Goal: Task Accomplishment & Management: Manage account settings

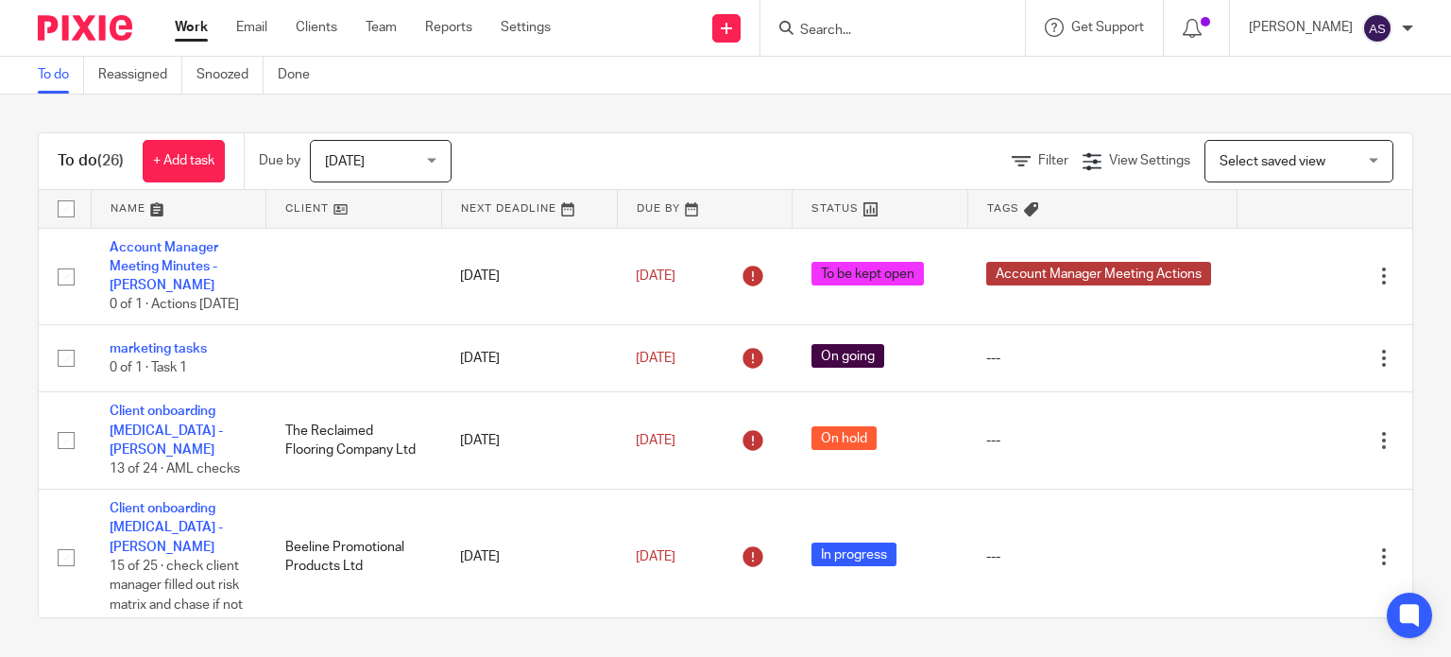
click at [888, 37] on input "Search" at bounding box center [883, 31] width 170 height 17
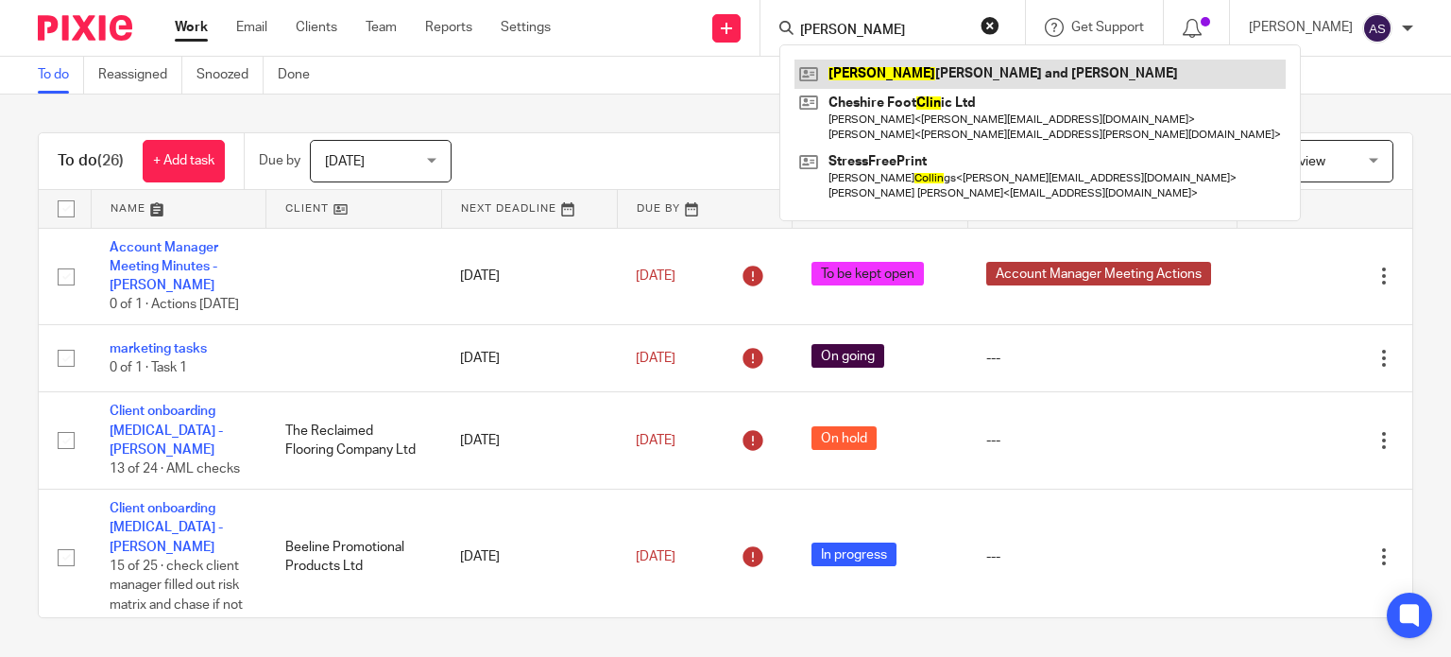
type input "colin"
click at [899, 65] on link at bounding box center [1039, 74] width 491 height 28
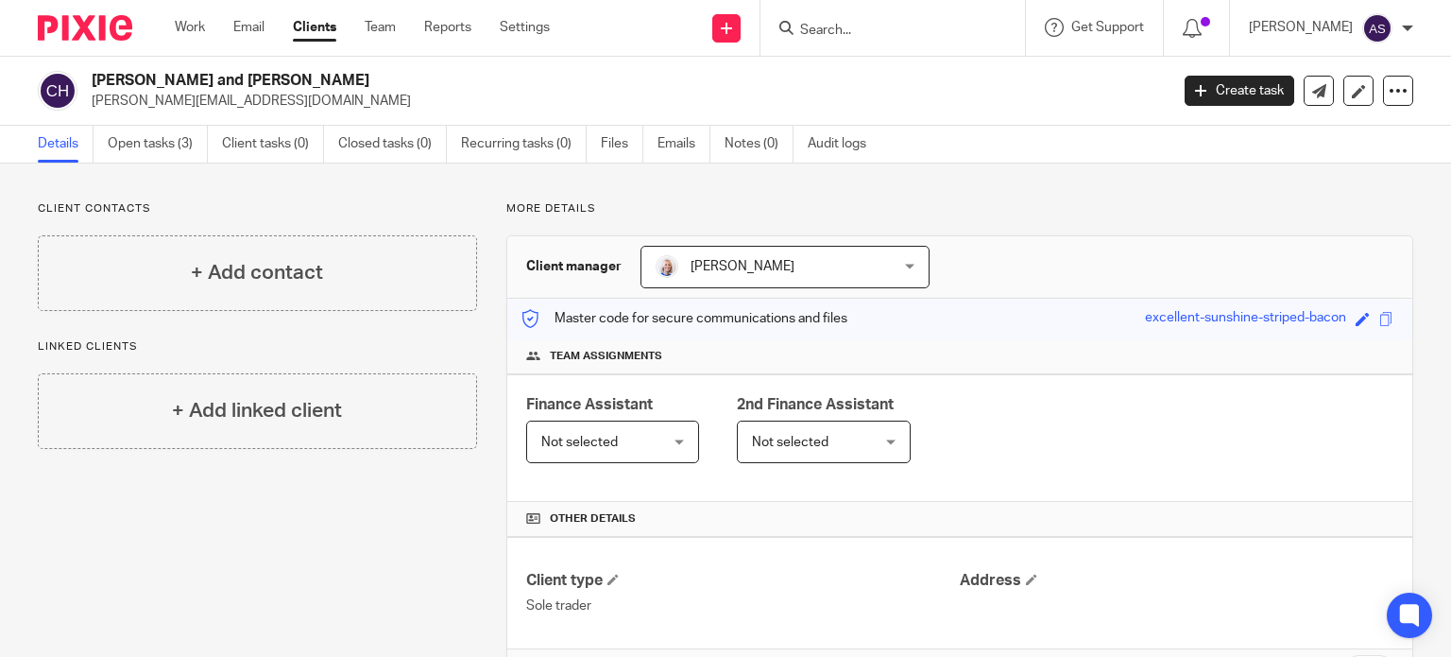
click at [139, 145] on link "Open tasks (3)" at bounding box center [158, 144] width 100 height 37
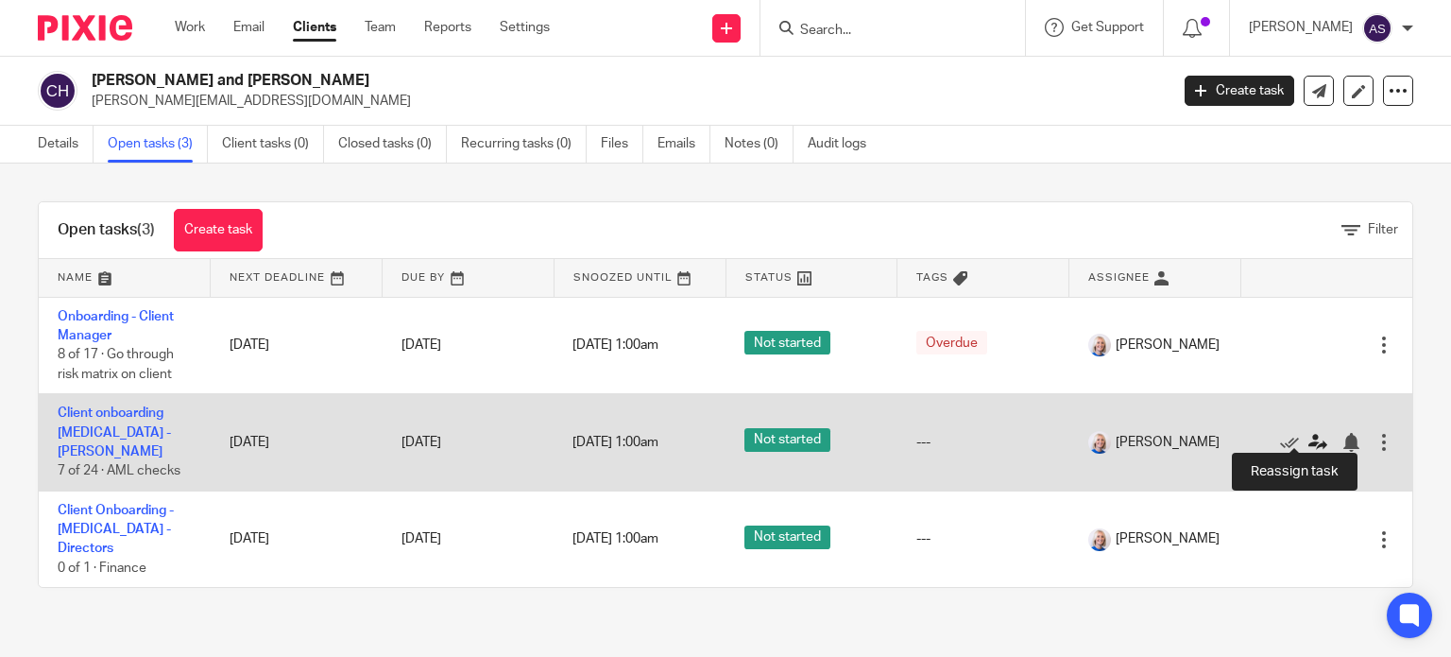
click at [1308, 433] on icon at bounding box center [1317, 442] width 19 height 19
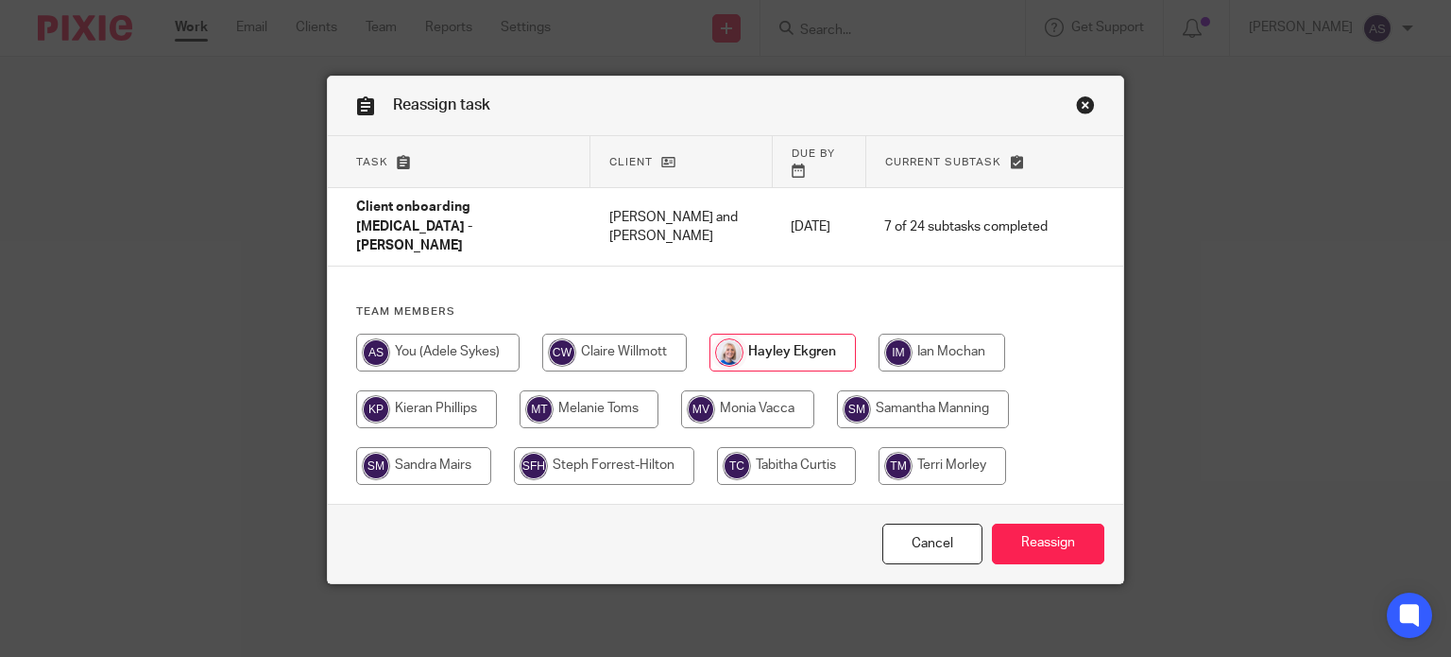
click at [422, 333] on input "radio" at bounding box center [437, 352] width 163 height 38
radio input "true"
click at [1055, 523] on input "Reassign" at bounding box center [1048, 543] width 112 height 41
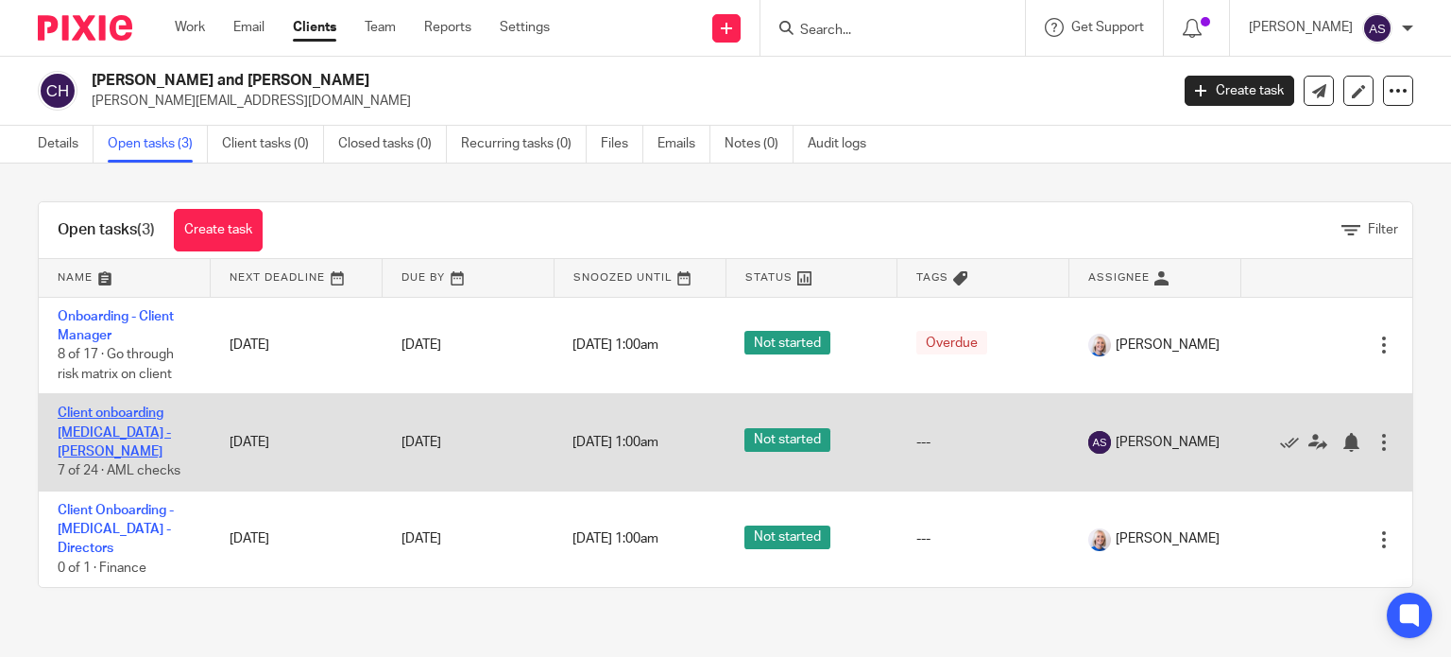
click at [121, 434] on link "Client onboarding [MEDICAL_DATA] - [PERSON_NAME]" at bounding box center [114, 432] width 113 height 52
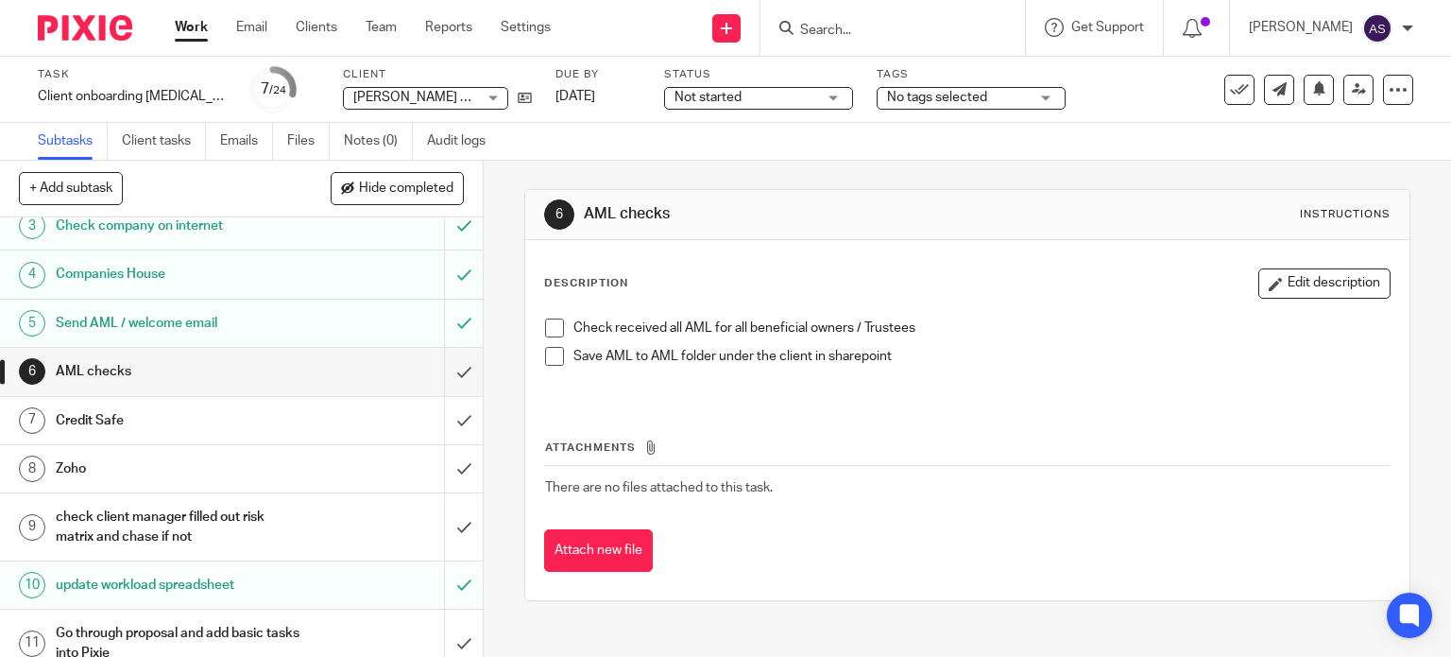
scroll to position [189, 0]
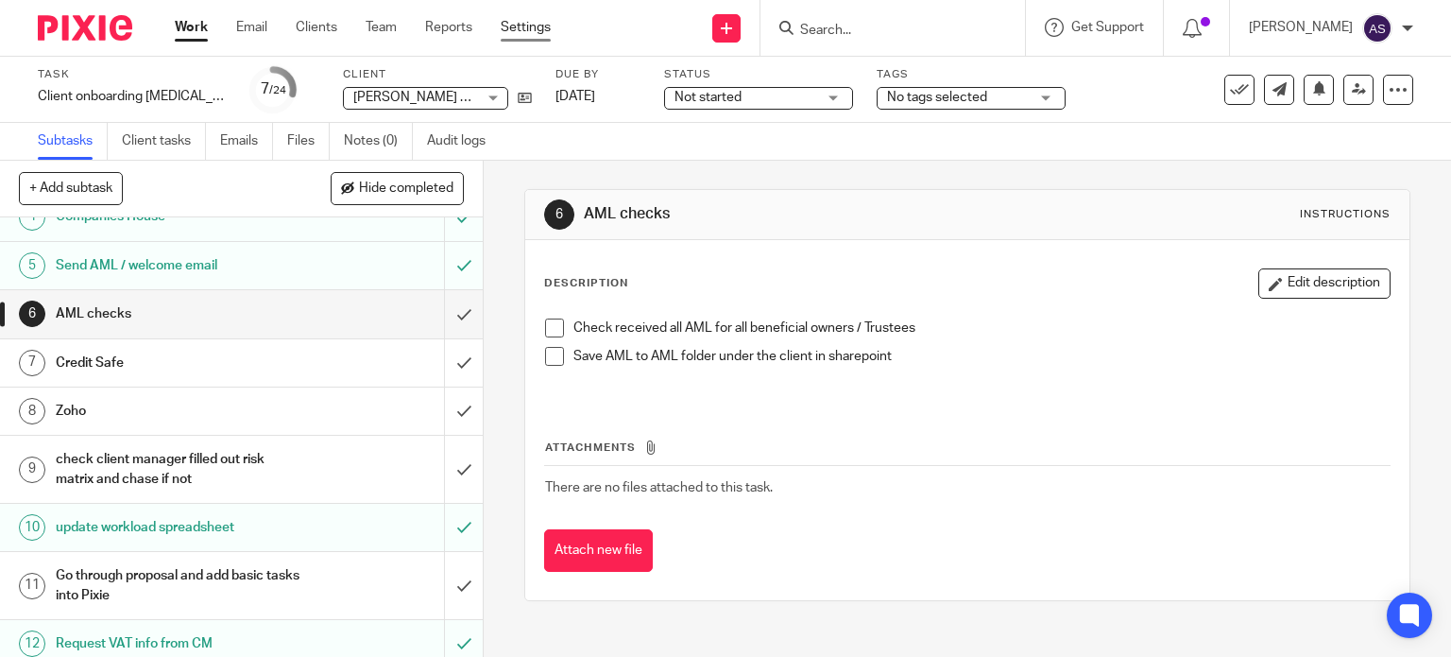
click at [542, 27] on link "Settings" at bounding box center [526, 27] width 50 height 19
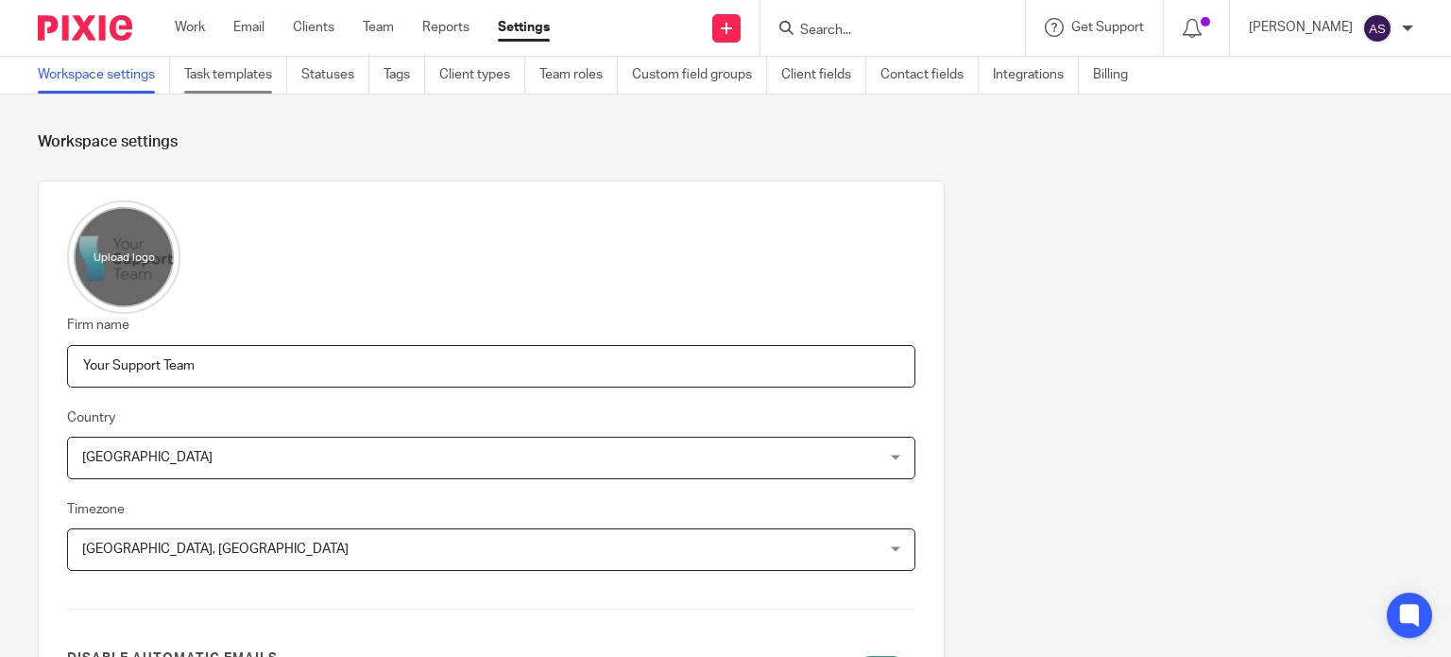
click at [241, 68] on link "Task templates" at bounding box center [235, 75] width 103 height 37
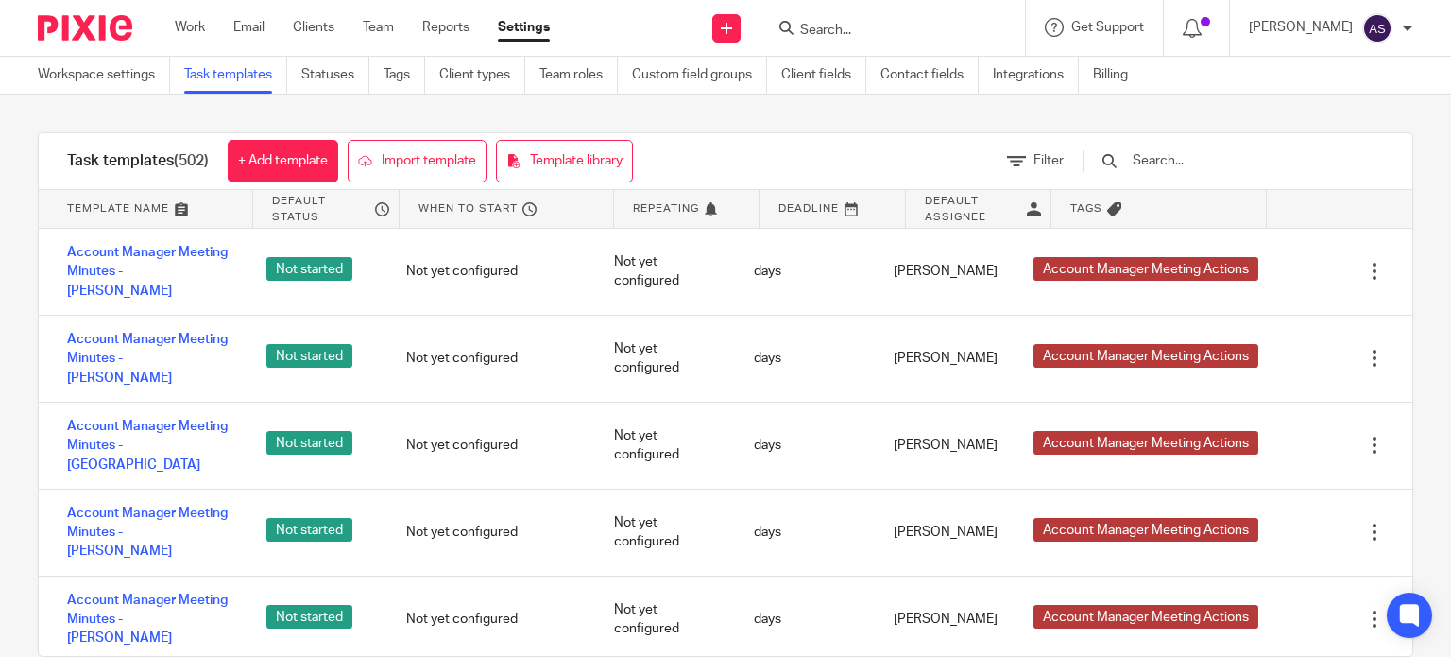
click at [1221, 163] on input "text" at bounding box center [1241, 160] width 220 height 21
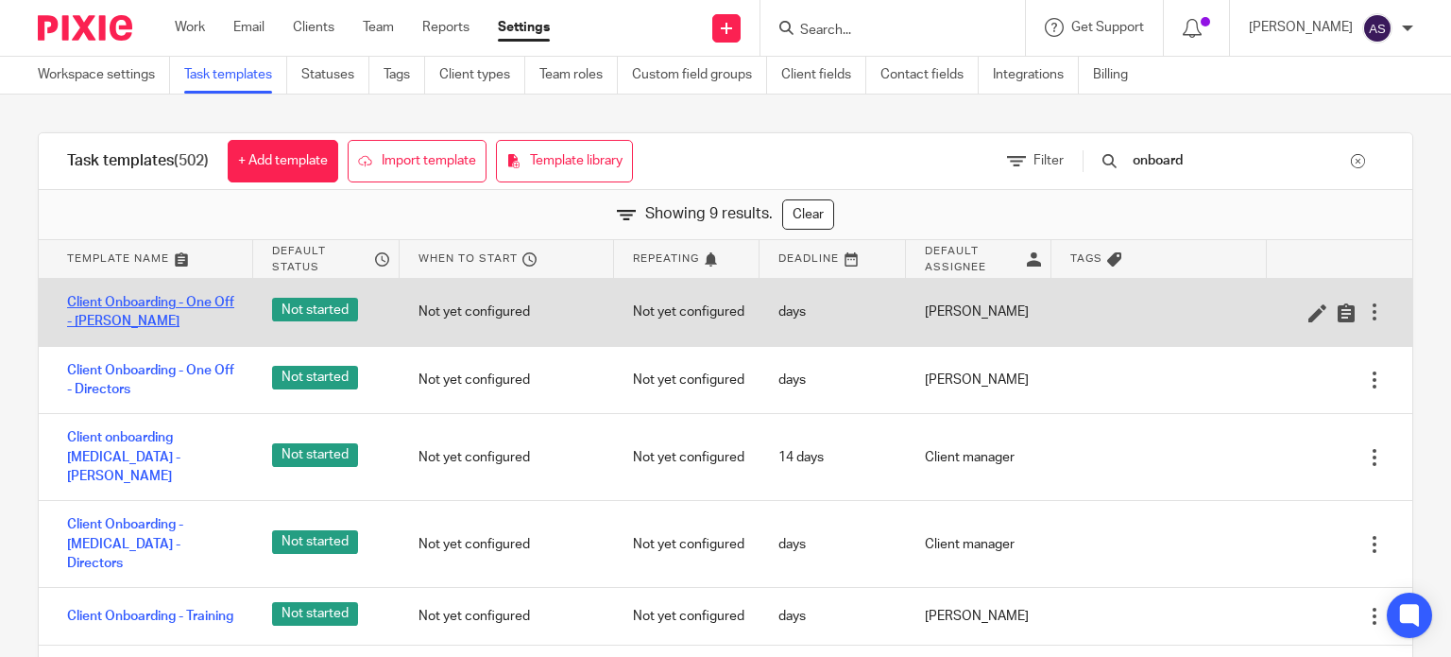
type input "onboard"
click at [127, 301] on link "Client Onboarding - One Off - [PERSON_NAME]" at bounding box center [150, 312] width 167 height 39
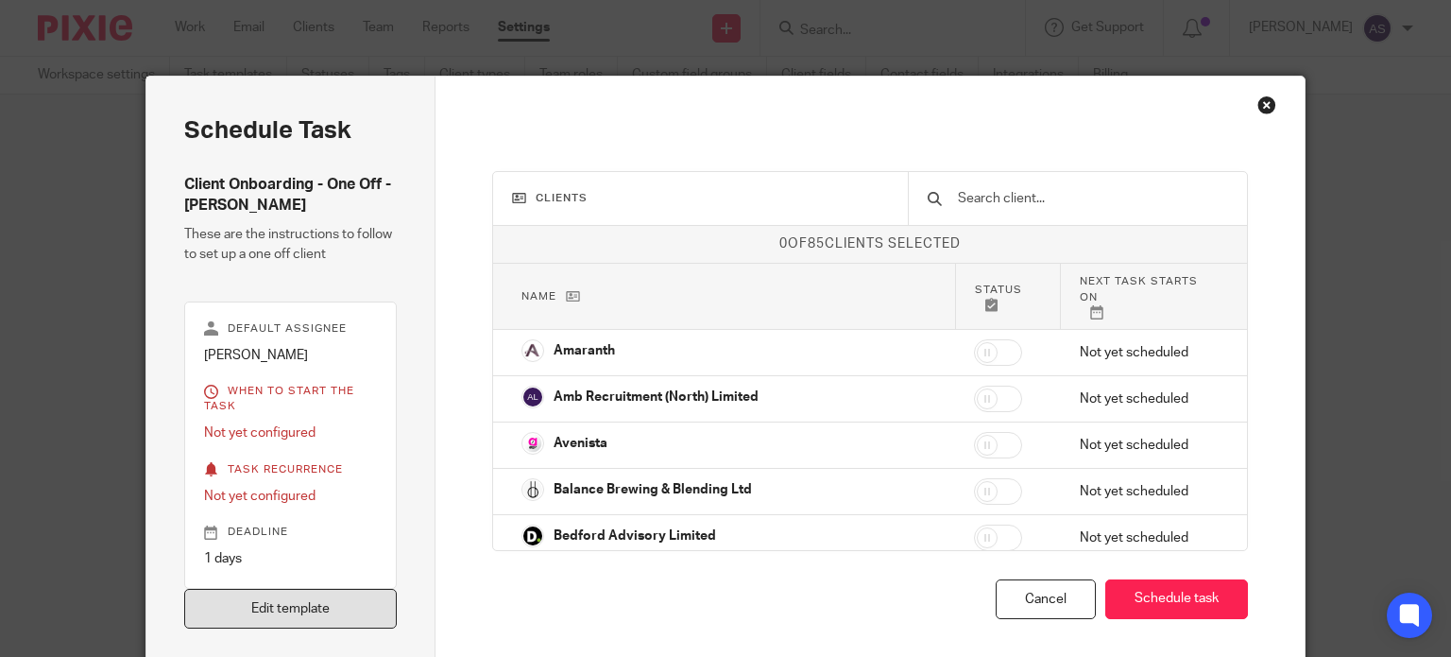
click at [354, 600] on link "Edit template" at bounding box center [290, 609] width 213 height 41
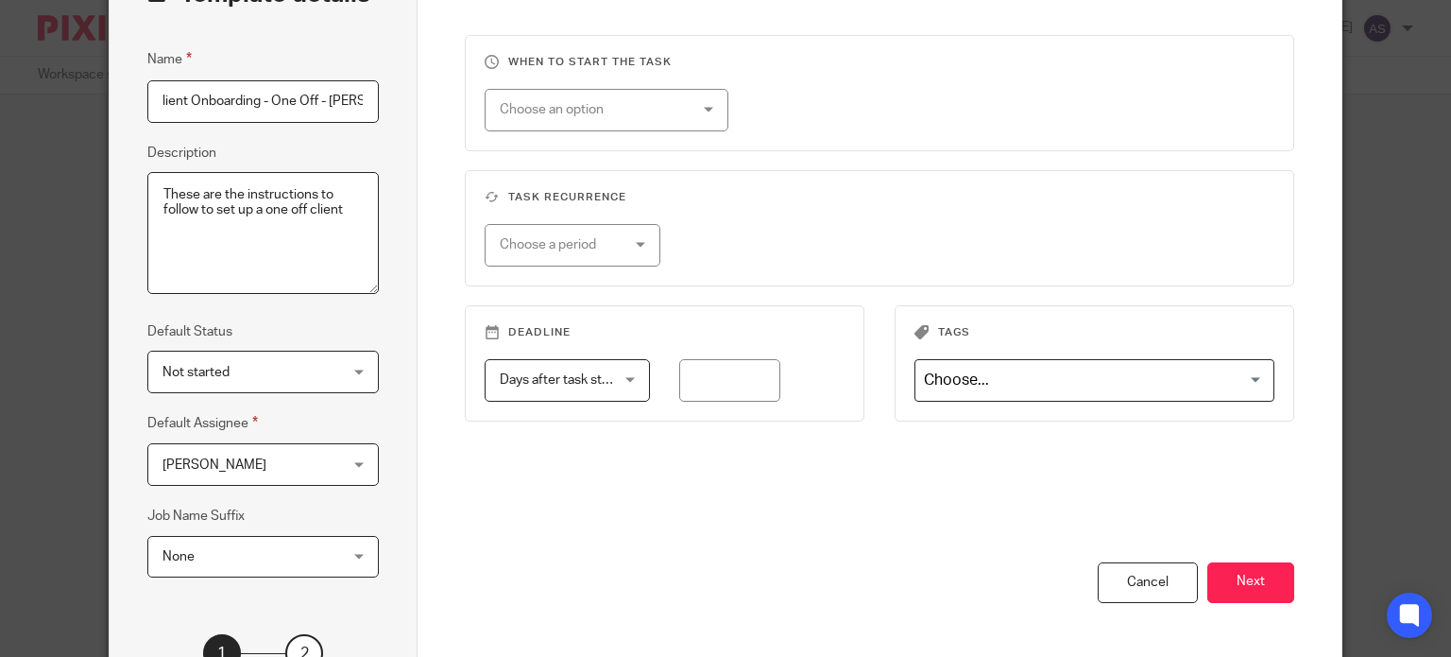
scroll to position [283, 0]
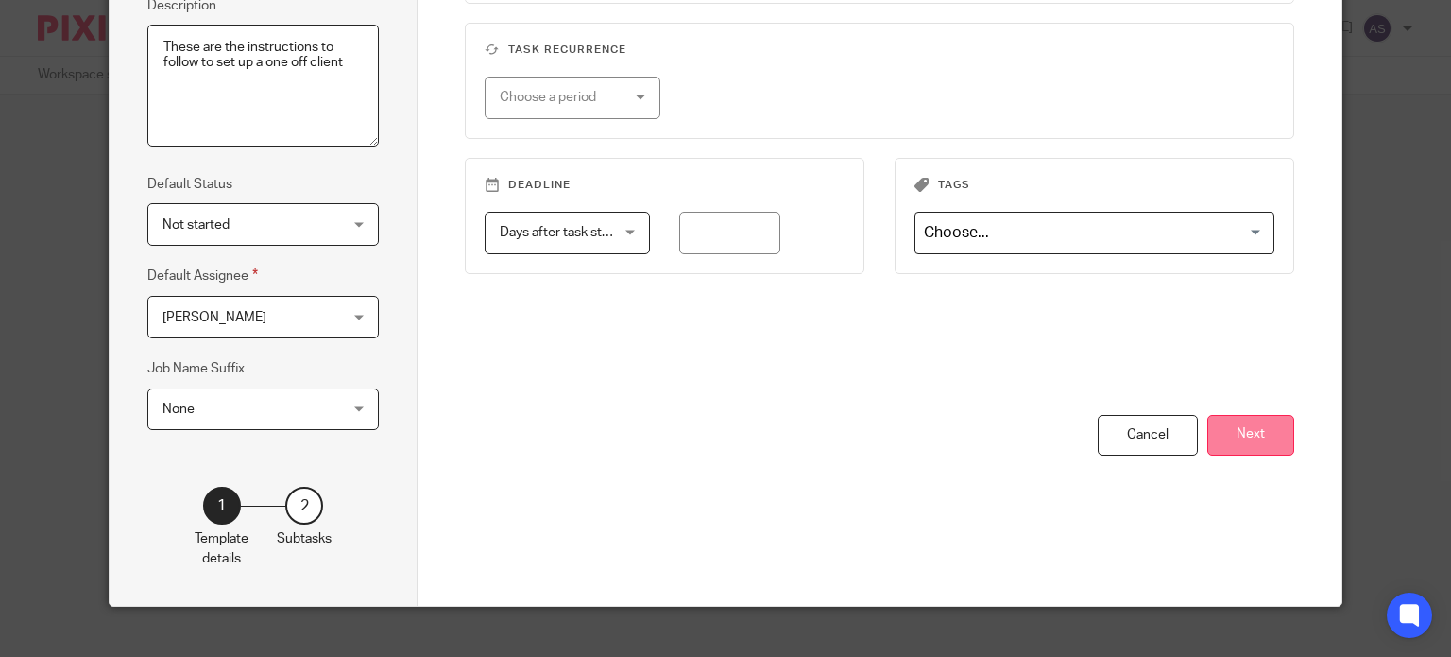
click at [1250, 451] on button "Next" at bounding box center [1250, 435] width 87 height 41
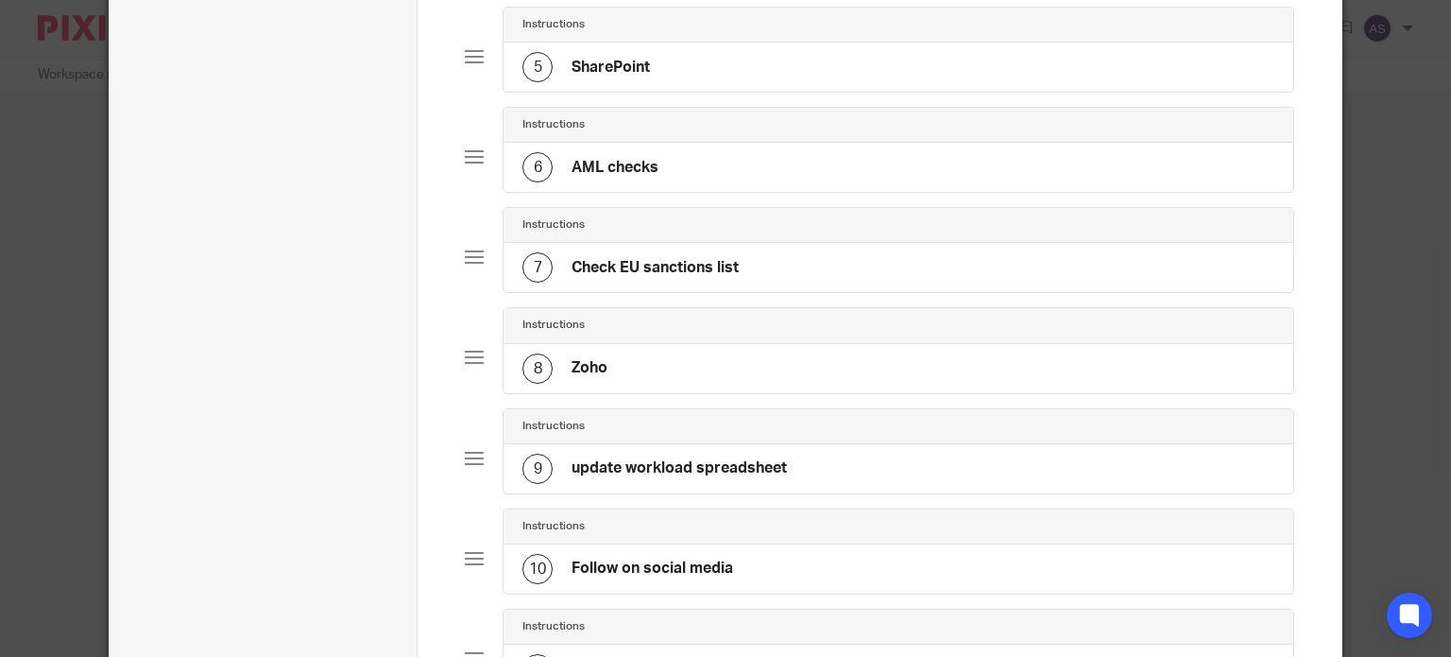
scroll to position [661, 0]
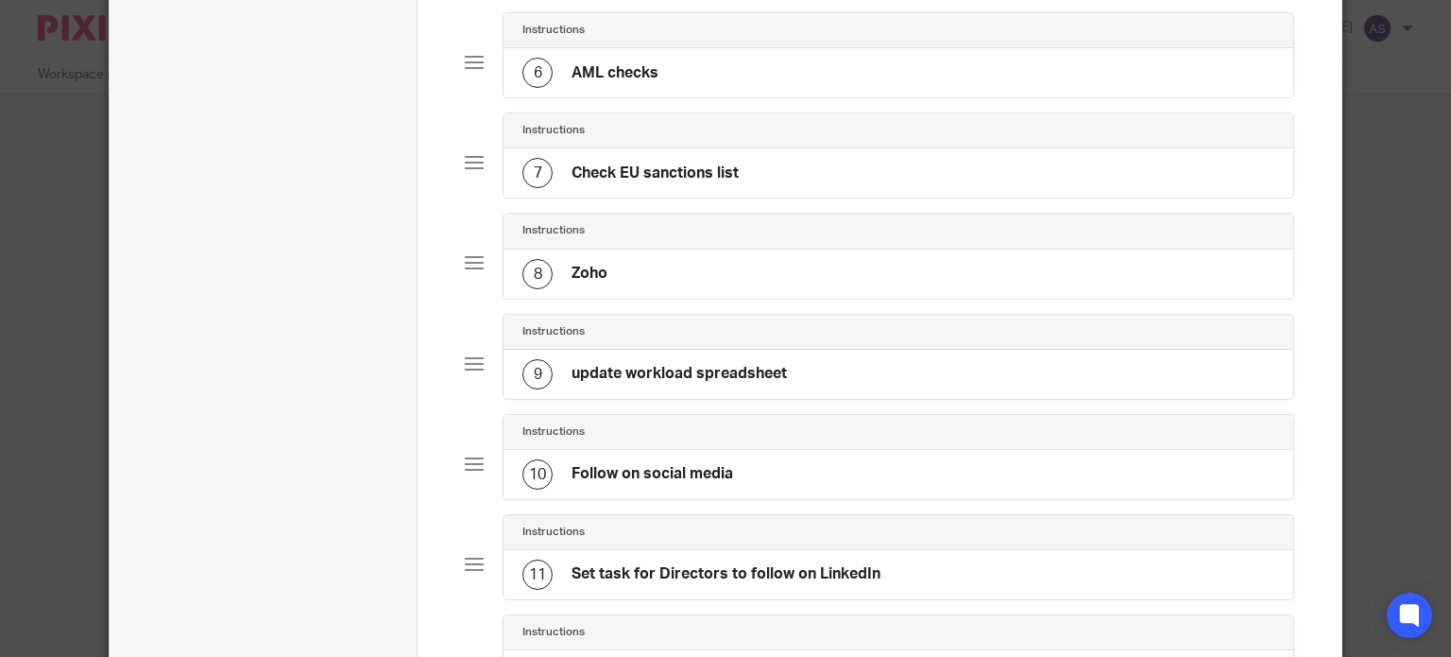
click at [465, 256] on div at bounding box center [474, 262] width 19 height 19
click at [866, 279] on div "8 Zoho" at bounding box center [898, 273] width 790 height 49
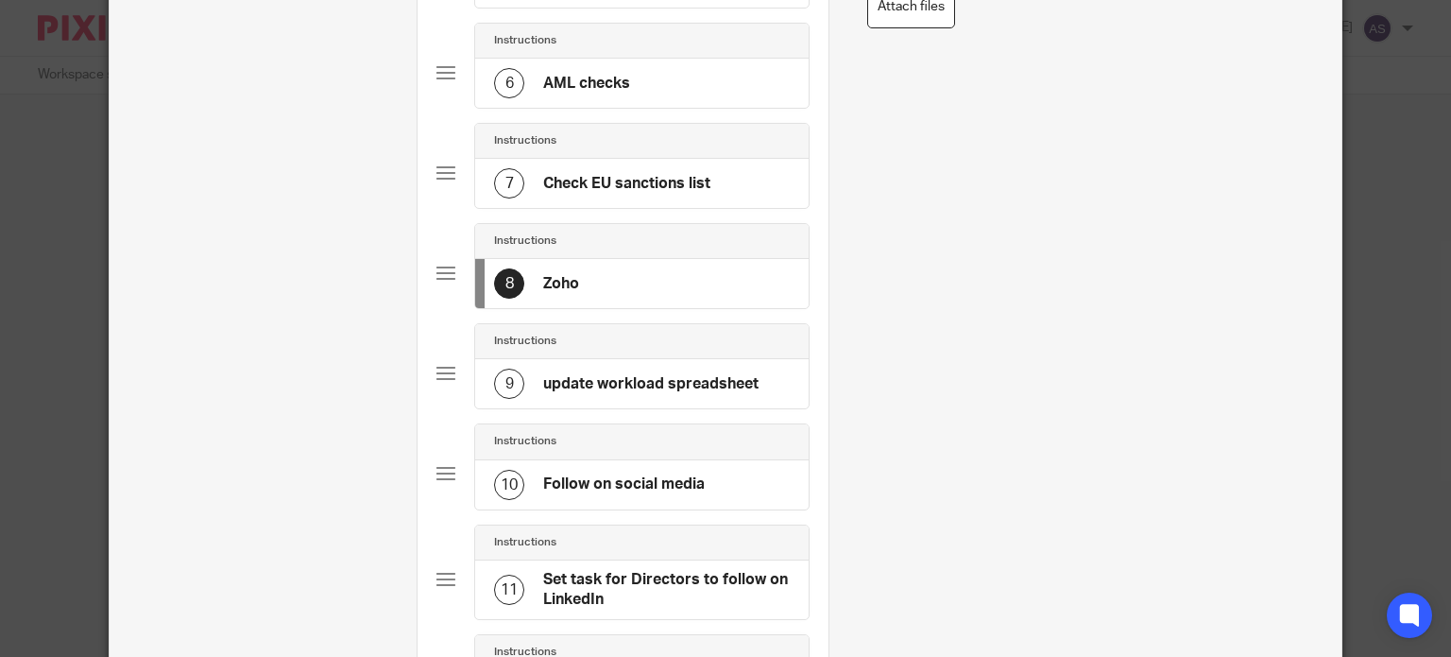
scroll to position [0, 0]
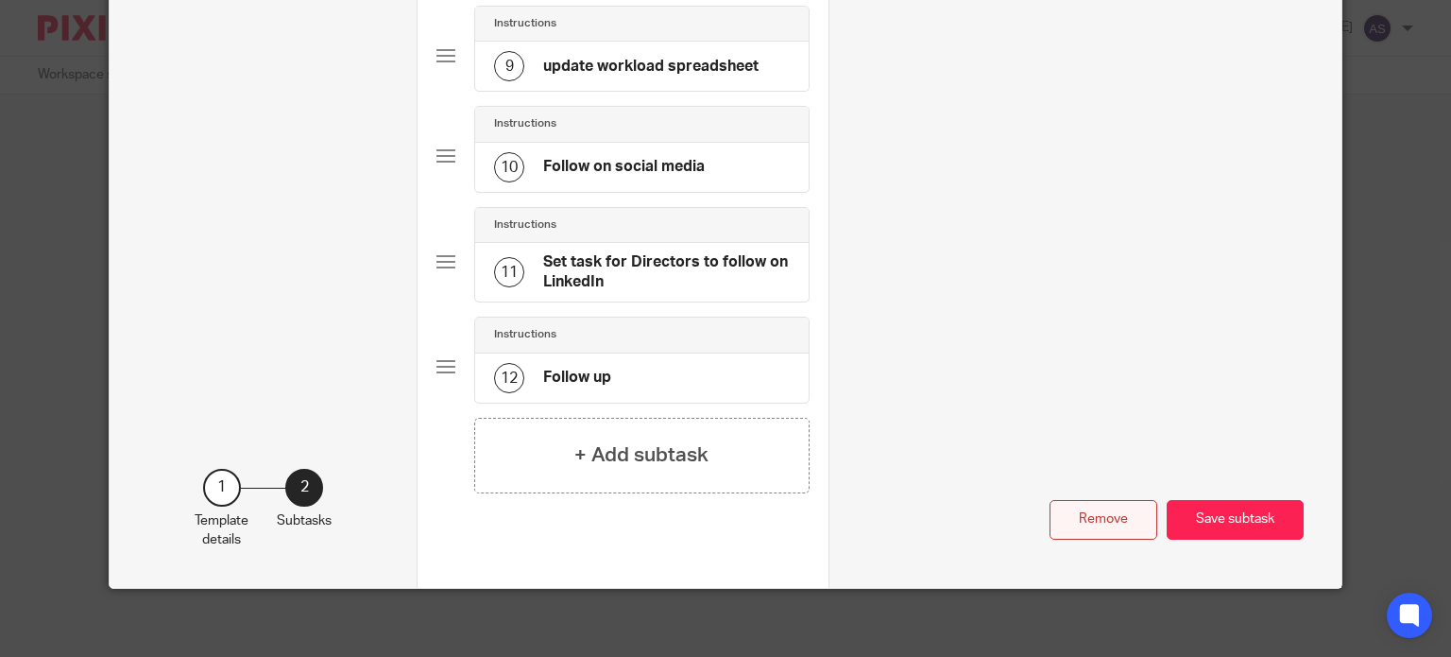
click at [1078, 513] on button "Remove" at bounding box center [1103, 520] width 108 height 41
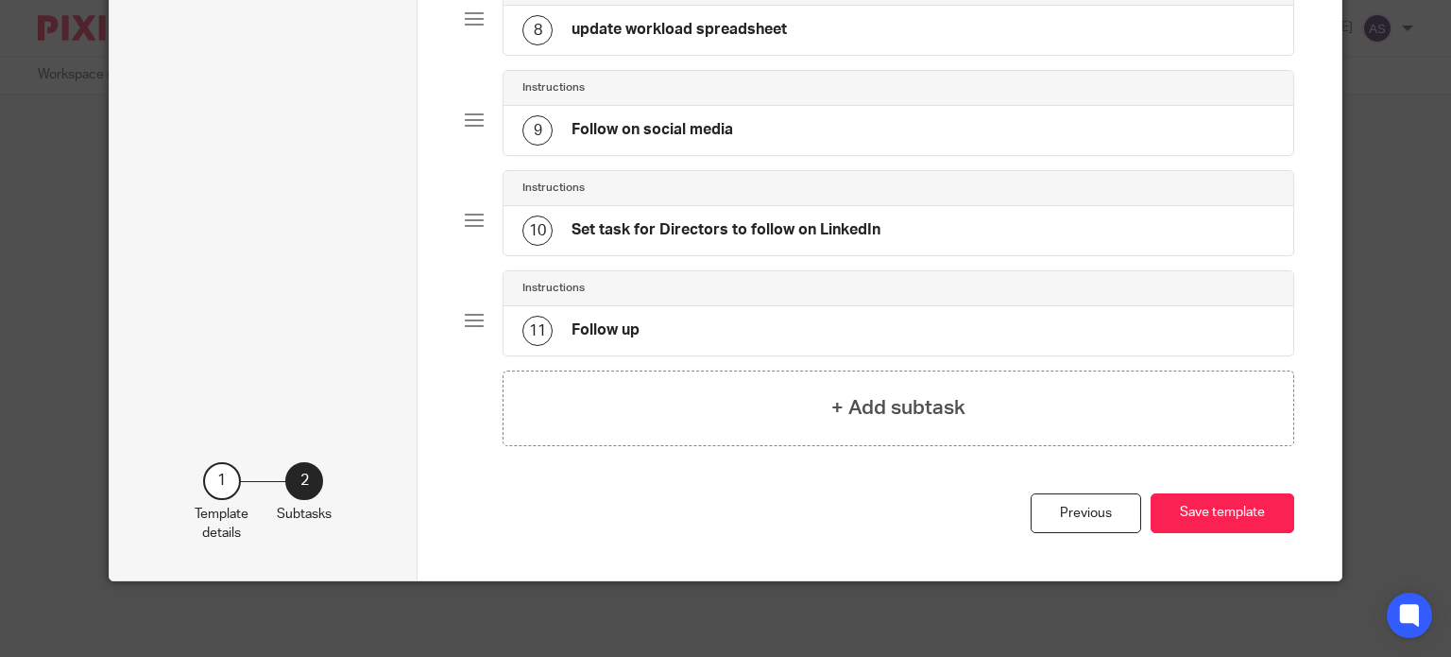
scroll to position [898, 0]
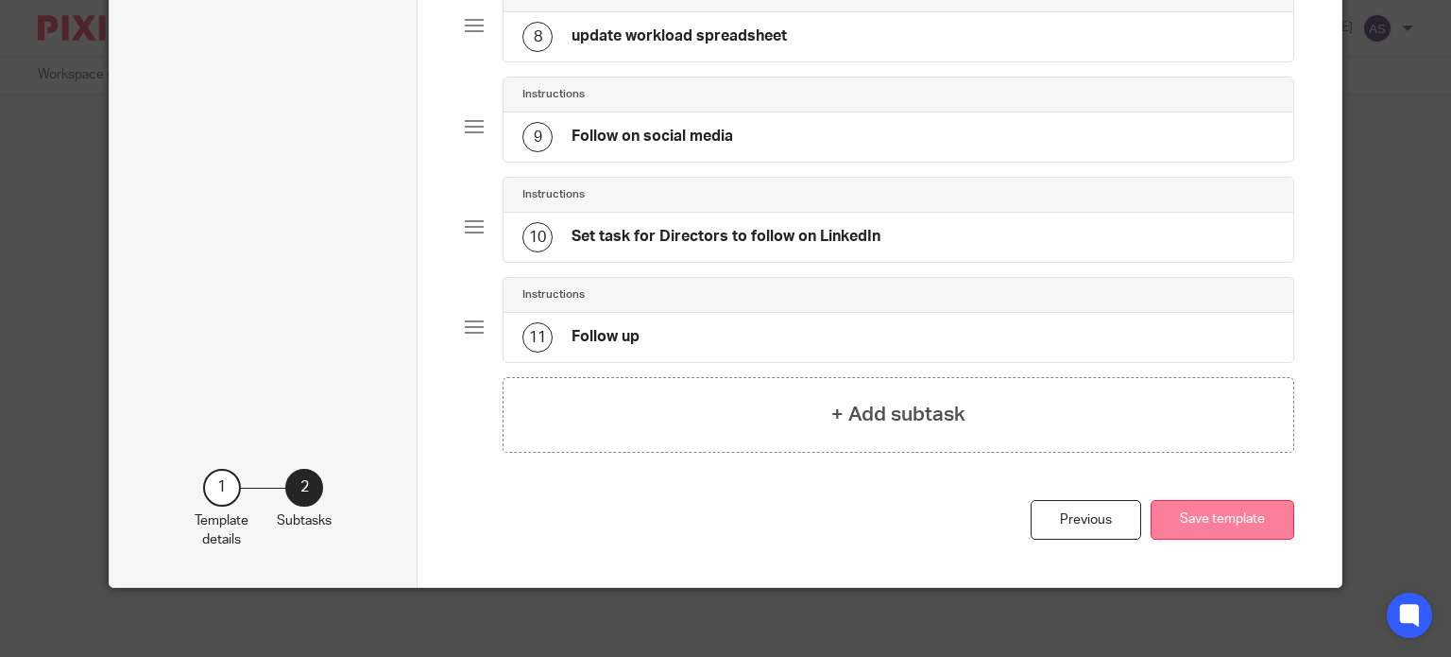
click at [1218, 500] on button "Save template" at bounding box center [1223, 520] width 144 height 41
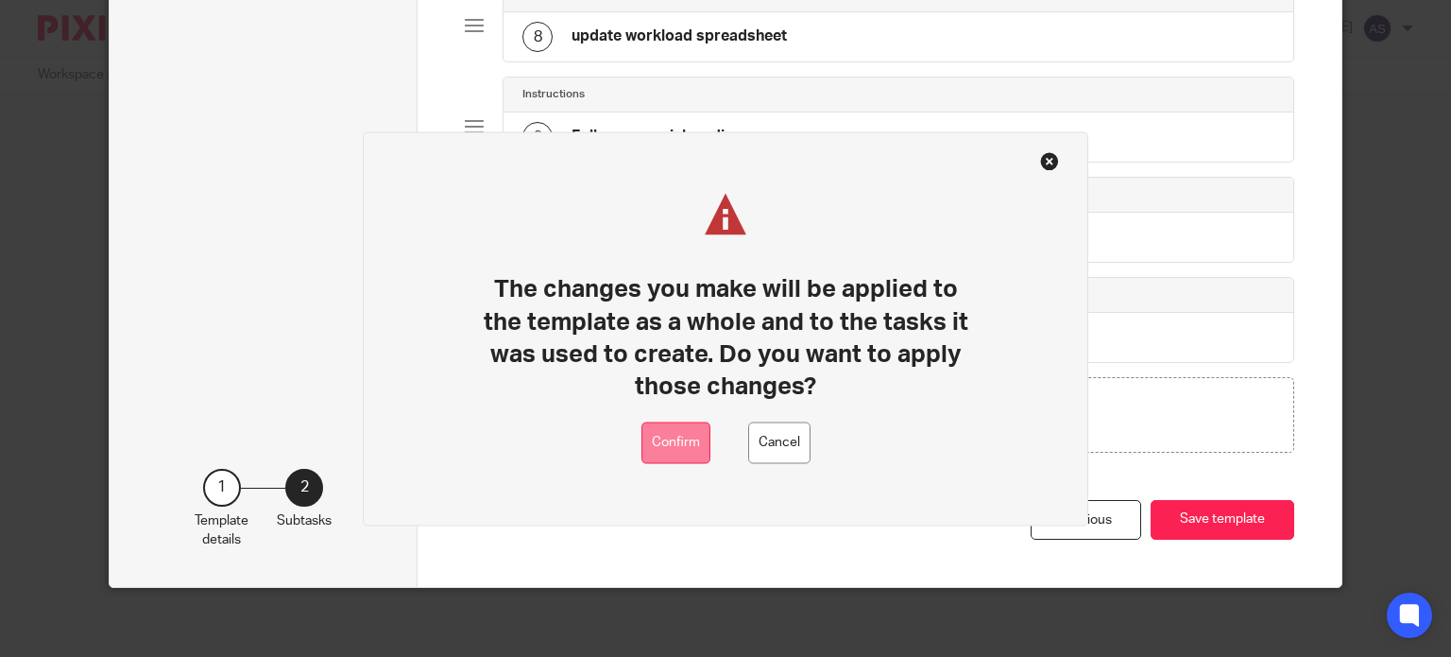
click at [673, 434] on button "Confirm" at bounding box center [675, 442] width 69 height 43
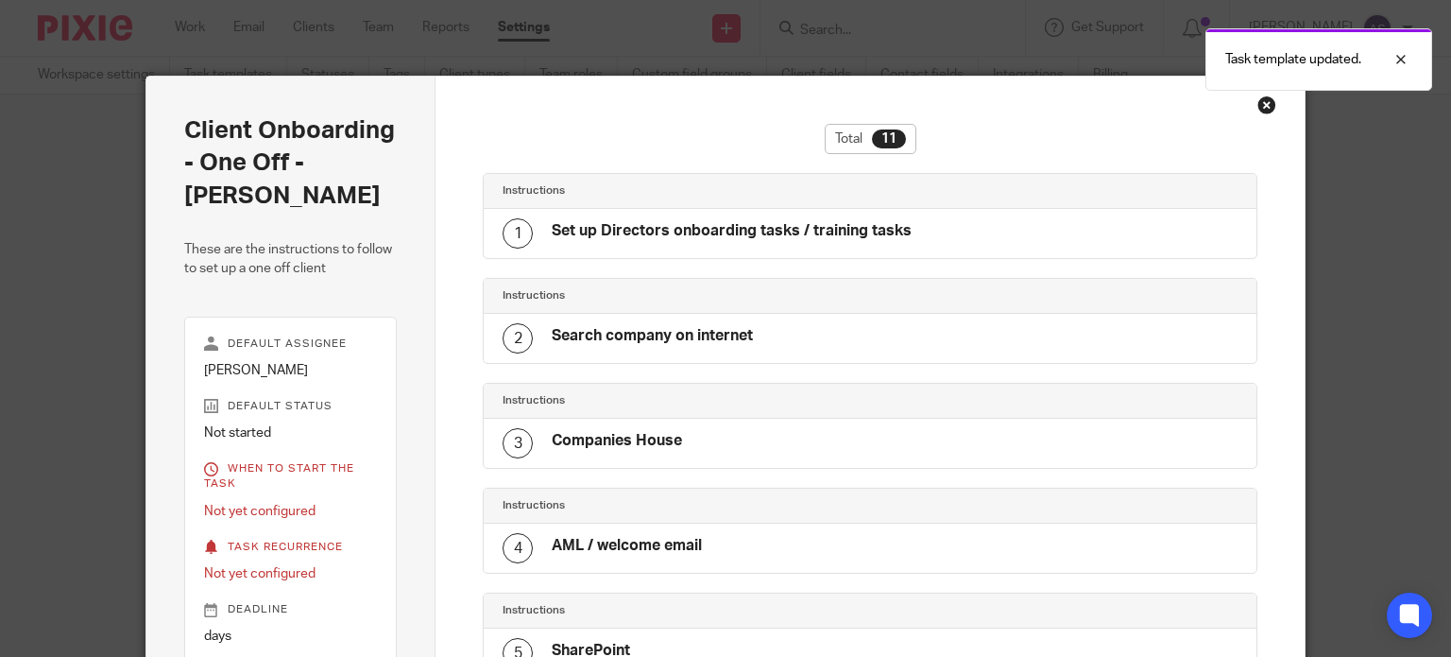
click at [1262, 105] on div "Close this dialog window" at bounding box center [1266, 104] width 19 height 19
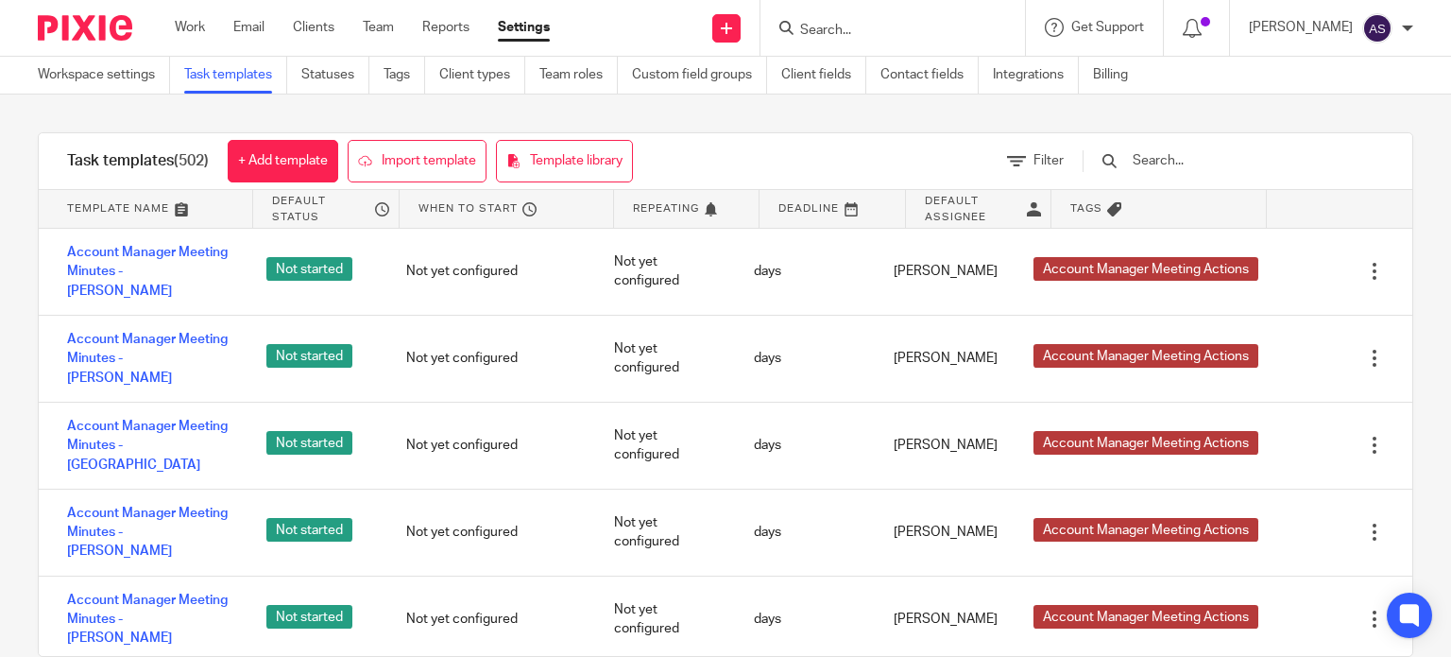
click at [1198, 165] on input "text" at bounding box center [1241, 160] width 220 height 21
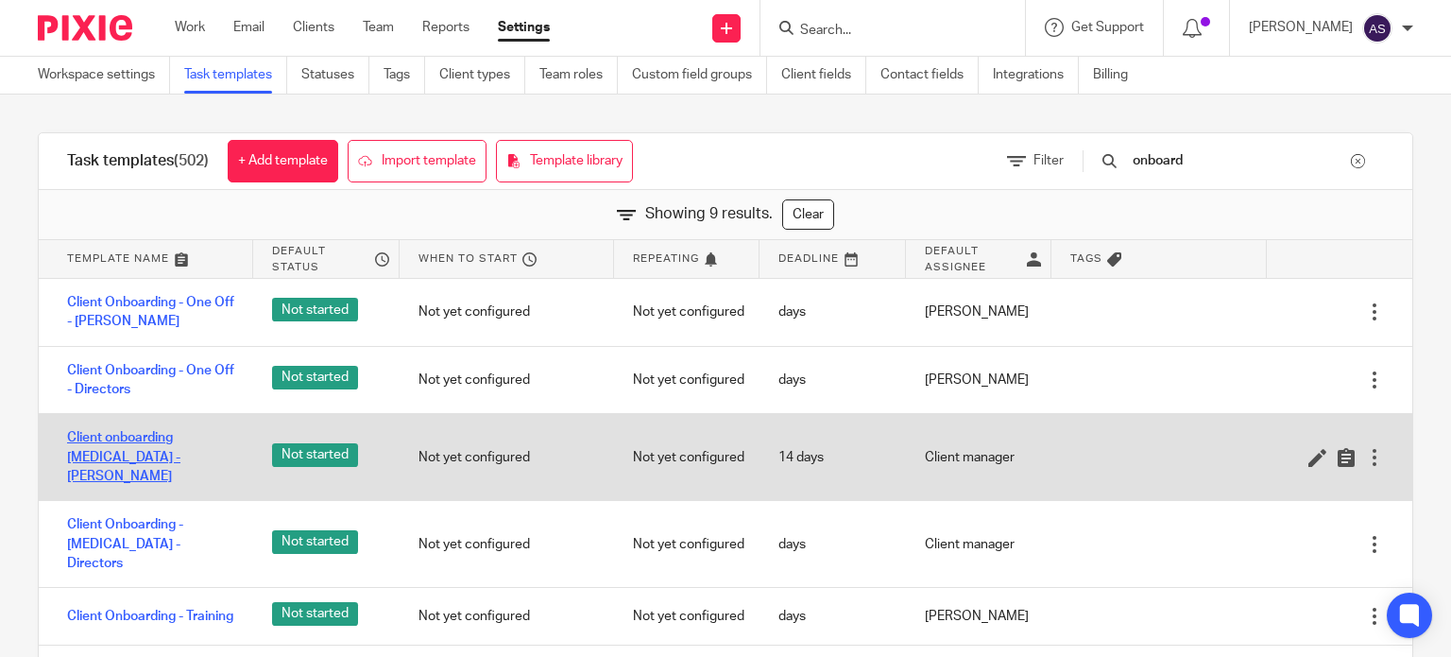
type input "onboard"
click at [120, 434] on link "Client onboarding [MEDICAL_DATA] - [PERSON_NAME]" at bounding box center [150, 457] width 167 height 58
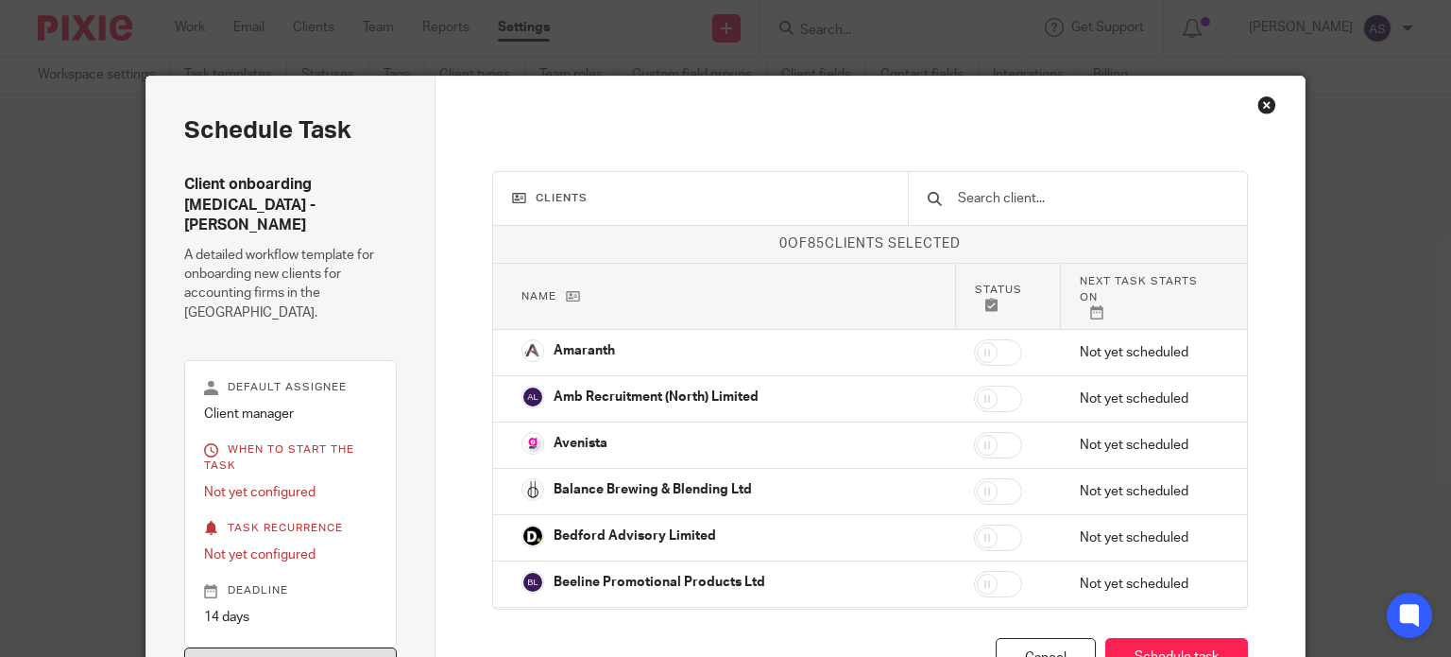
click at [274, 647] on link "Edit template" at bounding box center [290, 667] width 213 height 41
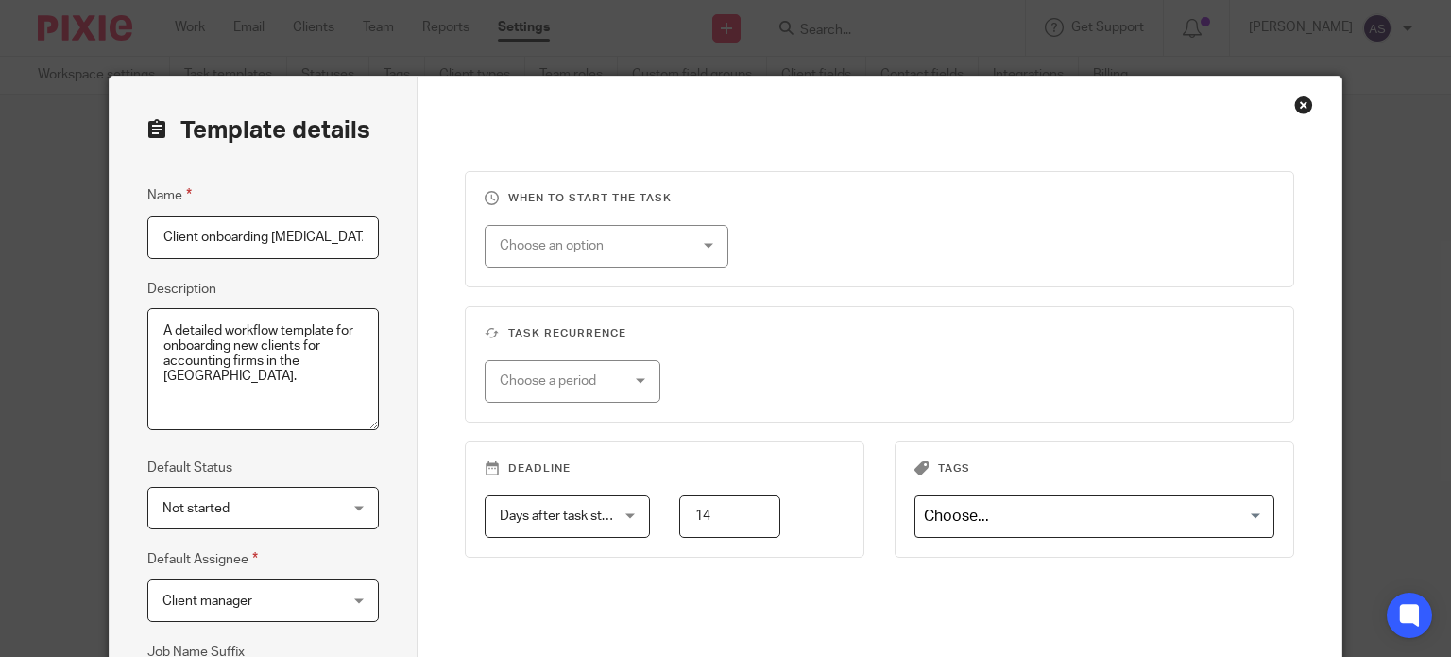
scroll to position [306, 0]
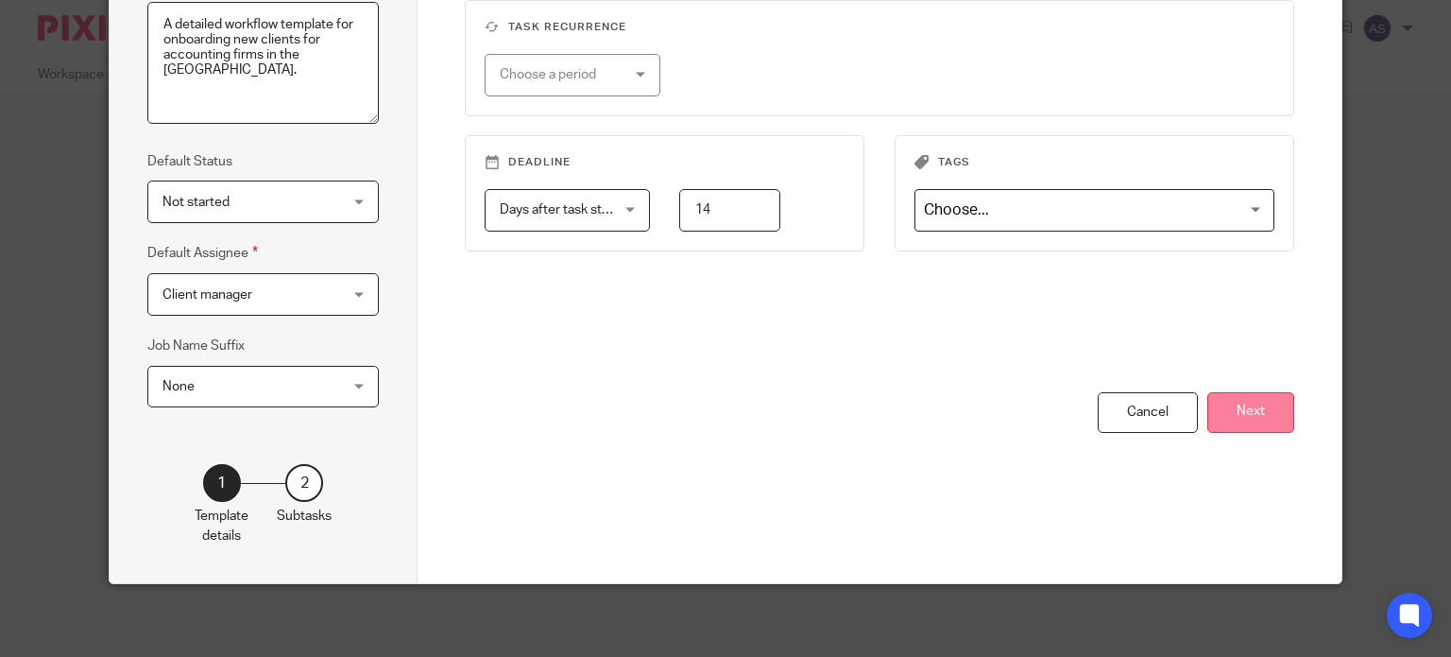
click at [1251, 418] on button "Next" at bounding box center [1250, 412] width 87 height 41
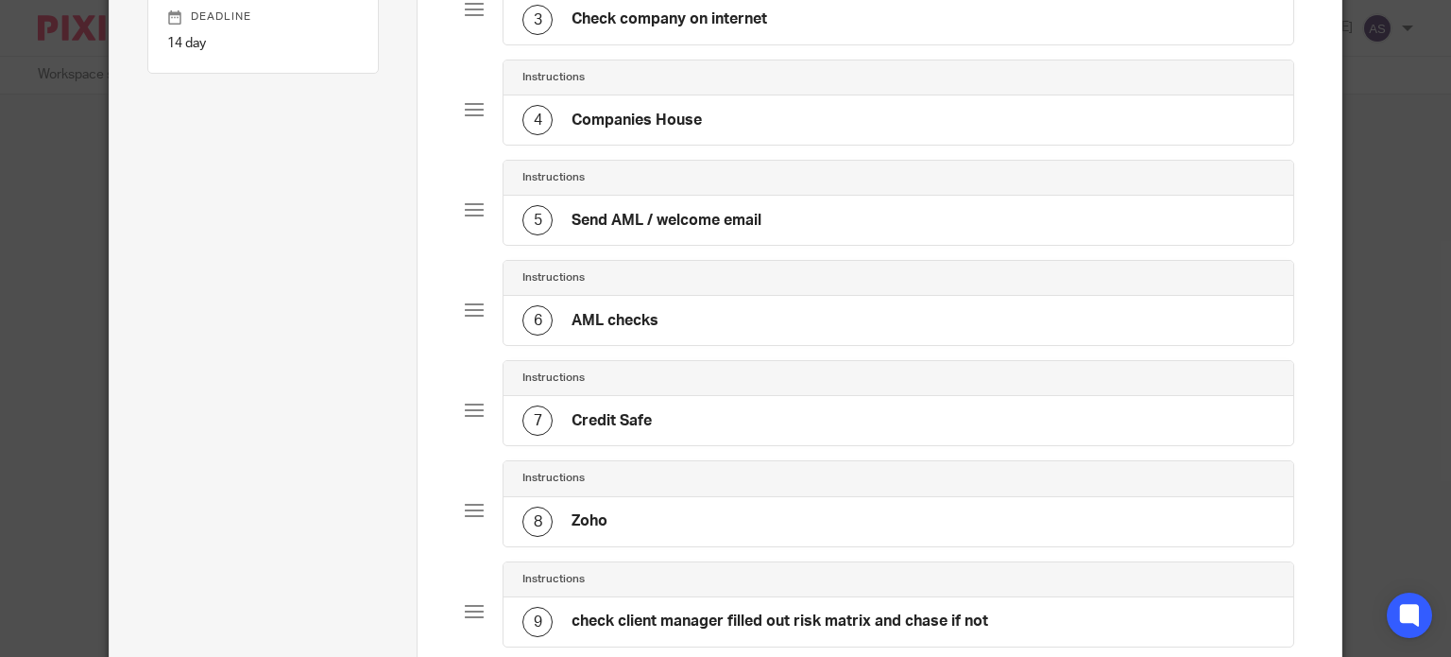
scroll to position [495, 0]
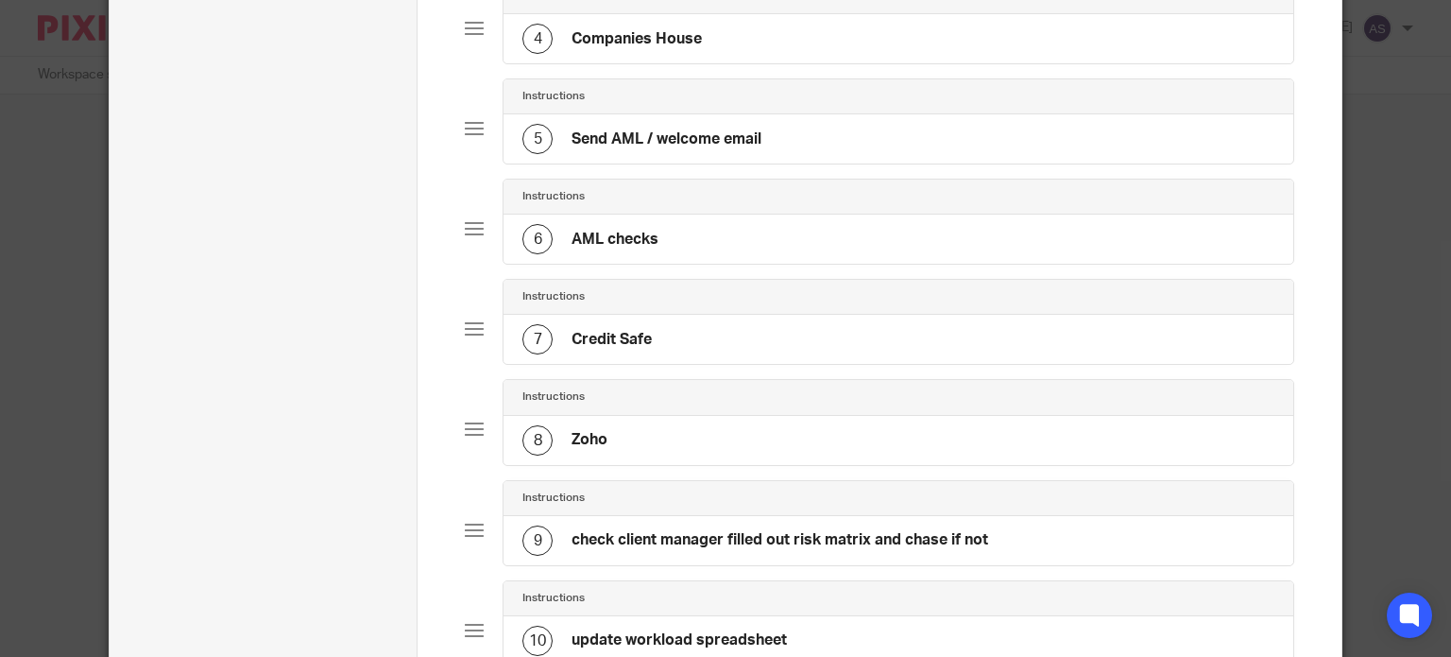
click at [618, 431] on div "8 Zoho" at bounding box center [898, 440] width 790 height 49
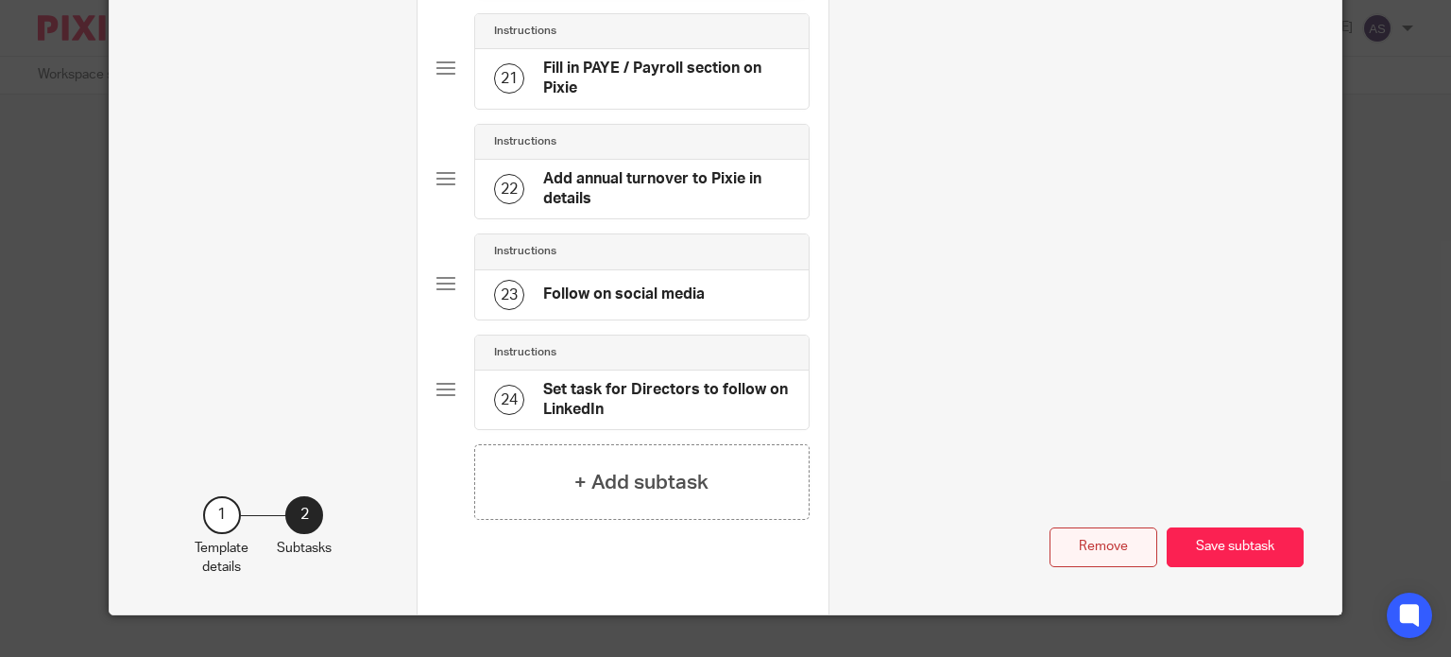
click at [1100, 527] on button "Remove" at bounding box center [1103, 547] width 108 height 41
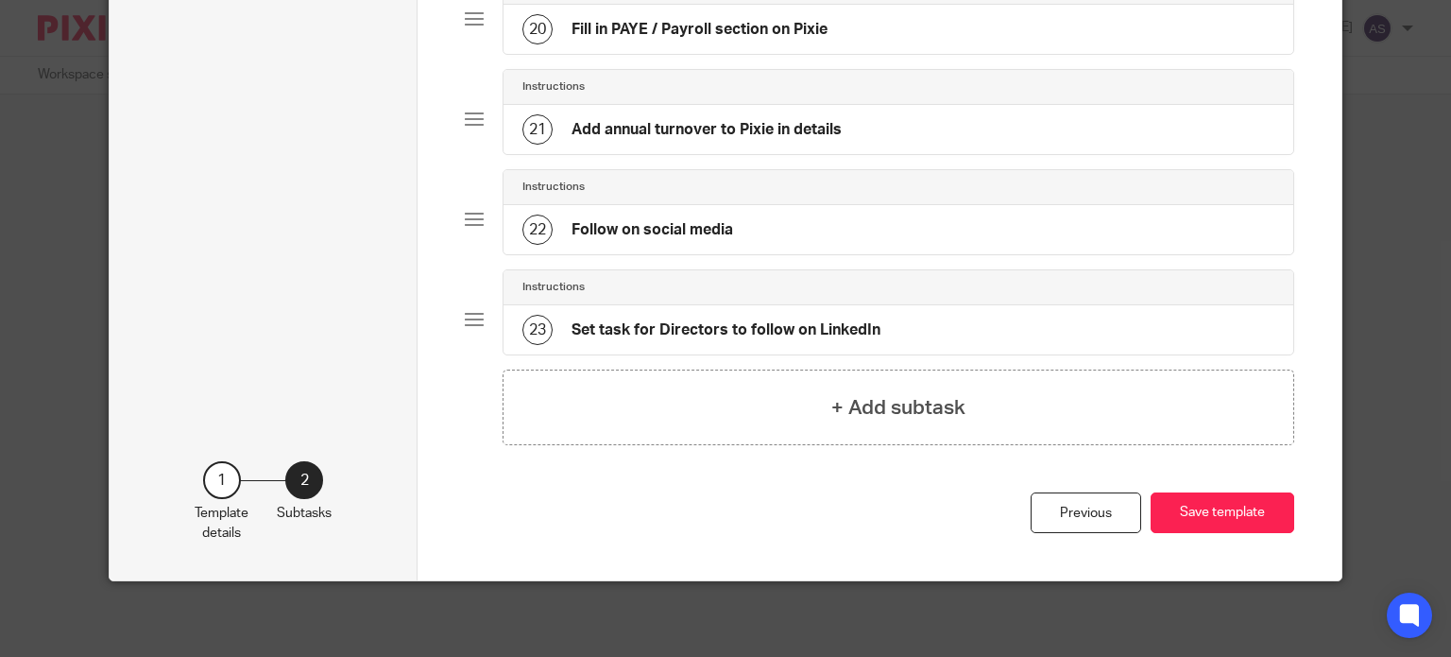
scroll to position [2093, 0]
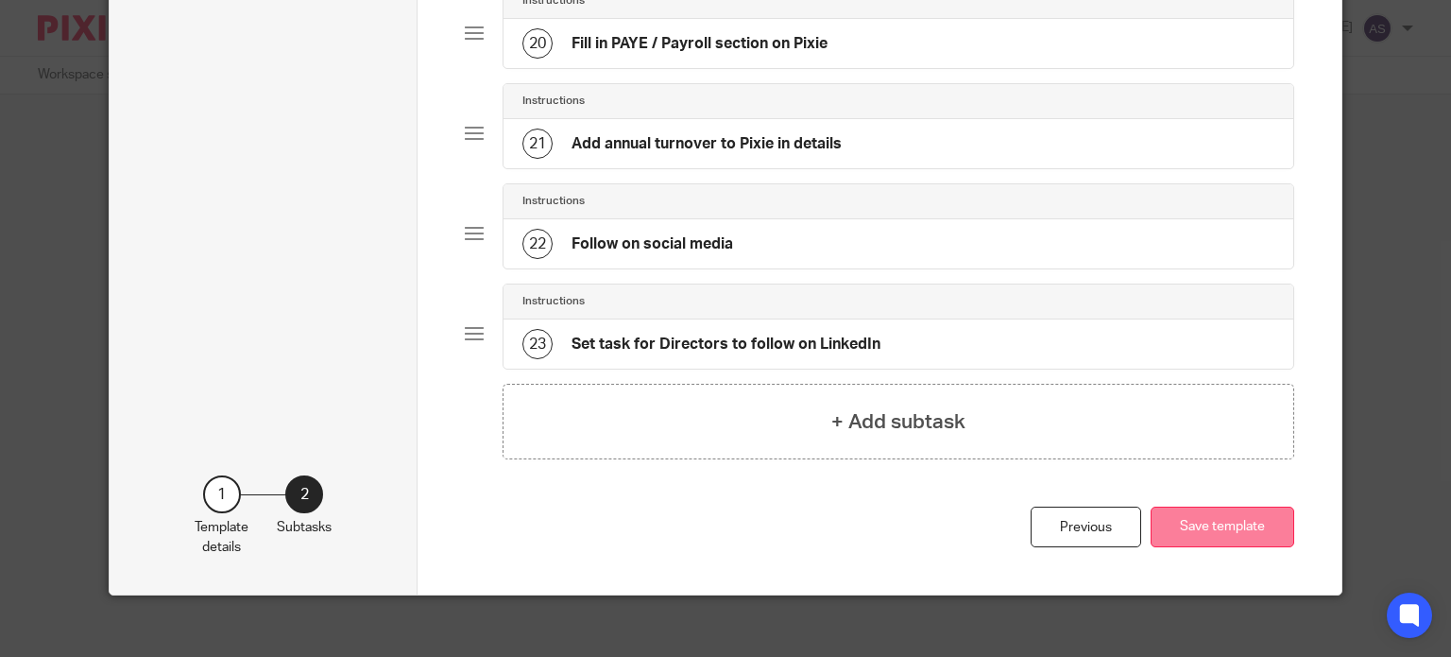
click at [1196, 510] on button "Save template" at bounding box center [1223, 526] width 144 height 41
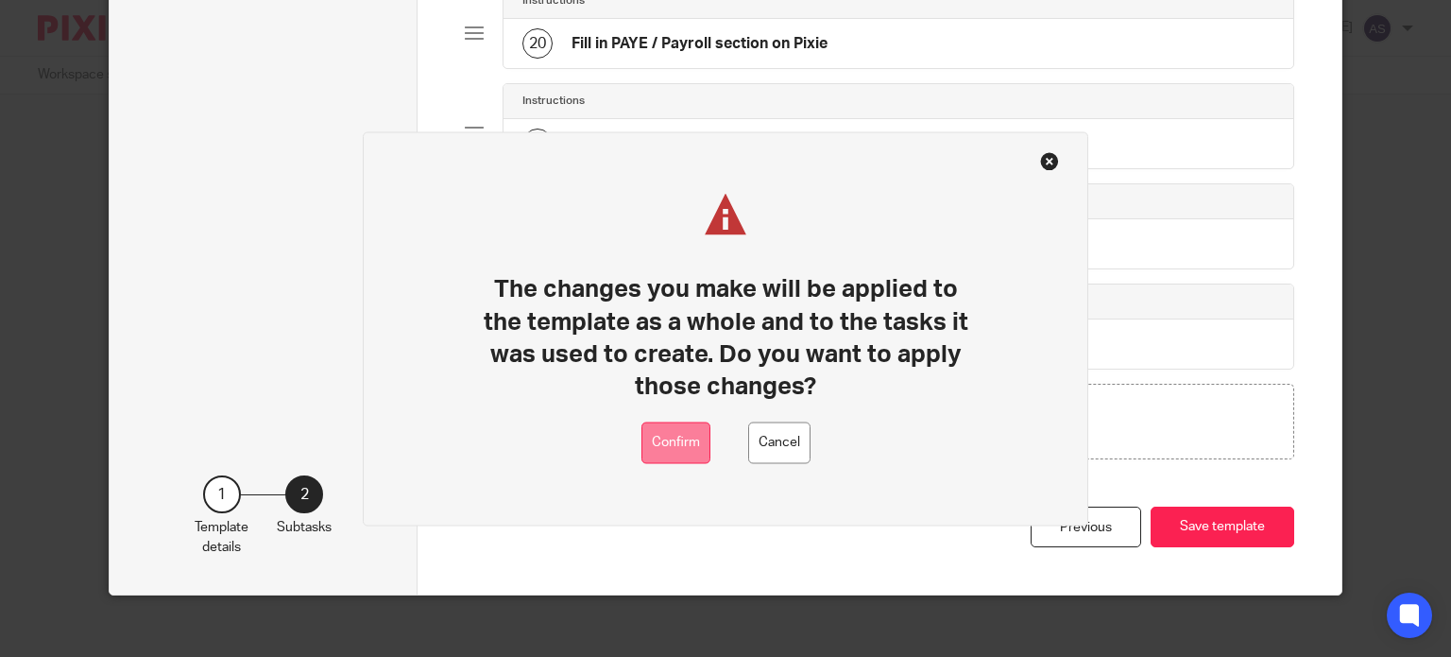
click at [674, 445] on button "Confirm" at bounding box center [675, 442] width 69 height 43
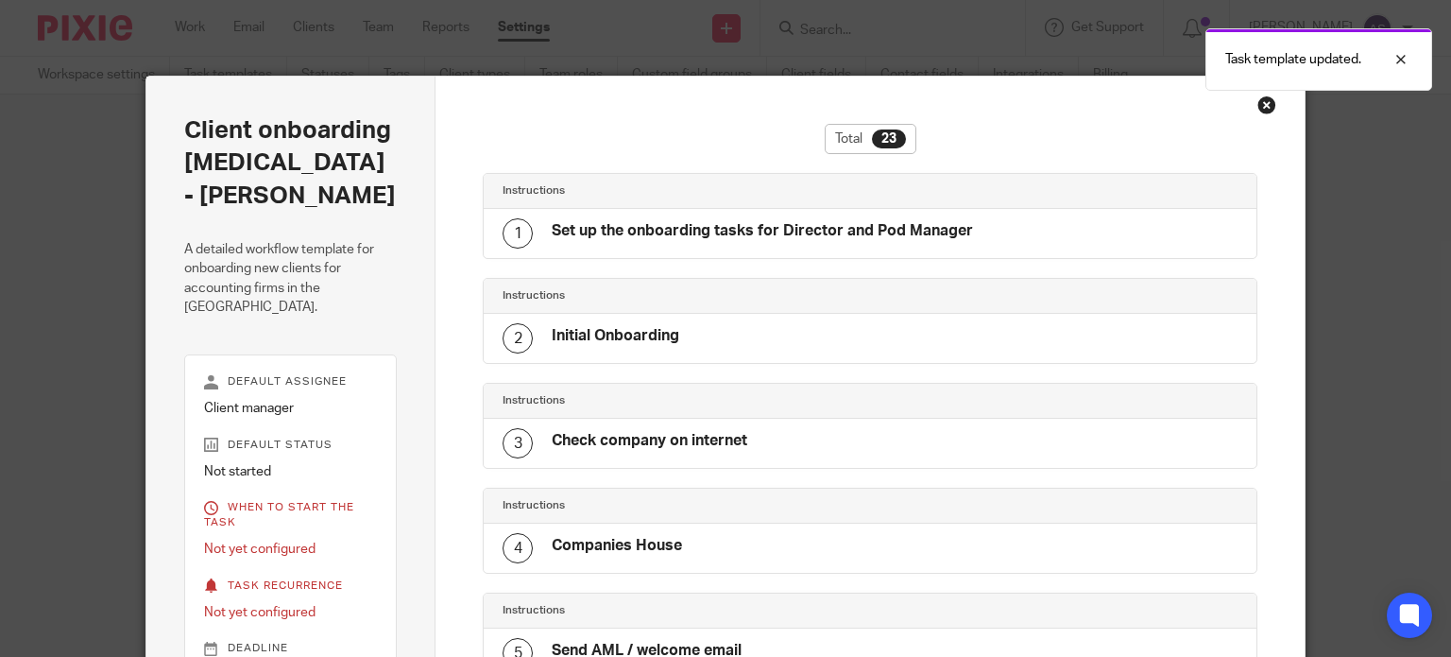
click at [1257, 108] on div "Close this dialog window" at bounding box center [1266, 104] width 19 height 19
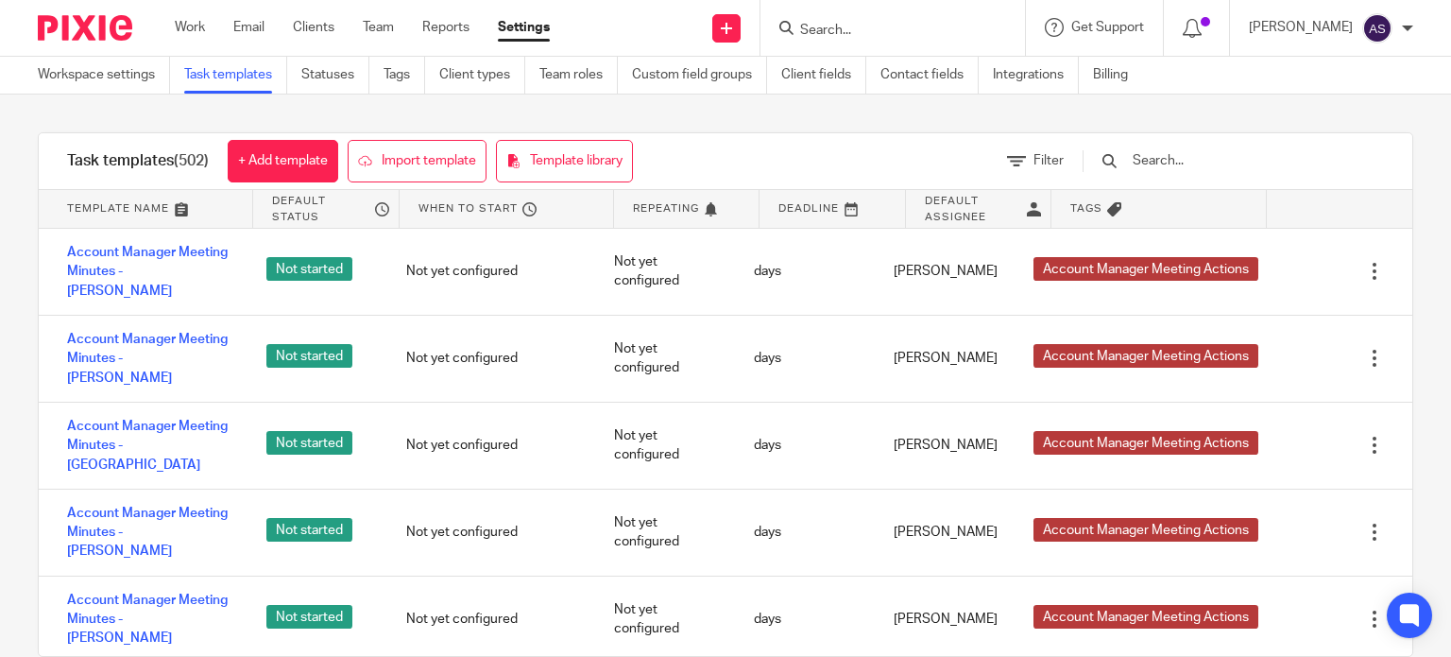
click at [872, 25] on input "Search" at bounding box center [883, 31] width 170 height 17
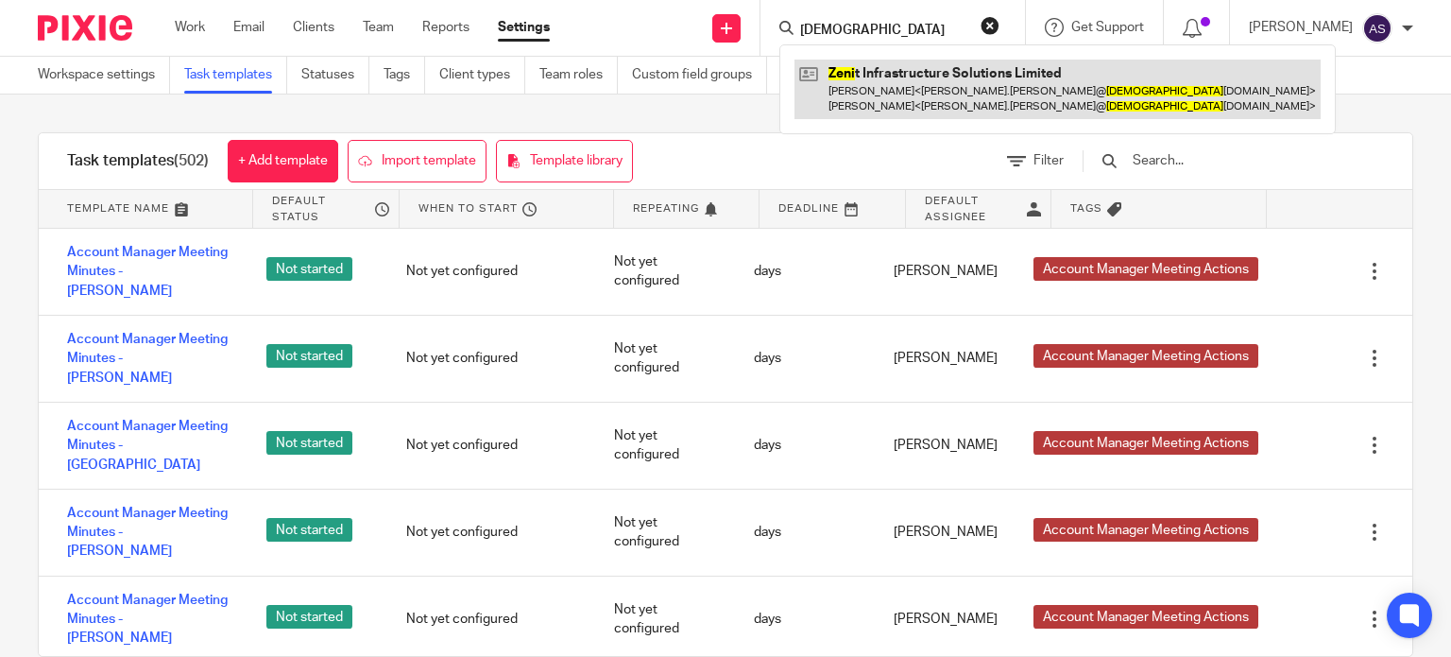
type input "zeni"
click at [896, 76] on link at bounding box center [1057, 89] width 526 height 59
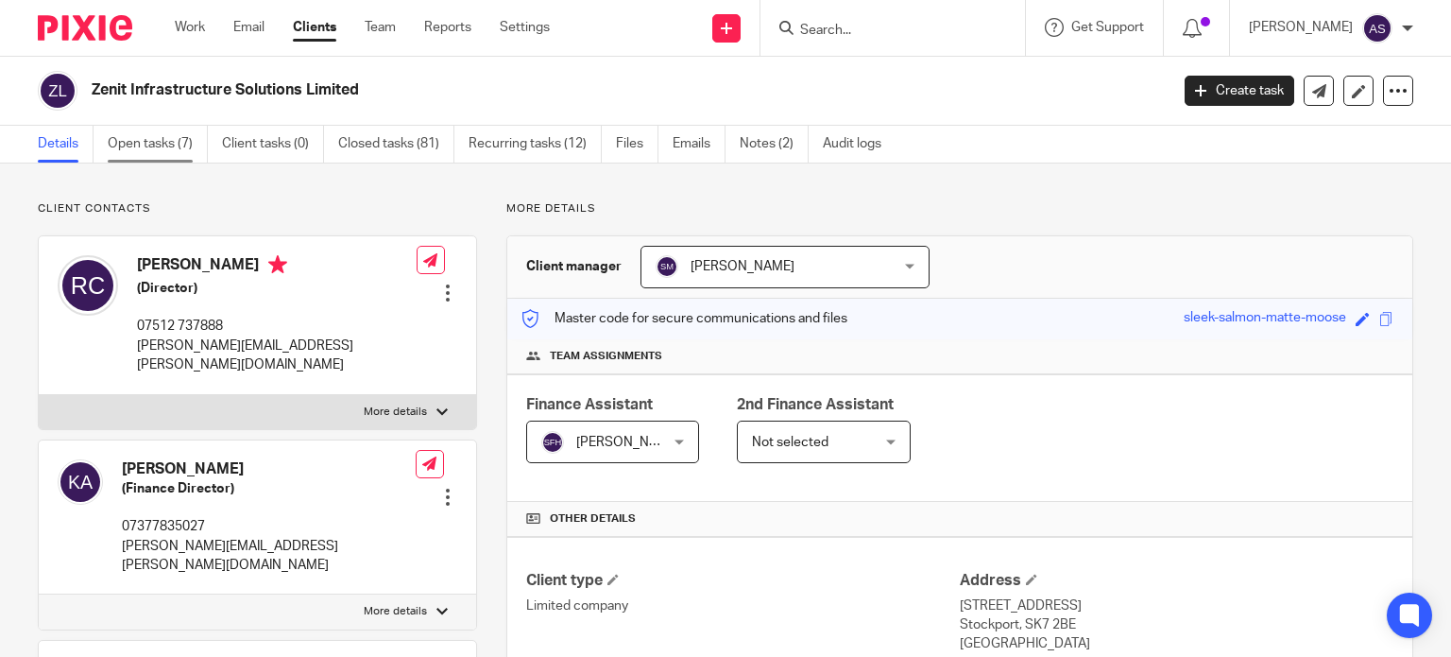
click at [141, 143] on link "Open tasks (7)" at bounding box center [158, 144] width 100 height 37
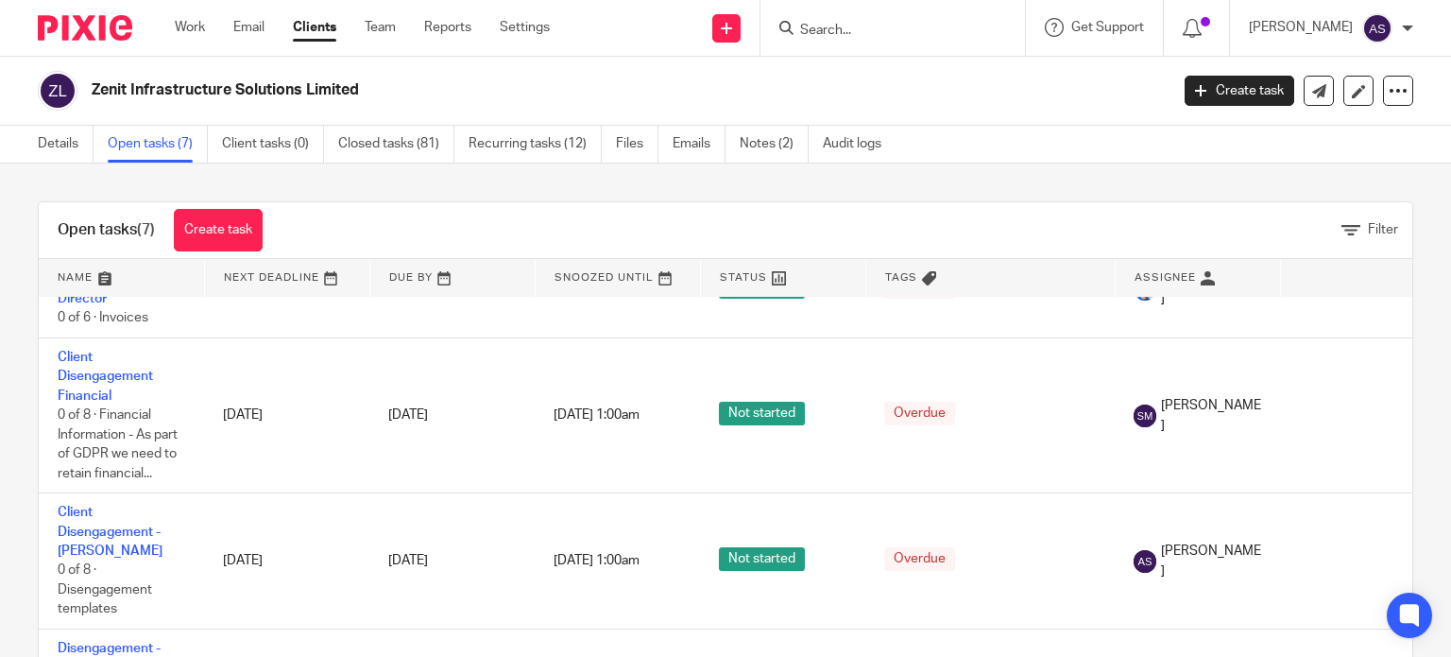
scroll to position [283, 0]
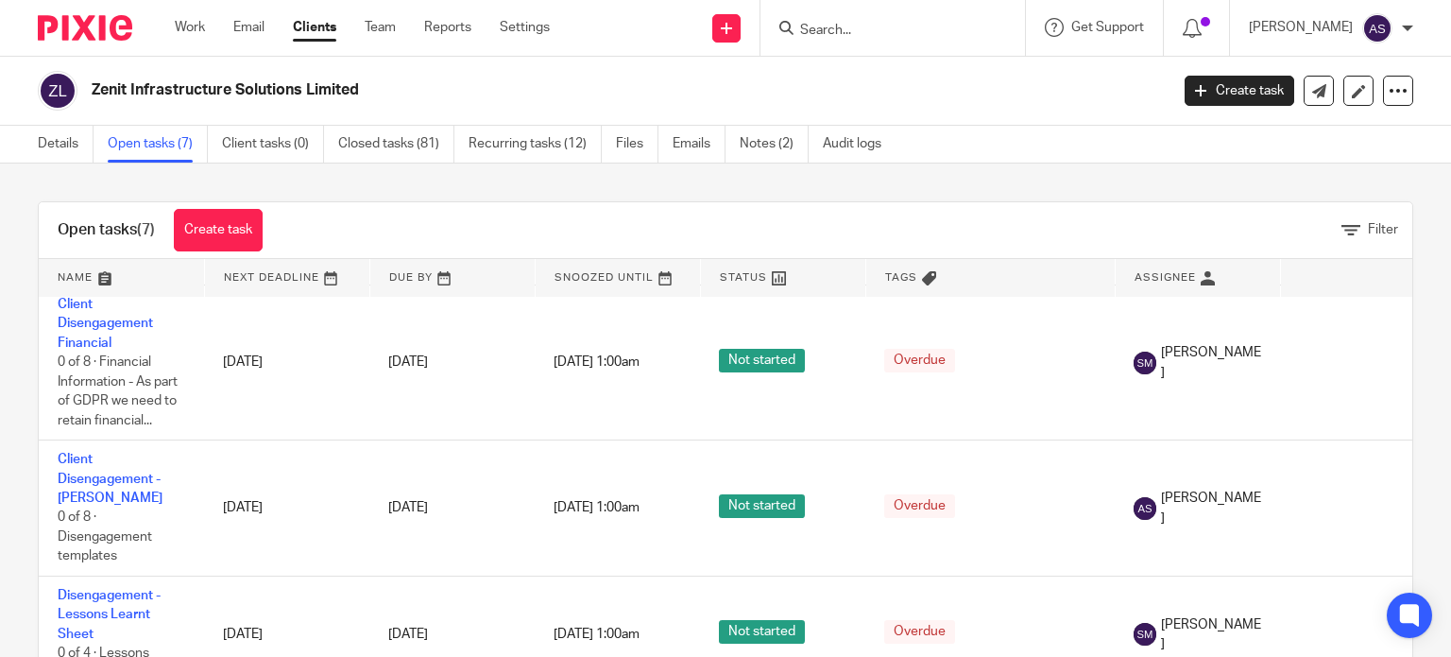
click at [843, 27] on input "Search" at bounding box center [883, 31] width 170 height 17
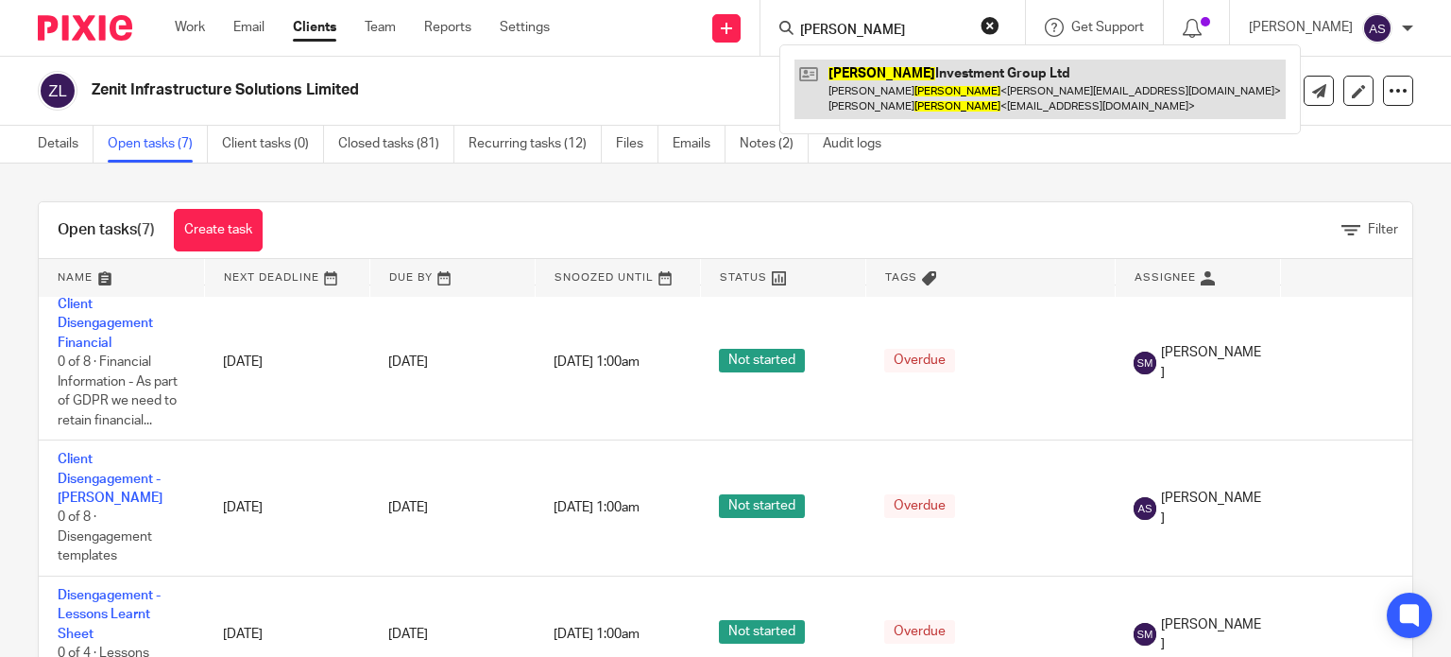
type input "shamot"
click at [939, 96] on link at bounding box center [1039, 89] width 491 height 59
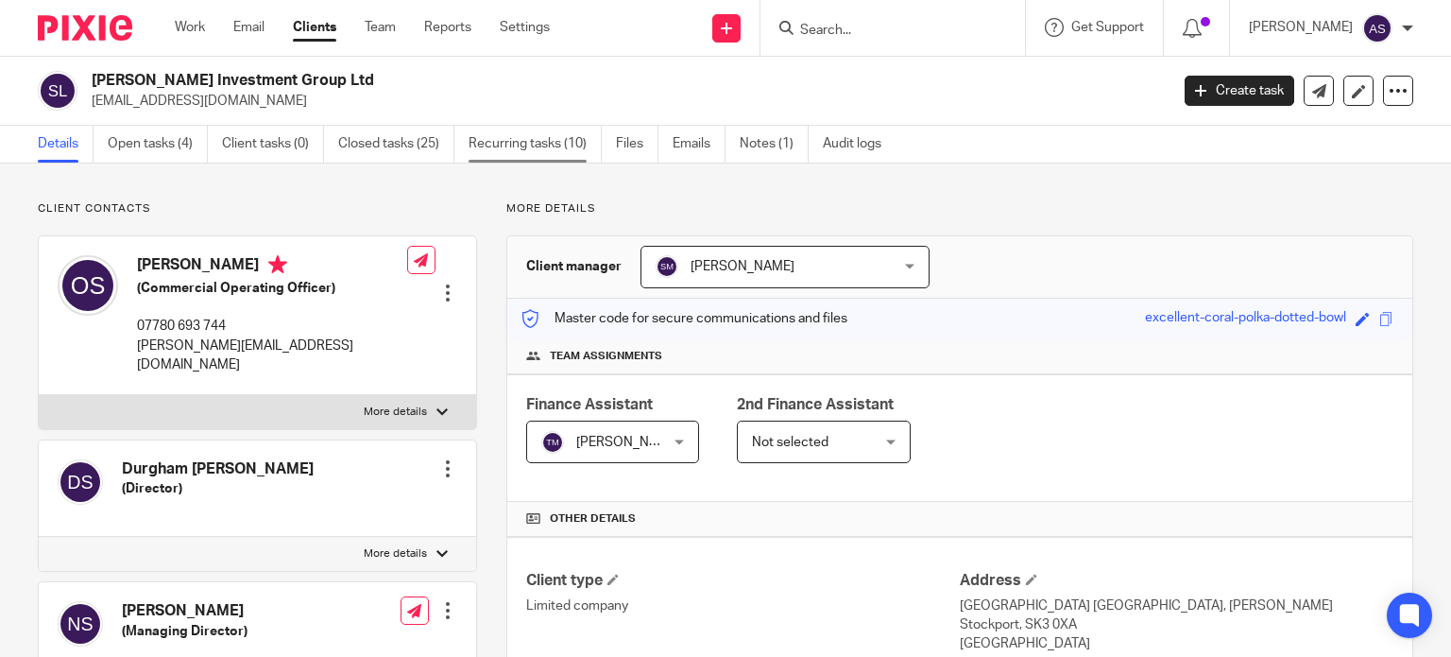
click at [486, 146] on link "Recurring tasks (10)" at bounding box center [535, 144] width 133 height 37
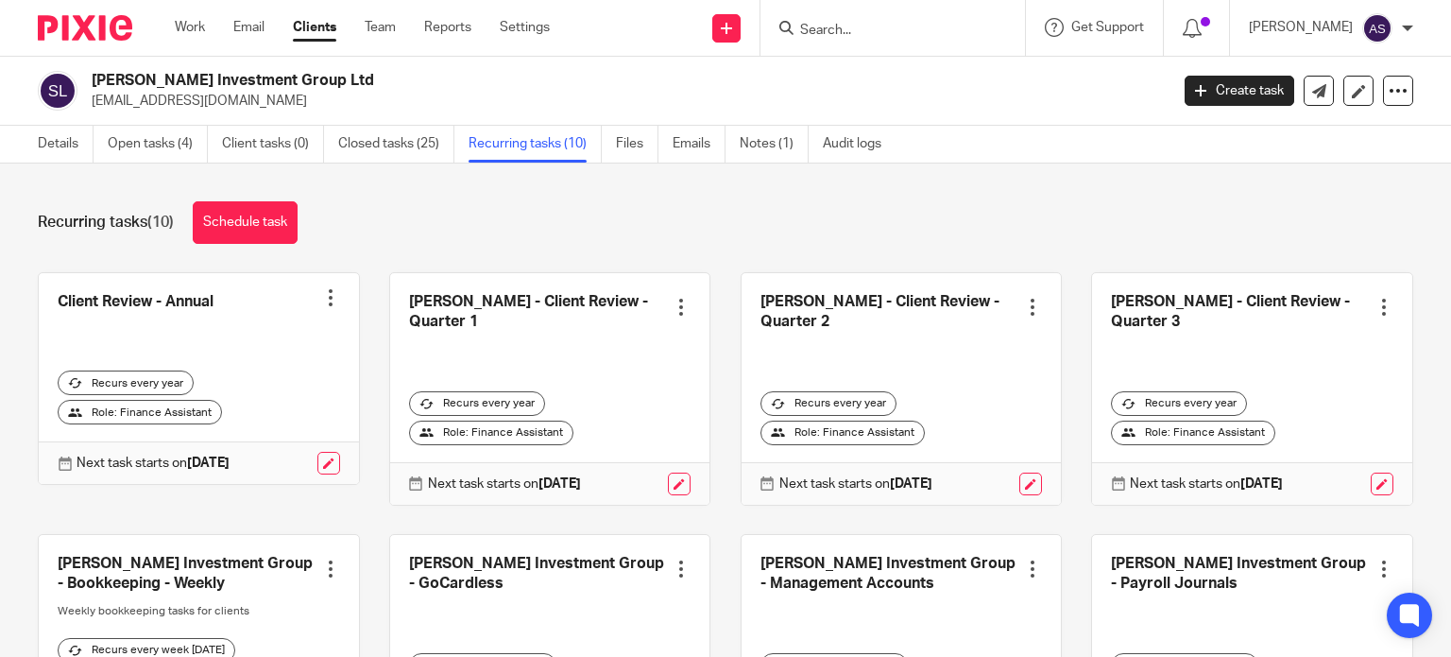
click at [797, 540] on link at bounding box center [902, 650] width 320 height 231
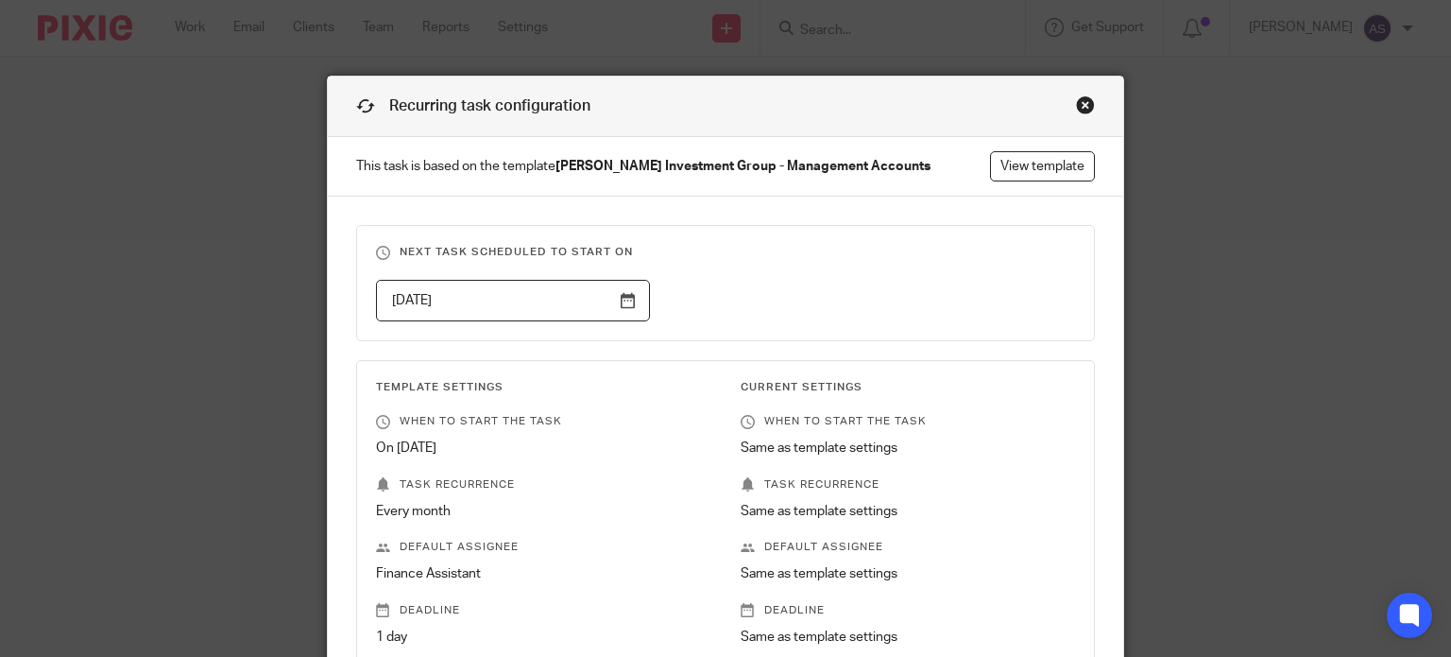
click at [1082, 105] on div "Close this dialog window" at bounding box center [1085, 104] width 19 height 19
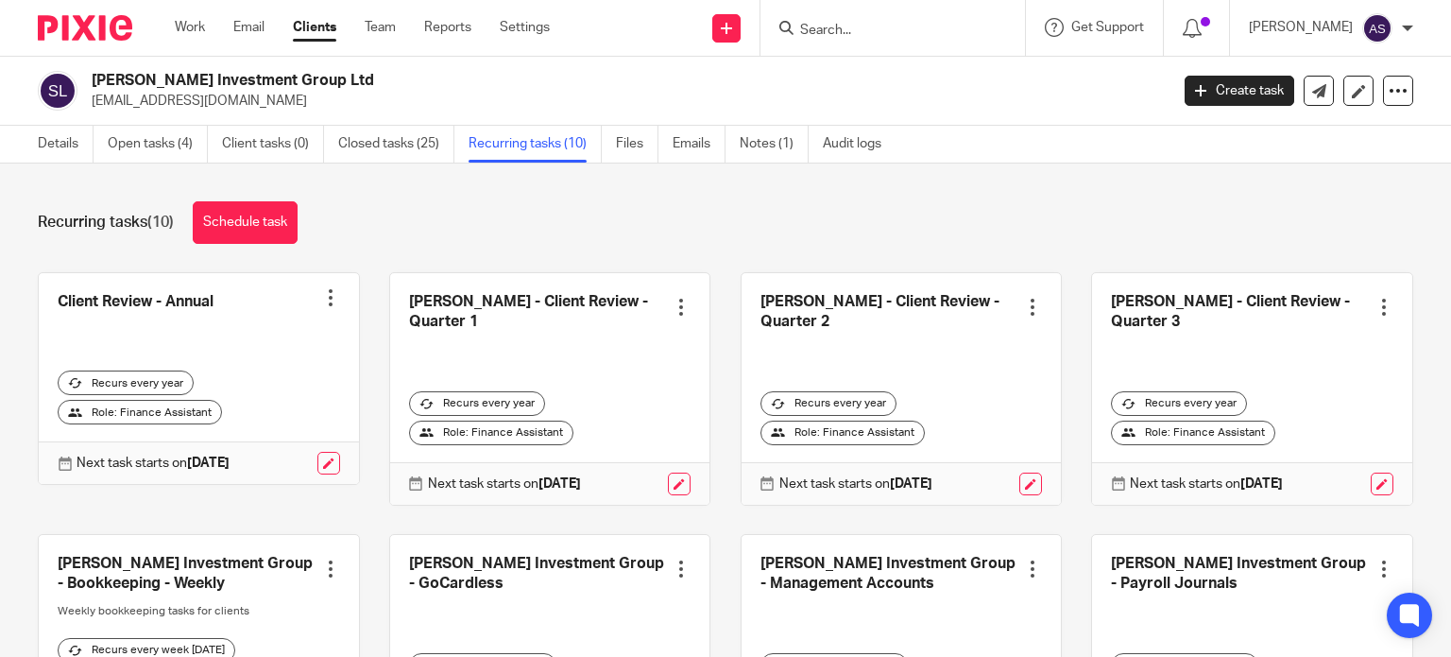
scroll to position [189, 0]
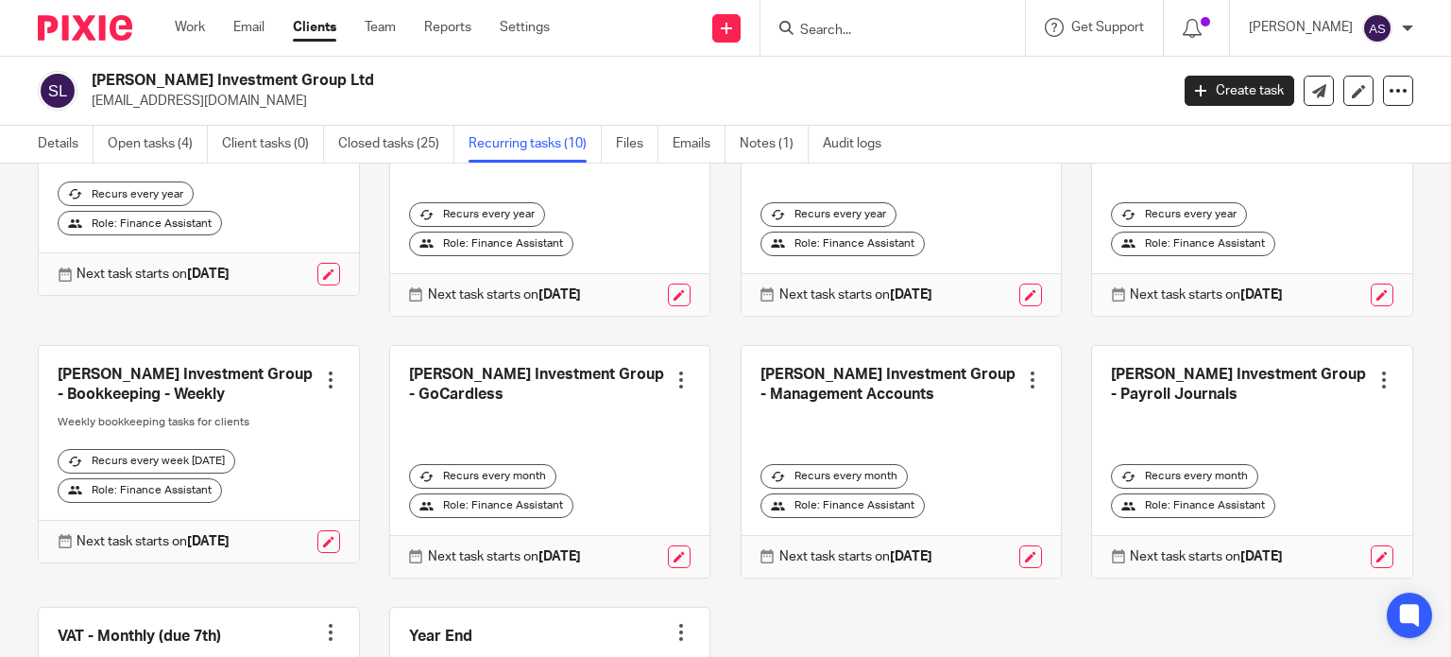
click at [863, 355] on link at bounding box center [902, 461] width 320 height 231
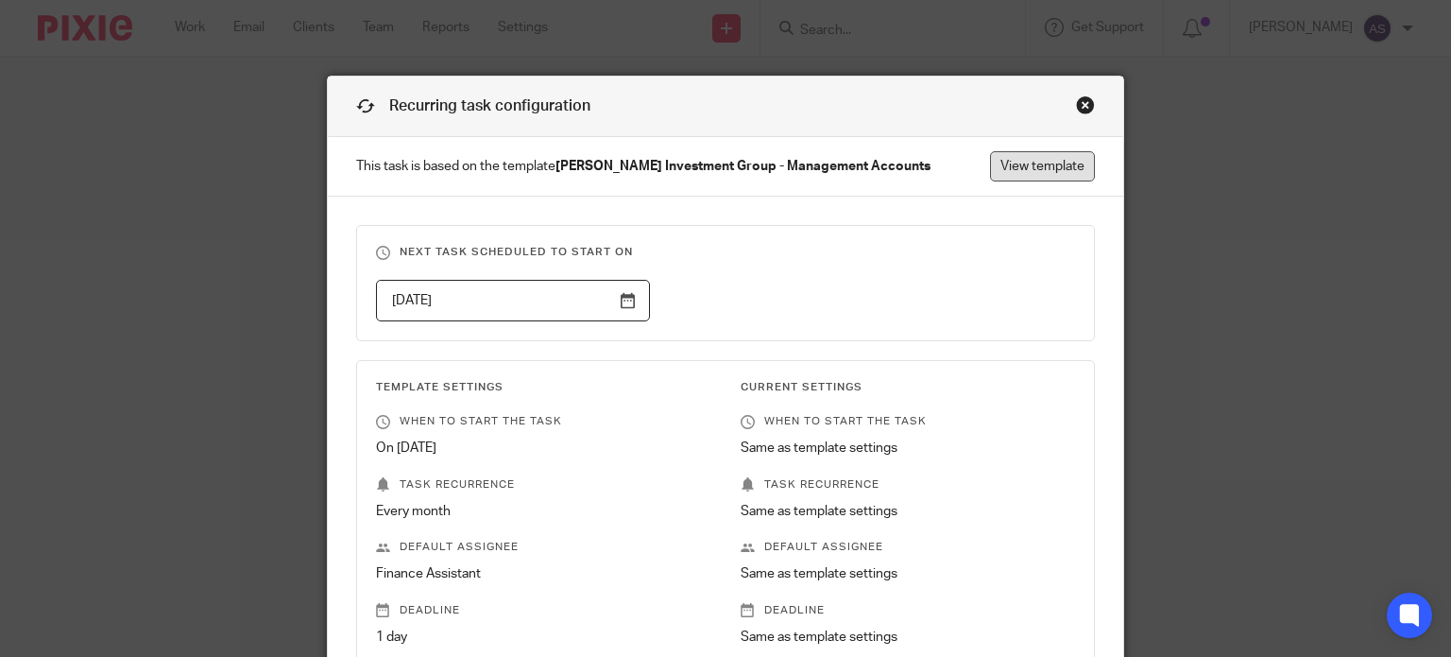
click at [1022, 166] on link "View template" at bounding box center [1042, 166] width 105 height 30
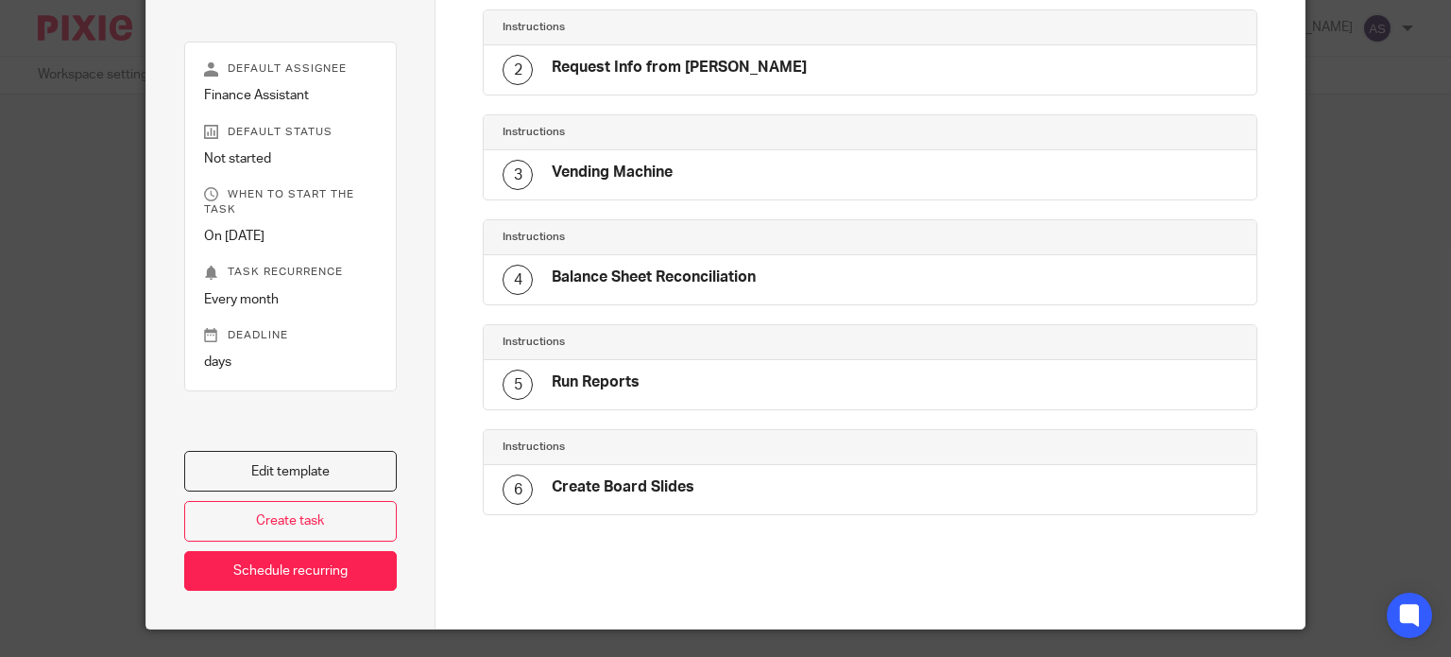
scroll to position [283, 0]
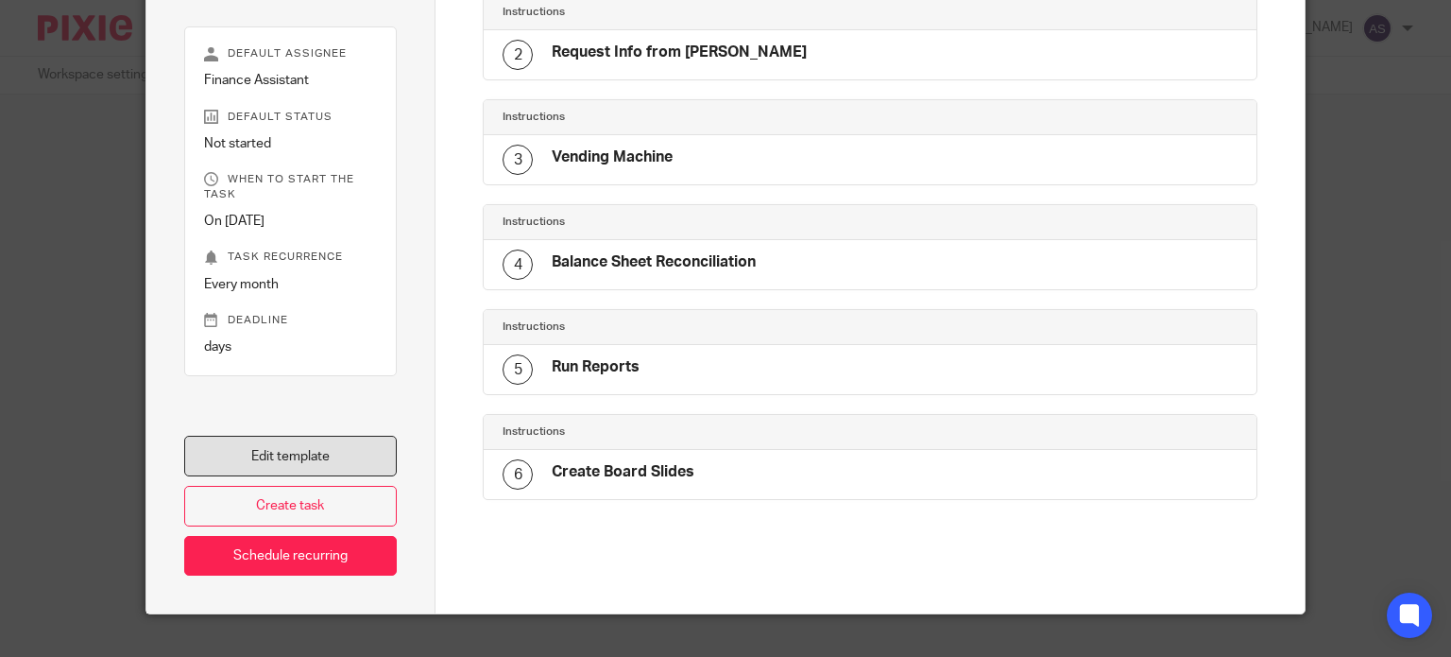
click at [283, 437] on link "Edit template" at bounding box center [290, 455] width 213 height 41
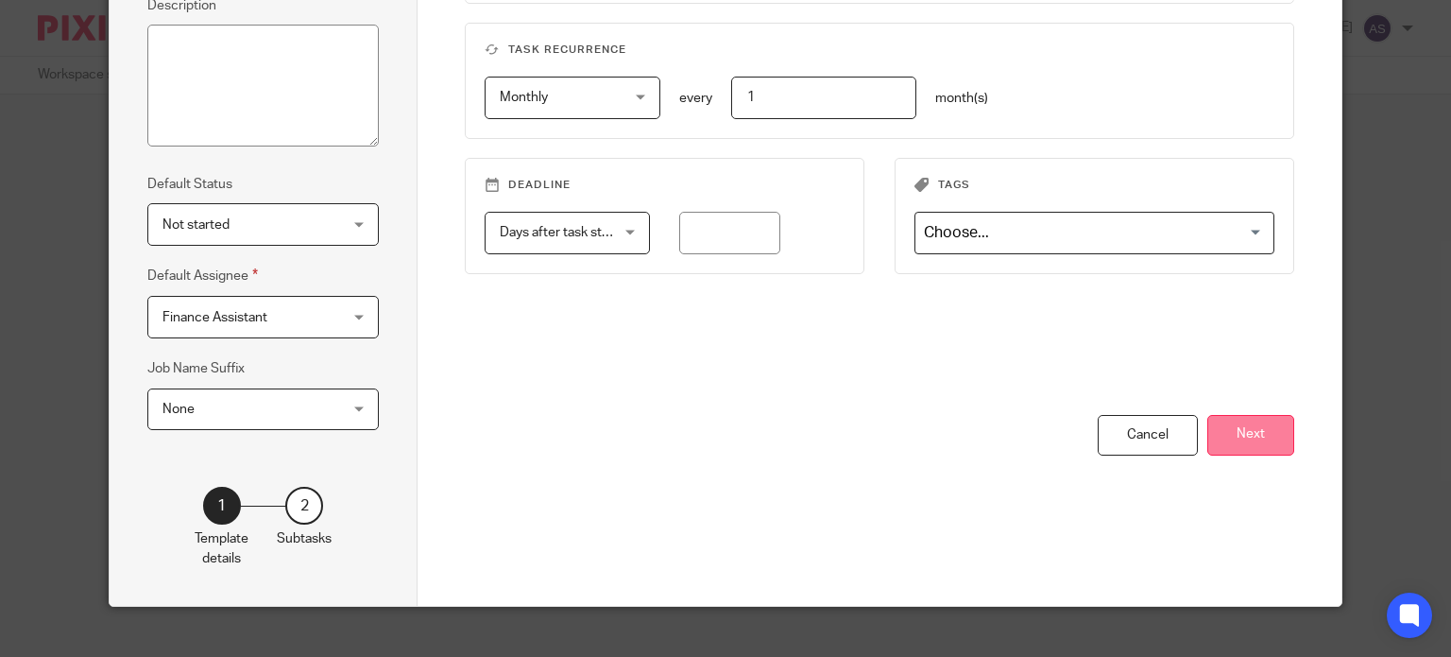
click at [1272, 433] on button "Next" at bounding box center [1250, 435] width 87 height 41
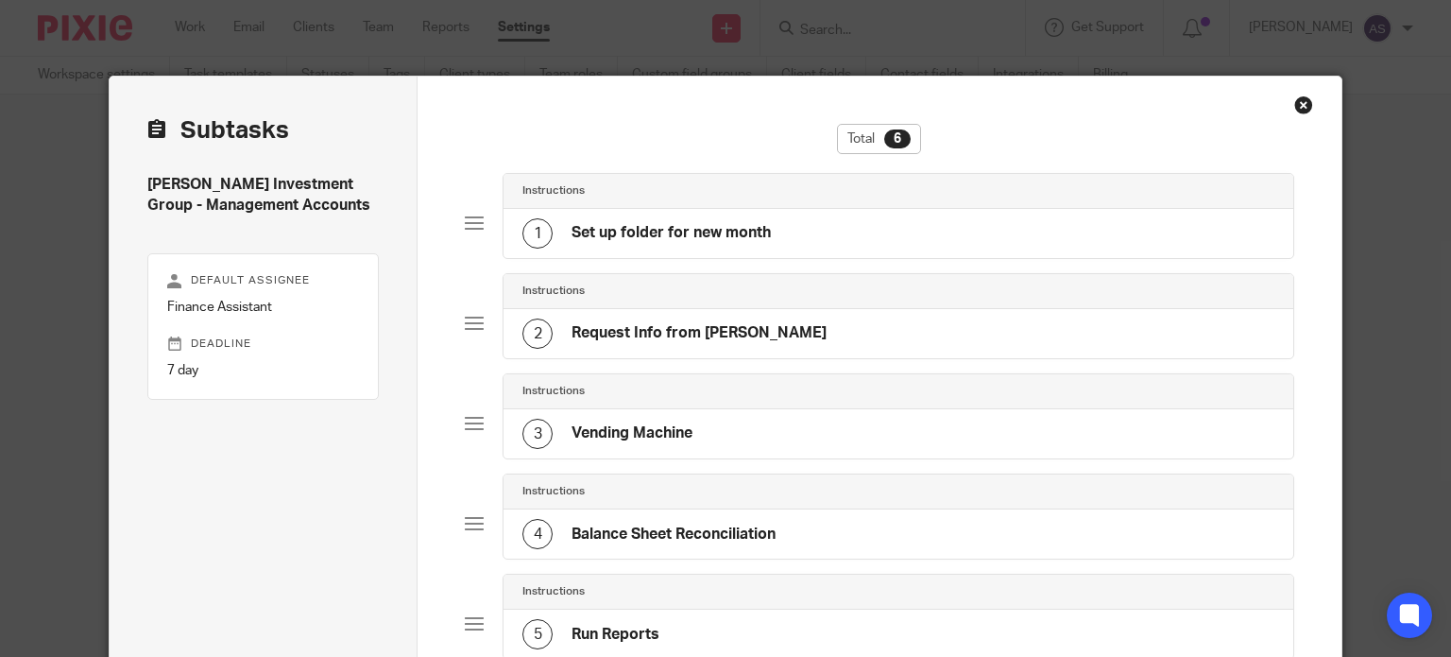
click at [625, 432] on h4 "Vending Machine" at bounding box center [631, 433] width 121 height 20
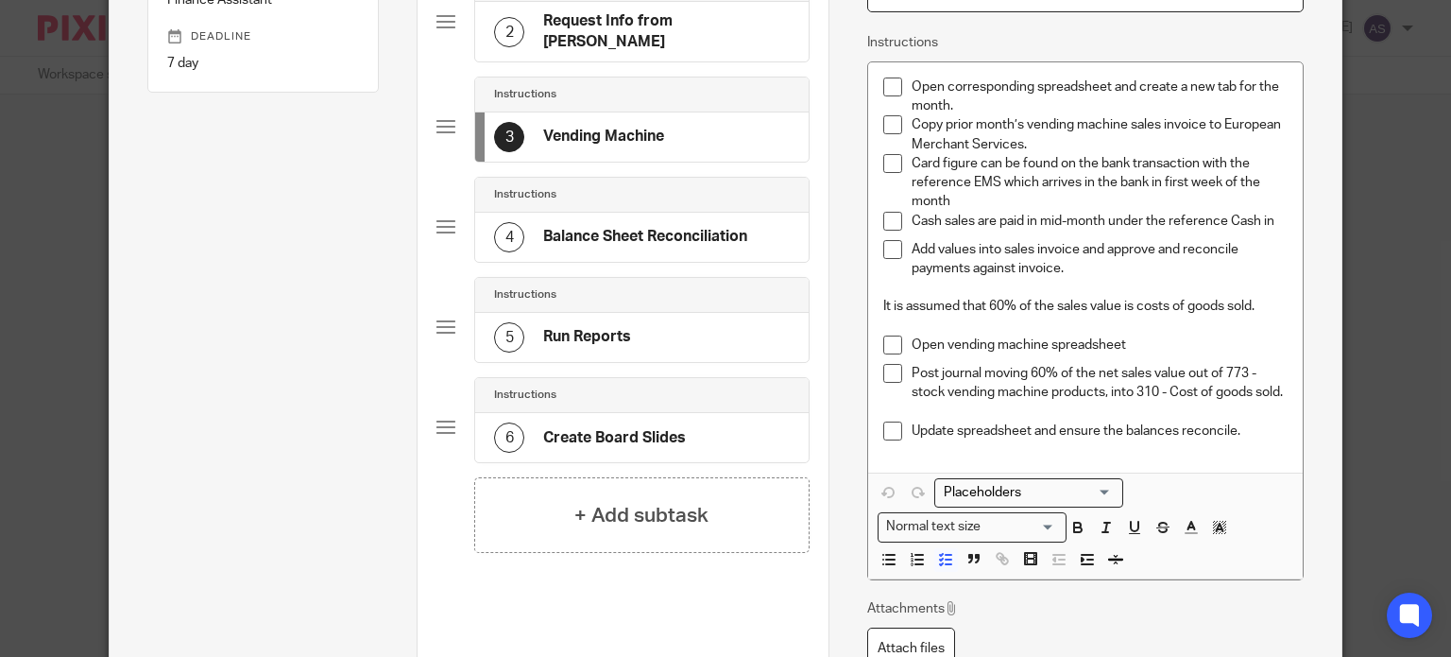
scroll to position [378, 0]
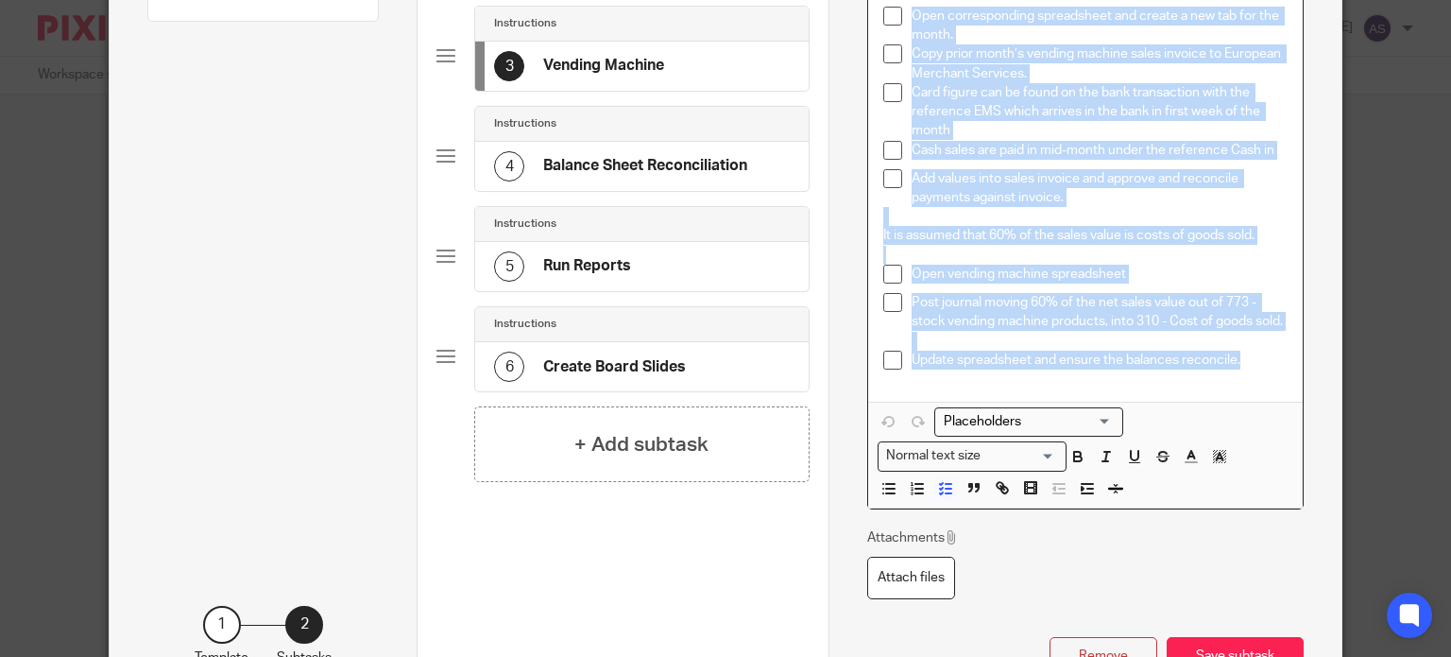
drag, startPoint x: 1236, startPoint y: 357, endPoint x: 885, endPoint y: 20, distance: 486.4
click at [885, 20] on div "Open corresponding spreadsheet and create a new tab for the month. Copy prior m…" at bounding box center [1085, 196] width 435 height 410
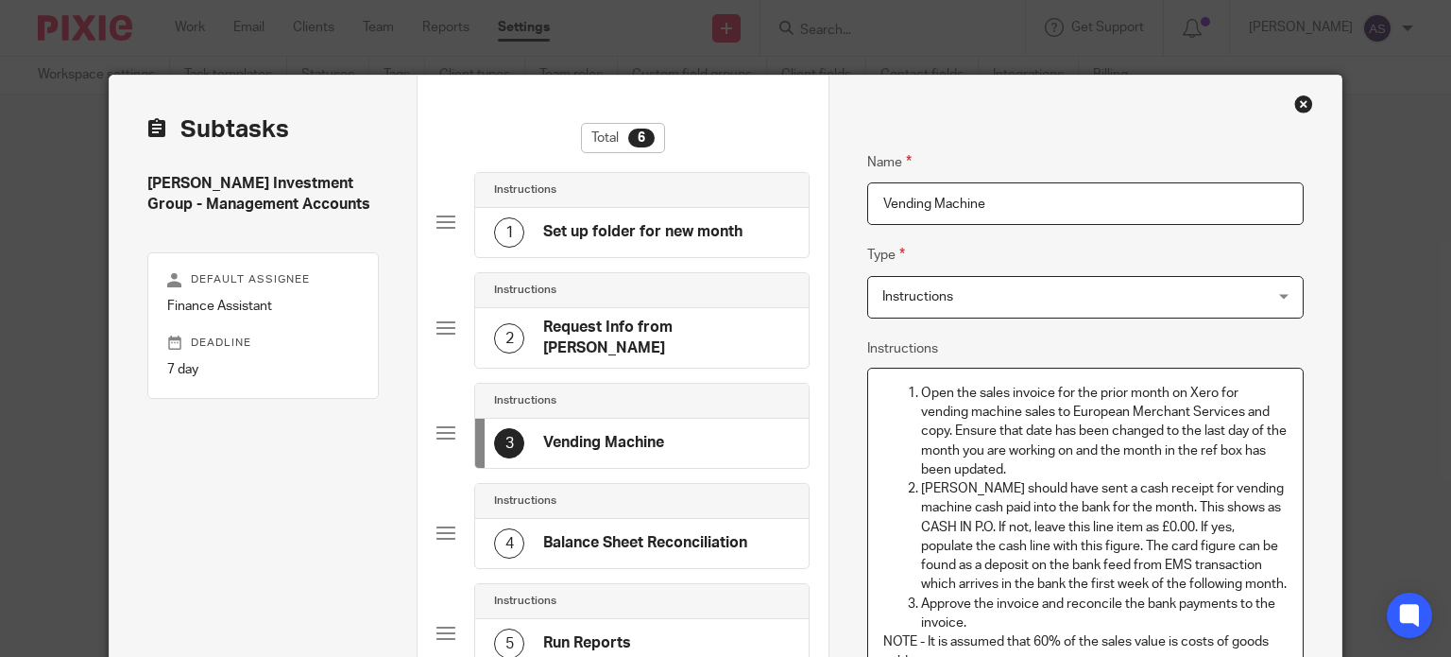
scroll to position [0, 0]
click at [921, 392] on p "Open the sales invoice for the prior month on Xero for vending machine sales to…" at bounding box center [1104, 431] width 367 height 95
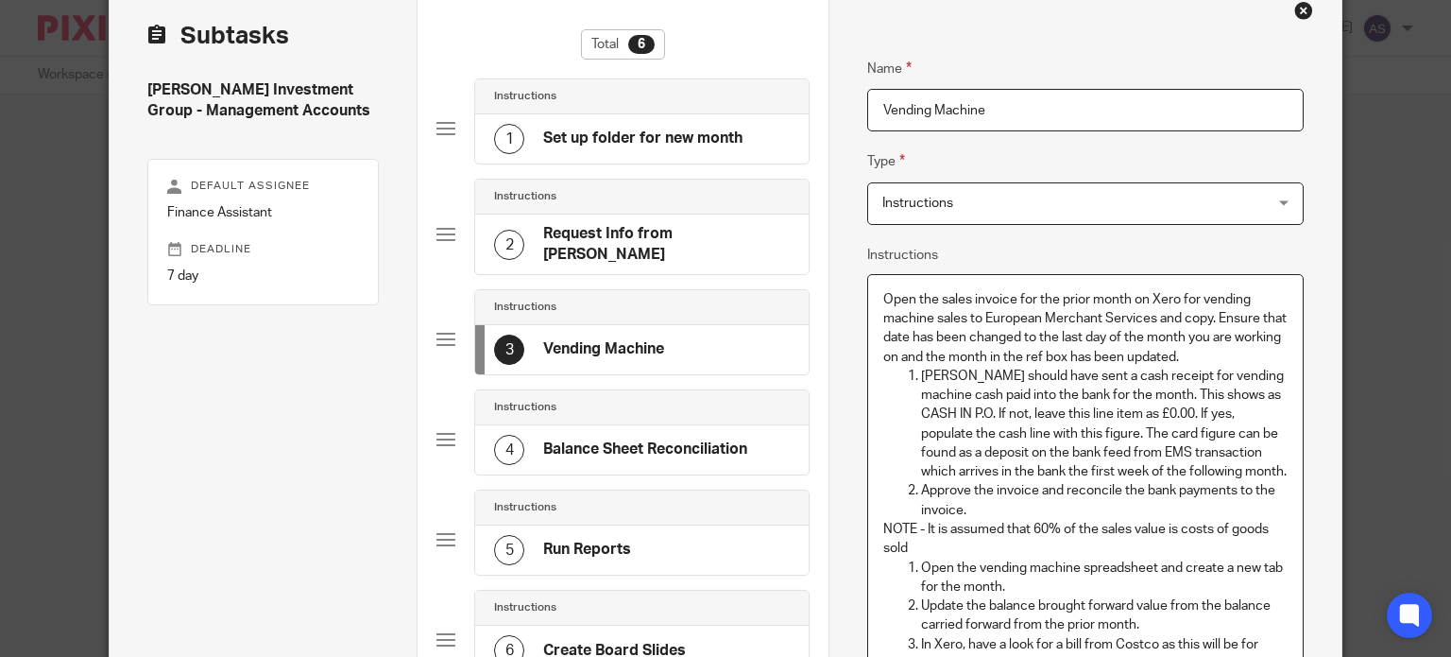
scroll to position [567, 0]
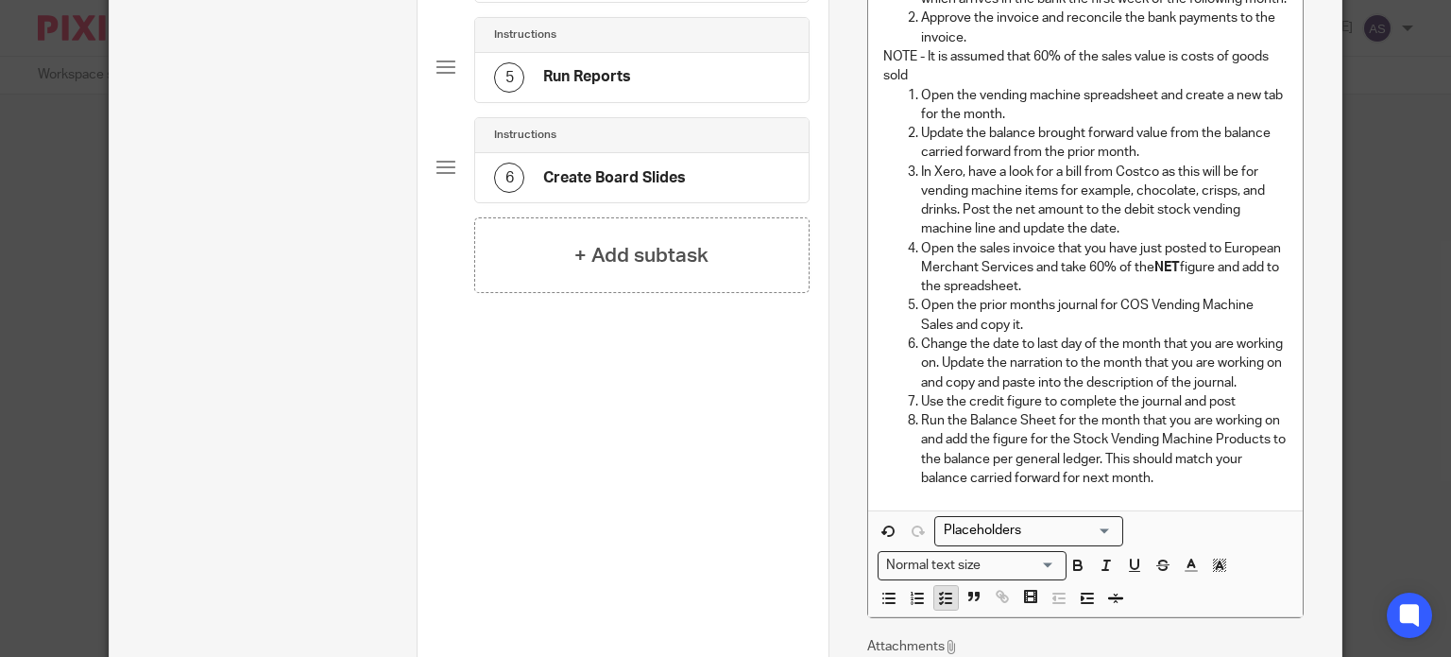
click at [937, 598] on icon "button" at bounding box center [945, 597] width 17 height 17
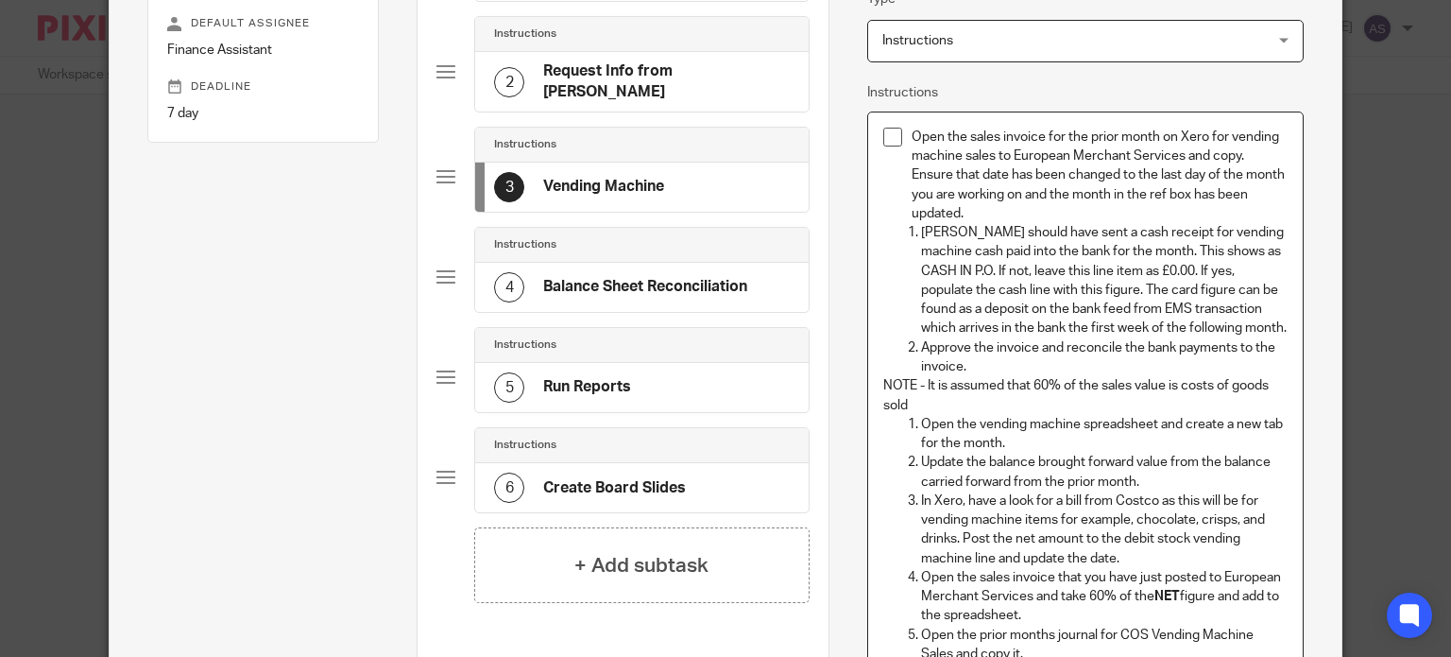
scroll to position [193, 0]
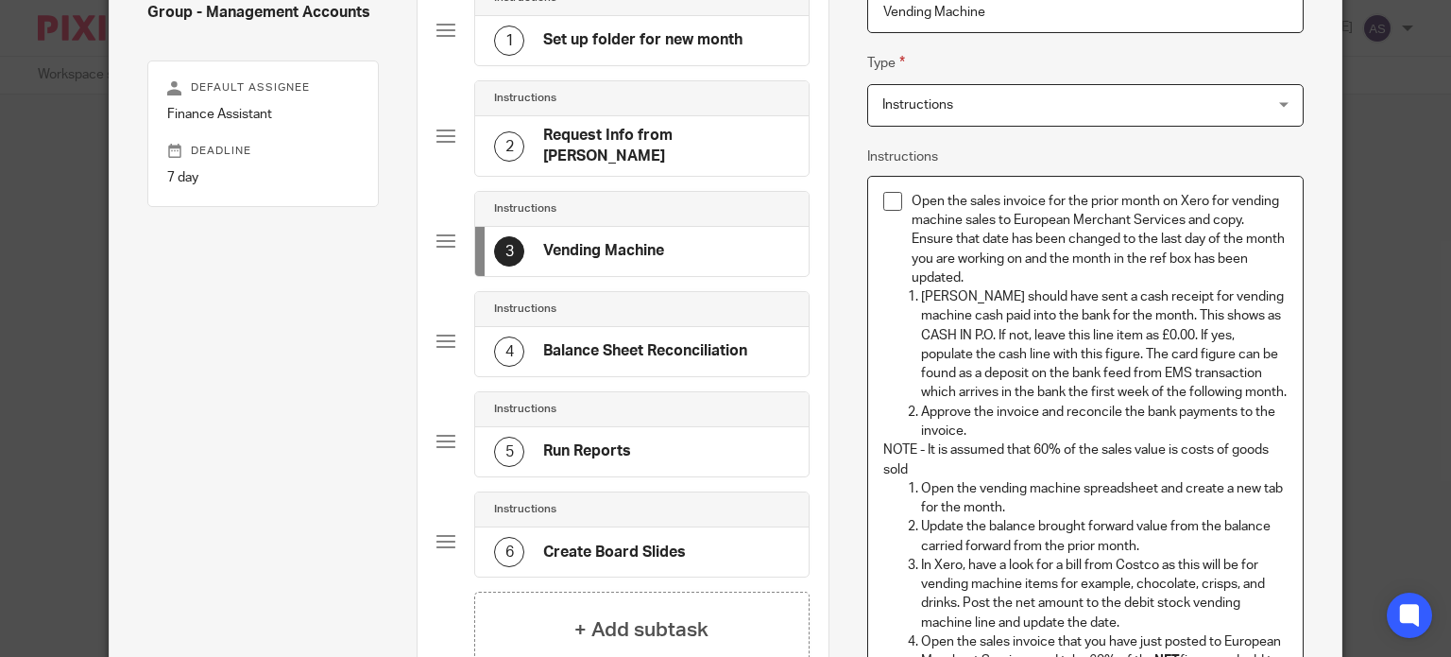
click at [921, 294] on p "Omar should have sent a cash receipt for vending machine cash paid into the ban…" at bounding box center [1104, 344] width 367 height 115
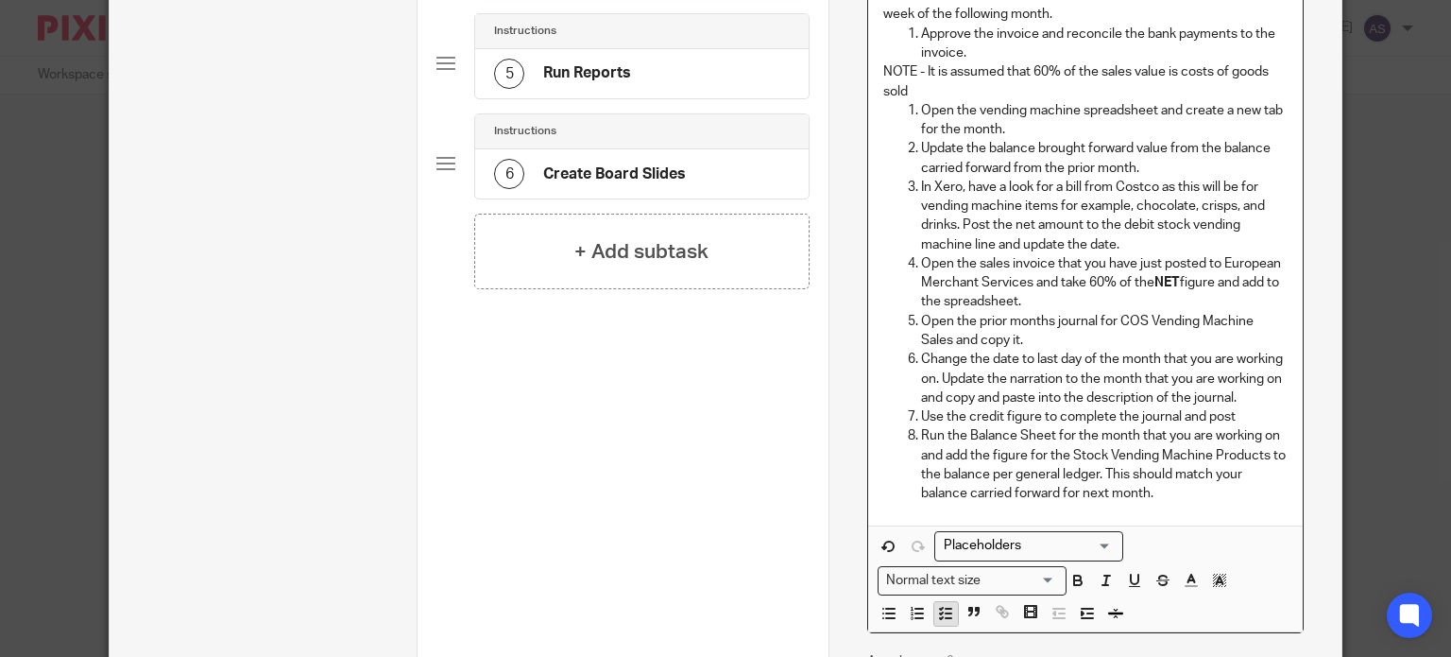
click at [946, 613] on line "button" at bounding box center [949, 613] width 6 height 0
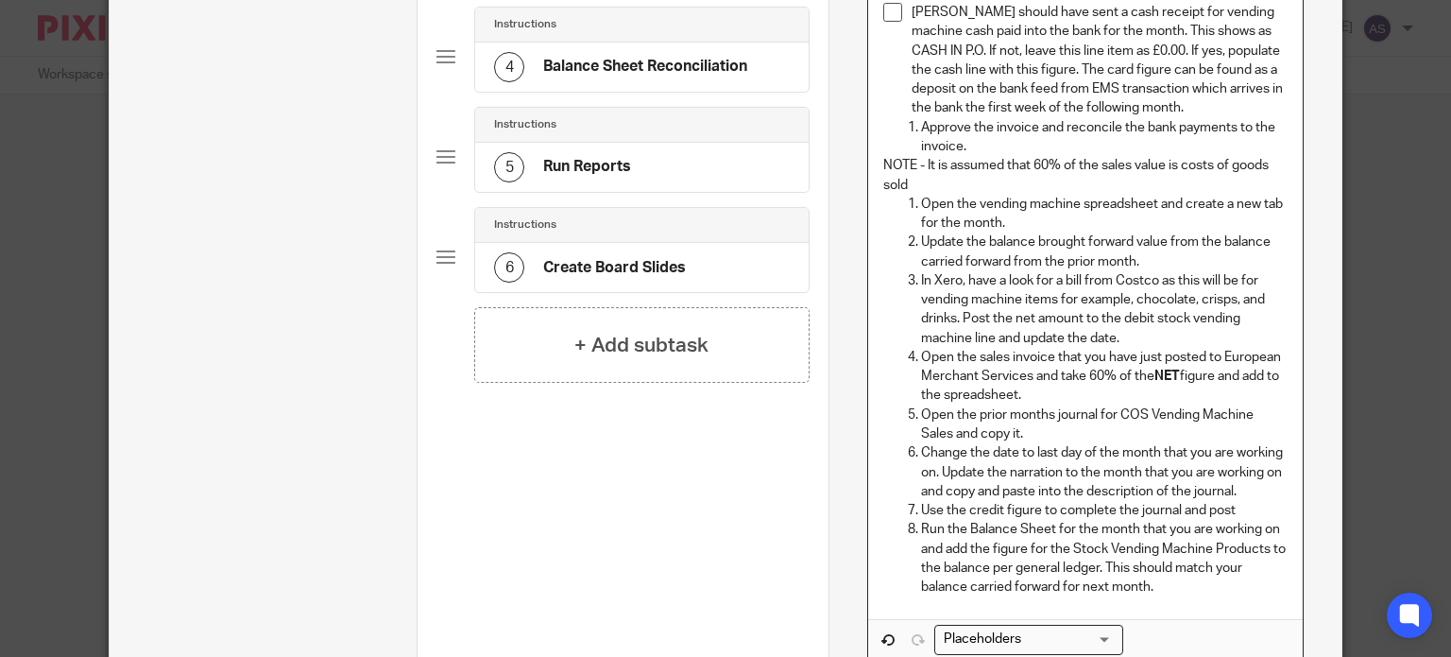
scroll to position [194, 0]
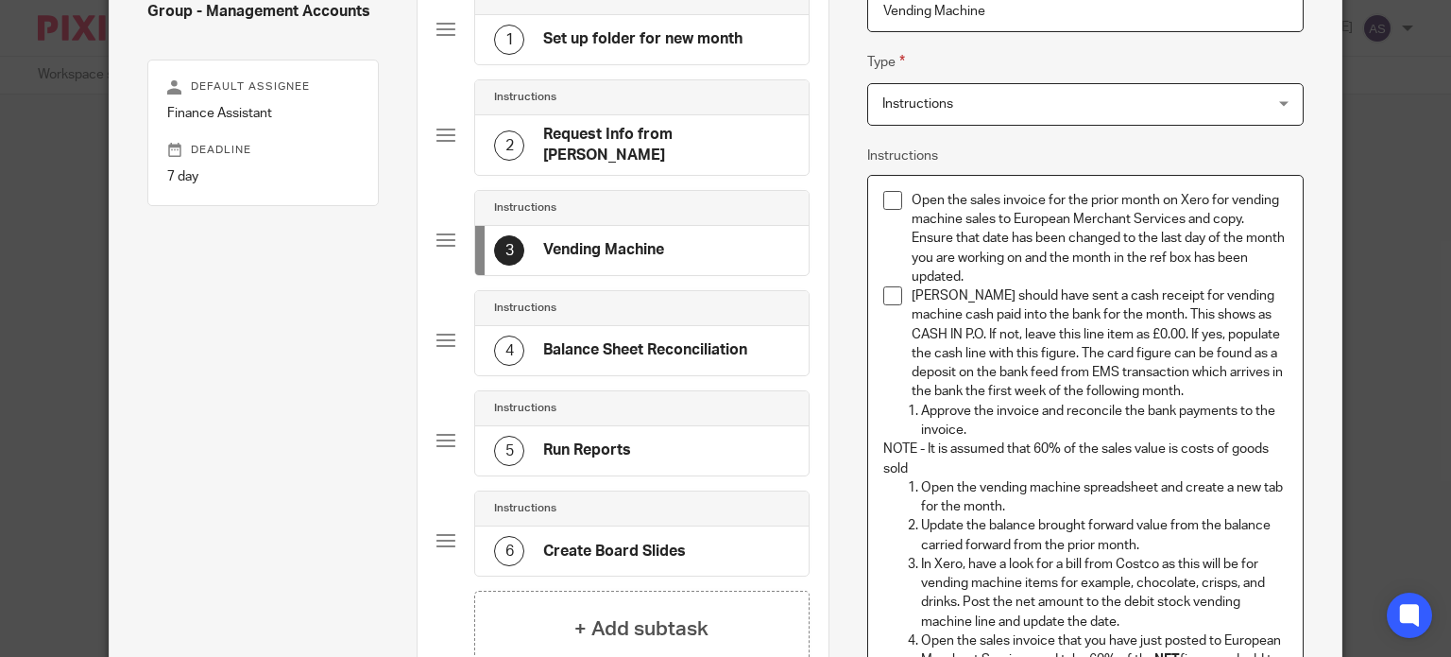
click at [921, 411] on p "Approve the invoice and reconcile the bank payments to the invoice." at bounding box center [1104, 420] width 367 height 39
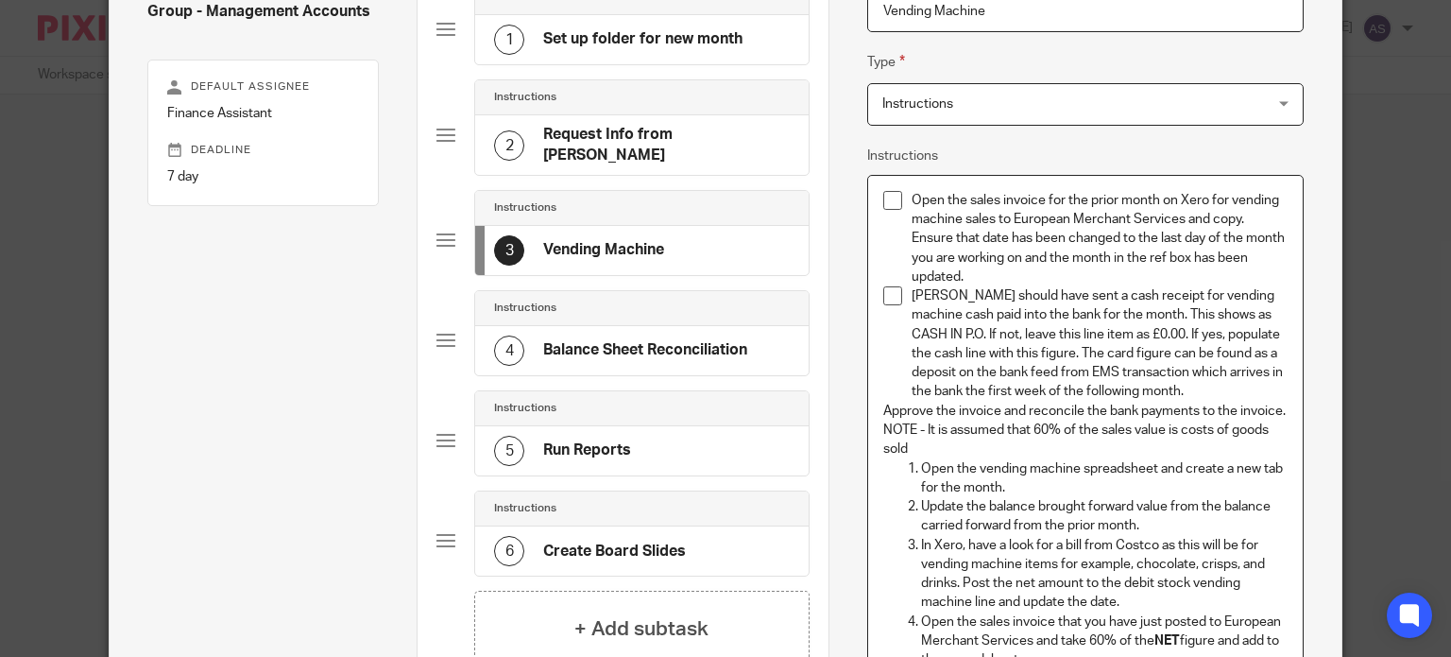
scroll to position [666, 0]
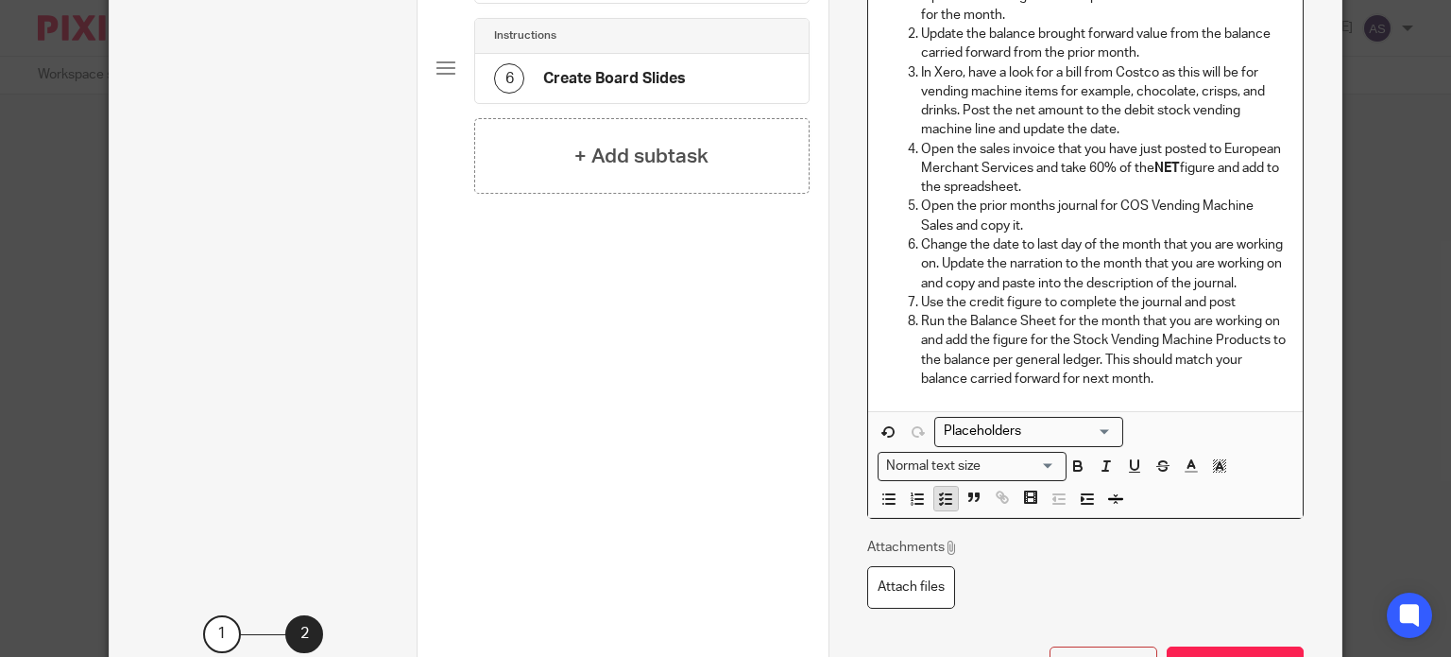
click at [937, 494] on icon "button" at bounding box center [945, 498] width 17 height 17
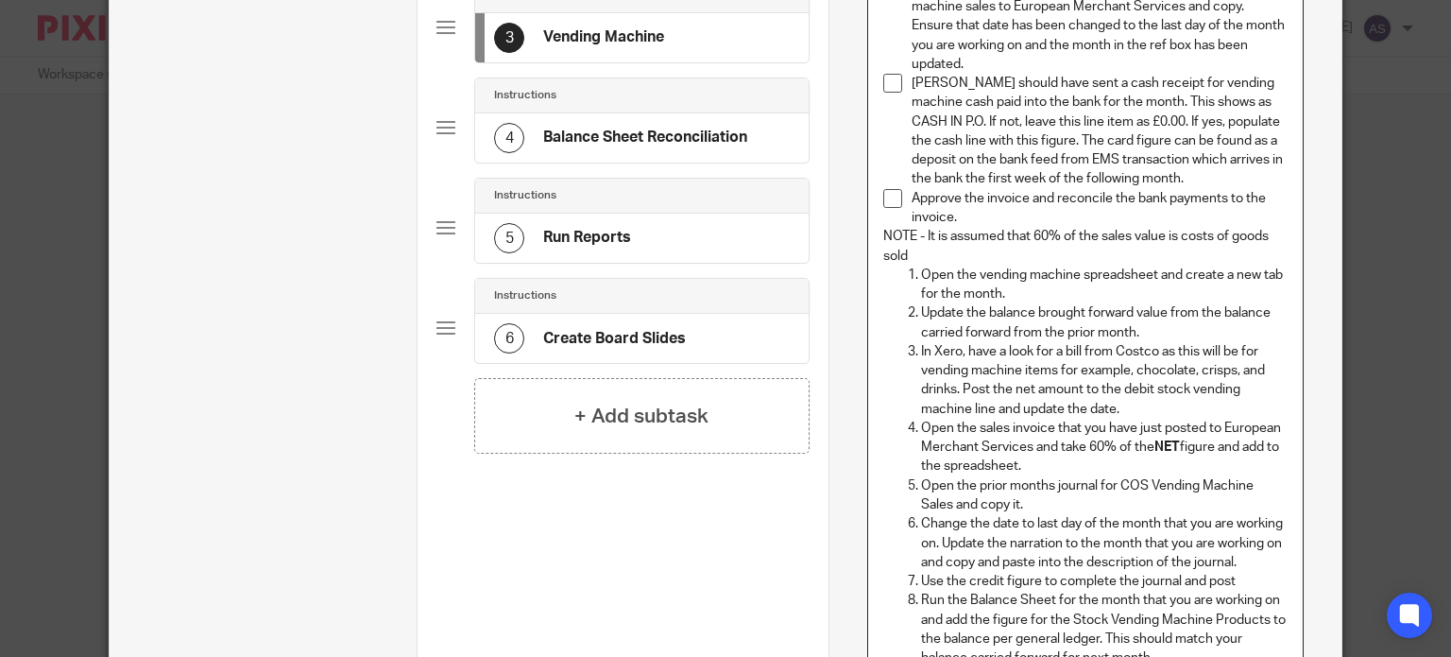
scroll to position [403, 0]
click at [986, 222] on p "Approve the invoice and reconcile the bank payments to the invoice." at bounding box center [1100, 211] width 376 height 39
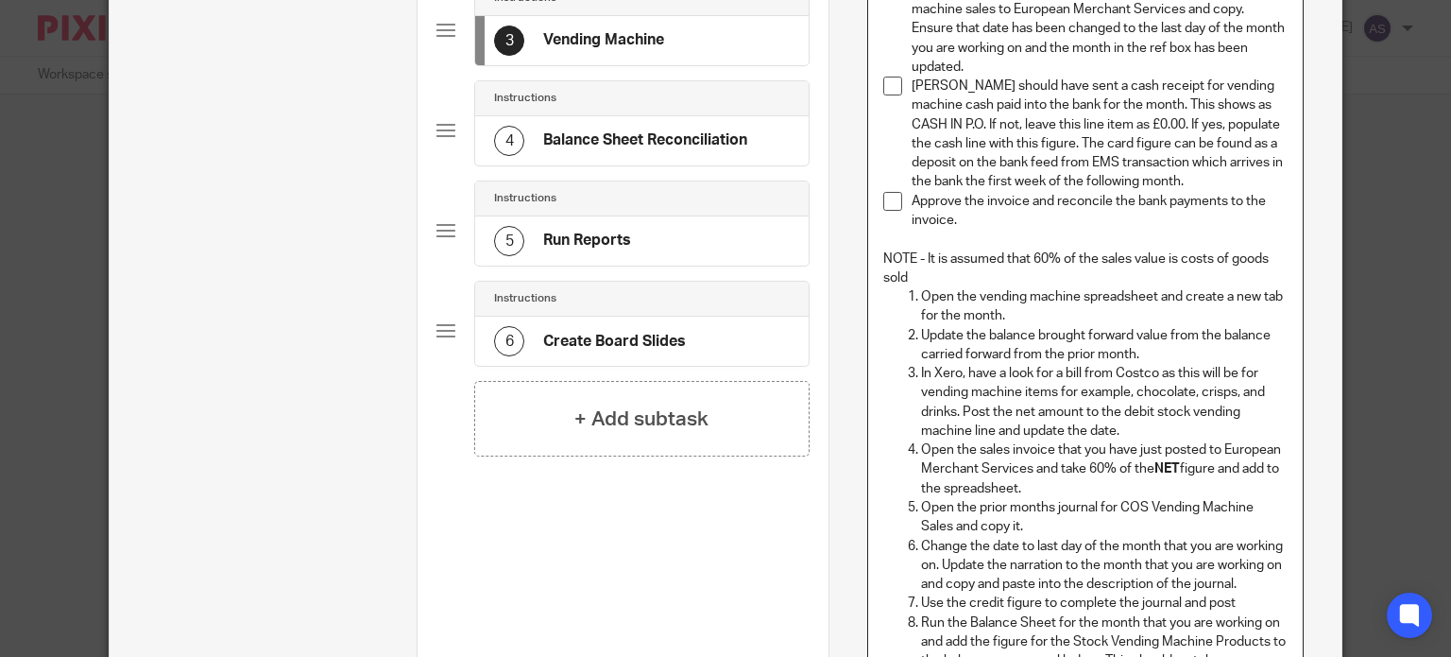
click at [973, 276] on p "NOTE - It is assumed that 60% of the sales value is costs of goods sold" at bounding box center [1085, 268] width 404 height 39
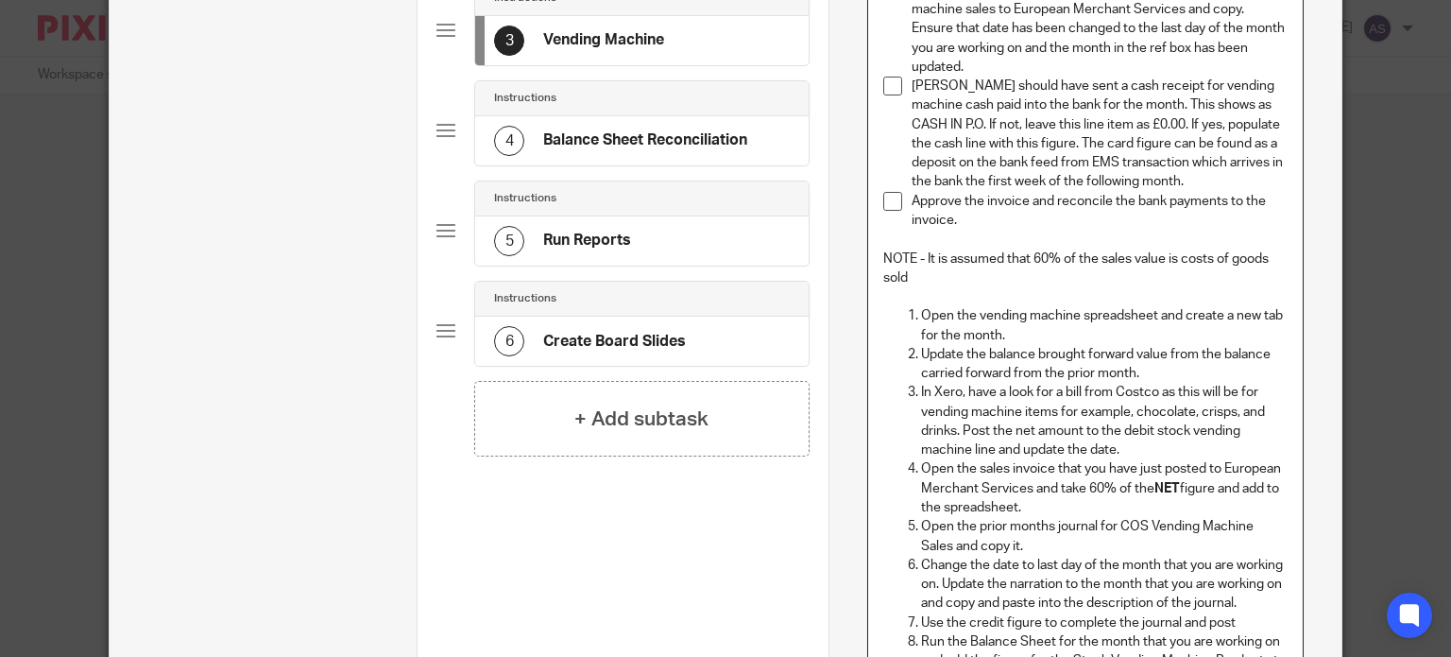
click at [921, 317] on li "Open the vending machine spreadsheet and create a new tab for the month." at bounding box center [1104, 325] width 367 height 39
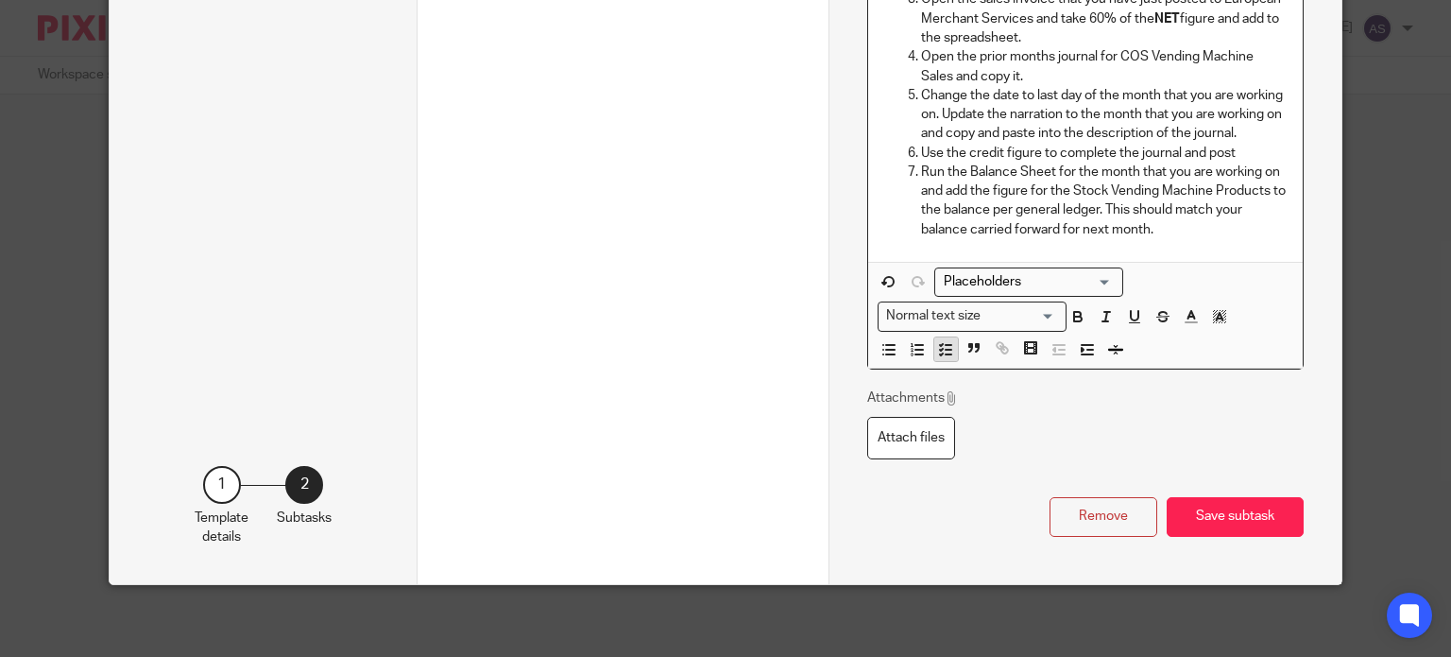
click at [944, 344] on icon "button" at bounding box center [945, 349] width 17 height 17
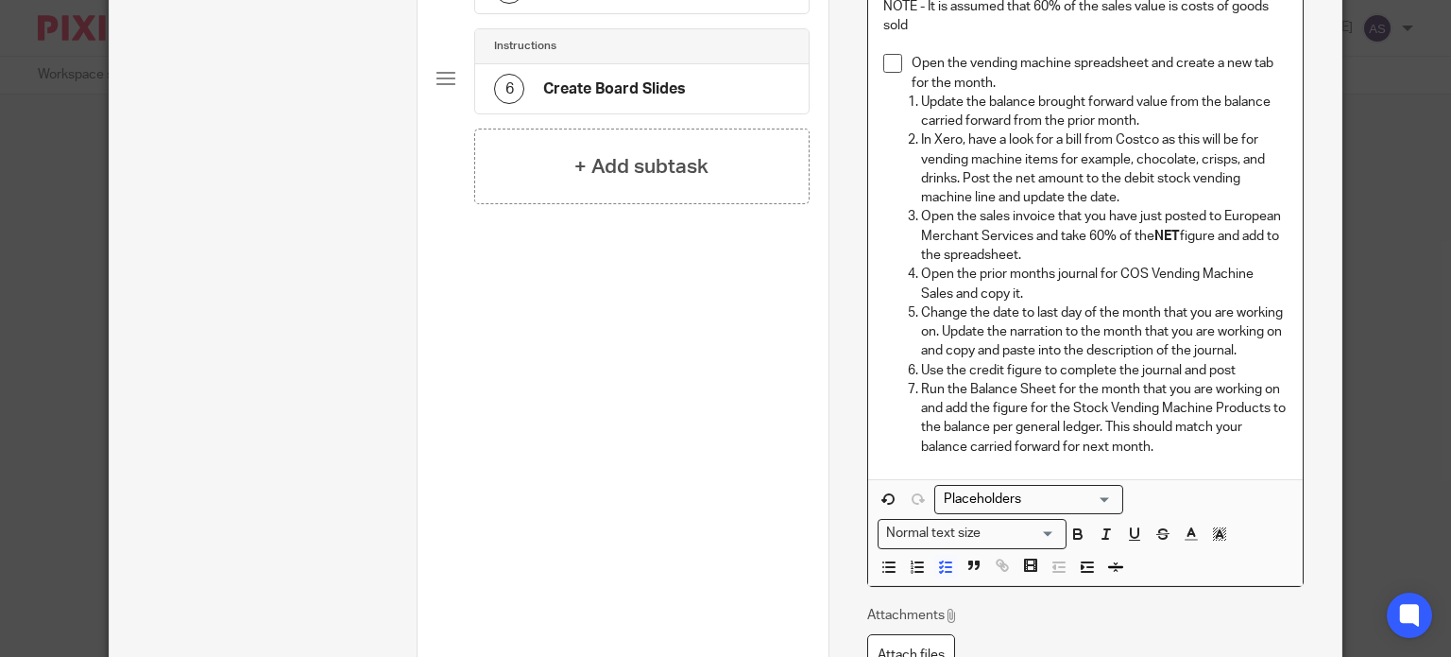
scroll to position [518, 0]
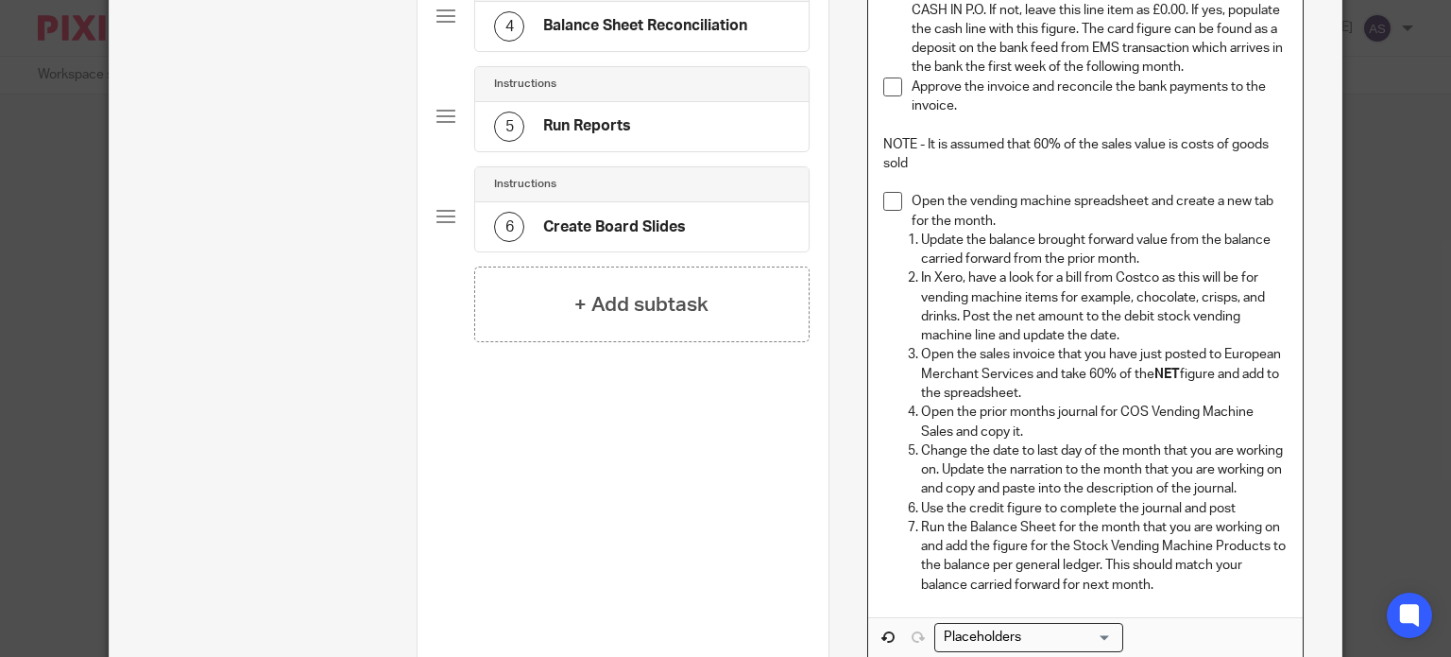
click at [921, 234] on p "Update the balance brought forward value from the balance carried forward from …" at bounding box center [1104, 249] width 367 height 39
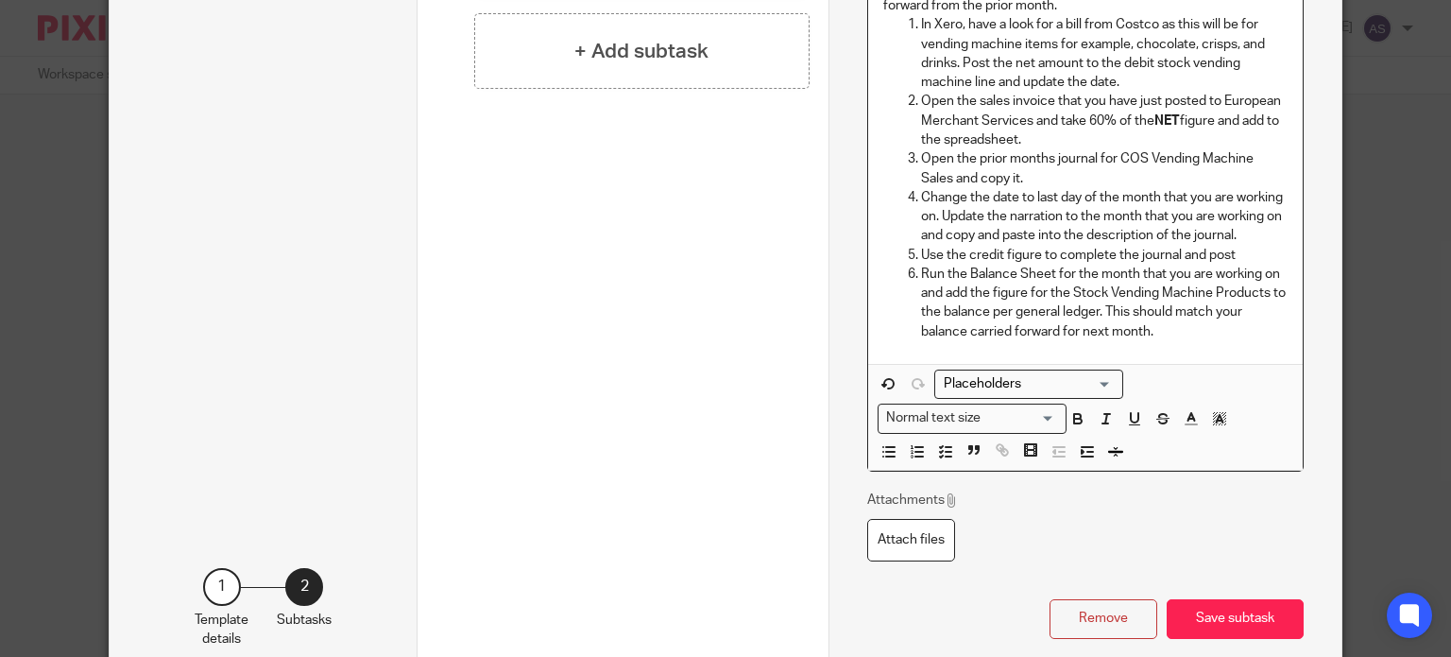
scroll to position [801, 0]
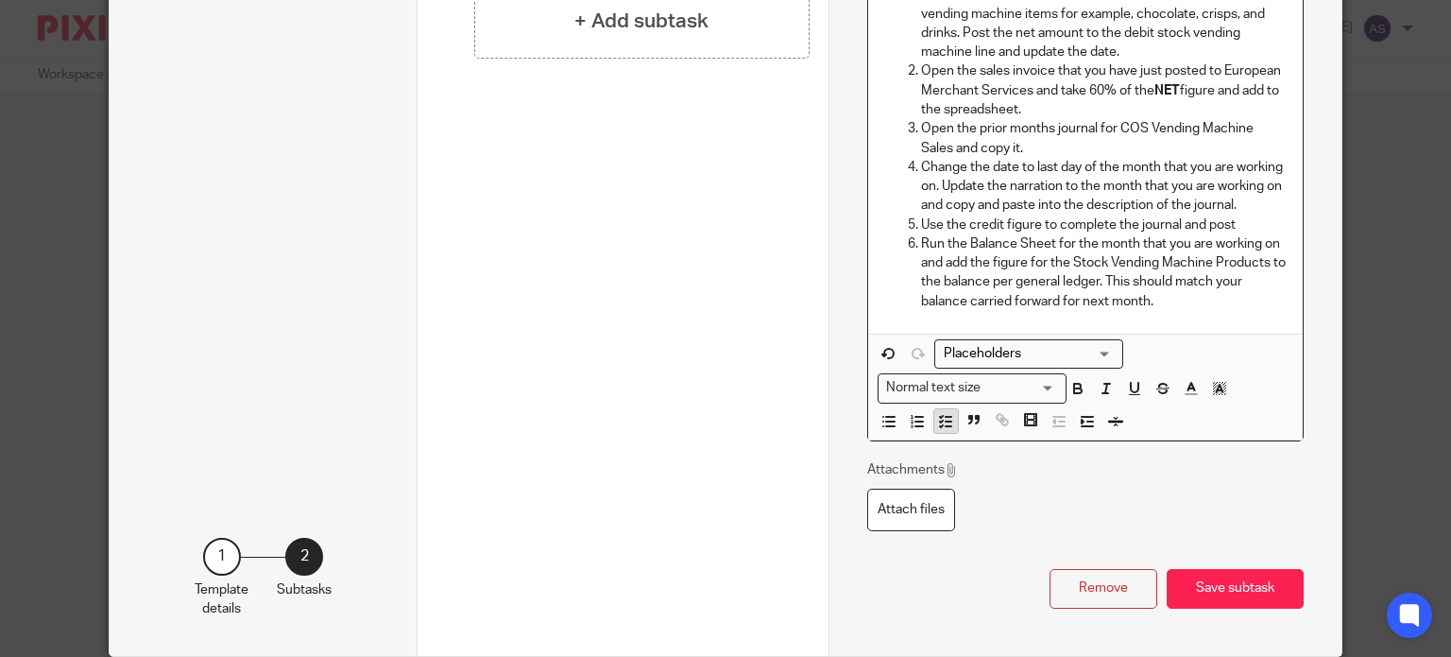
click at [934, 418] on button "button" at bounding box center [946, 421] width 24 height 24
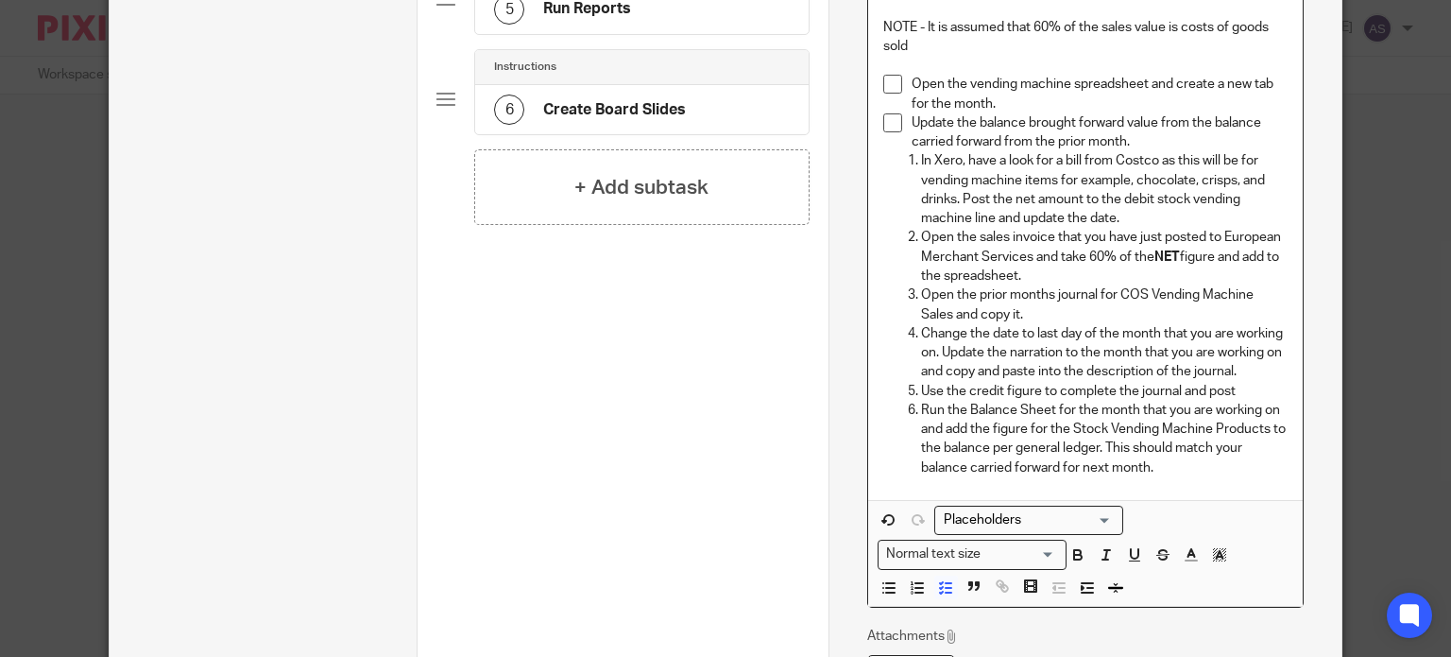
scroll to position [556, 0]
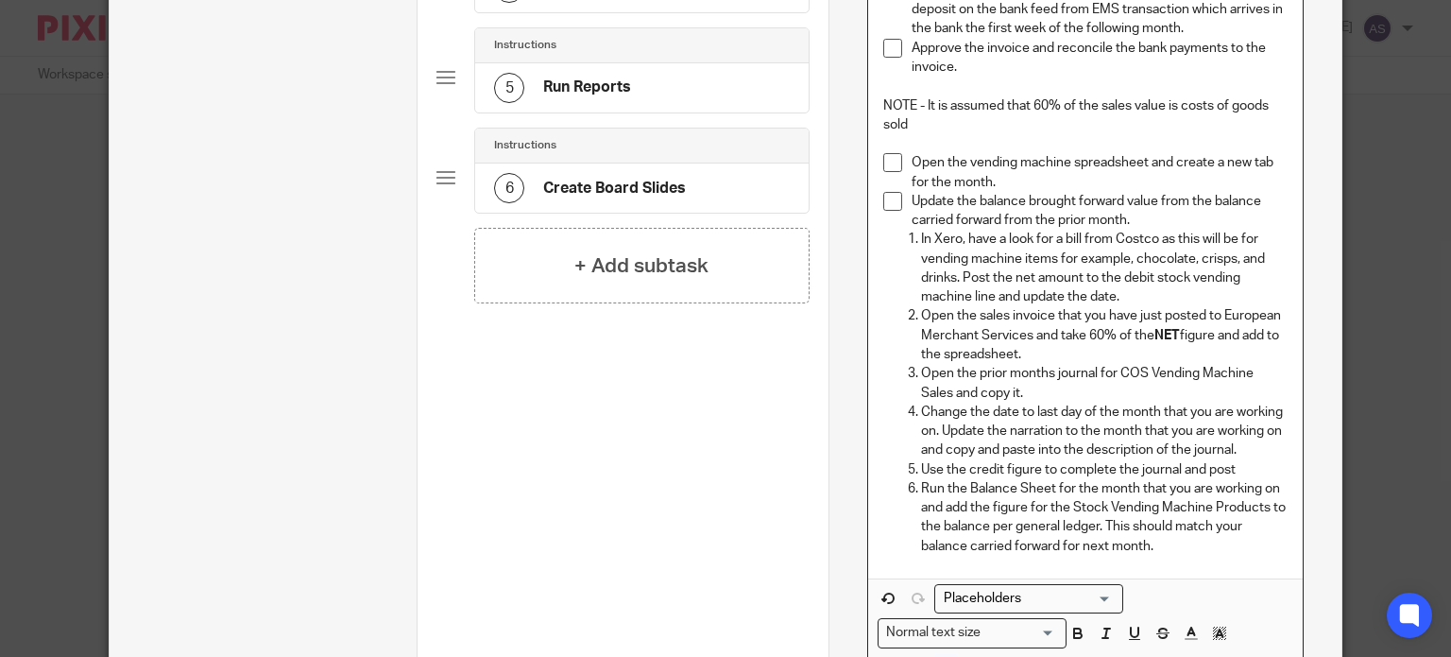
drag, startPoint x: 912, startPoint y: 241, endPoint x: 937, endPoint y: 277, distance: 44.0
click at [921, 240] on li "In Xero, have a look for a bill from Costco as this will be for vending machine…" at bounding box center [1104, 268] width 367 height 77
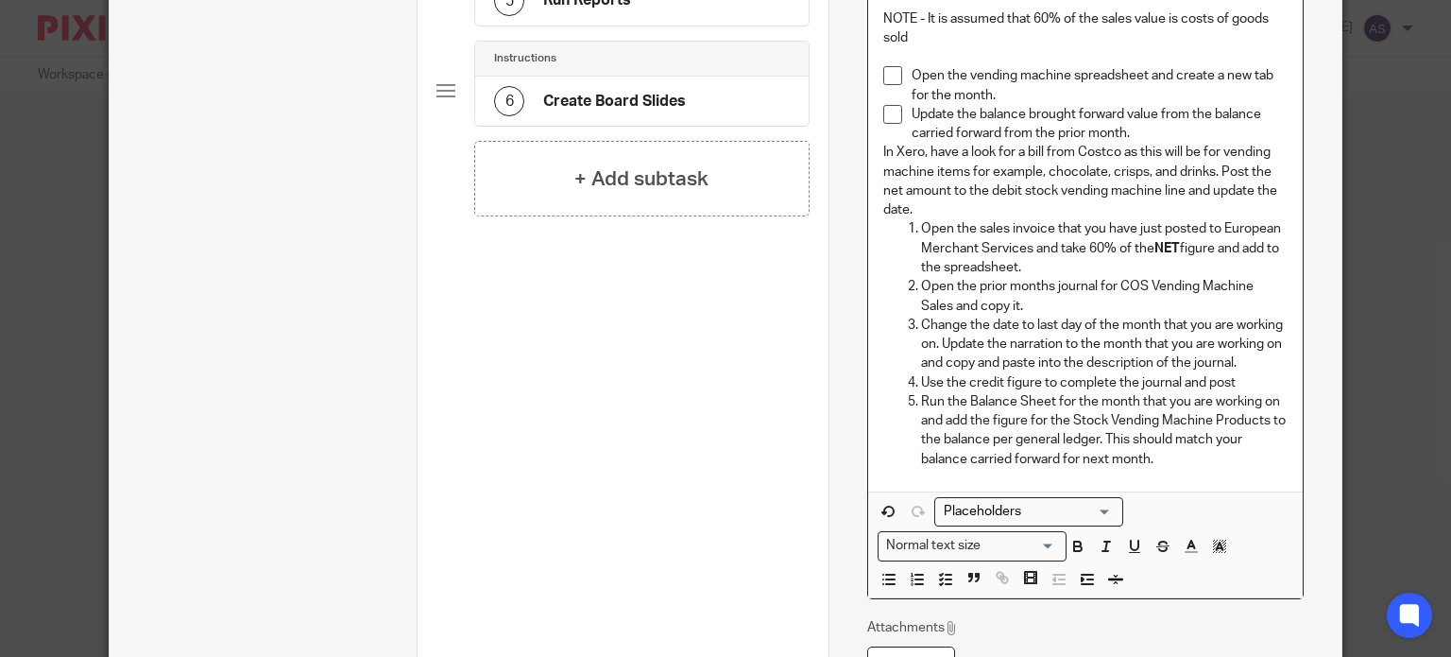
scroll to position [745, 0]
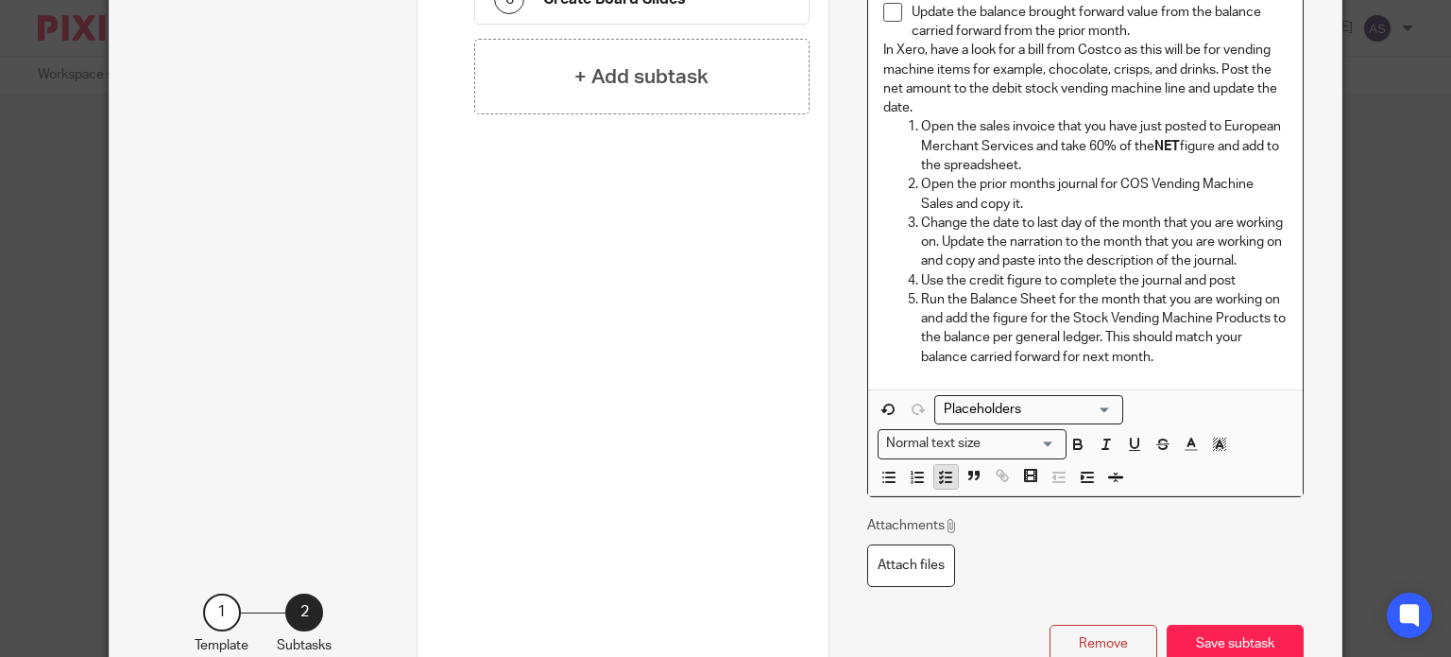
click at [937, 471] on icon "button" at bounding box center [945, 477] width 17 height 17
click at [921, 128] on p "Open the sales invoice that you have just posted to European Merchant Services …" at bounding box center [1104, 146] width 367 height 58
click at [937, 476] on icon "button" at bounding box center [945, 477] width 17 height 17
click at [944, 471] on icon "button" at bounding box center [945, 477] width 17 height 17
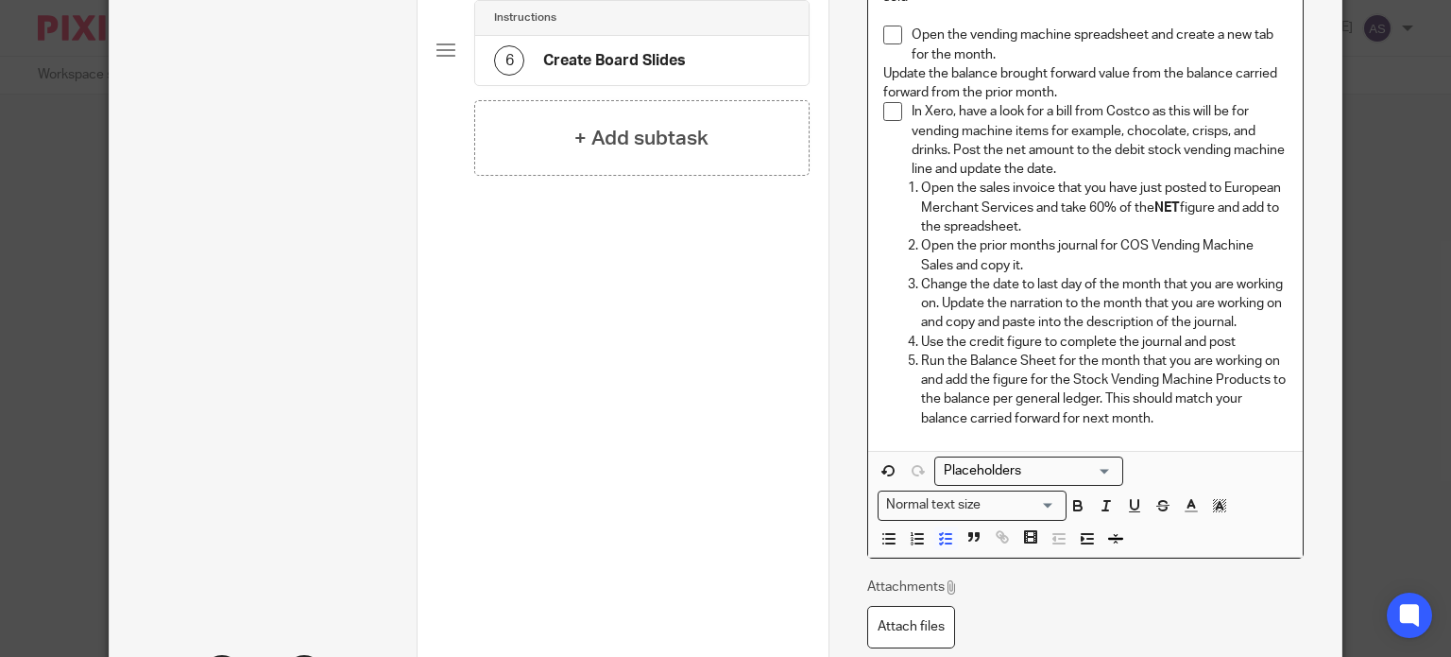
scroll to position [651, 0]
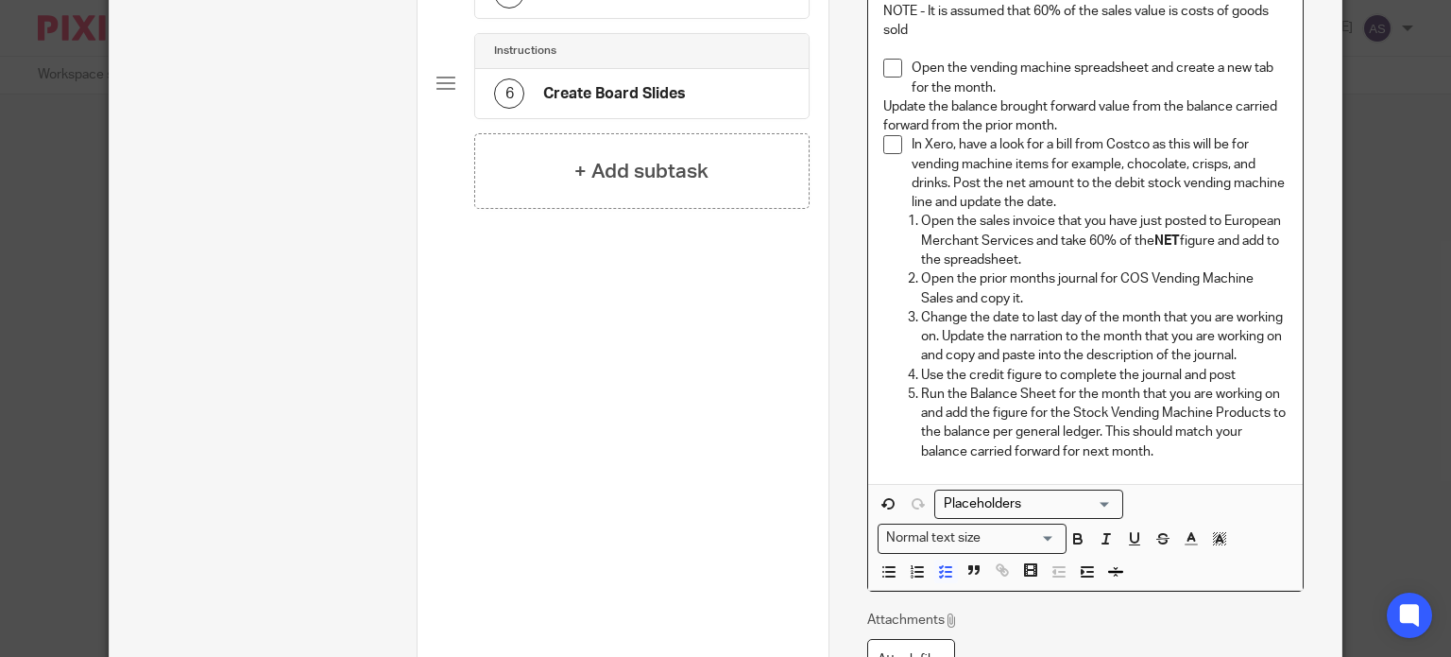
click at [883, 107] on p "Update the balance brought forward value from the balance carried forward from …" at bounding box center [1085, 116] width 404 height 39
click at [942, 566] on icon "button" at bounding box center [945, 571] width 17 height 17
click at [921, 218] on p "Open the sales invoice that you have just posted to European Merchant Services …" at bounding box center [1104, 241] width 367 height 58
click at [937, 572] on icon "button" at bounding box center [945, 571] width 17 height 17
click at [921, 276] on p "Open the prior months journal for COS Vending Machine Sales and copy it." at bounding box center [1104, 288] width 367 height 39
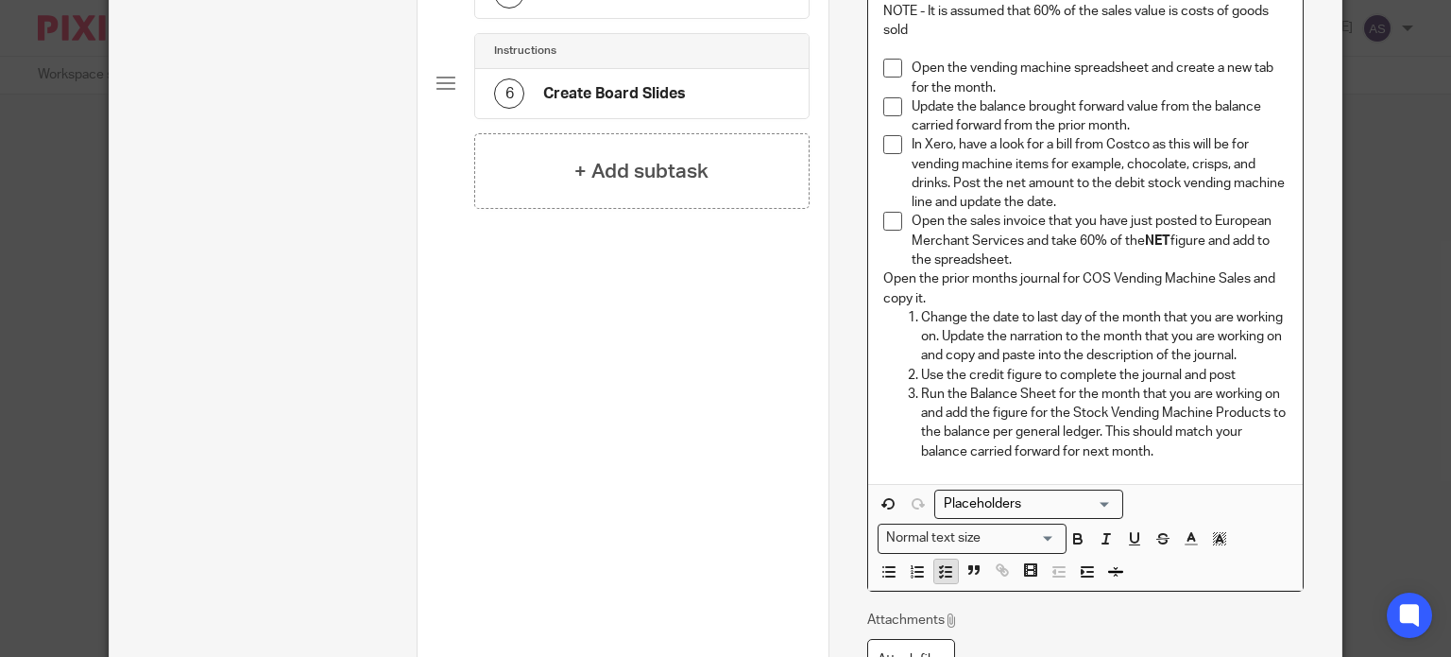
click at [946, 576] on line "button" at bounding box center [949, 576] width 6 height 0
click at [921, 316] on p "Change the date to last day of the month that you are working on. Update the na…" at bounding box center [1104, 337] width 367 height 58
click at [937, 572] on icon "button" at bounding box center [945, 571] width 17 height 17
click at [921, 367] on p "Use the credit figure to complete the journal and post" at bounding box center [1104, 375] width 367 height 19
click at [938, 570] on icon "button" at bounding box center [945, 571] width 17 height 17
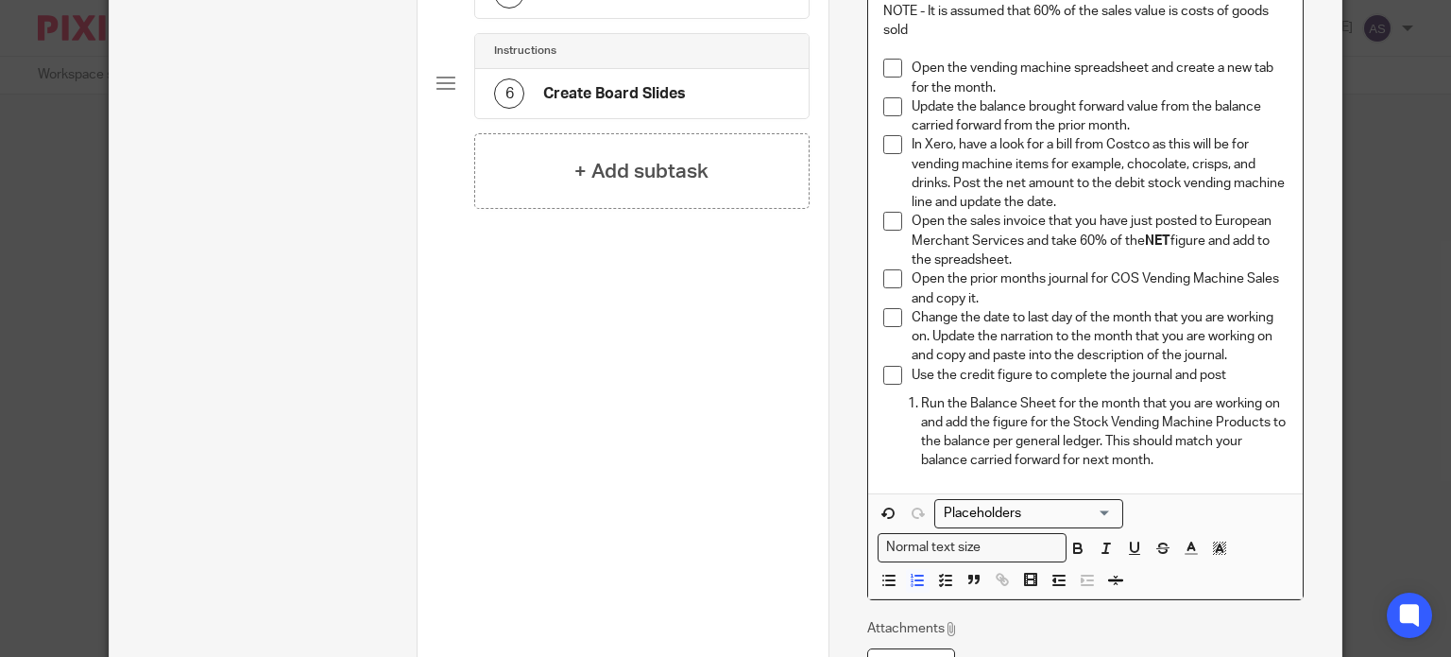
click at [921, 401] on p "Run the Balance Sheet for the month that you are working on and add the figure …" at bounding box center [1104, 432] width 367 height 77
click at [946, 580] on line "button" at bounding box center [949, 580] width 6 height 0
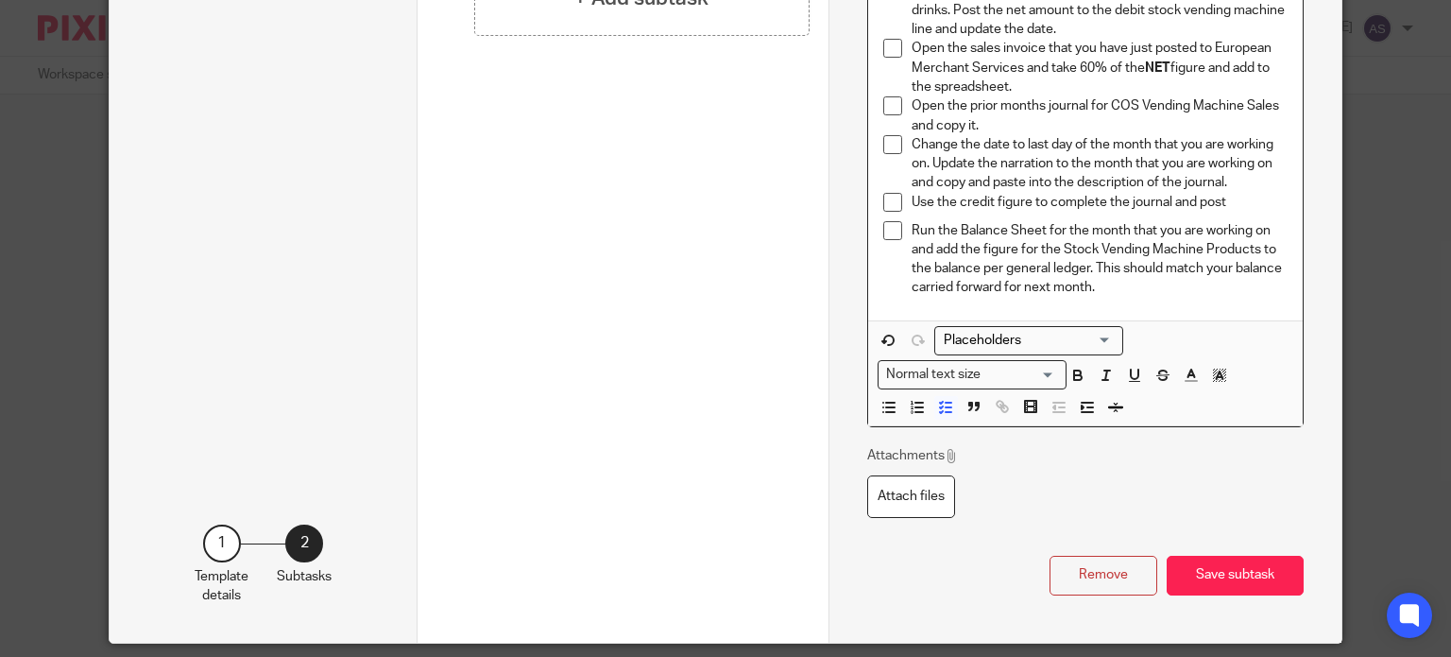
scroll to position [840, 0]
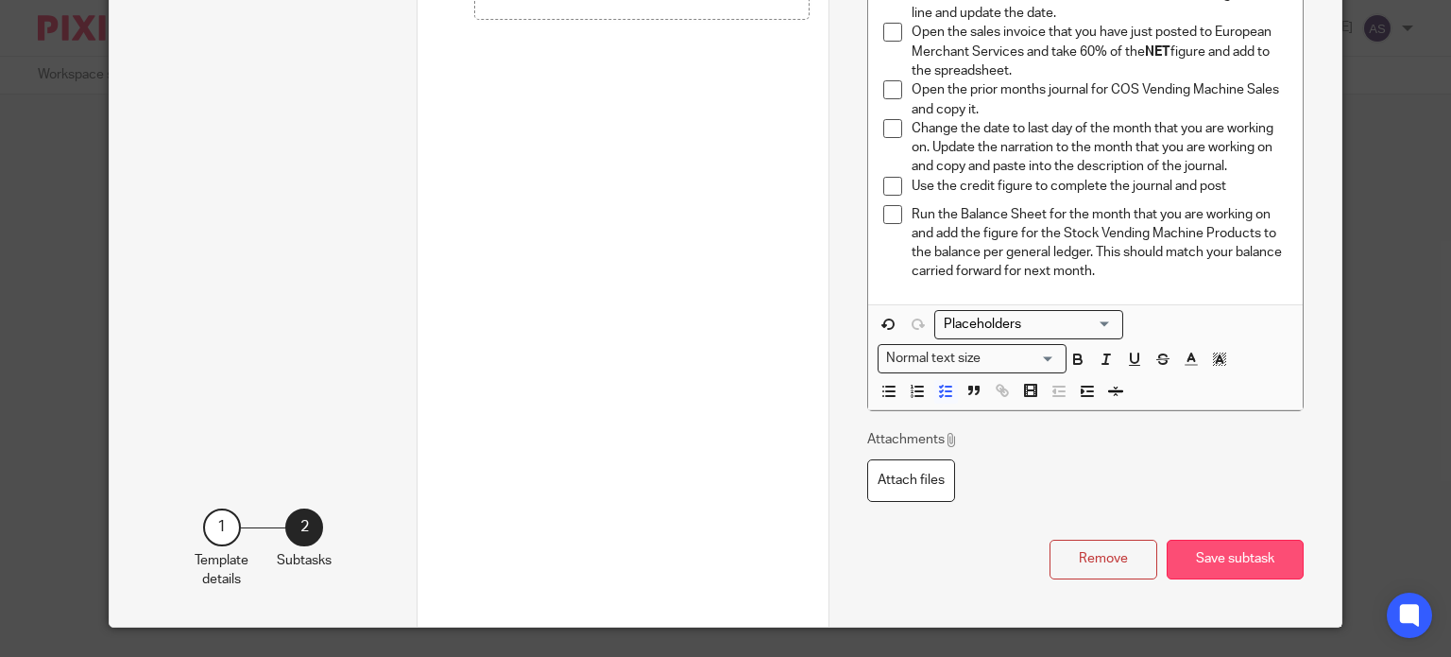
click at [1195, 546] on button "Save subtask" at bounding box center [1235, 559] width 137 height 41
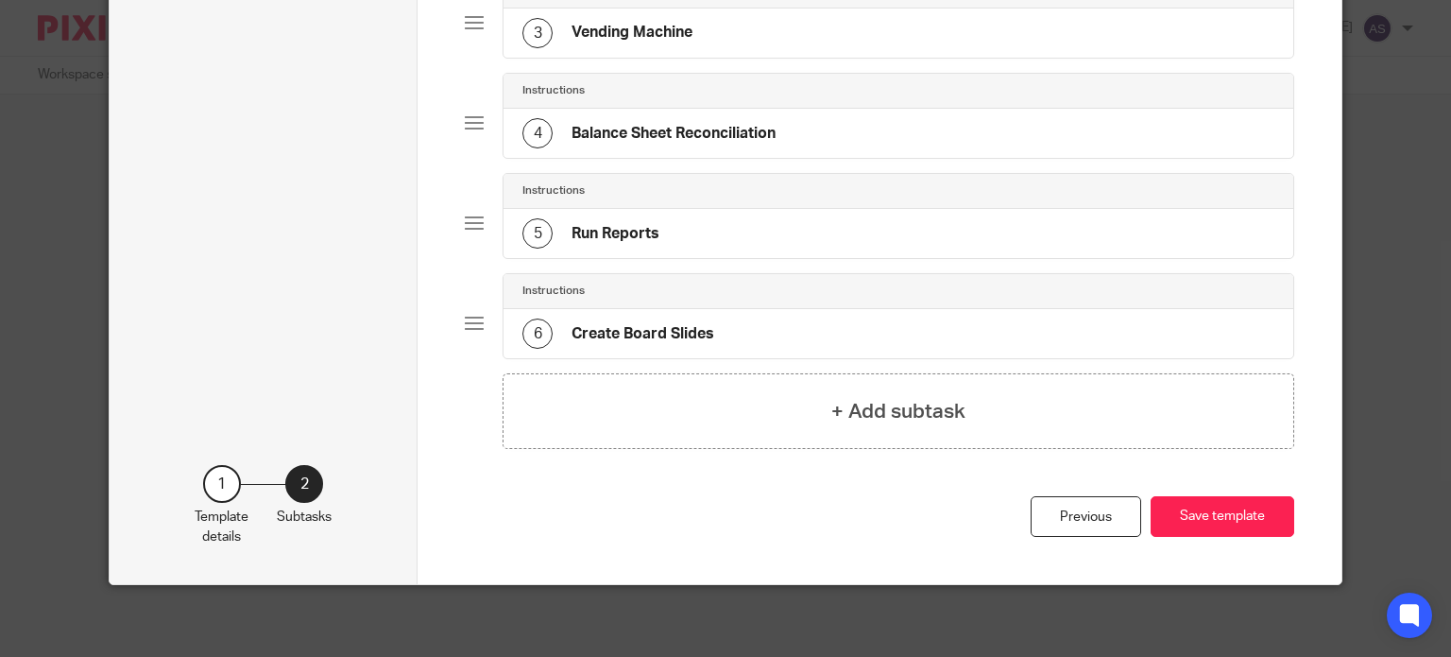
click at [663, 128] on h4 "Balance Sheet Reconciliation" at bounding box center [673, 134] width 204 height 20
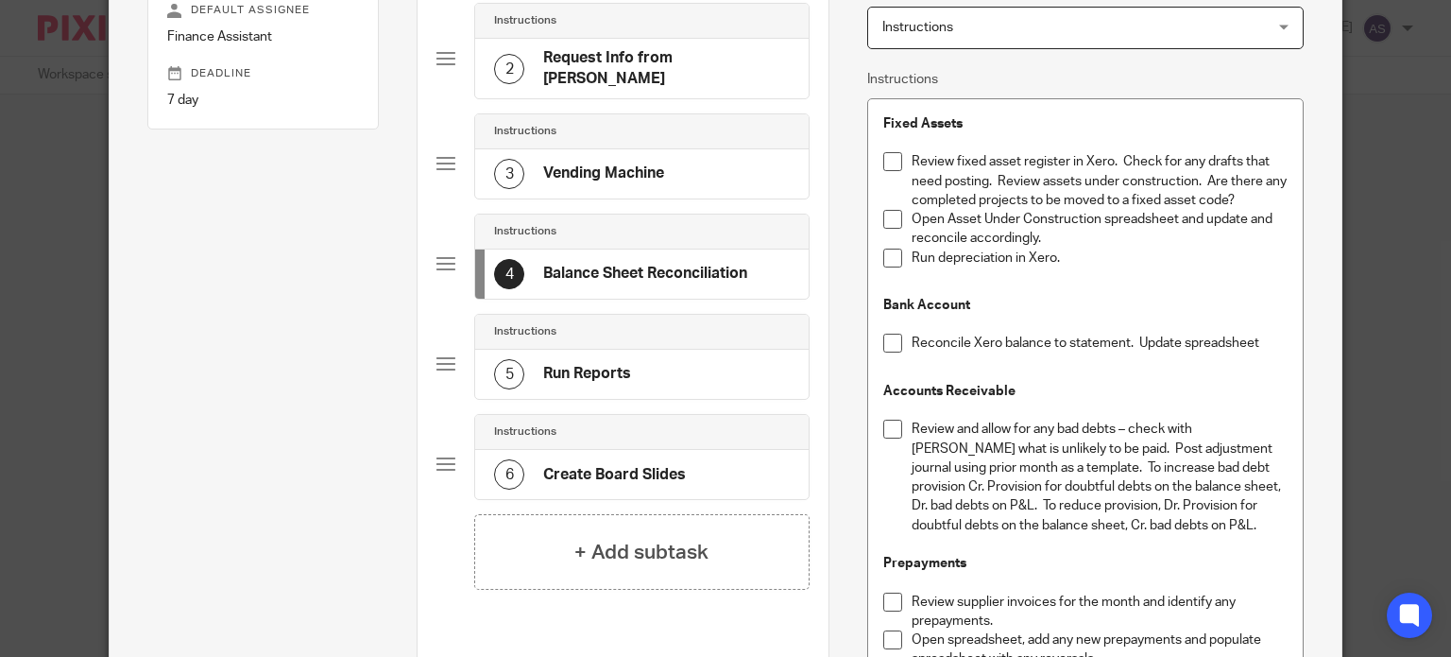
scroll to position [283, 0]
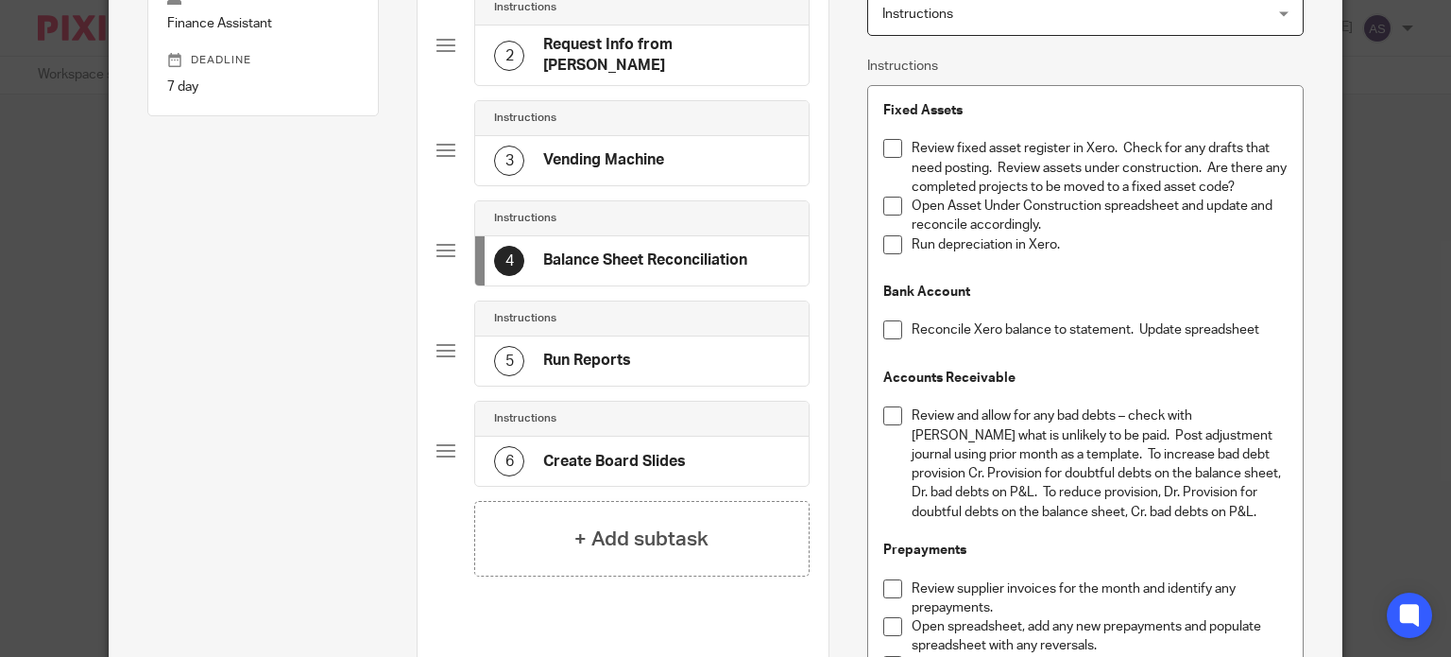
click at [1096, 254] on div "Run depreciation in Xero." at bounding box center [1100, 249] width 376 height 28
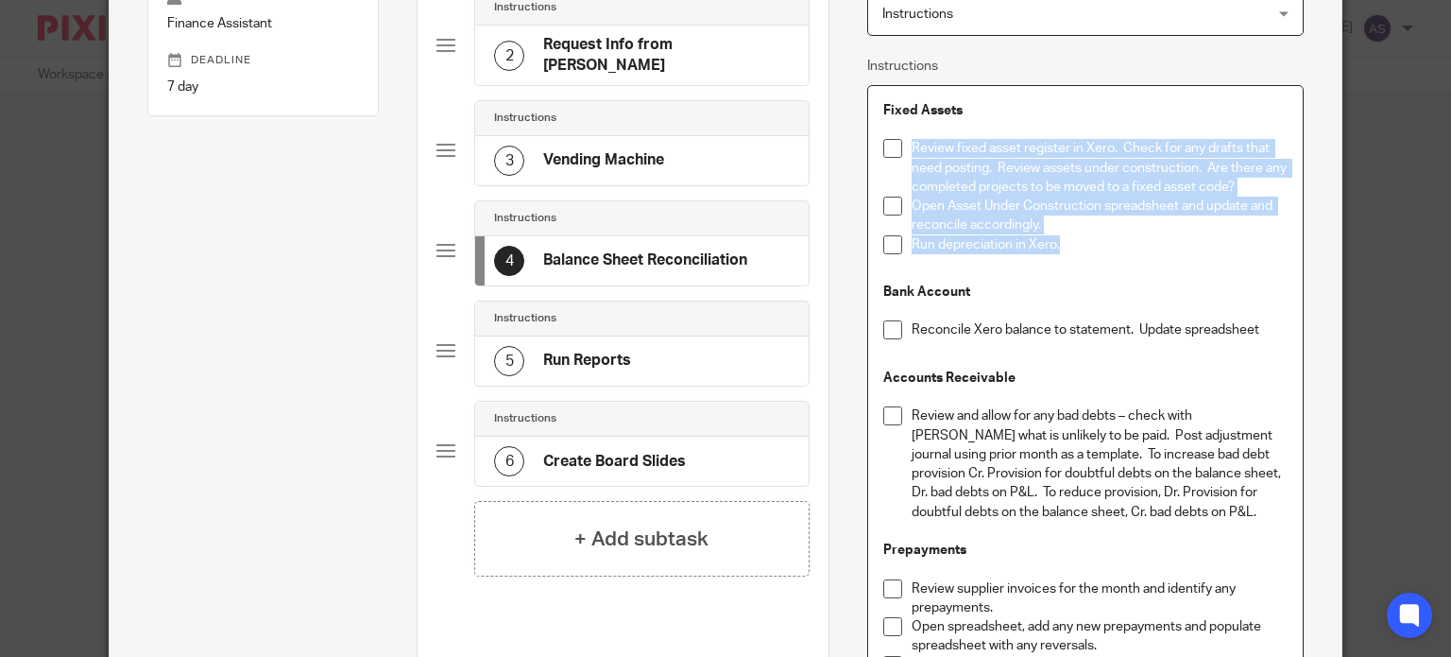
drag, startPoint x: 1089, startPoint y: 245, endPoint x: 892, endPoint y: 147, distance: 220.1
click at [892, 147] on ul "Review fixed asset register in Xero. Check for any drafts that need posting. Re…" at bounding box center [1085, 201] width 404 height 124
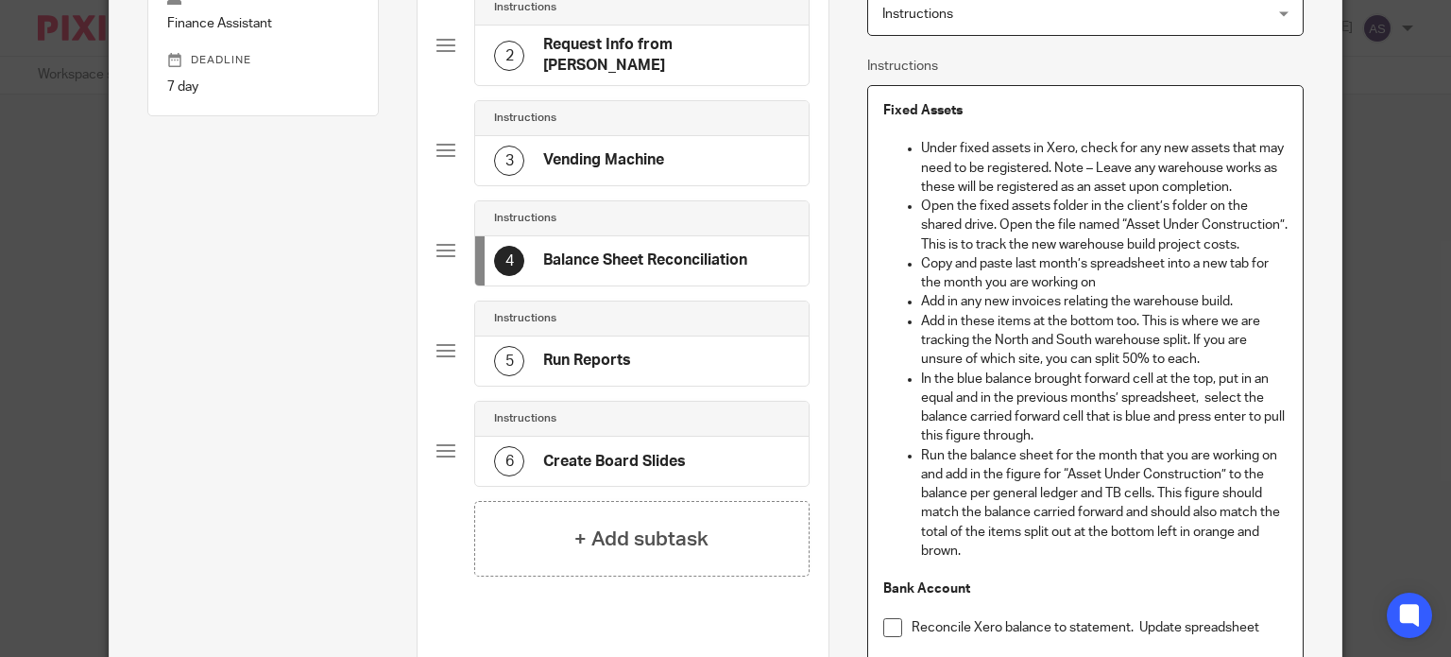
click at [921, 145] on p "Under fixed assets in Xero, check for any new assets that may need to be regist…" at bounding box center [1104, 168] width 367 height 58
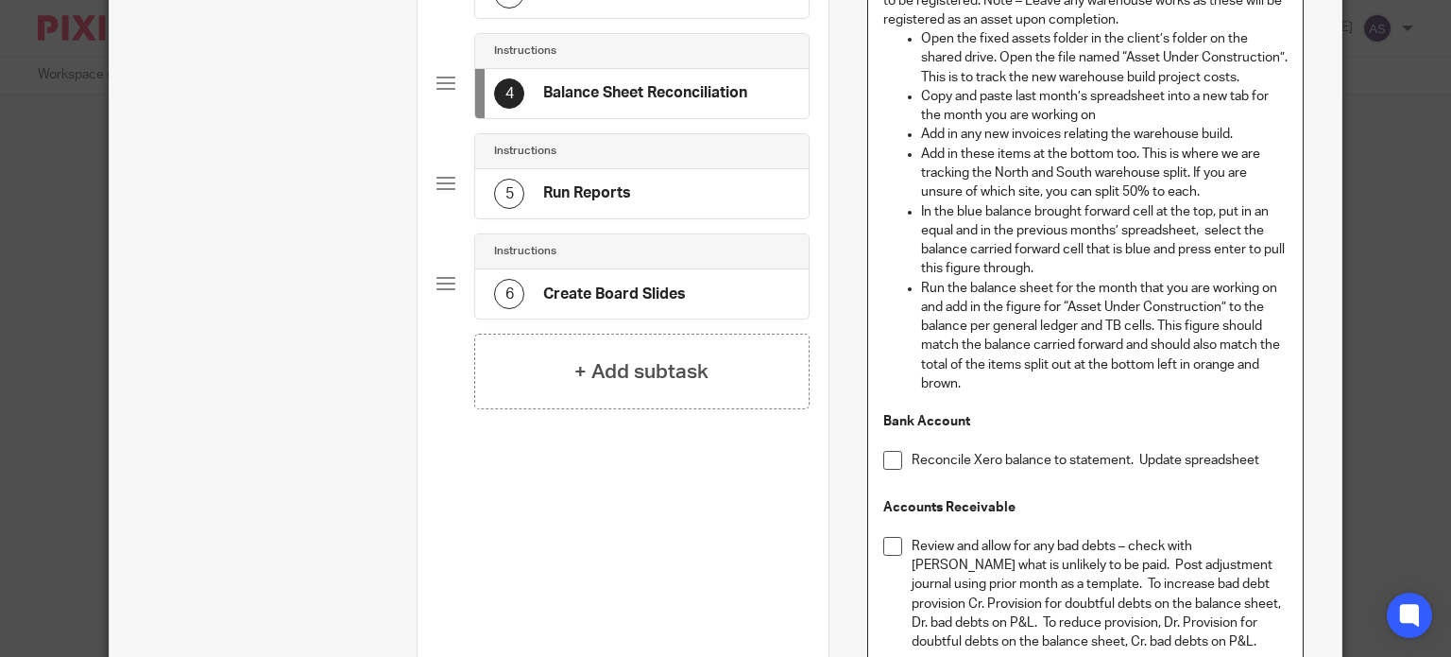
scroll to position [378, 0]
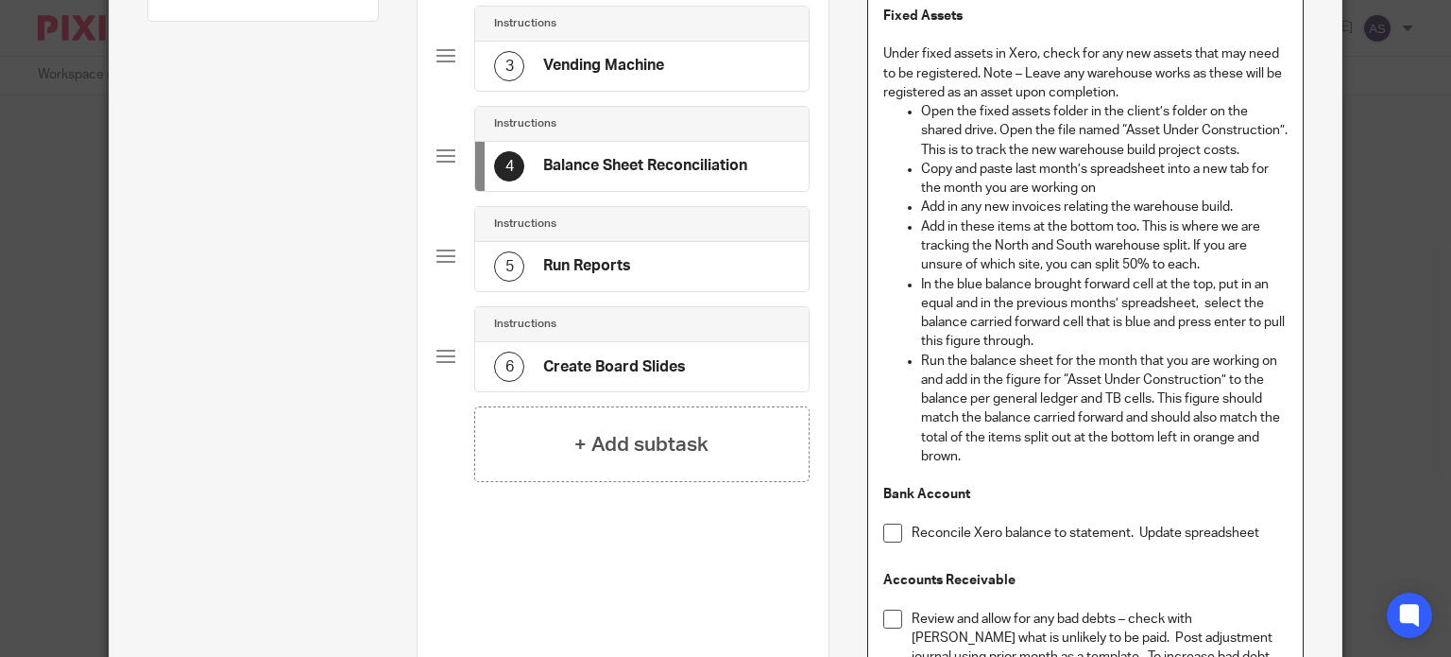
drag, startPoint x: 912, startPoint y: 108, endPoint x: 932, endPoint y: 155, distance: 51.6
click at [912, 107] on ul "Open the fixed assets folder in the client’s folder on the shared drive. Open t…" at bounding box center [1085, 284] width 404 height 364
click at [921, 160] on p "Copy and paste last month’s spreadsheet into a new tab for the month you are wo…" at bounding box center [1104, 179] width 367 height 39
click at [921, 204] on p "Add in any new invoices relating the warehouse build." at bounding box center [1104, 206] width 367 height 19
click at [921, 224] on li "Add in these items at the bottom too. This is where we are tracking the North a…" at bounding box center [1104, 246] width 367 height 58
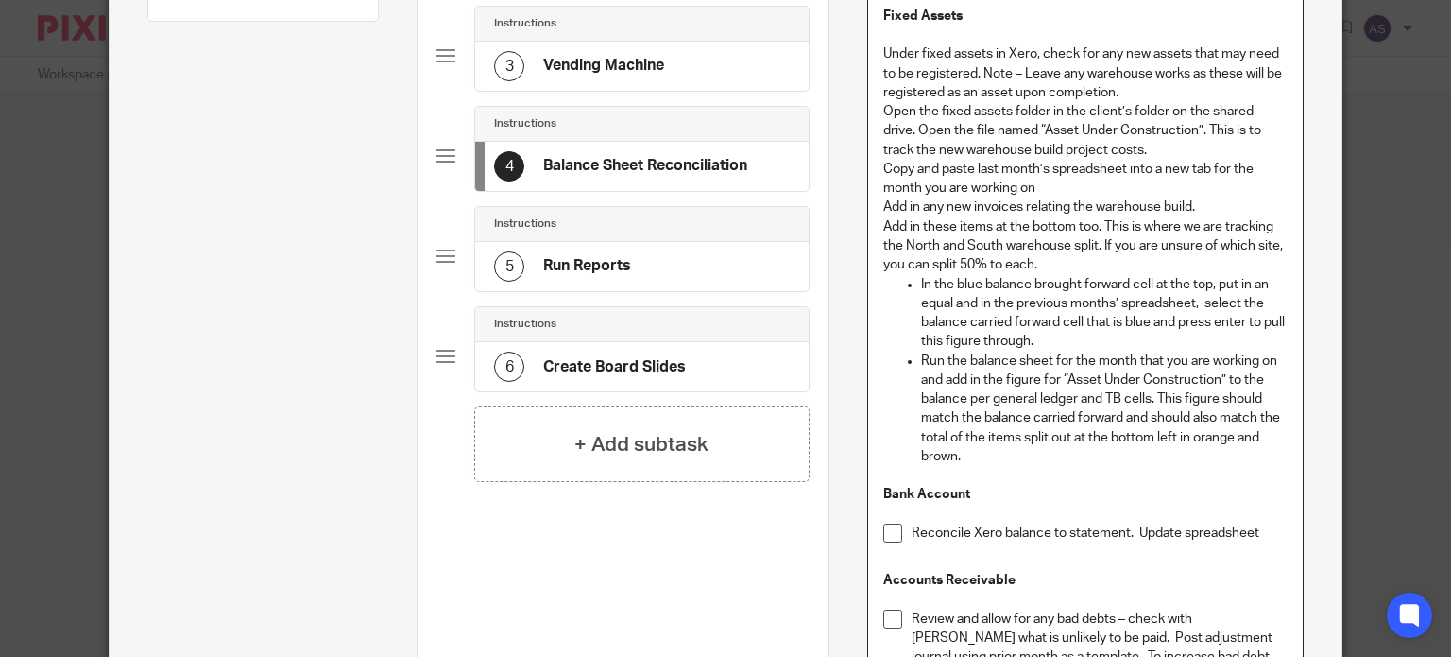
click at [921, 283] on p "In the blue balance brought forward cell at the top, put in an equal and in the…" at bounding box center [1104, 313] width 367 height 77
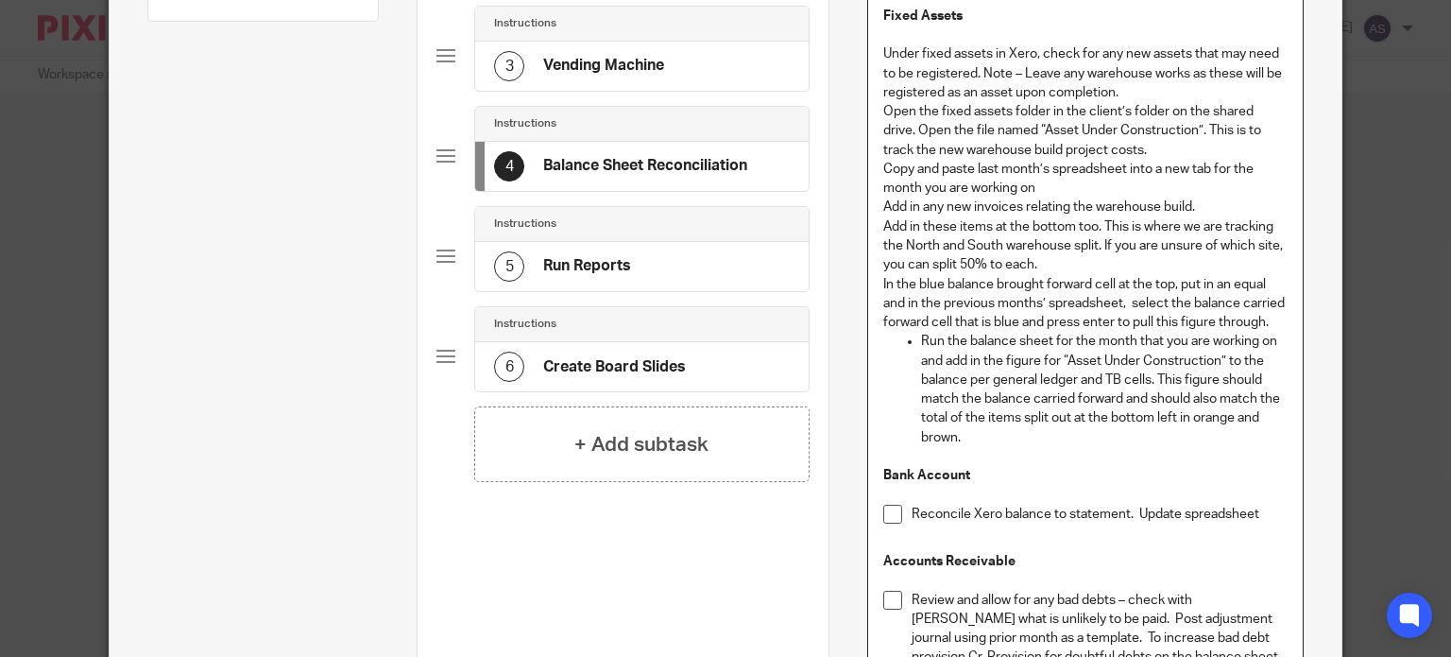
click at [911, 340] on ul "Run the balance sheet for the month that you are working on and add in the figu…" at bounding box center [1085, 389] width 404 height 115
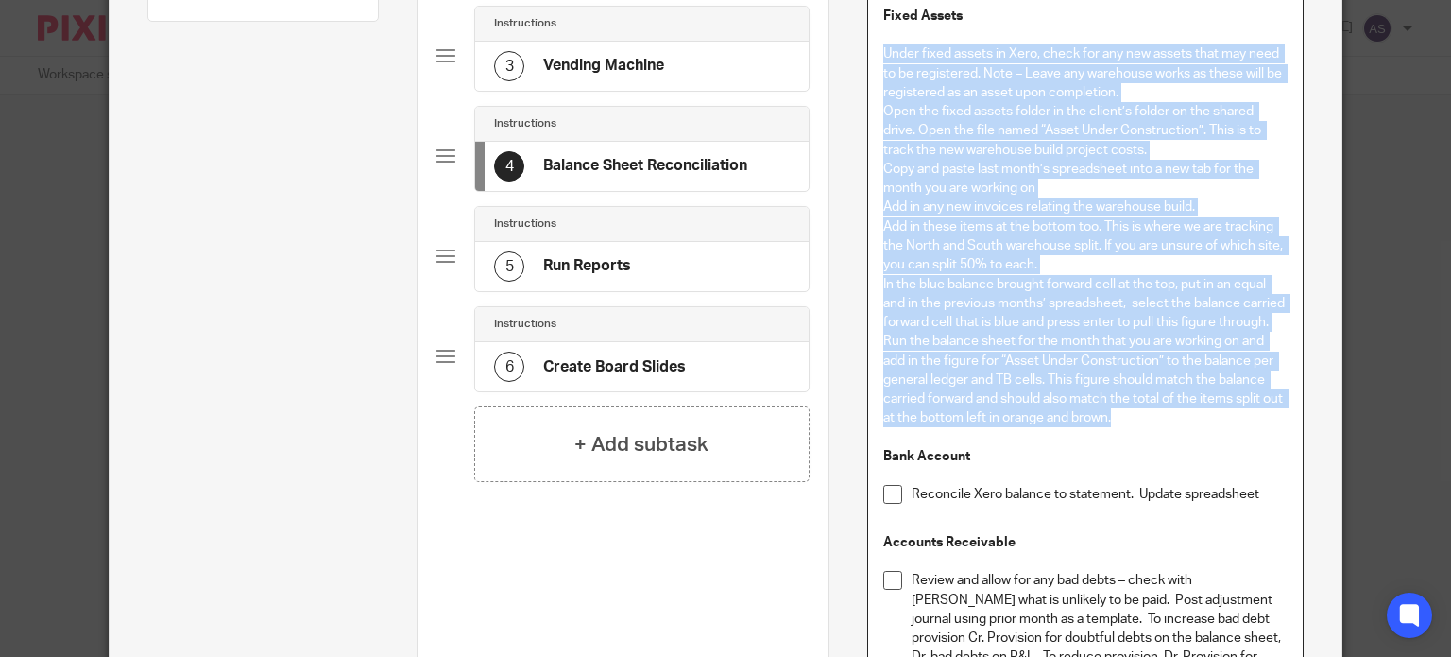
drag, startPoint x: 1107, startPoint y: 418, endPoint x: 861, endPoint y: 49, distance: 443.6
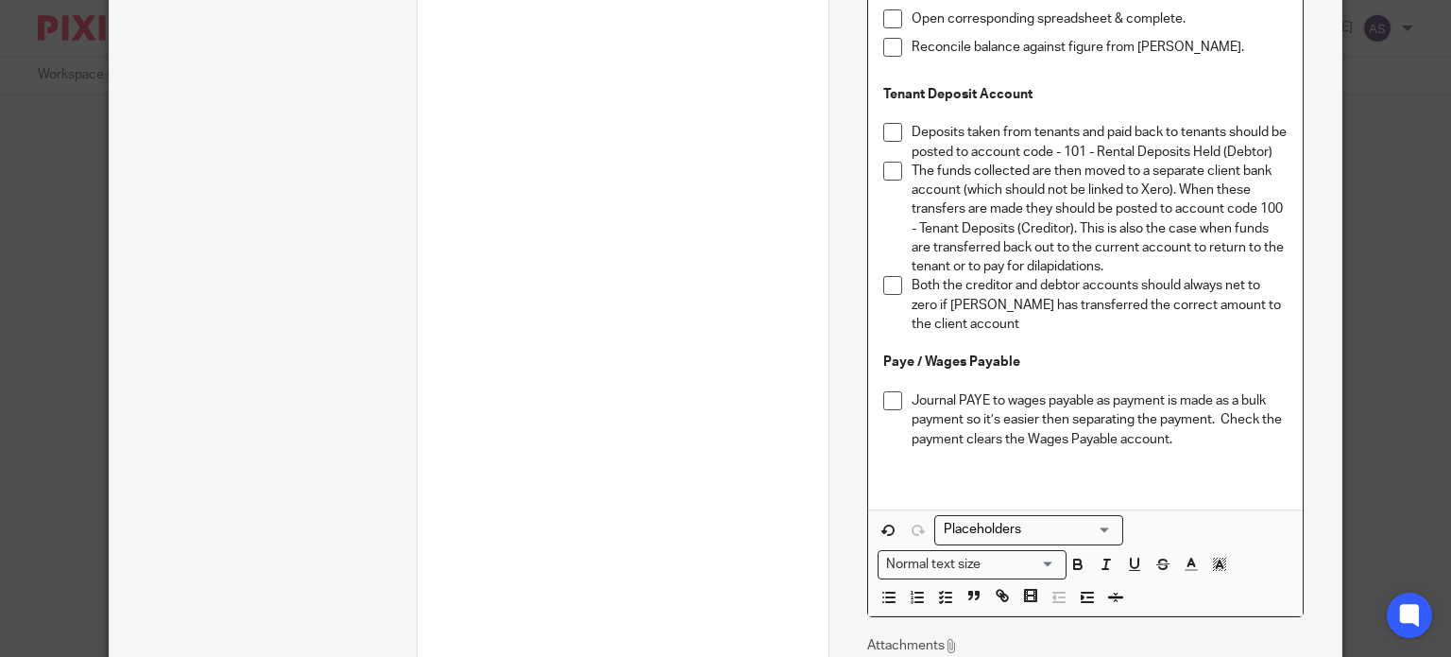
scroll to position [1511, 0]
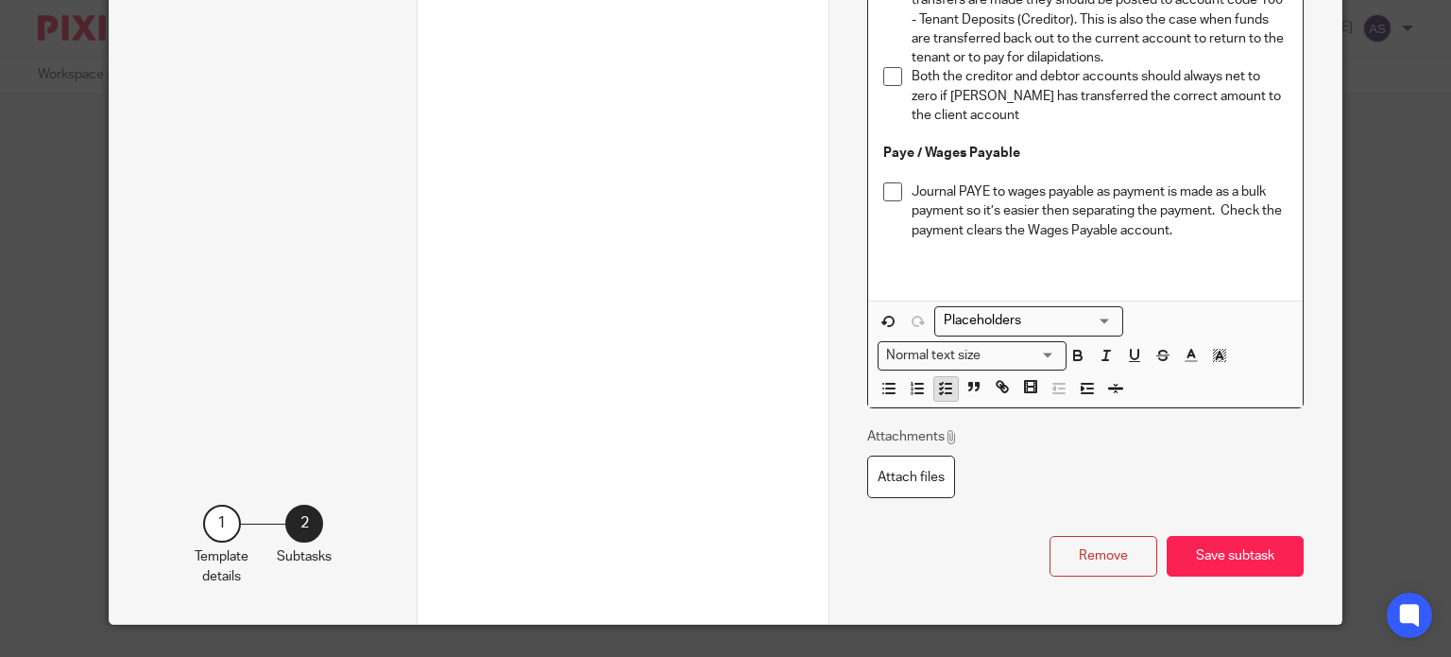
click at [937, 397] on icon "button" at bounding box center [945, 388] width 17 height 17
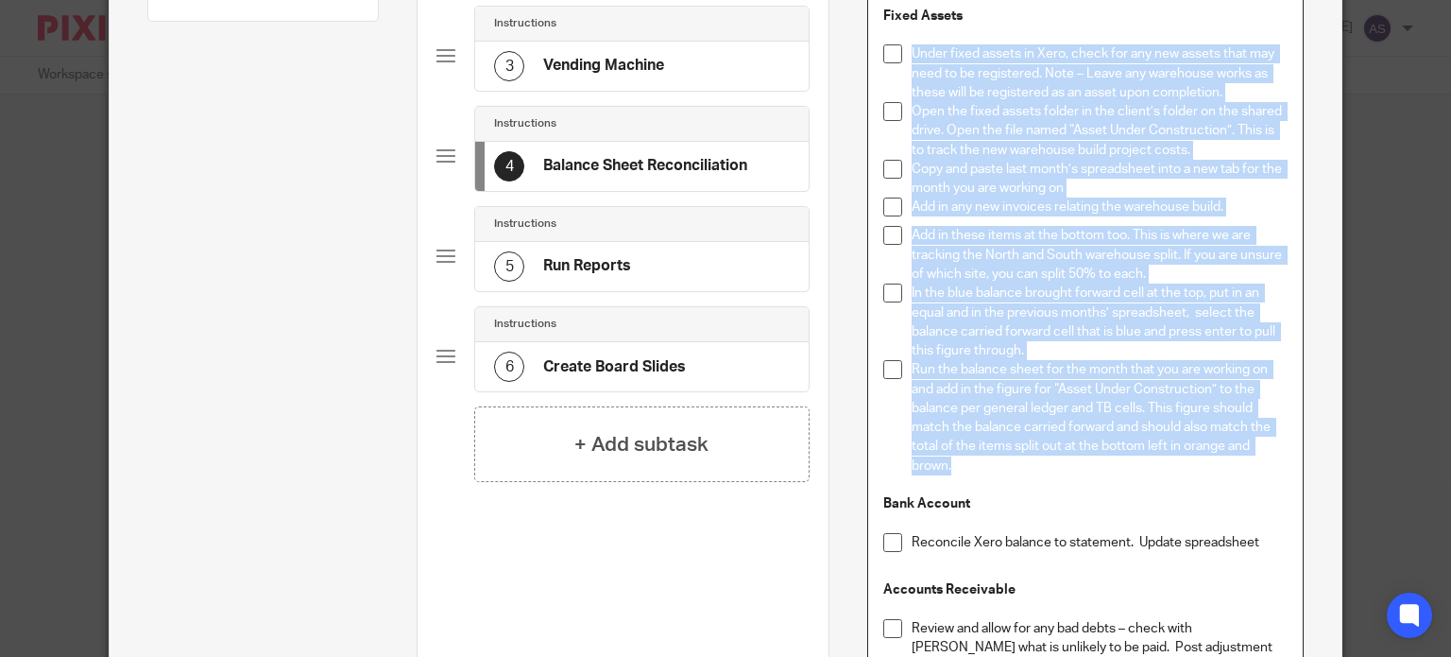
scroll to position [661, 0]
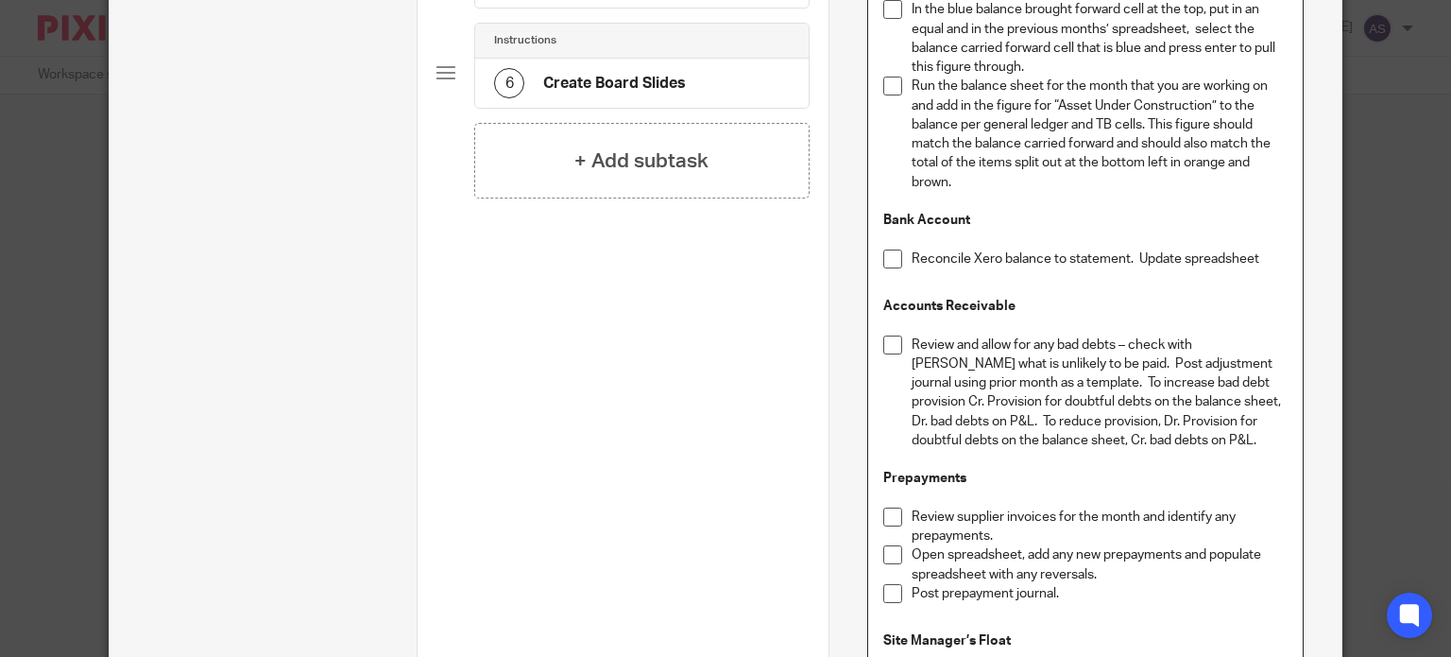
drag, startPoint x: 1222, startPoint y: 263, endPoint x: 1275, endPoint y: 260, distance: 53.0
click at [1222, 263] on p "Reconcile Xero balance to statement. Update spreadsheet" at bounding box center [1100, 258] width 376 height 19
drag, startPoint x: 1266, startPoint y: 259, endPoint x: 864, endPoint y: 251, distance: 401.5
click at [868, 251] on div "Fixed Assets Under fixed assets in Xero, check for any new assets that may need…" at bounding box center [1085, 453] width 435 height 1491
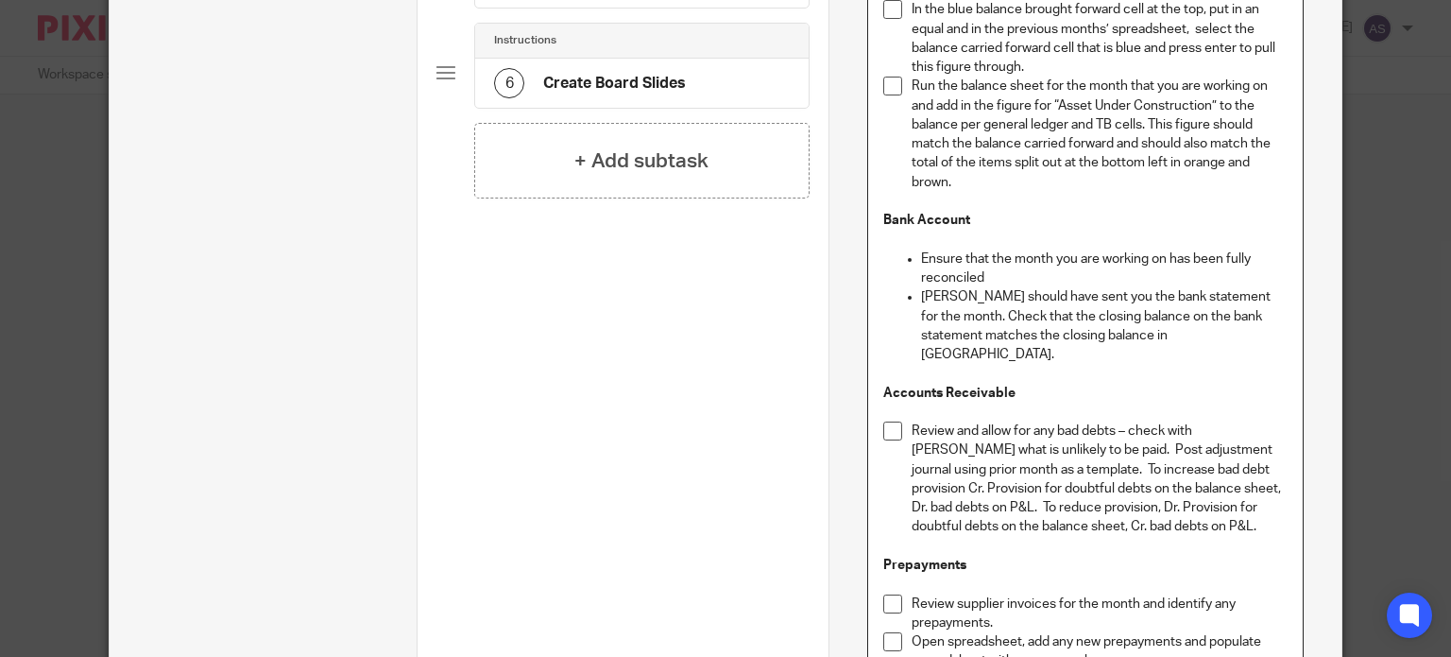
click at [921, 256] on p "Ensure that the month you are working on has been fully reconciled" at bounding box center [1104, 268] width 367 height 39
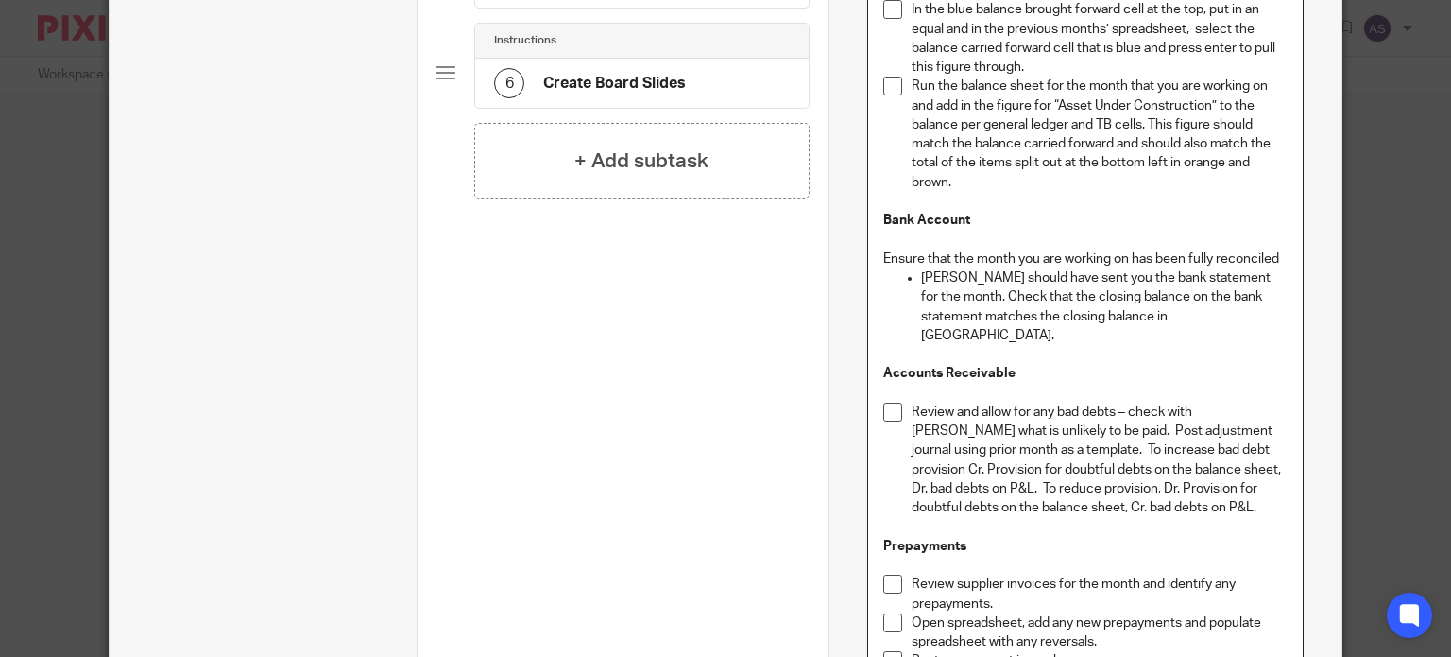
click at [909, 276] on ul "Omar should have sent you the bank statement for the month. Check that the clos…" at bounding box center [1085, 306] width 404 height 77
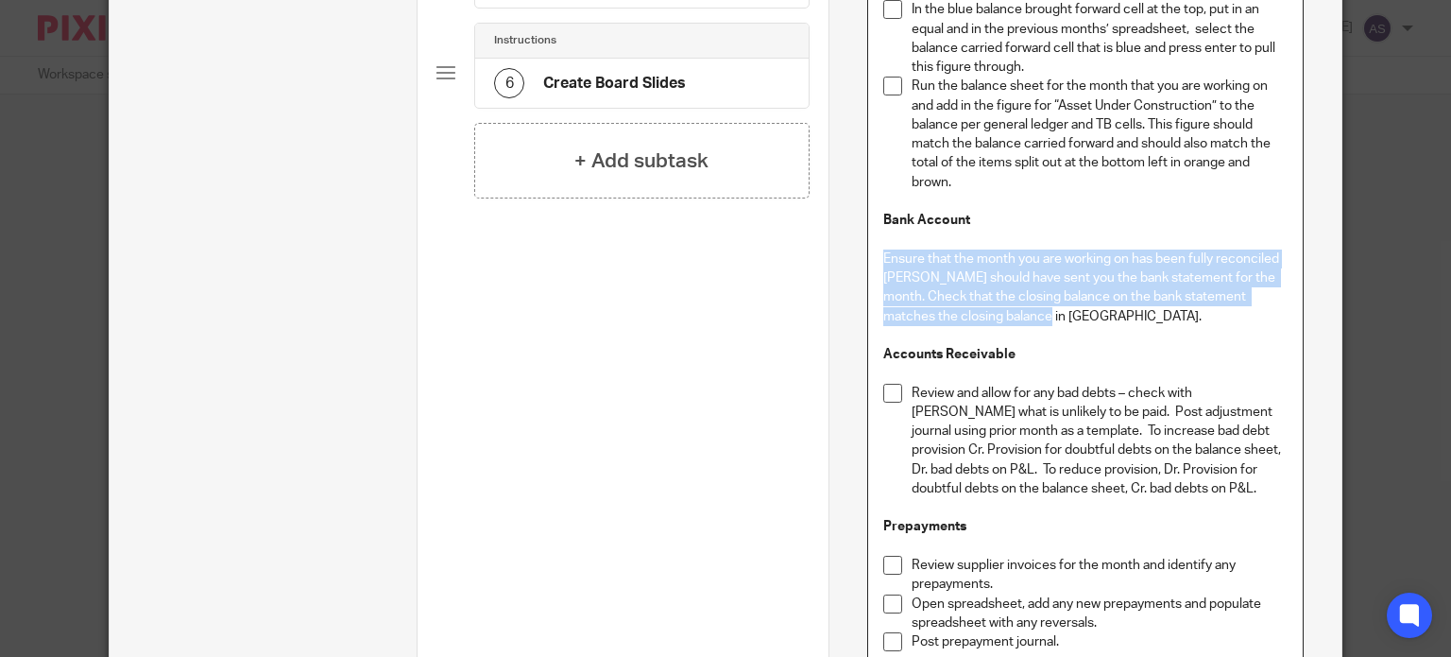
drag, startPoint x: 1050, startPoint y: 320, endPoint x: 864, endPoint y: 254, distance: 197.5
click at [868, 254] on div "Fixed Assets Under fixed assets in Xero, check for any new assets that may need…" at bounding box center [1085, 477] width 435 height 1539
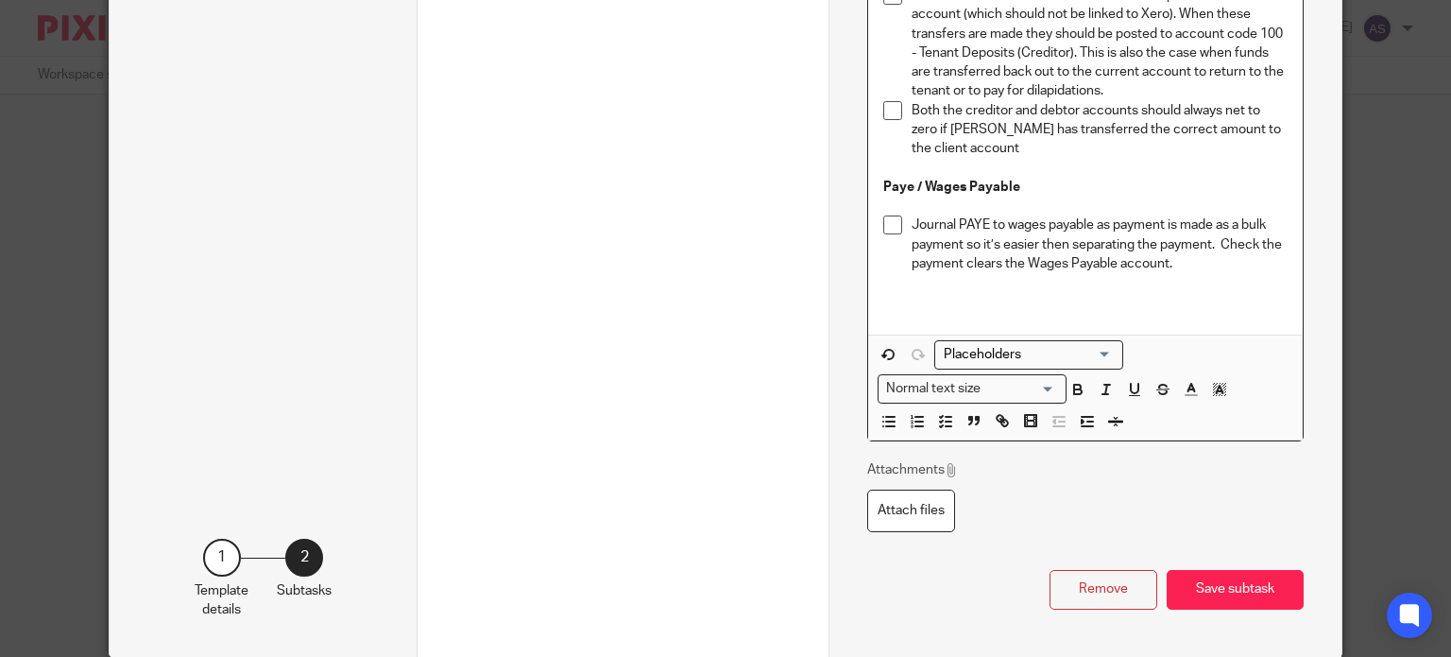
scroll to position [1665, 0]
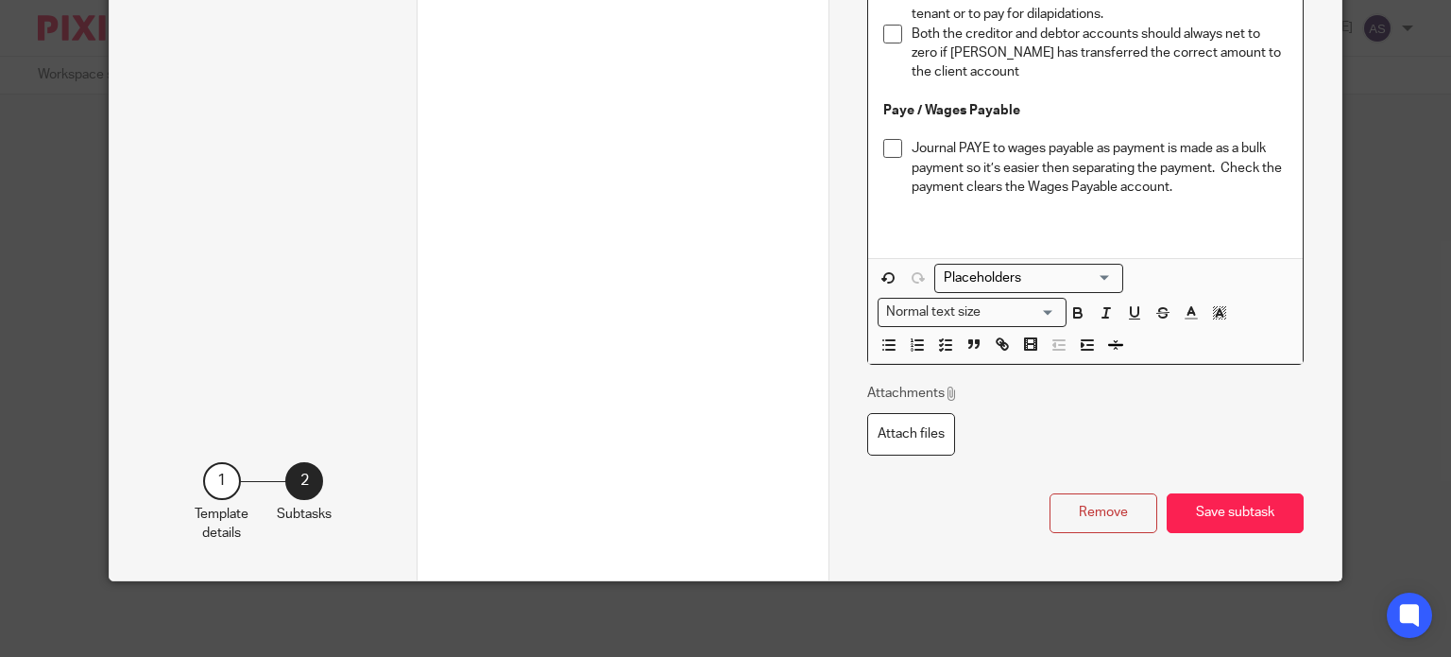
click at [922, 339] on span at bounding box center [915, 347] width 85 height 28
click at [941, 349] on icon "button" at bounding box center [945, 344] width 17 height 17
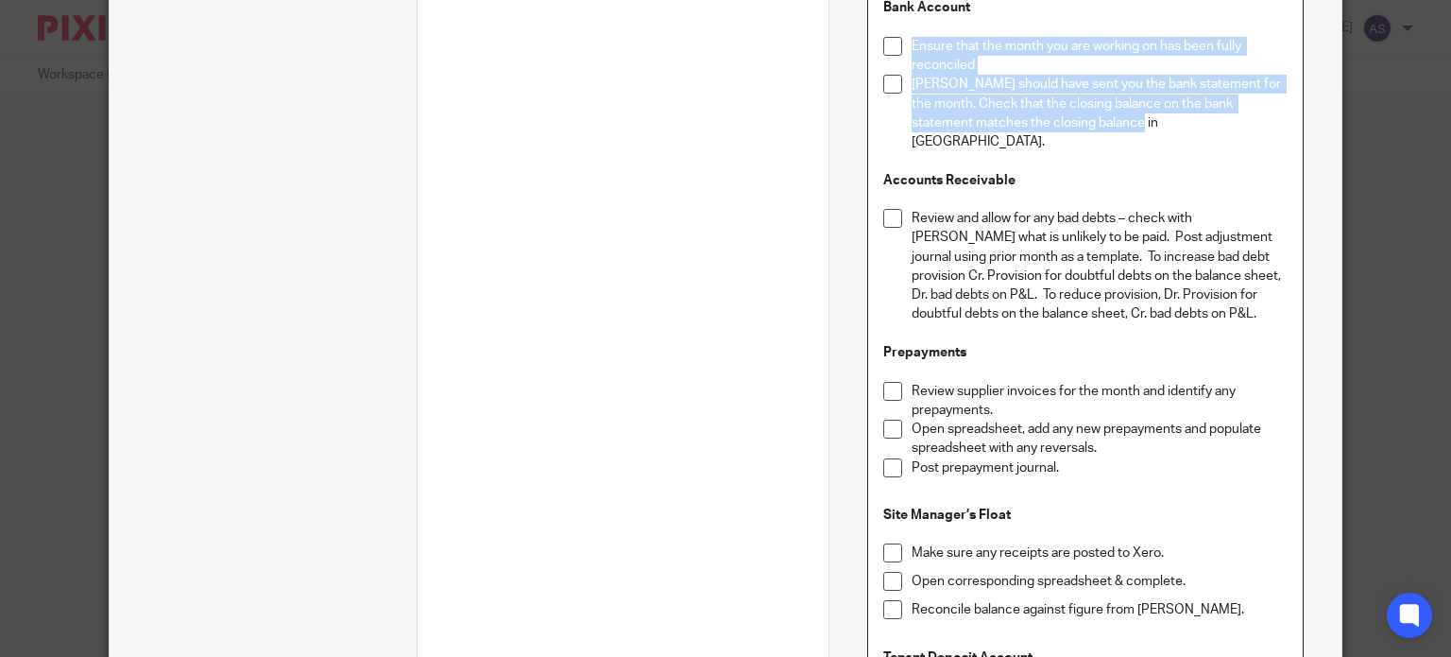
scroll to position [907, 0]
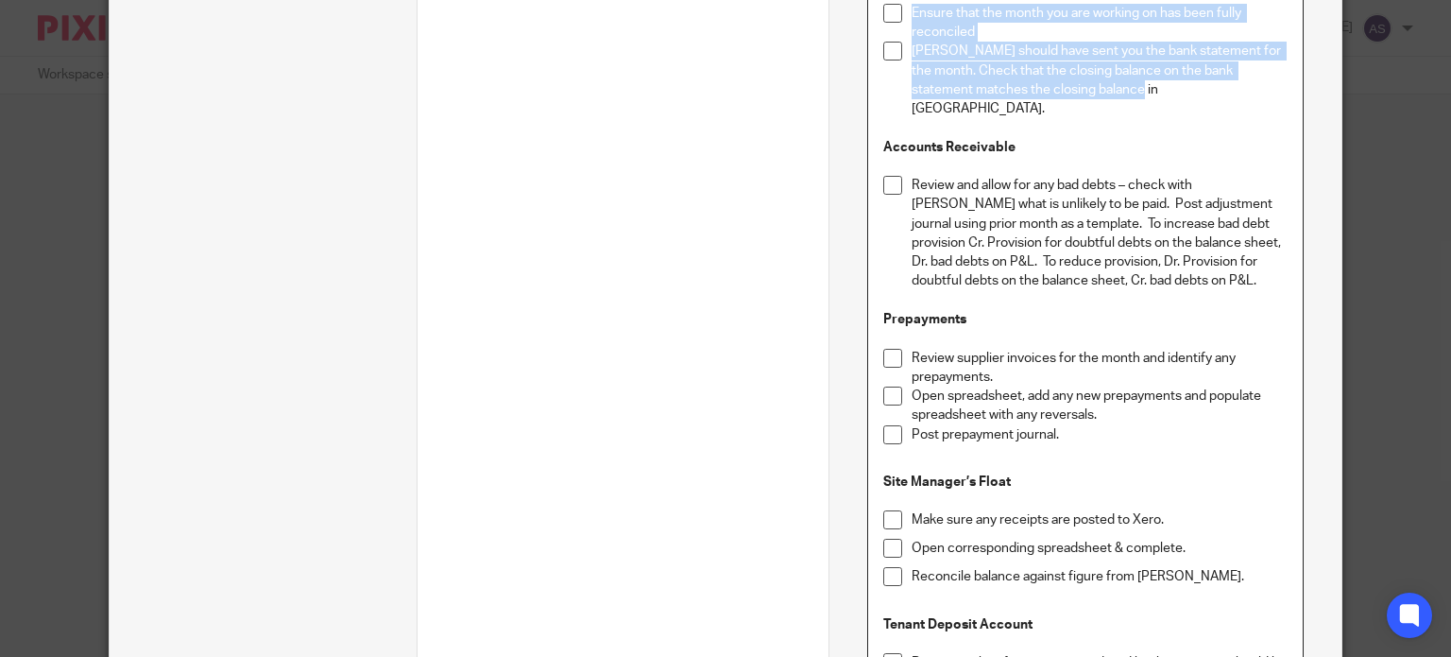
click at [1117, 96] on p "Omar should have sent you the bank statement for the month. Check that the clos…" at bounding box center [1100, 80] width 376 height 77
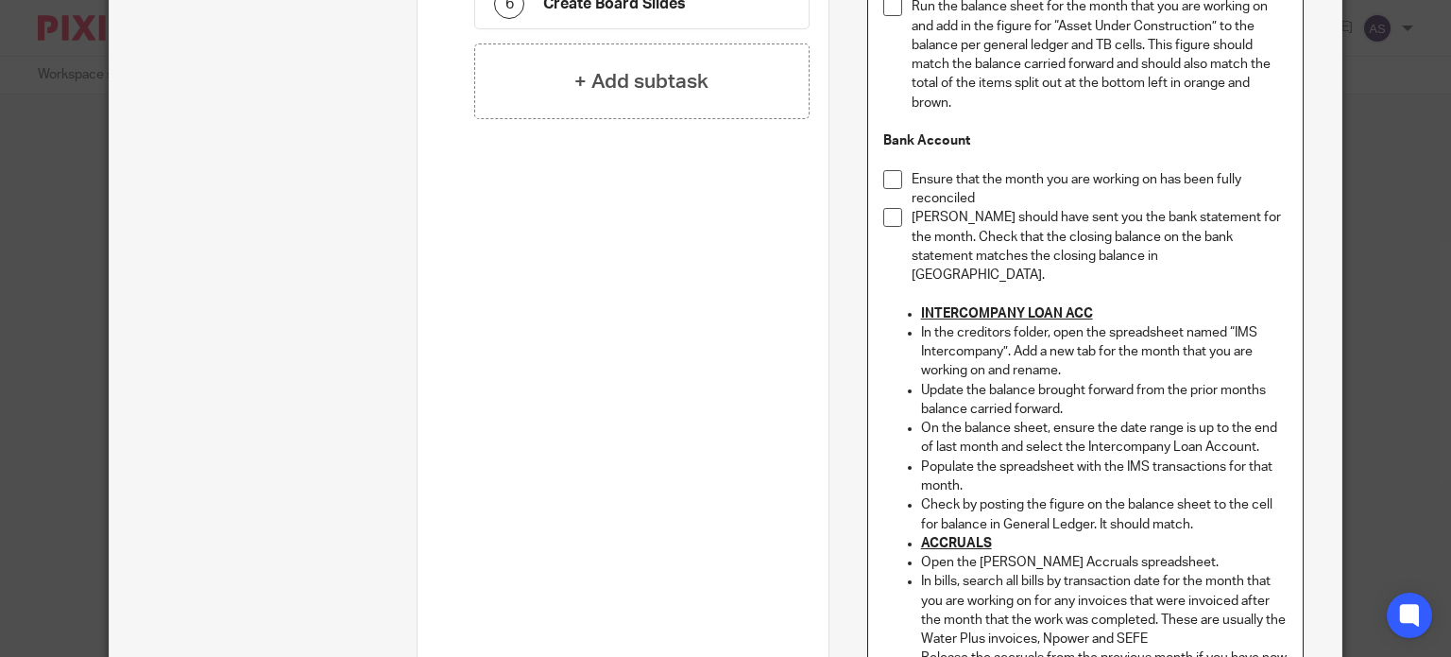
scroll to position [718, 0]
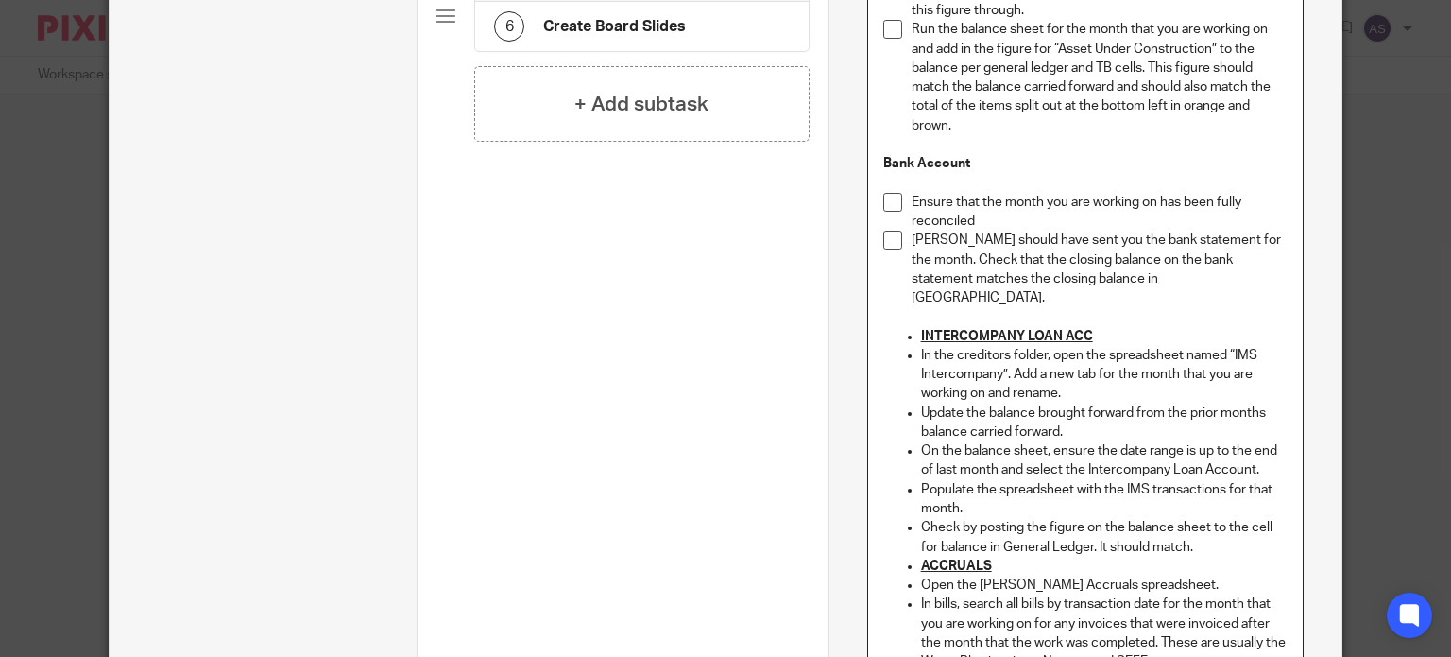
click at [921, 330] on u "INTERCOMPANY LOAN ACC" at bounding box center [1007, 336] width 172 height 13
drag, startPoint x: 1058, startPoint y: 315, endPoint x: 863, endPoint y: 308, distance: 194.7
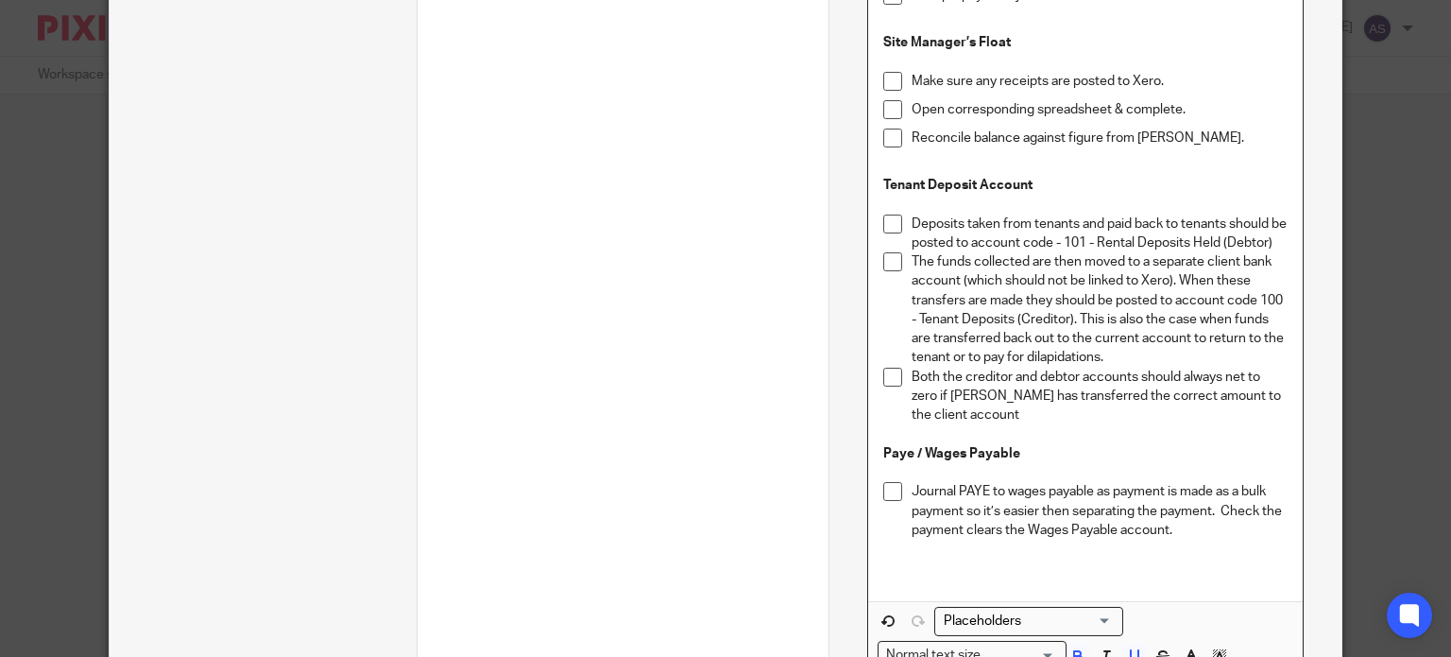
scroll to position [2135, 0]
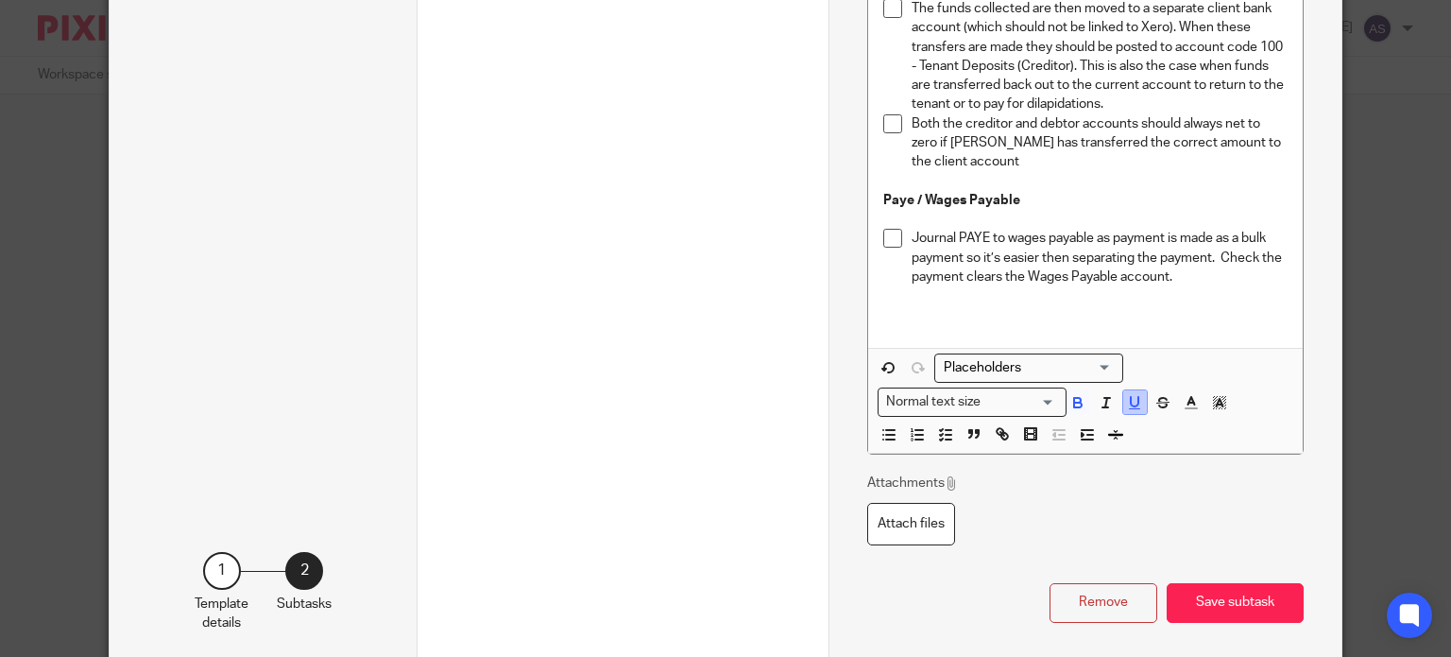
click at [1127, 399] on icon "button" at bounding box center [1134, 402] width 17 height 17
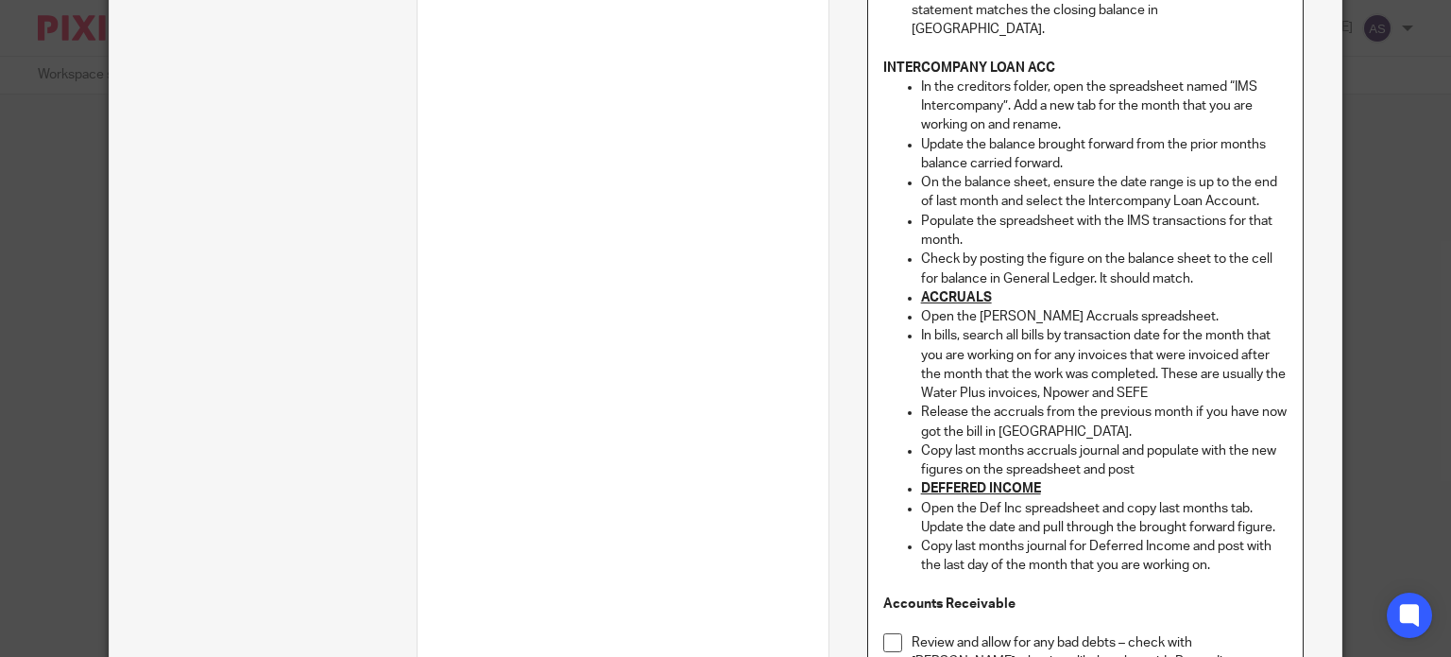
scroll to position [833, 0]
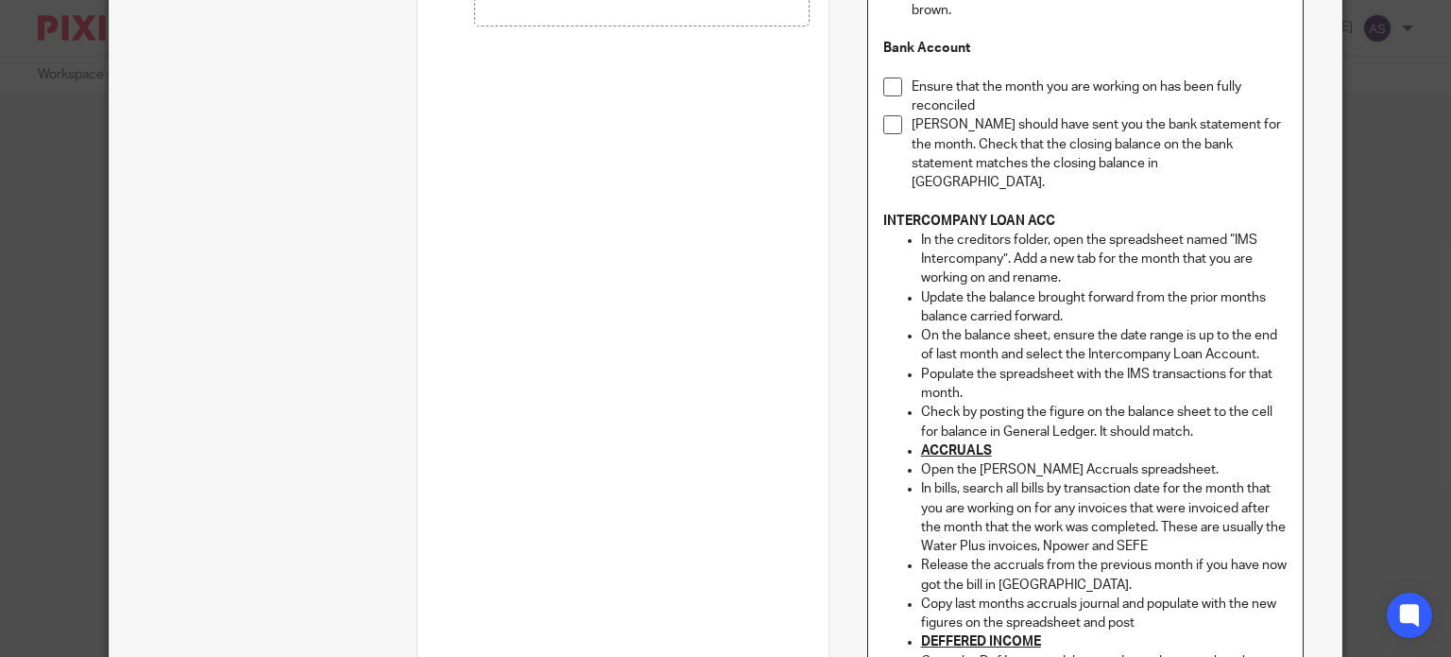
click at [1062, 212] on p "INTERCOMPANY LOAN ACC" at bounding box center [1085, 221] width 404 height 19
click at [883, 214] on strong "INTERCOMPANY LOAN ACC" at bounding box center [969, 220] width 172 height 13
drag, startPoint x: 1209, startPoint y: 194, endPoint x: 1031, endPoint y: 204, distance: 178.8
click at [1031, 212] on p "Intercompany Loan ACC NTERCOMPANY LOAN ACC" at bounding box center [1085, 221] width 404 height 19
click at [1213, 412] on p "Check by posting the figure on the balance sheet to the cell for balance in Gen…" at bounding box center [1104, 421] width 367 height 39
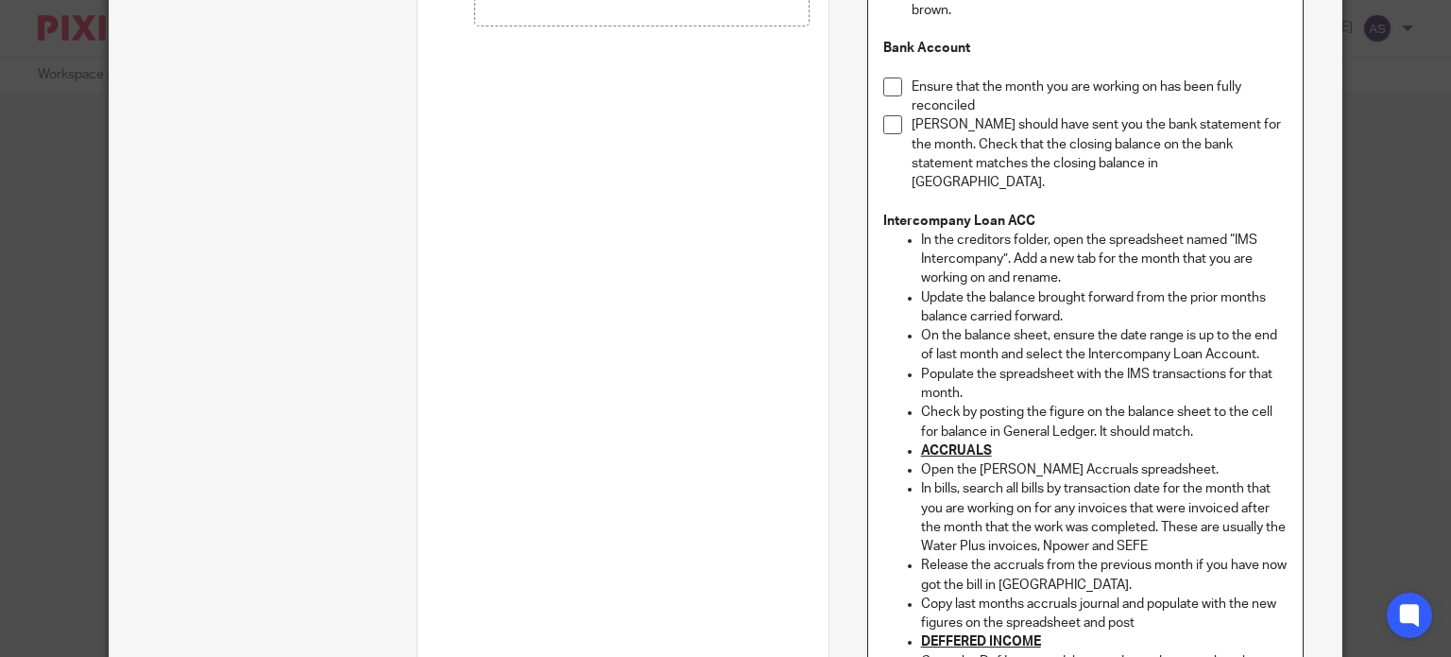
click at [911, 230] on ul "In the creditors folder, open the spreadsheet named “IMS Intercompany”. Add a n…" at bounding box center [1085, 479] width 404 height 498
click at [921, 288] on p "Update the balance brought forward from the prior months balance carried forwar…" at bounding box center [1104, 307] width 367 height 39
click at [911, 326] on ul "On the balance sheet, ensure the date range is up to the end of last month and …" at bounding box center [1085, 527] width 404 height 402
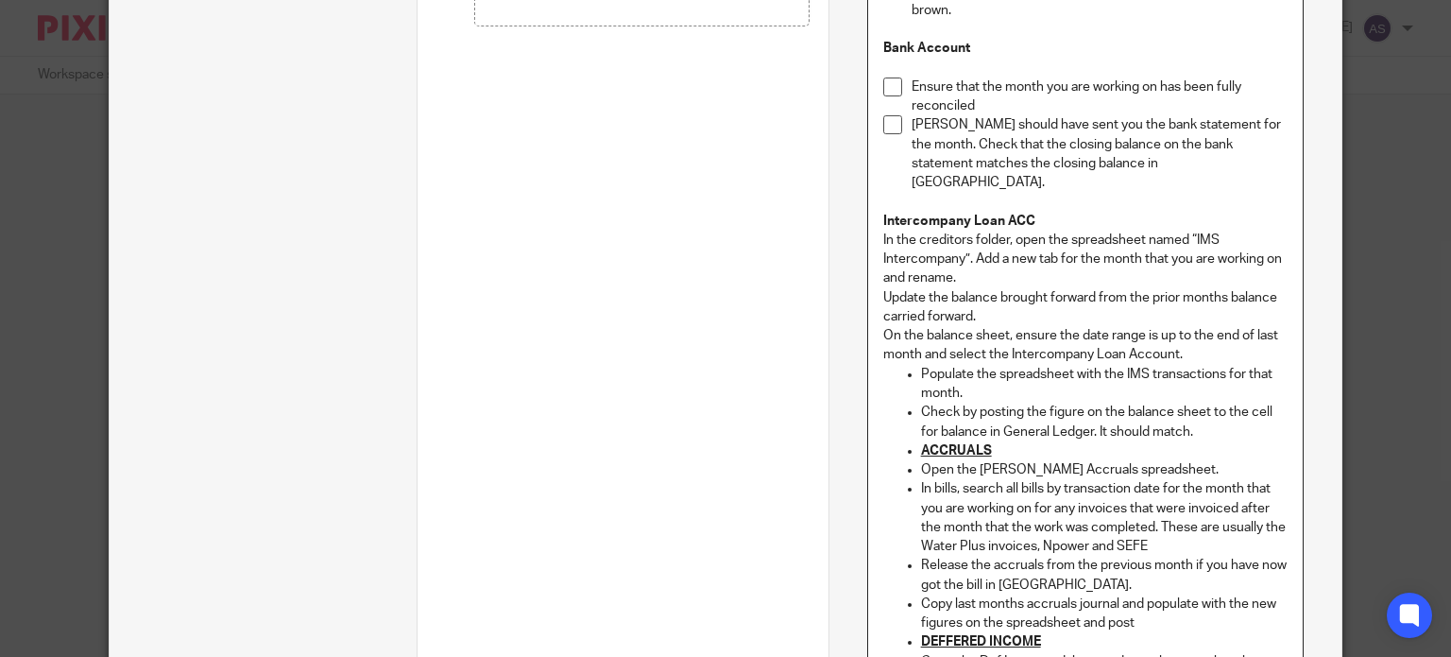
click at [921, 365] on p "Populate the spreadsheet with the IMS transactions for that month." at bounding box center [1104, 384] width 367 height 39
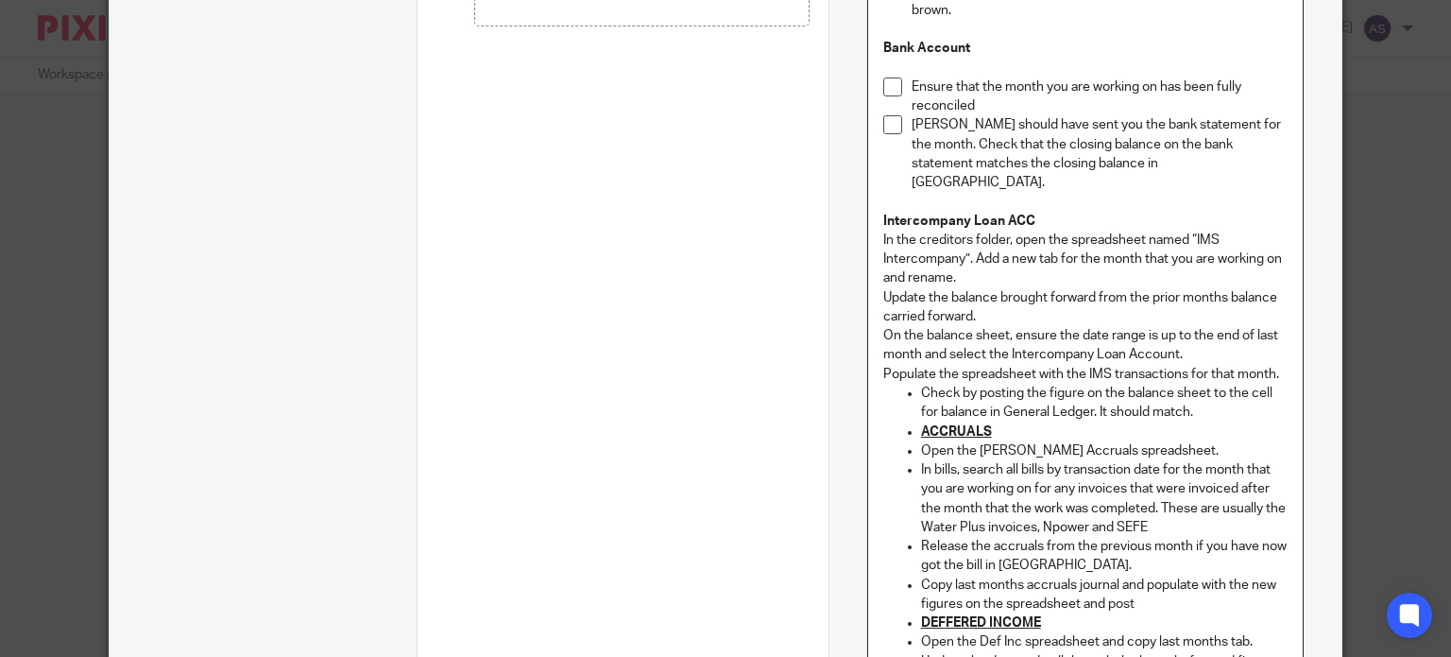
click at [912, 384] on ul "Check by posting the figure on the balance sheet to the cell for balance in Gen…" at bounding box center [1085, 547] width 404 height 326
click at [1141, 392] on p "Check by posting the figure on the balance sheet to the cell for balance in Gen…" at bounding box center [1085, 403] width 404 height 39
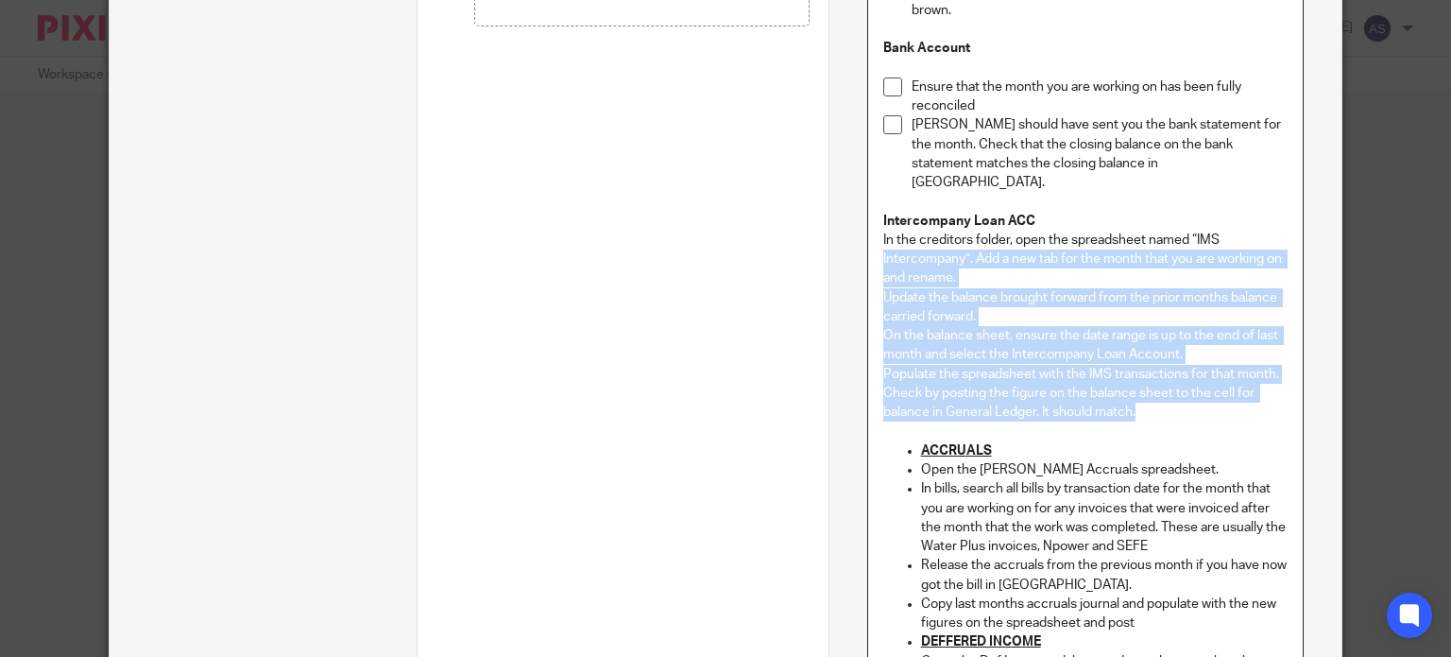
drag, startPoint x: 1141, startPoint y: 392, endPoint x: 917, endPoint y: 242, distance: 269.6
click at [870, 237] on div "Fixed Assets Under fixed assets in Xero, check for any new assets that may need…" at bounding box center [1085, 592] width 435 height 2113
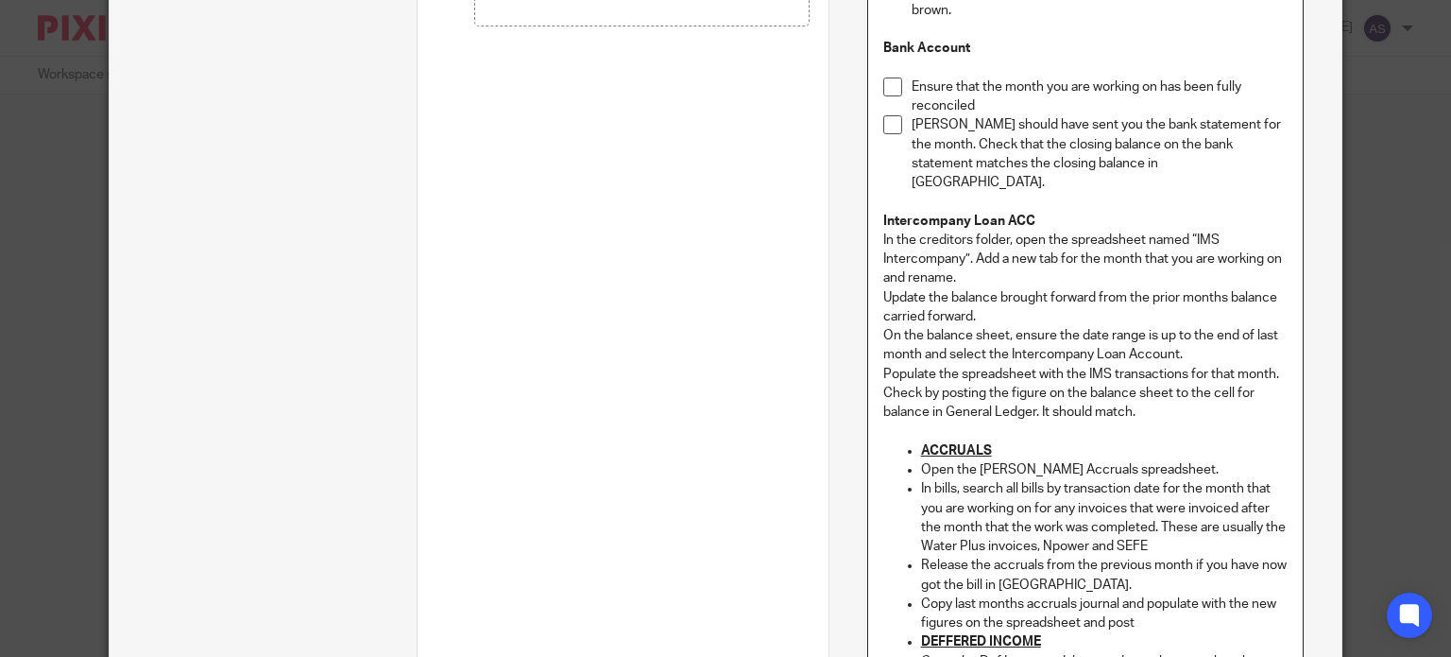
click at [1084, 212] on p "Intercompany Loan ACC" at bounding box center [1085, 221] width 404 height 19
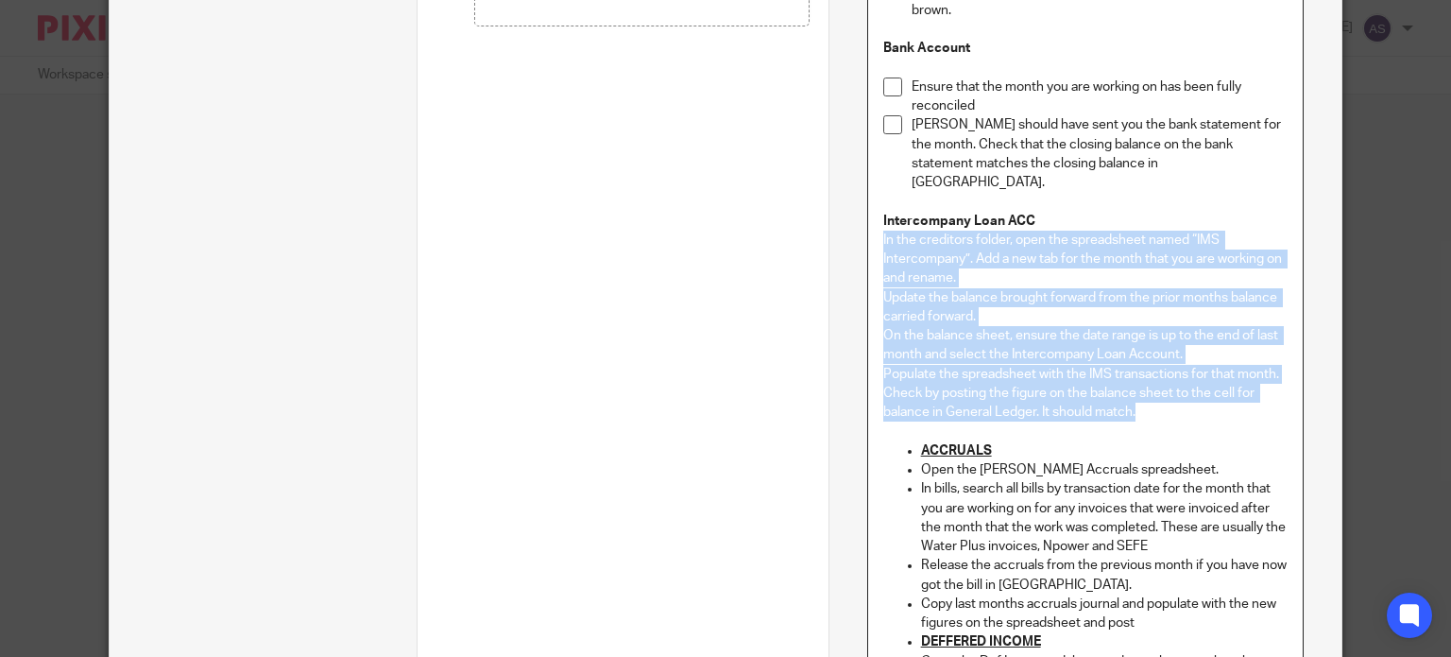
drag, startPoint x: 1149, startPoint y: 389, endPoint x: 858, endPoint y: 229, distance: 332.3
click at [858, 229] on div "Name Set up folder for new month Type Instructions Instructions Instructions Do…" at bounding box center [1084, 607] width 513 height 2728
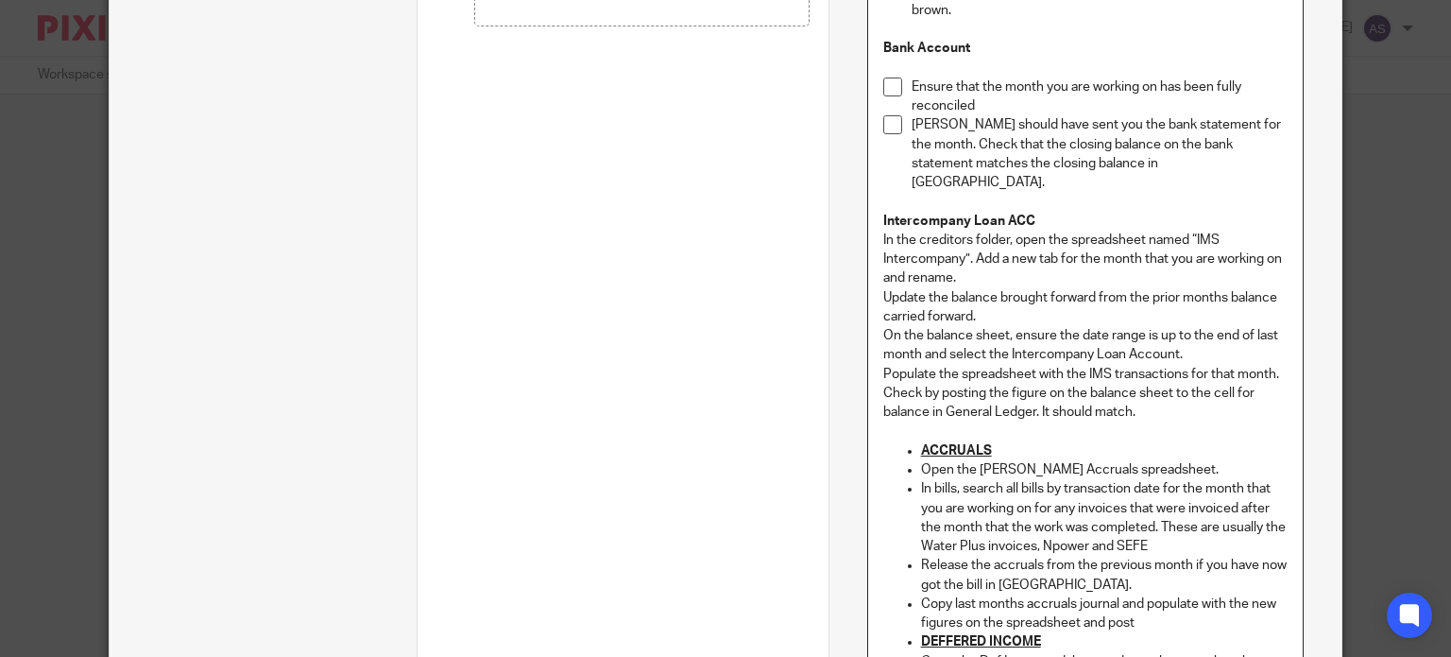
click at [1093, 212] on p "Intercompany Loan ACC" at bounding box center [1085, 221] width 404 height 19
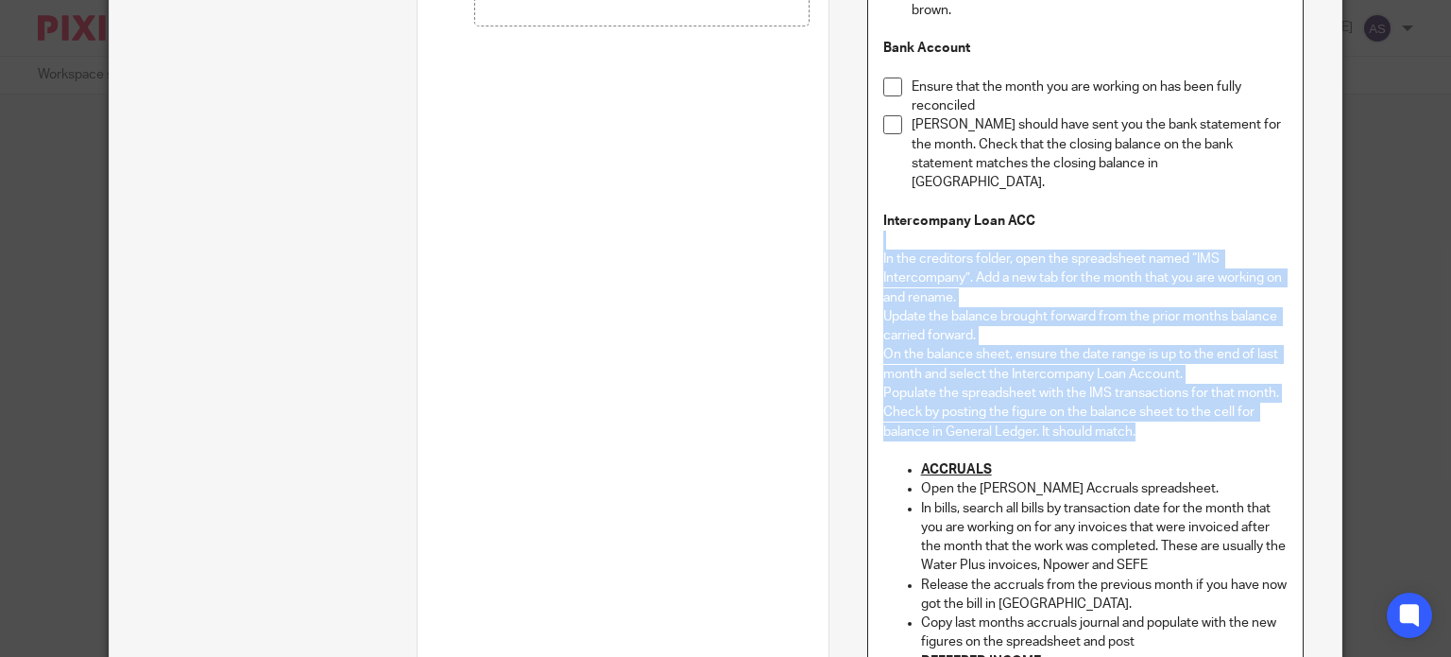
drag, startPoint x: 1155, startPoint y: 411, endPoint x: 868, endPoint y: 226, distance: 341.7
click at [868, 226] on div "Fixed Assets Under fixed assets in Xero, check for any new assets that may need…" at bounding box center [1085, 602] width 435 height 2132
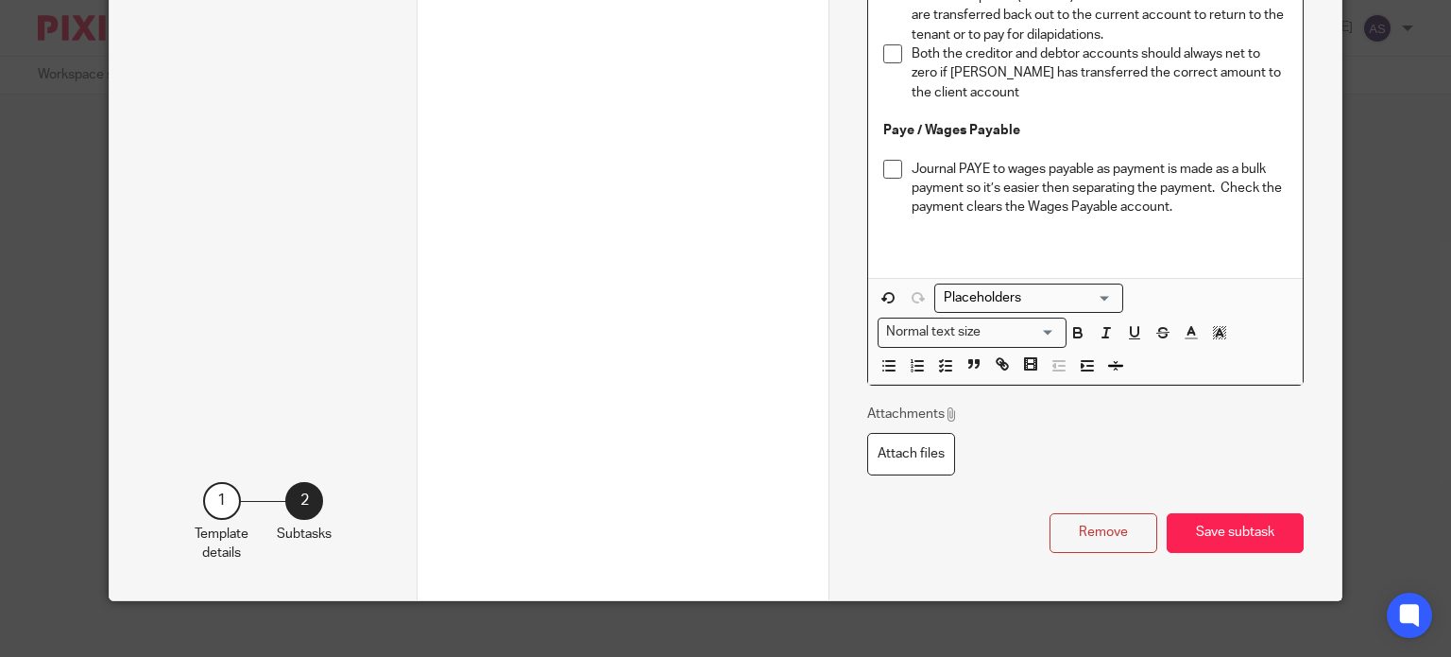
scroll to position [2240, 0]
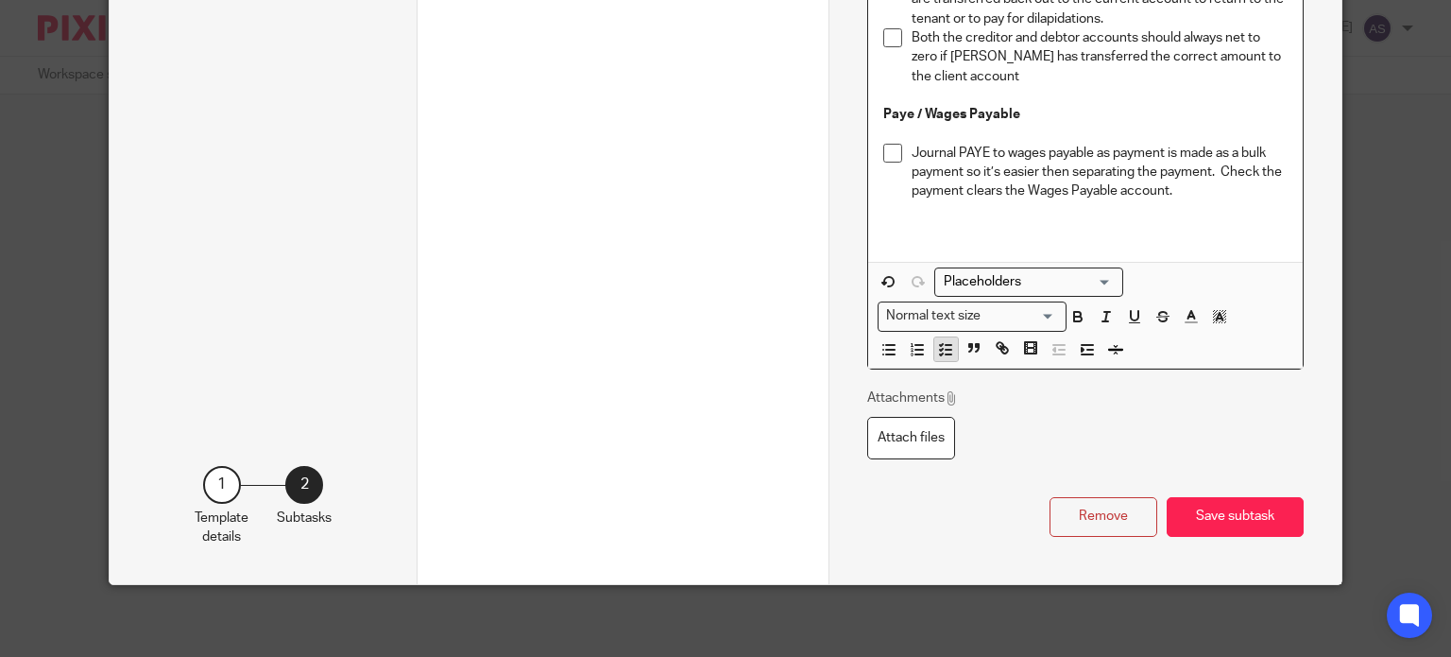
click at [937, 350] on icon "button" at bounding box center [945, 349] width 17 height 17
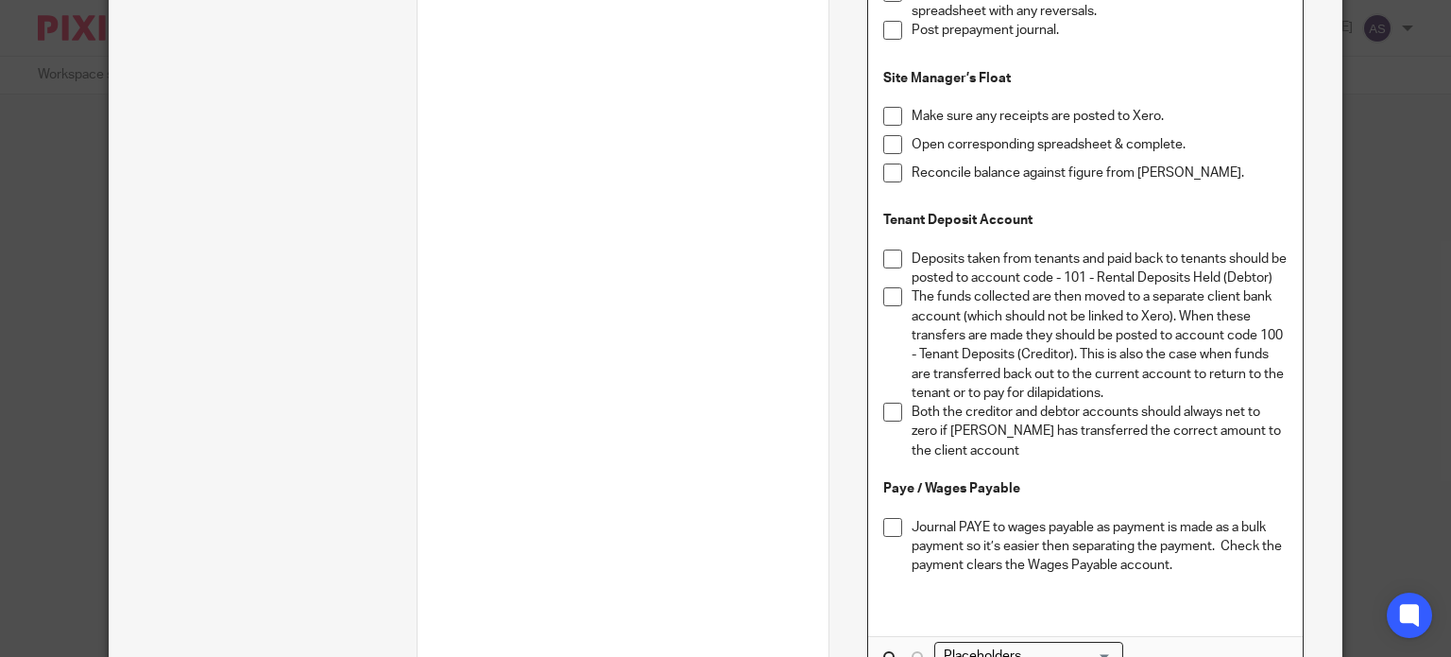
scroll to position [1798, 0]
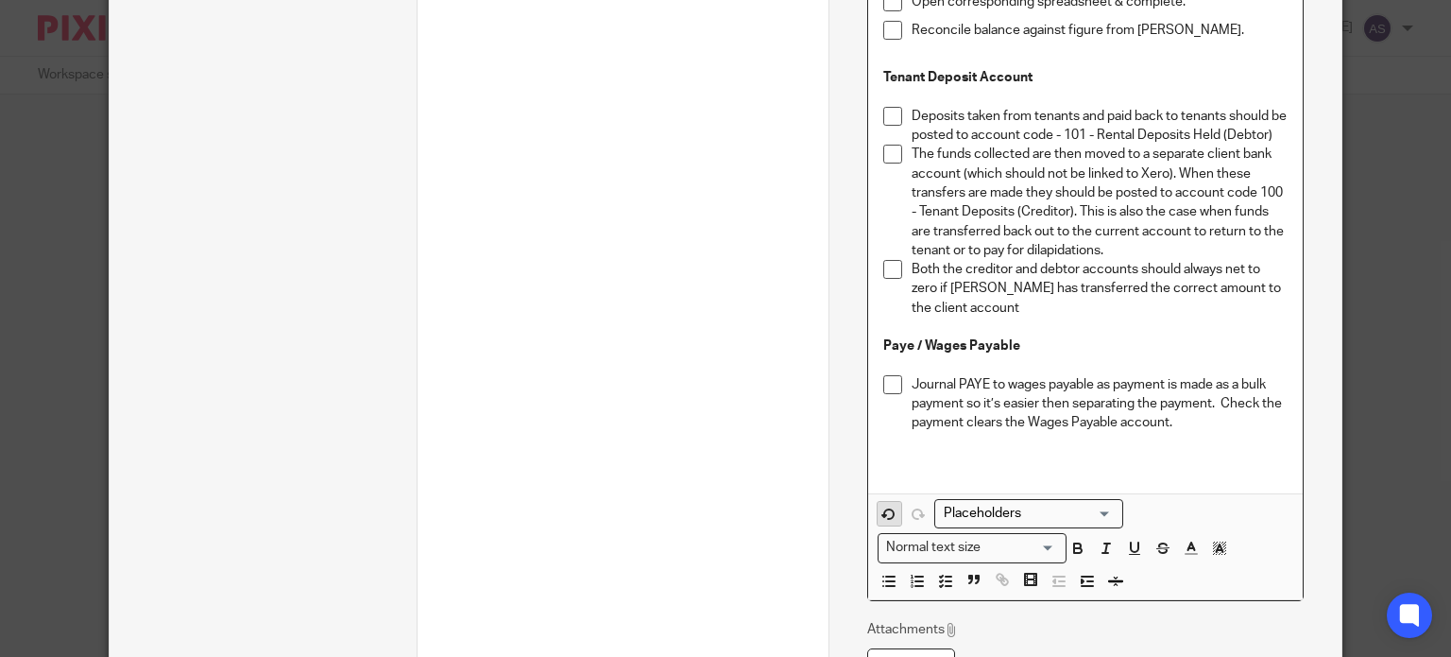
click at [884, 516] on icon "button" at bounding box center [888, 513] width 9 height 9
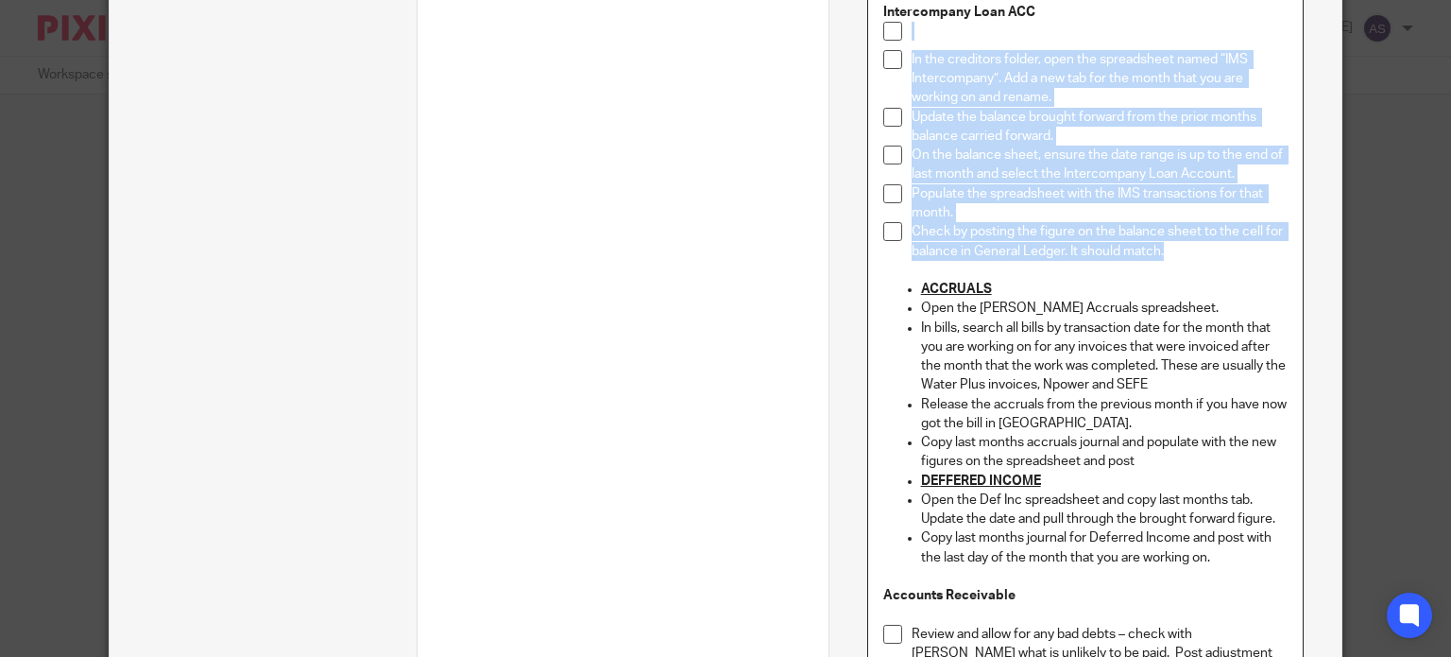
scroll to position [570, 0]
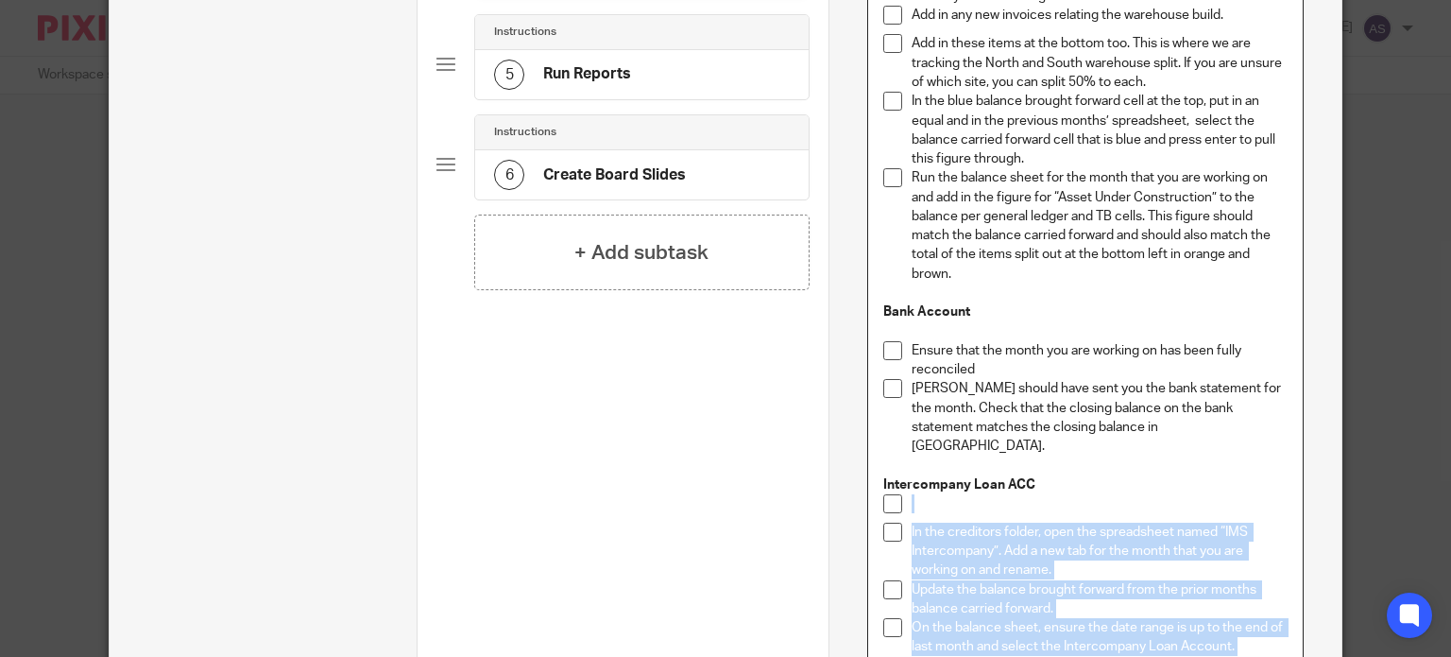
click at [931, 494] on p at bounding box center [1100, 503] width 376 height 19
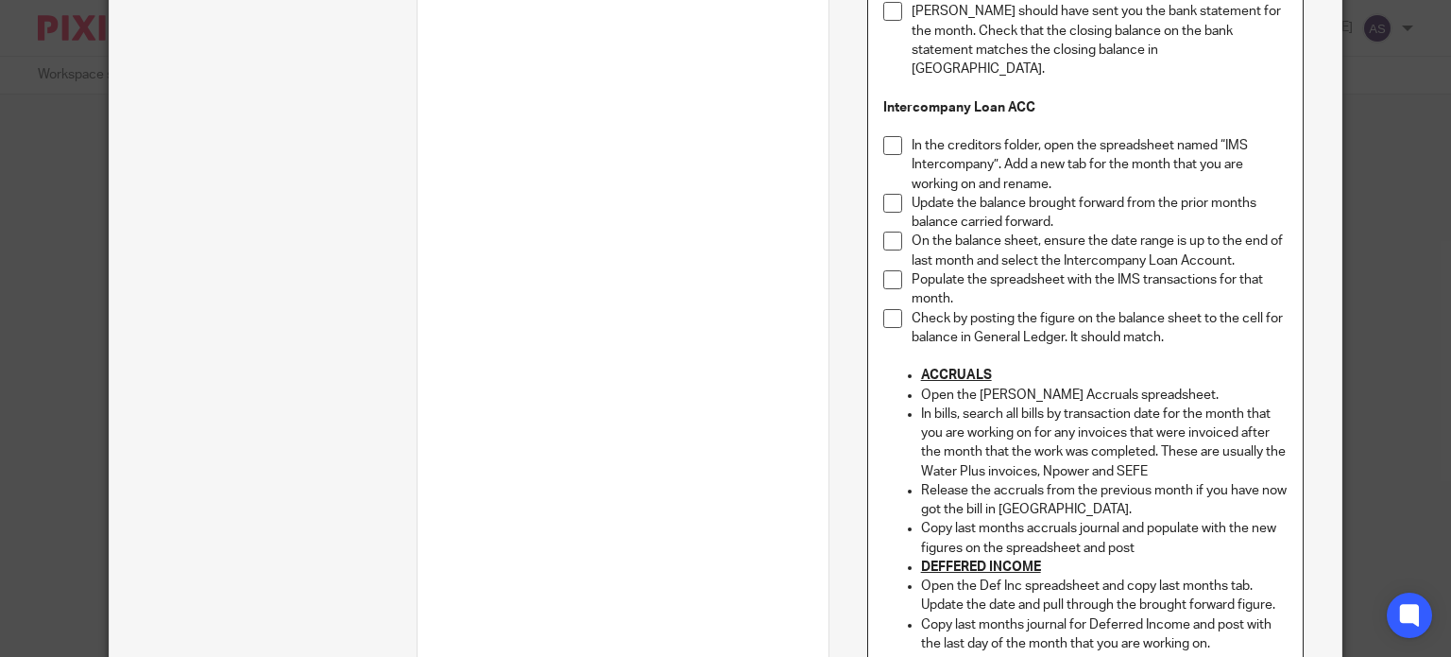
scroll to position [947, 0]
click at [921, 367] on u "ACCRUALS" at bounding box center [956, 373] width 71 height 13
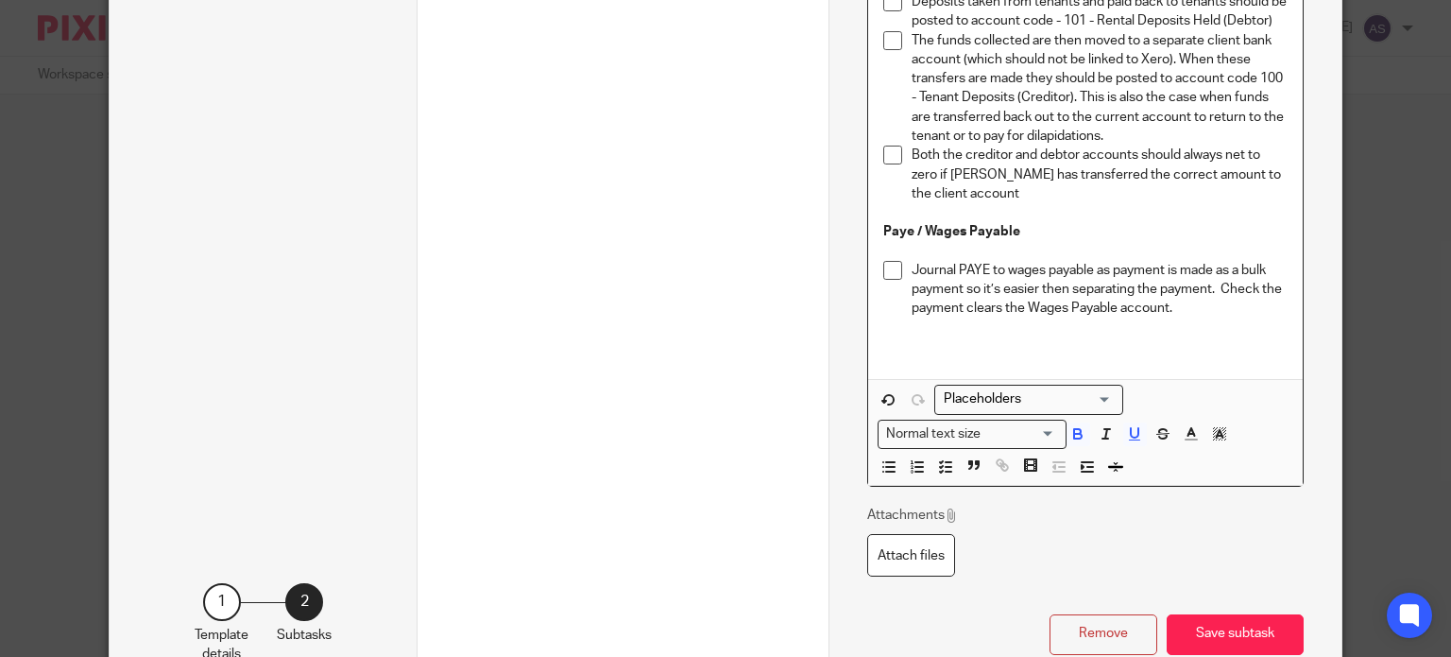
scroll to position [2260, 0]
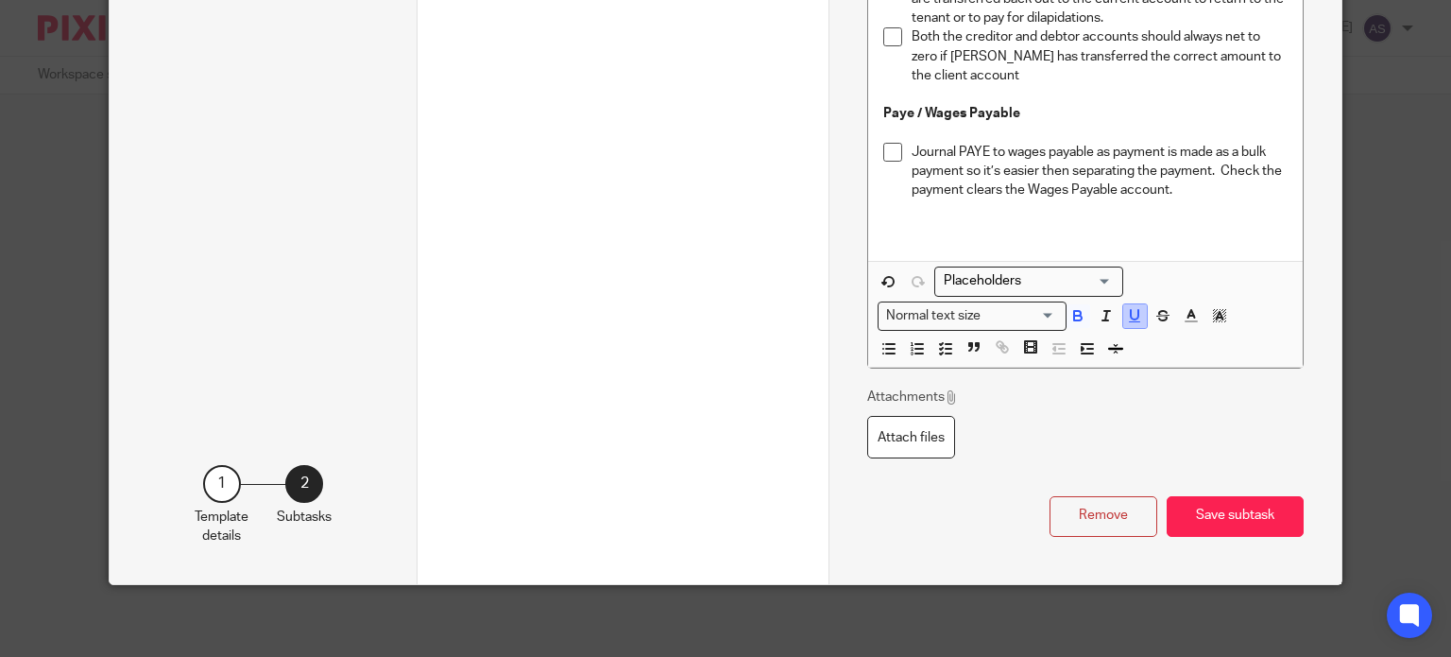
click at [1131, 311] on icon "button" at bounding box center [1135, 314] width 8 height 9
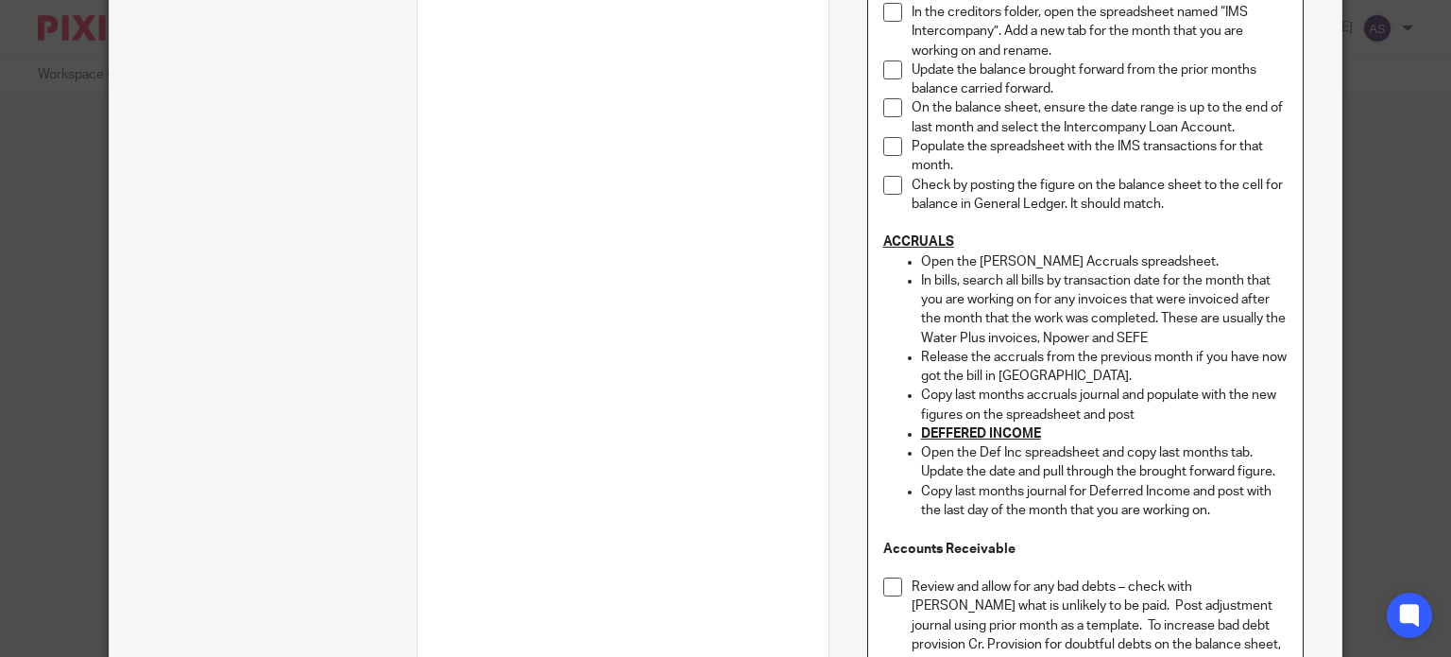
scroll to position [937, 0]
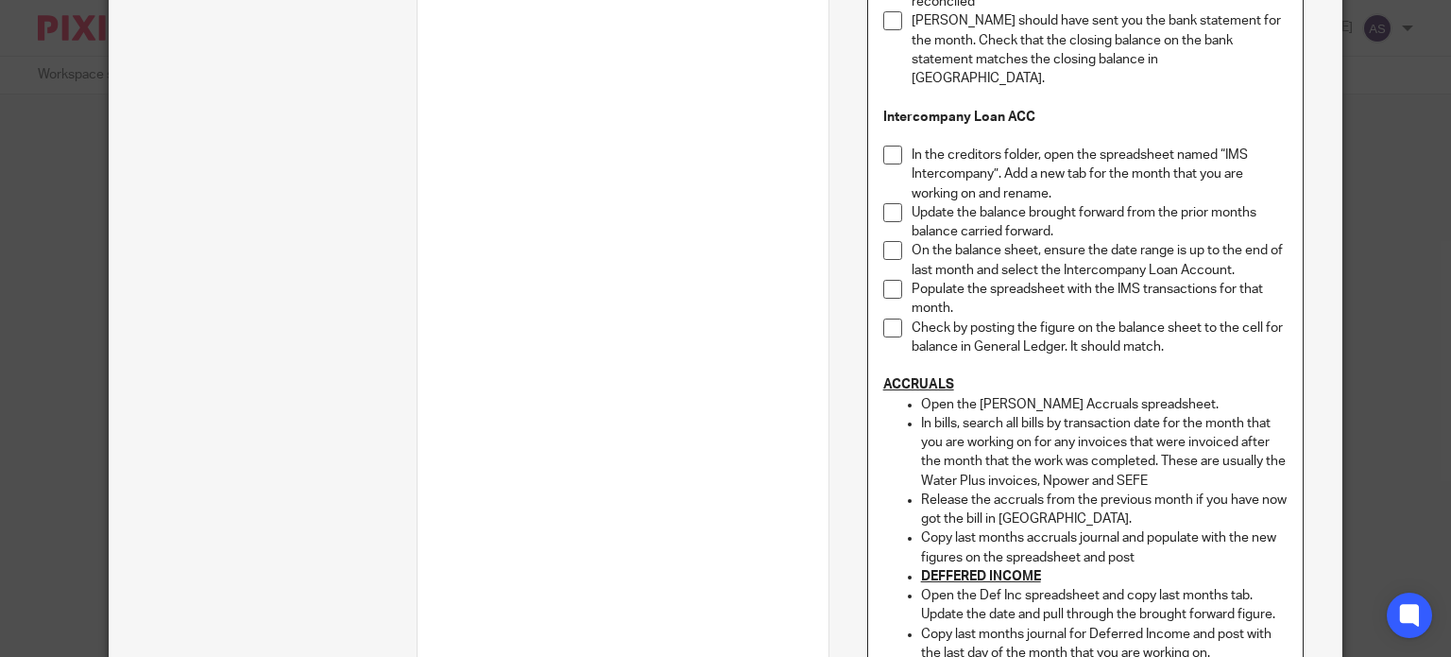
click at [975, 375] on p "ACCRUALS" at bounding box center [1085, 384] width 404 height 19
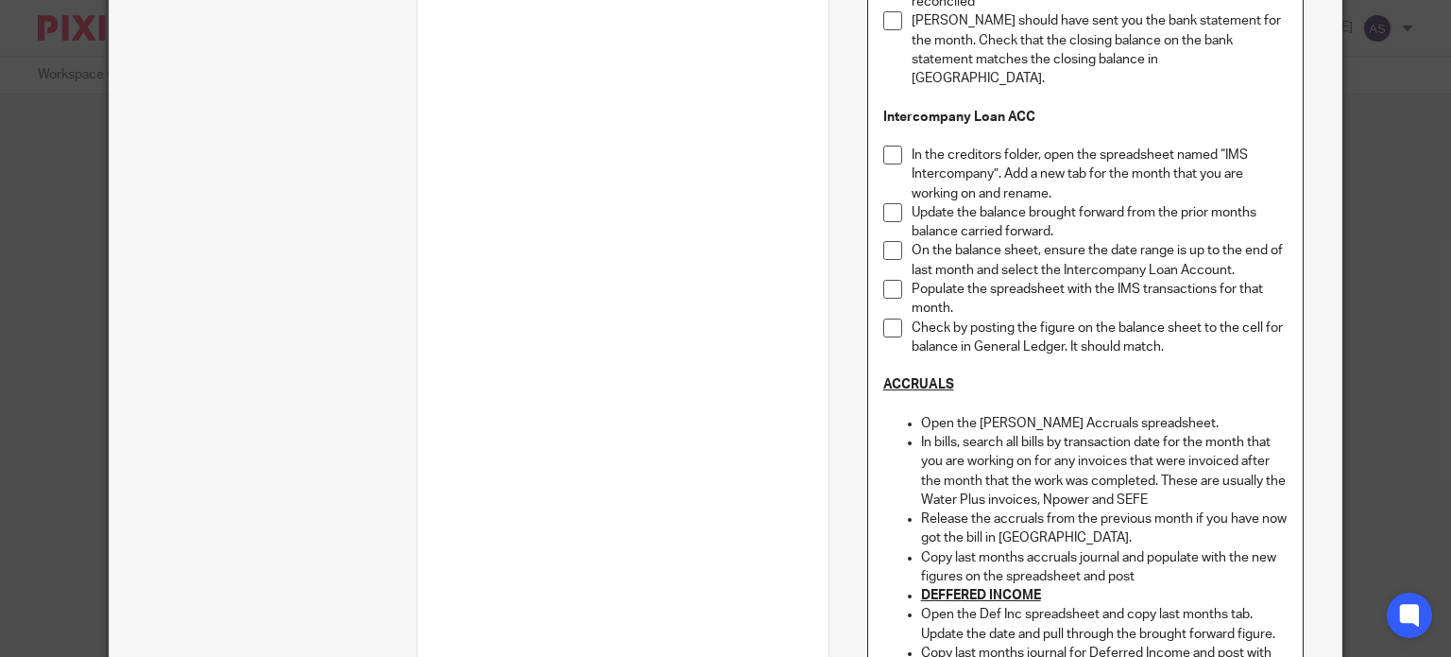
click at [883, 378] on u "ACCRUALS" at bounding box center [918, 384] width 71 height 13
drag, startPoint x: 1012, startPoint y: 368, endPoint x: 937, endPoint y: 369, distance: 74.6
click at [937, 375] on p "Accruals CCRUALS" at bounding box center [1085, 384] width 404 height 19
click at [921, 414] on p "Open the Shamot Accruals spreadsheet." at bounding box center [1104, 423] width 367 height 19
click at [921, 433] on p "In bills, search all bills by transaction date for the month that you are worki…" at bounding box center [1104, 471] width 367 height 77
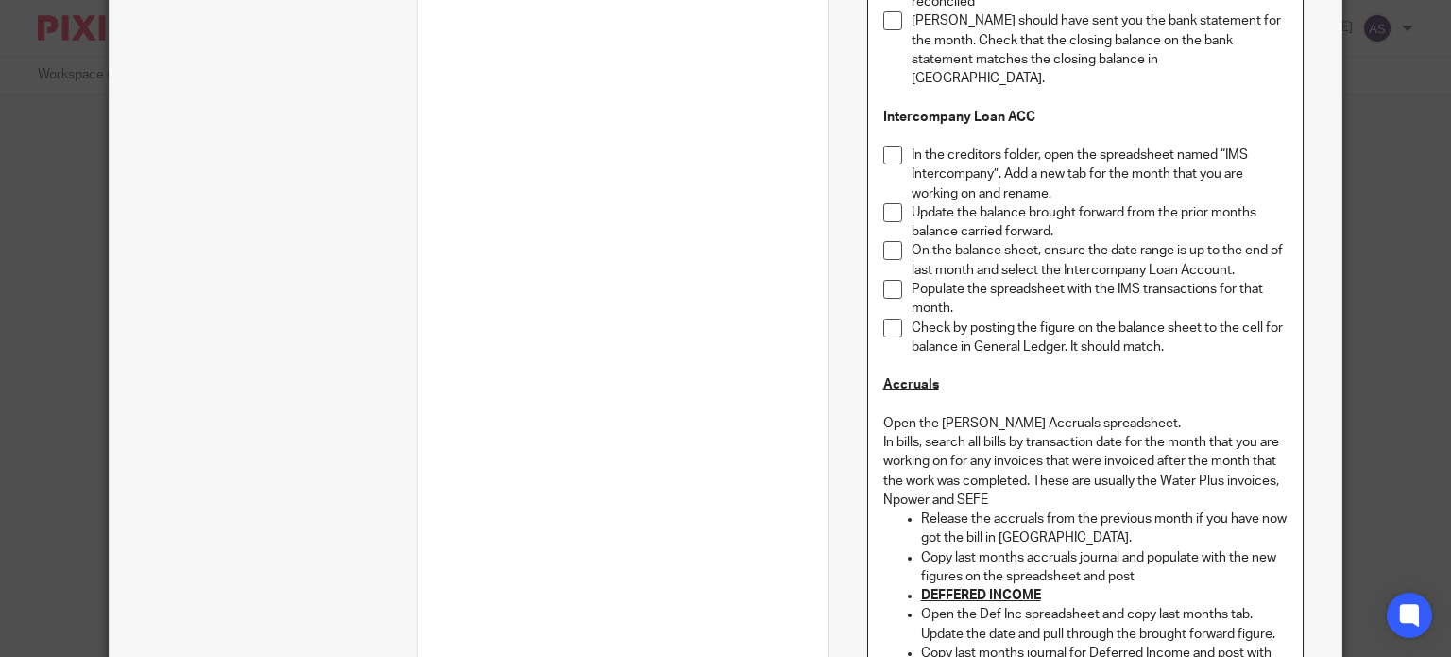
click at [921, 509] on p "Release the accruals from the previous month if you have now got the bill in Xe…" at bounding box center [1104, 528] width 367 height 39
click at [921, 548] on p "Copy last months accruals journal and populate with the new figures on the spre…" at bounding box center [1104, 567] width 367 height 39
click at [1152, 558] on p "Copy last months accruals journal and populate with the new figures on the spre…" at bounding box center [1085, 567] width 404 height 39
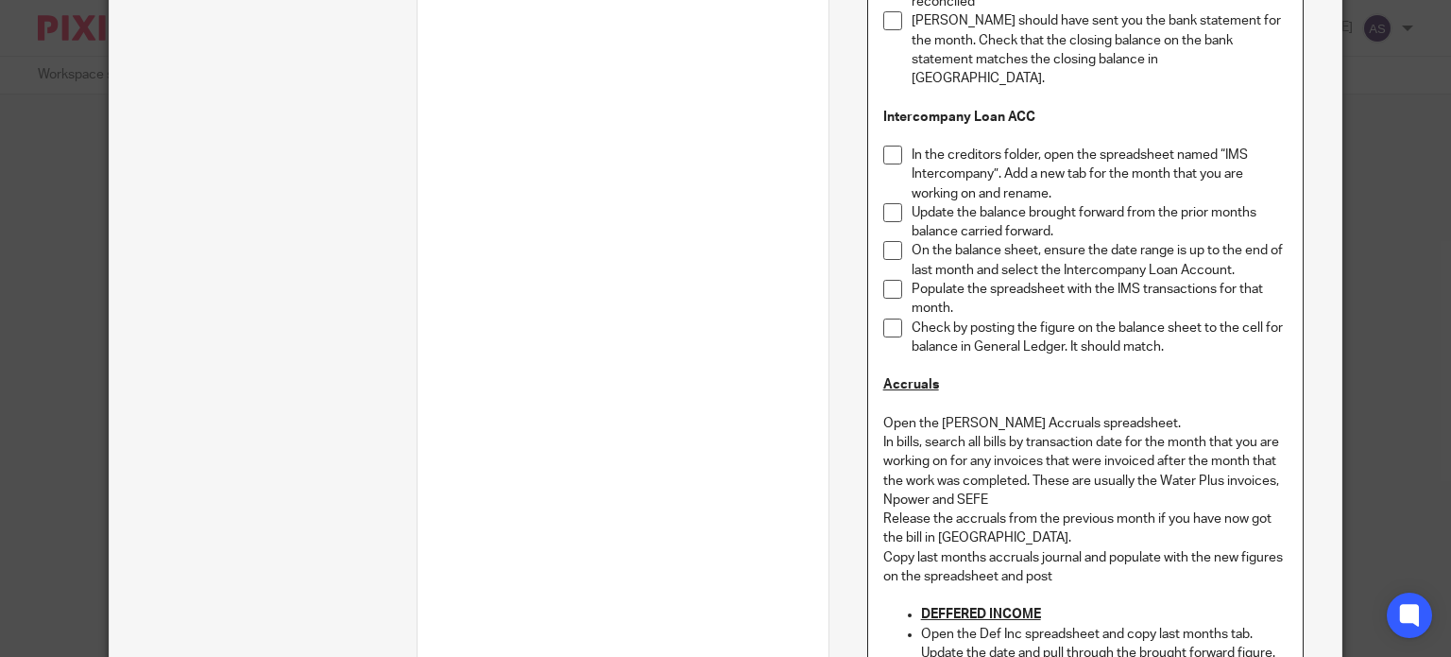
click at [1055, 605] on p "DEFFERED INCOME" at bounding box center [1104, 614] width 367 height 19
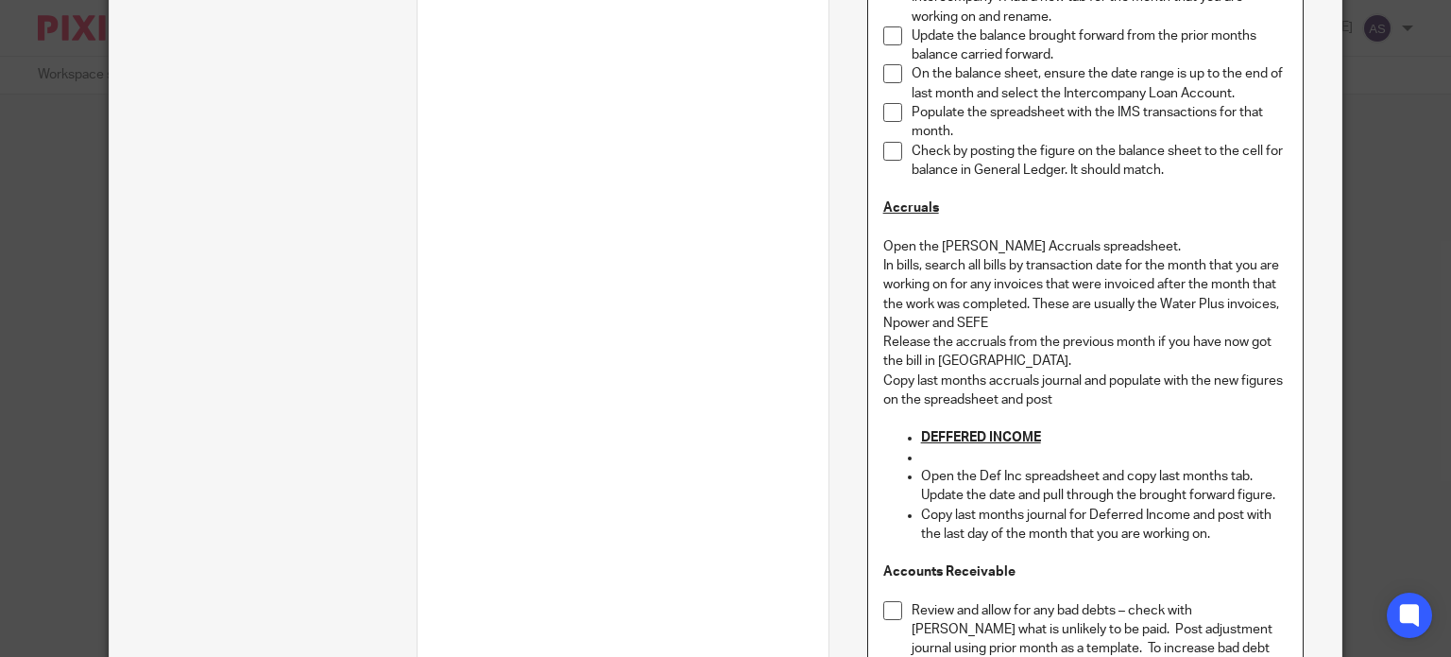
scroll to position [1126, 0]
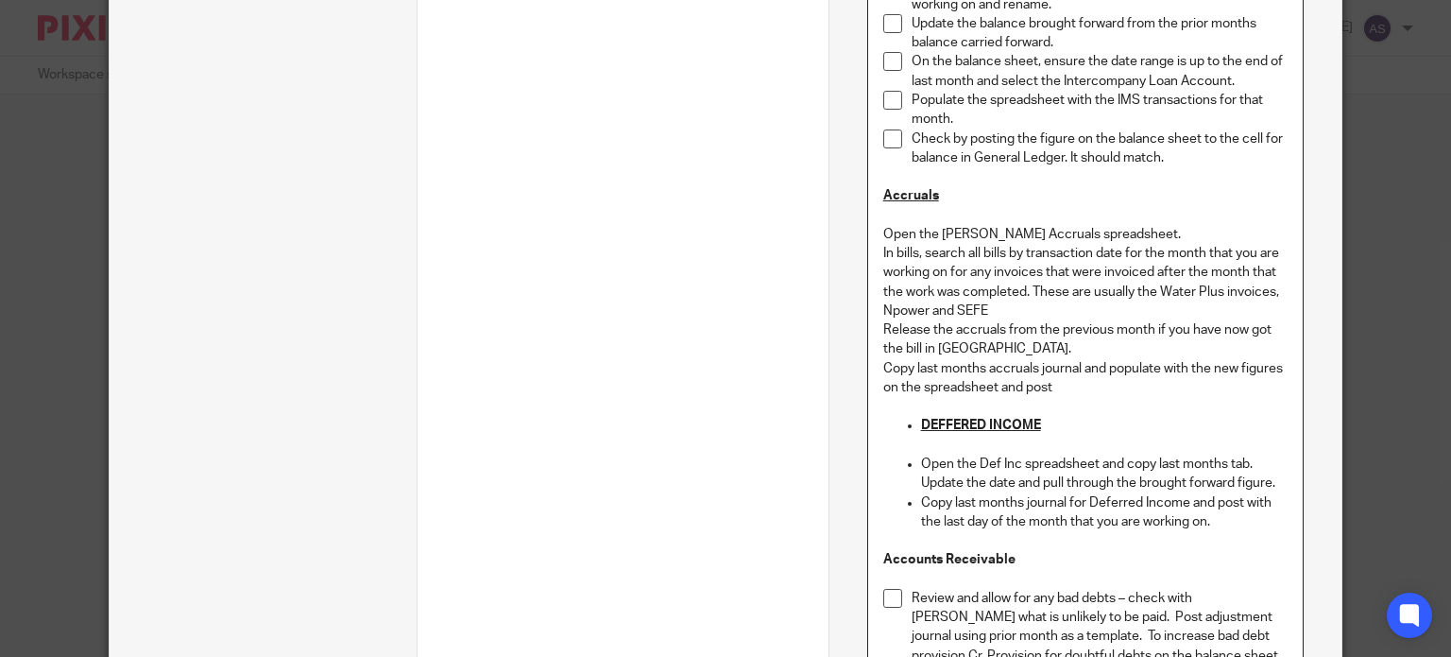
click at [911, 416] on ul "DEFFERED INCOME Open the Def Inc spreadsheet and copy last months tab. Update t…" at bounding box center [1085, 473] width 404 height 115
click at [921, 454] on p "Open the Def Inc spreadsheet and copy last months tab. Update the date and pull…" at bounding box center [1104, 473] width 367 height 39
click at [921, 435] on p at bounding box center [1104, 444] width 367 height 19
click at [921, 454] on p "Open the Def Inc spreadsheet and copy last months tab. Update the date and pull…" at bounding box center [1104, 473] width 367 height 39
click at [912, 493] on ul "Copy last months journal for Deferred Income and post with the last day of the …" at bounding box center [1085, 512] width 404 height 39
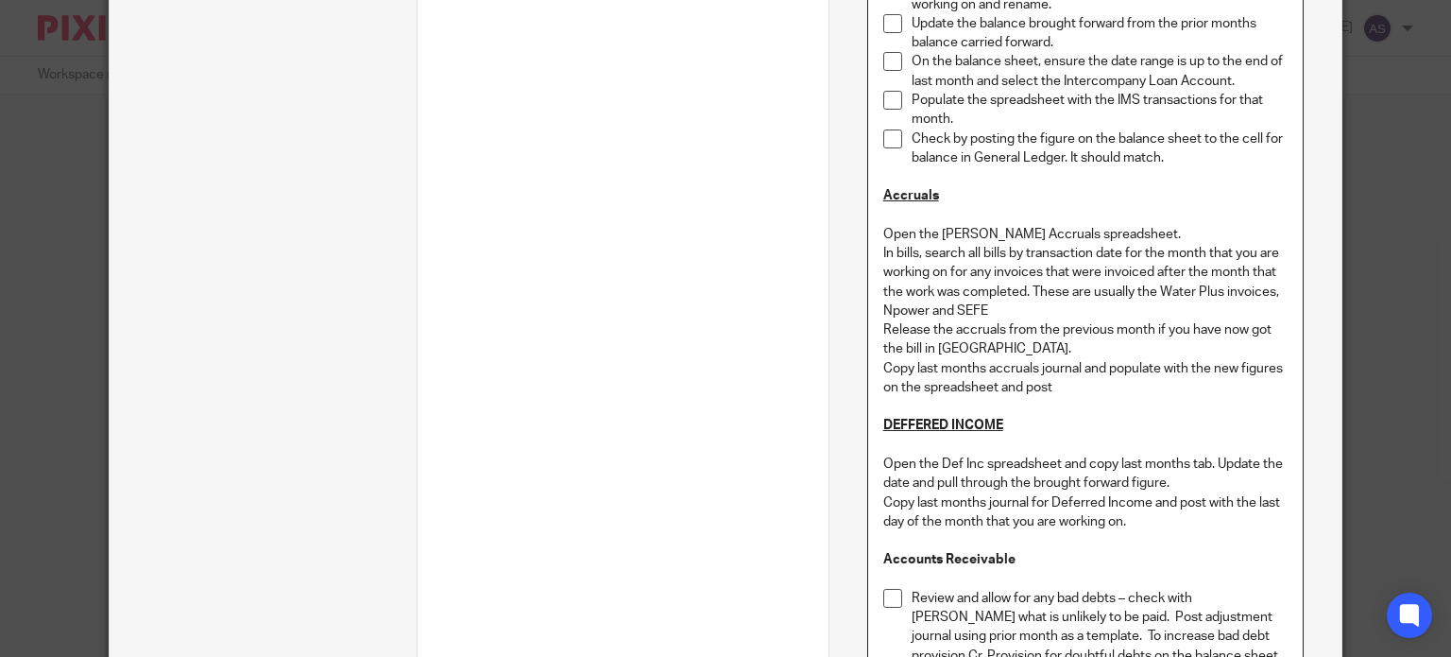
click at [884, 418] on u "DEFFERED INCOME" at bounding box center [943, 424] width 120 height 13
drag, startPoint x: 1096, startPoint y: 405, endPoint x: 986, endPoint y: 404, distance: 109.6
click at [986, 416] on p "Deffered Income EFFERED INCOME" at bounding box center [1085, 425] width 404 height 19
drag, startPoint x: 928, startPoint y: 175, endPoint x: 878, endPoint y: 179, distance: 50.3
click at [883, 189] on u "Accruals" at bounding box center [911, 195] width 56 height 13
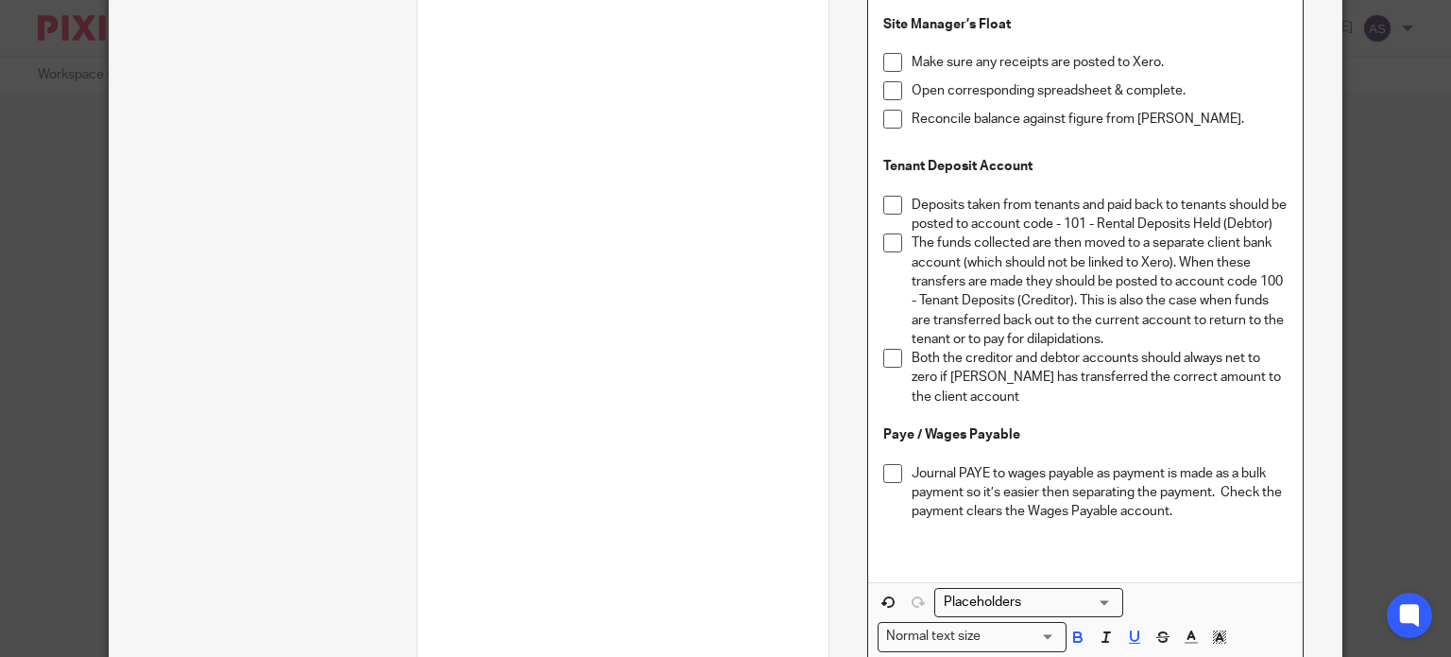
scroll to position [2260, 0]
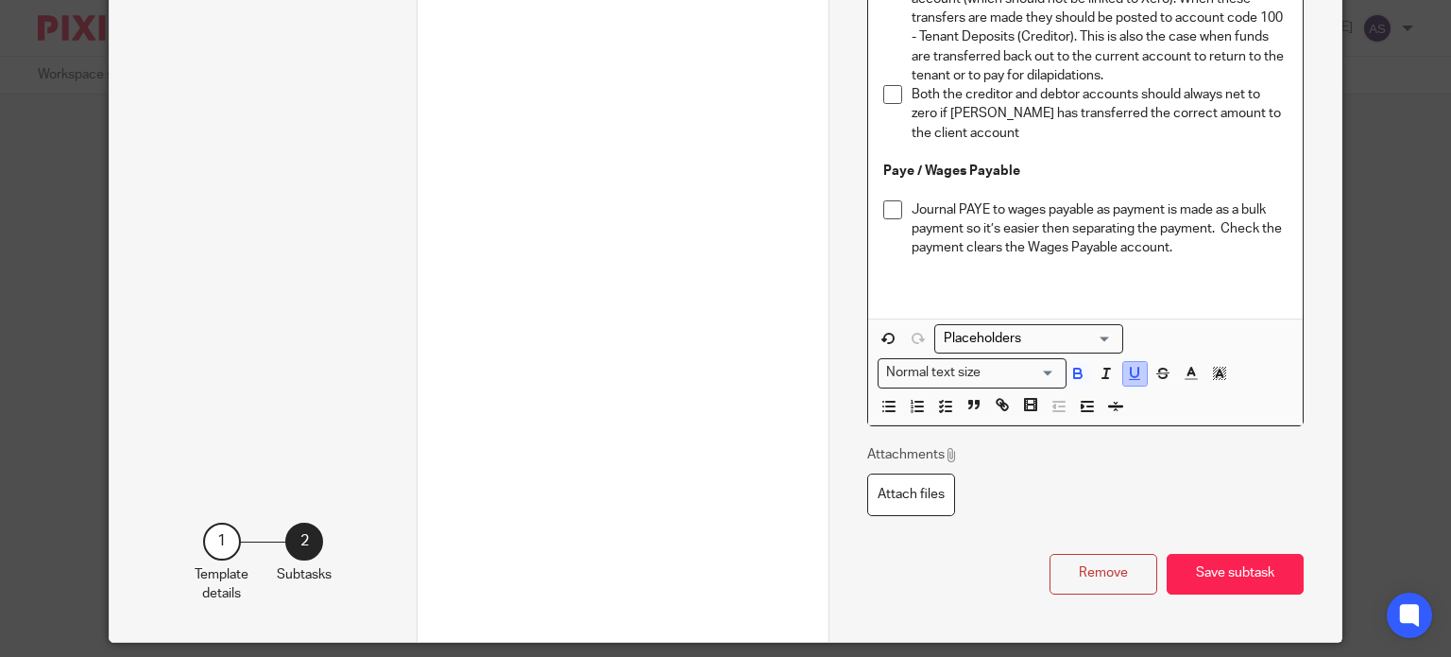
click at [1130, 369] on icon "button" at bounding box center [1134, 373] width 17 height 17
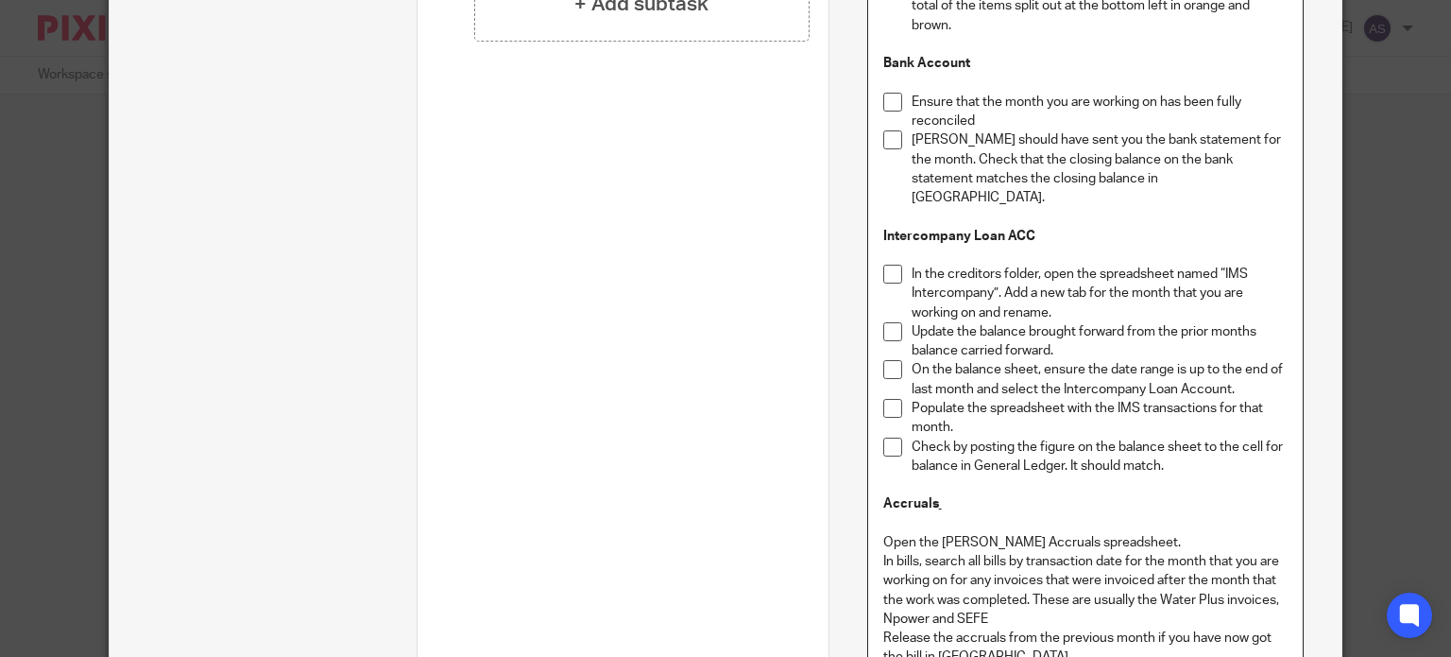
scroll to position [1101, 0]
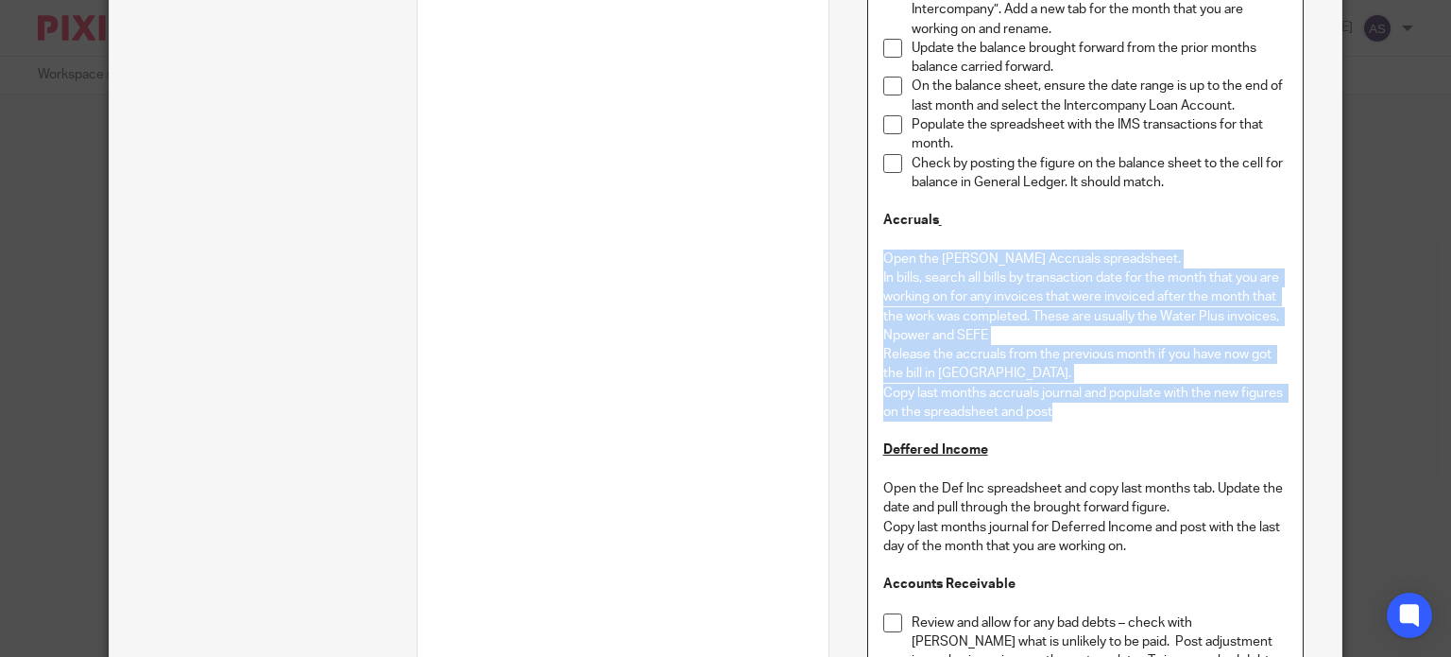
drag, startPoint x: 1063, startPoint y: 397, endPoint x: 874, endPoint y: 241, distance: 244.9
click at [874, 241] on div "Fixed Assets Under fixed assets in Xero, check for any new assets that may need…" at bounding box center [1085, 372] width 435 height 2209
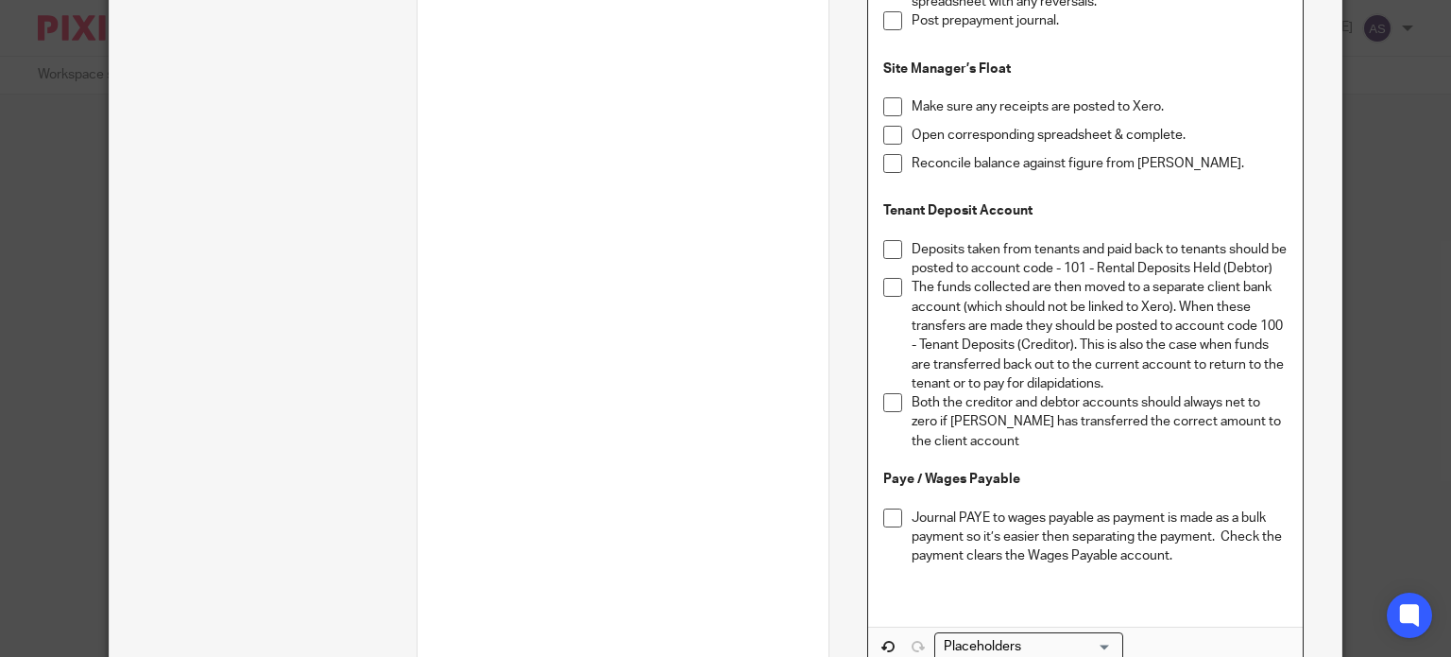
scroll to position [2316, 0]
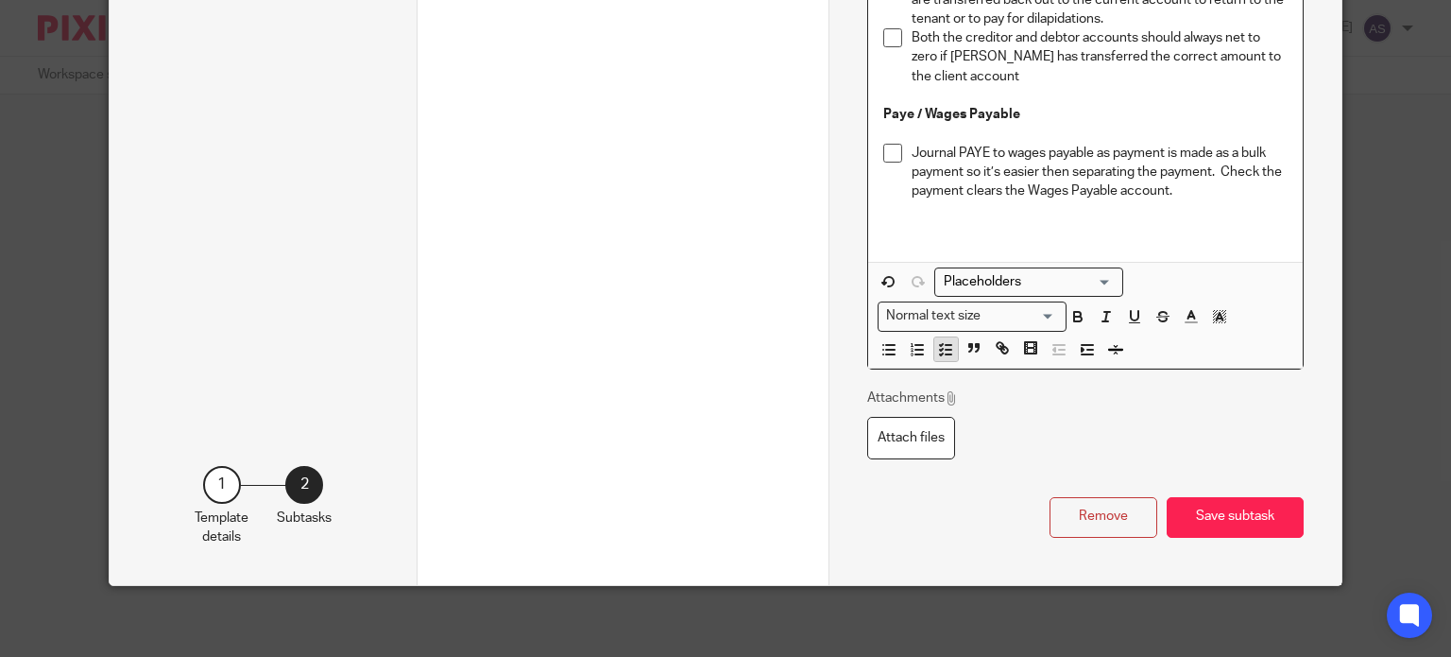
click at [937, 345] on icon "button" at bounding box center [945, 349] width 17 height 17
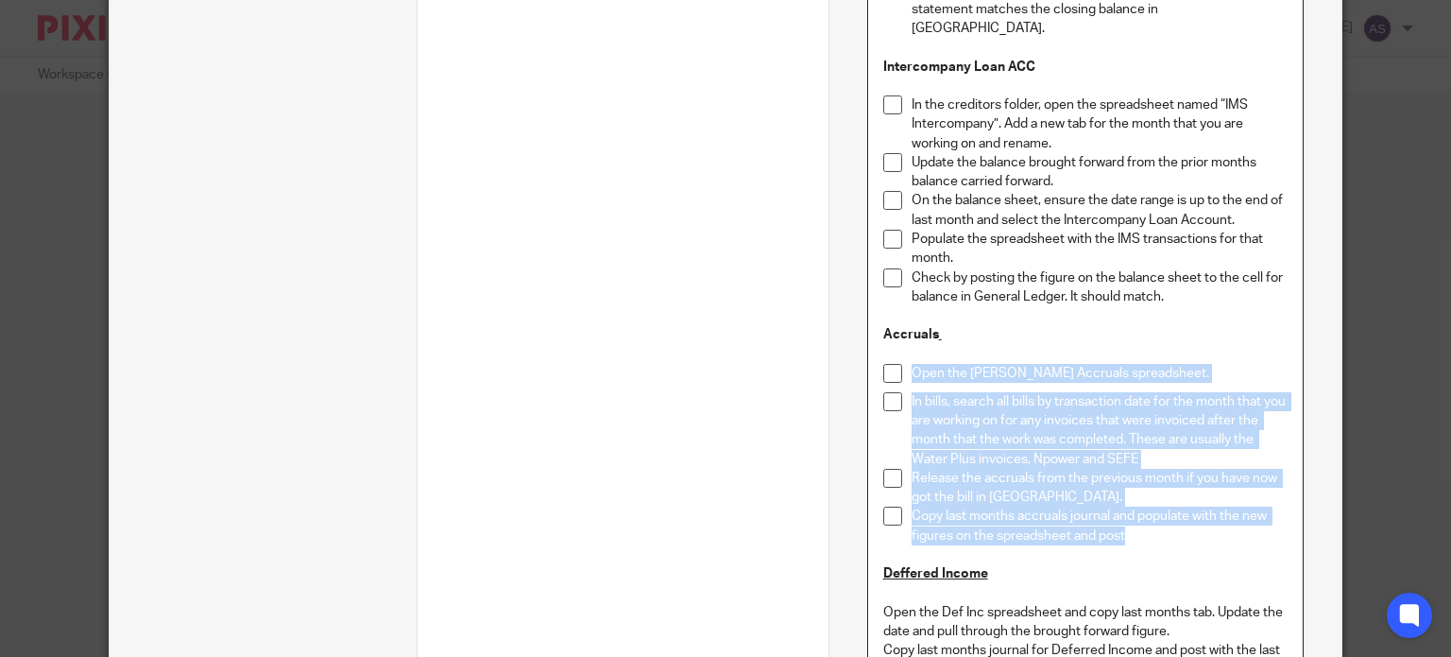
scroll to position [1140, 0]
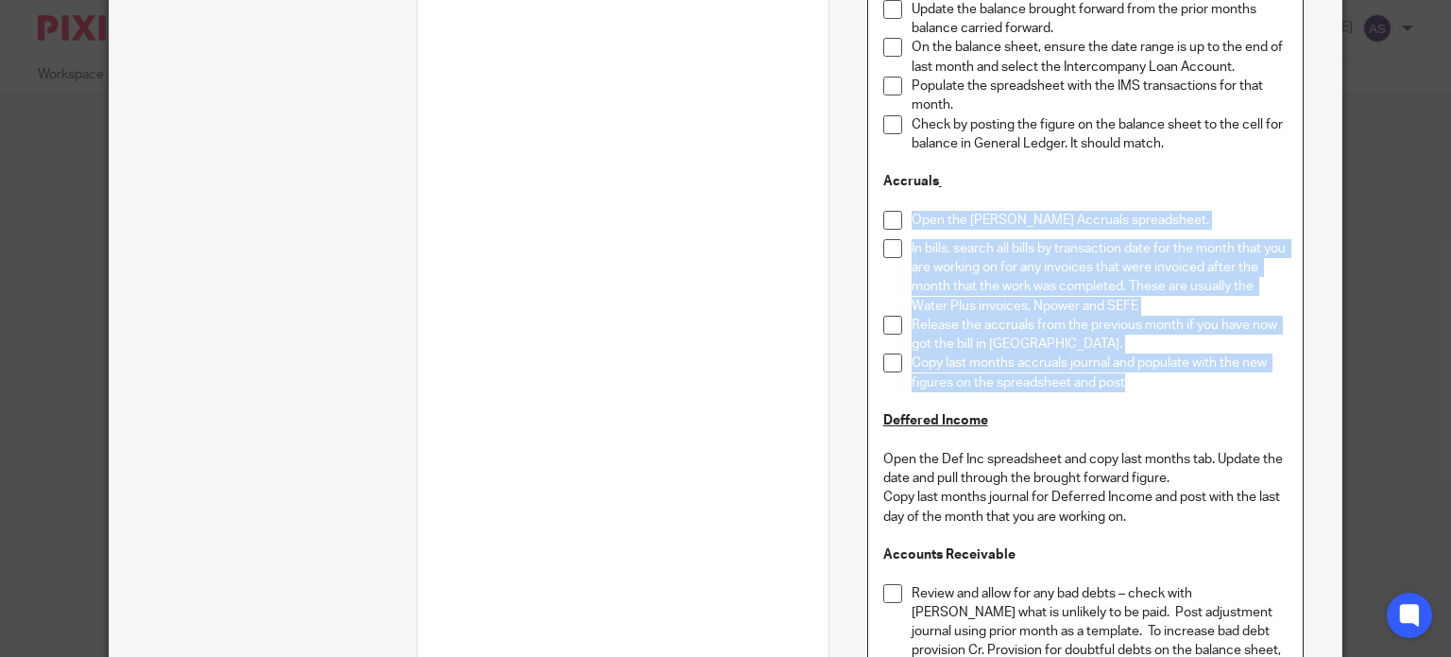
drag, startPoint x: 929, startPoint y: 401, endPoint x: 843, endPoint y: 401, distance: 86.0
click at [843, 401] on div "Name Set up folder for new month Type Instructions Instructions Instructions Do…" at bounding box center [1084, 352] width 513 height 2833
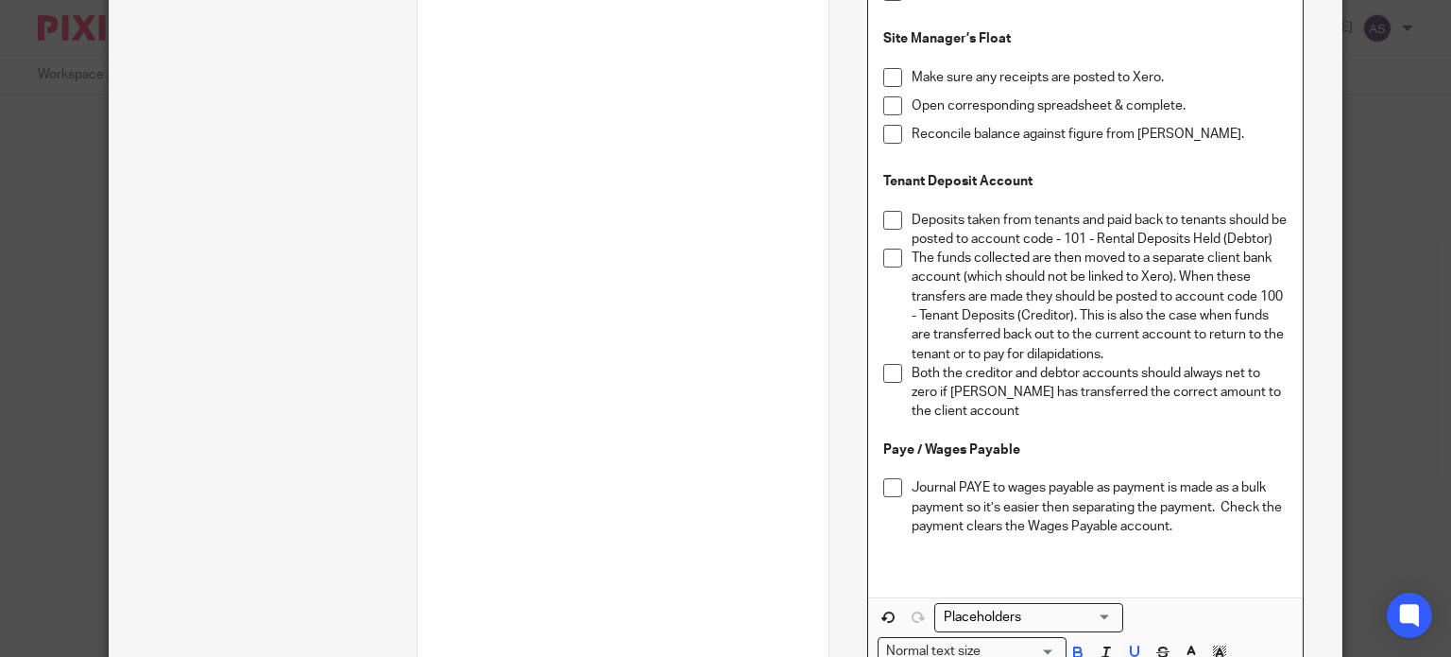
scroll to position [2274, 0]
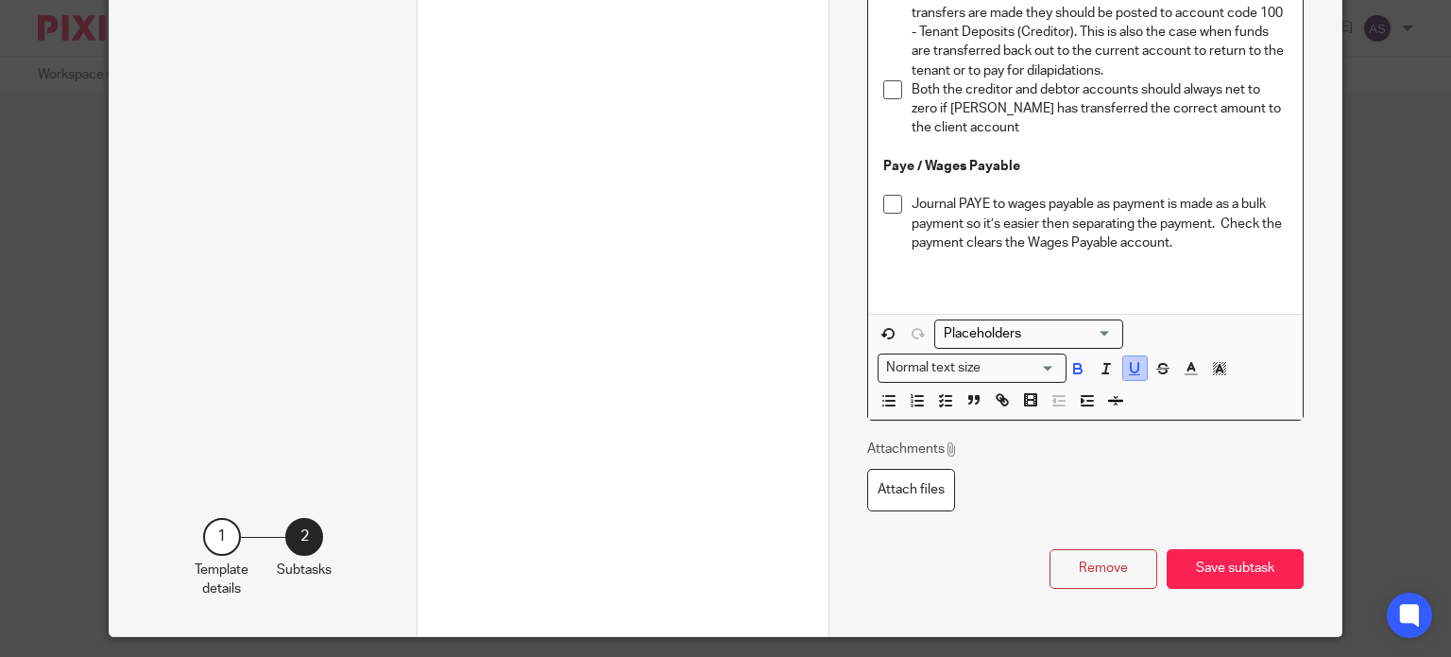
click at [1126, 366] on icon "button" at bounding box center [1134, 368] width 17 height 17
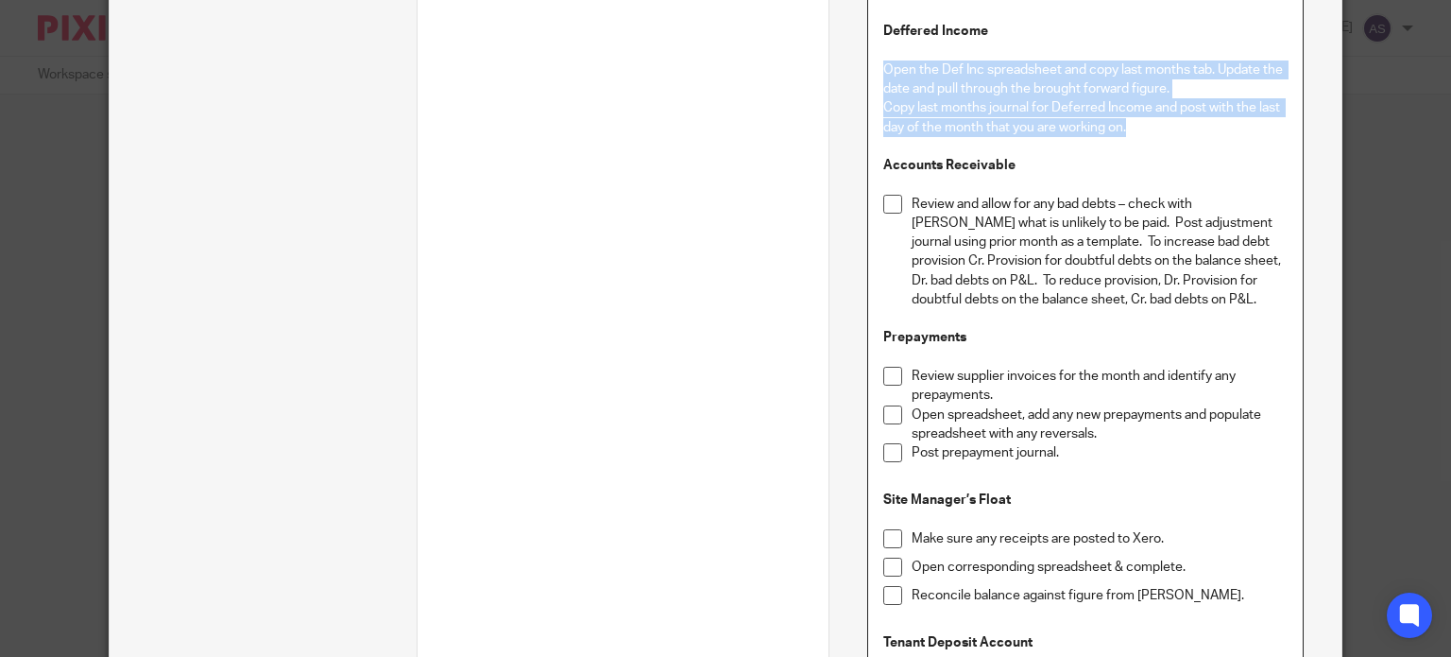
drag, startPoint x: 1134, startPoint y: 109, endPoint x: 868, endPoint y: 44, distance: 274.0
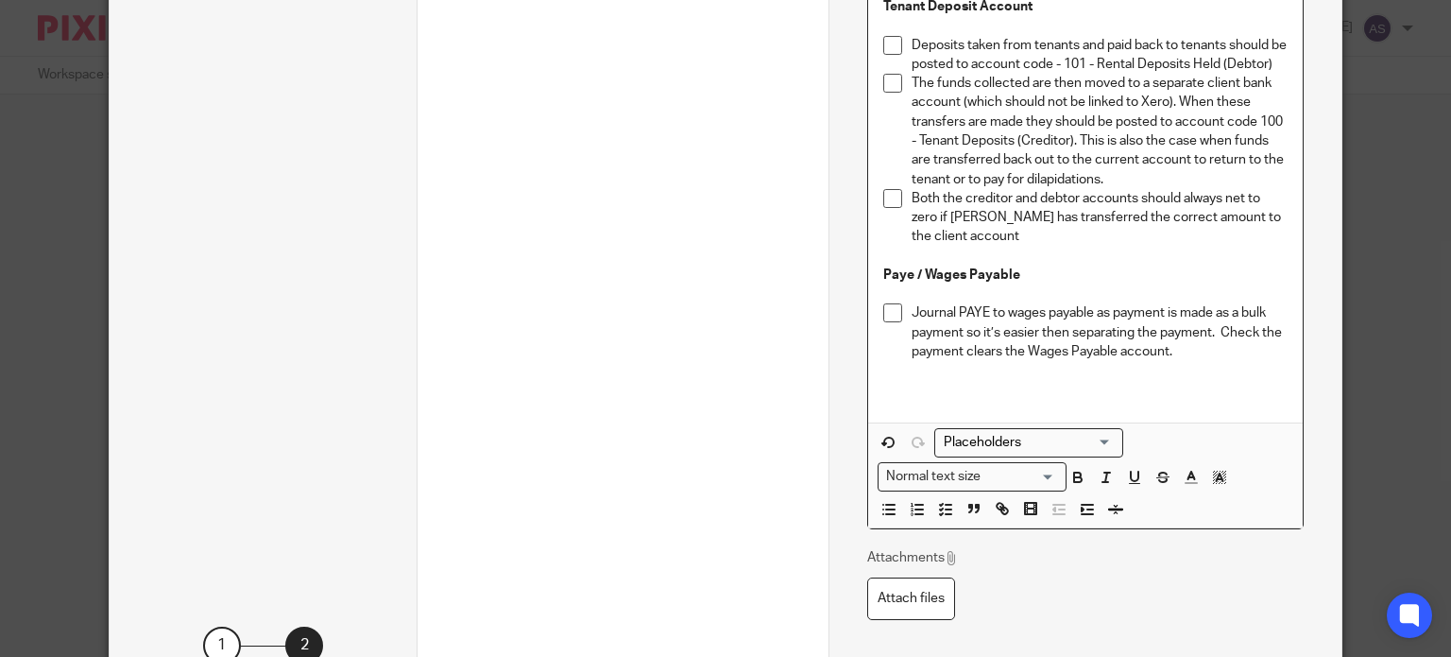
scroll to position [2326, 0]
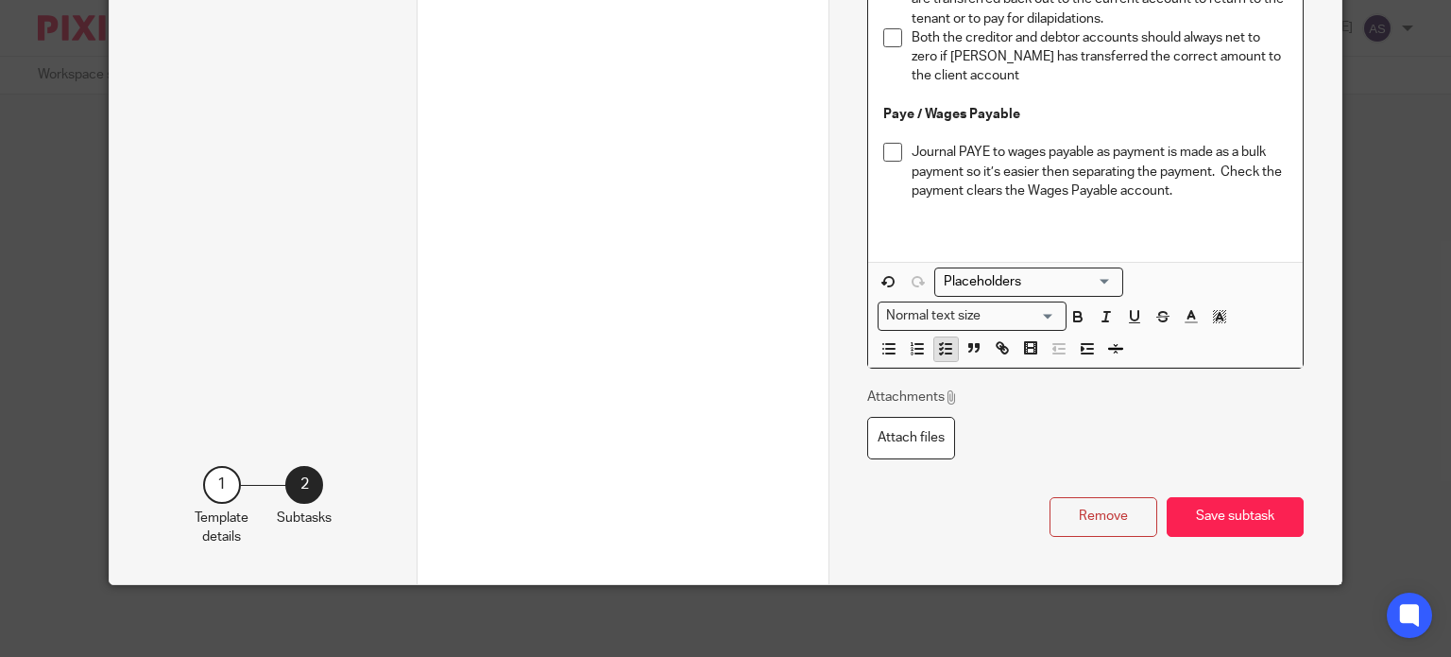
click at [941, 343] on icon "button" at bounding box center [945, 348] width 17 height 17
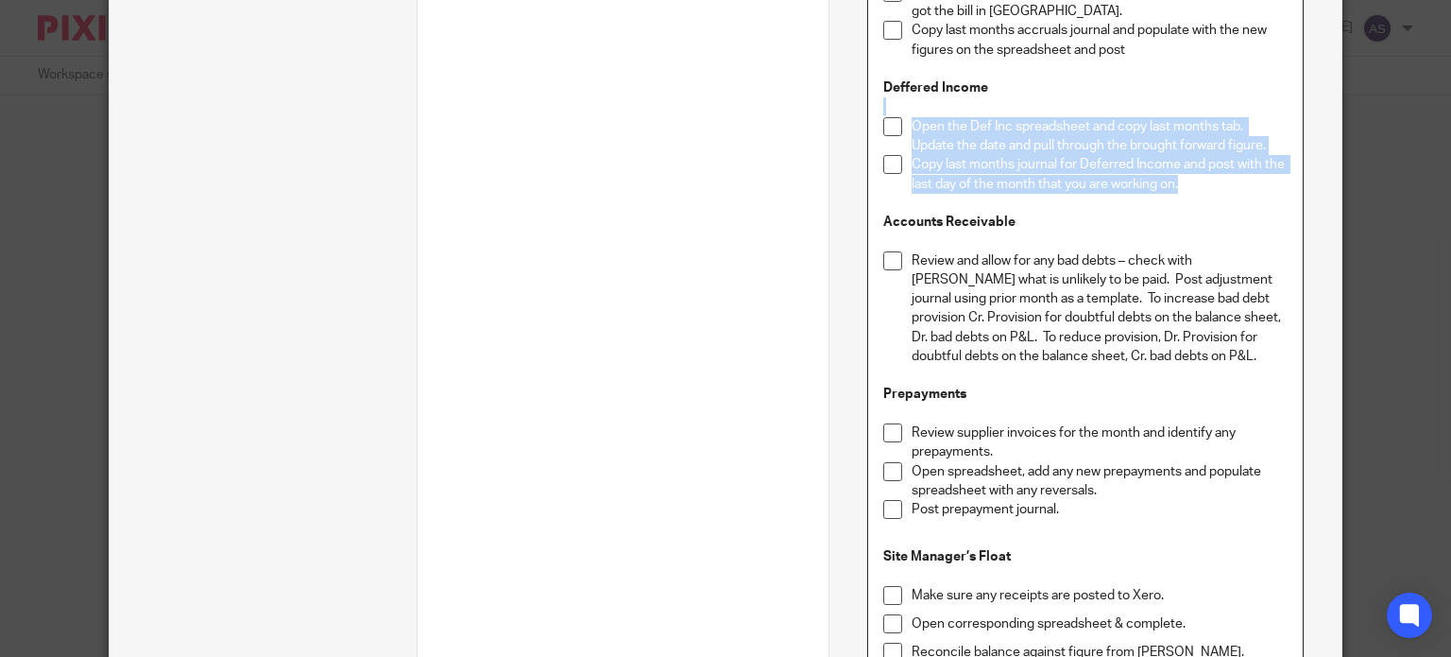
scroll to position [1474, 0]
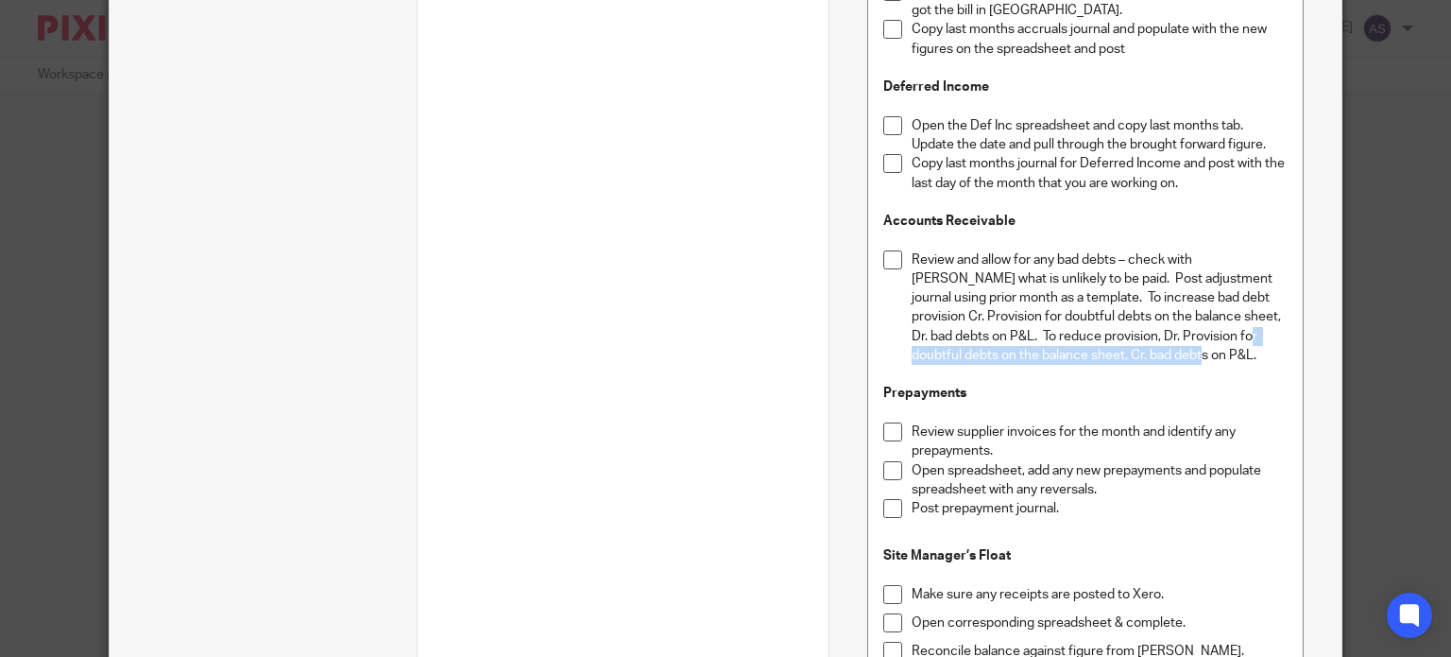
click at [1164, 330] on p "Review and allow for any bad debts – check with Omar what is unlikely to be pai…" at bounding box center [1100, 307] width 376 height 115
click at [1126, 336] on p "Review and allow for any bad debts – check with Omar what is unlikely to be pai…" at bounding box center [1100, 307] width 376 height 115
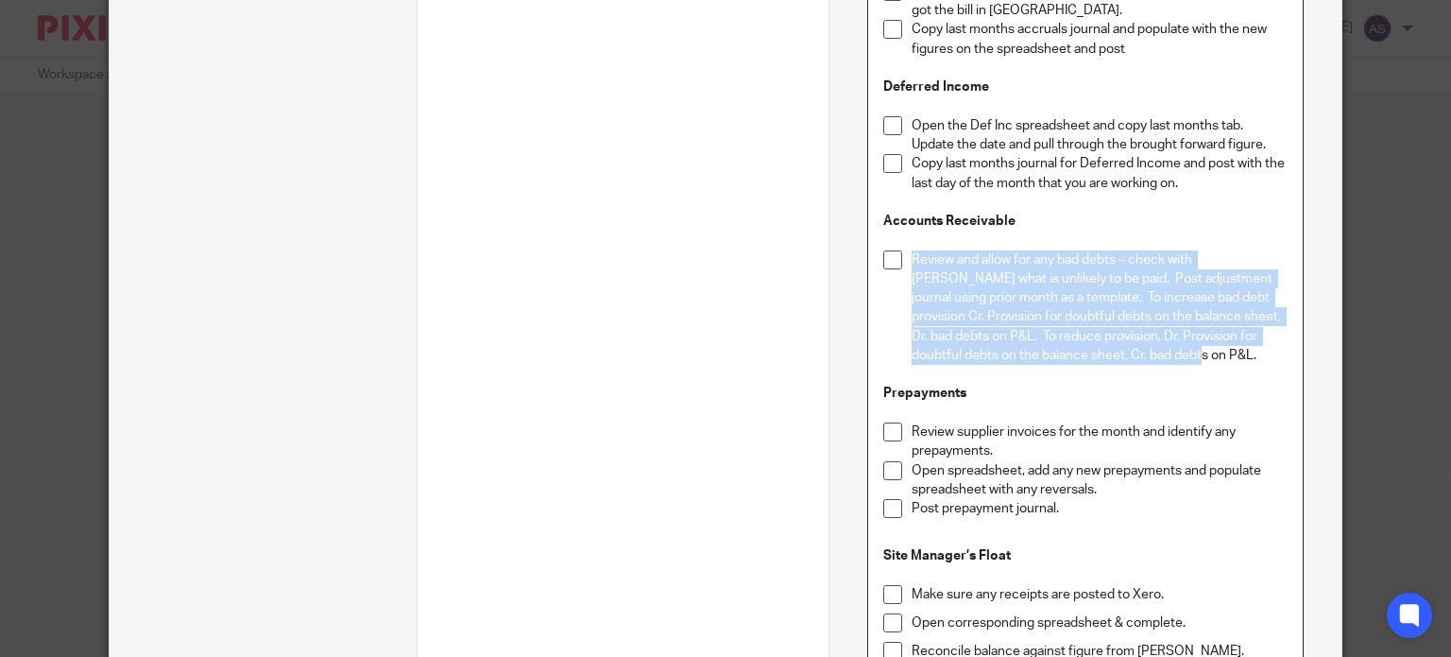
drag, startPoint x: 1069, startPoint y: 298, endPoint x: 896, endPoint y: 231, distance: 185.1
click at [896, 250] on li "Review and allow for any bad debts – check with Omar what is unlikely to be pai…" at bounding box center [1085, 307] width 404 height 115
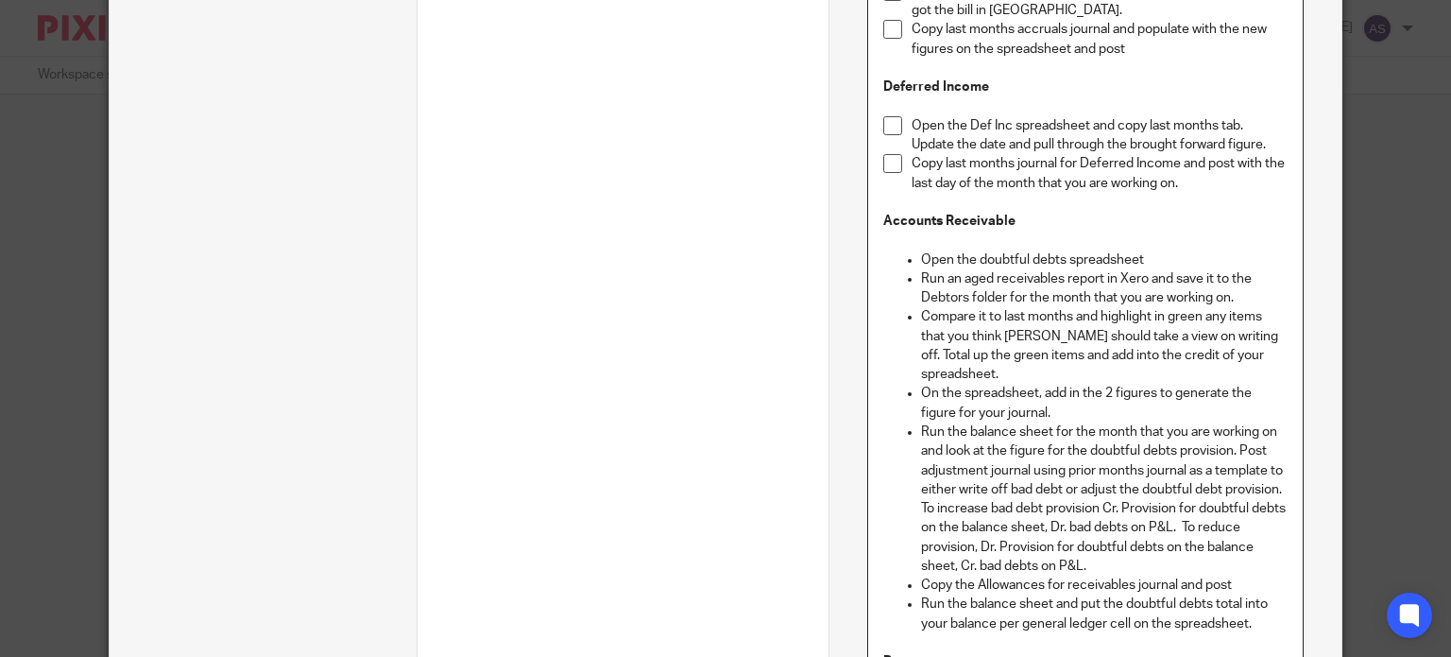
drag, startPoint x: 915, startPoint y: 241, endPoint x: 920, endPoint y: 279, distance: 38.1
click at [921, 250] on p "Open the doubtful debts spreadsheet" at bounding box center [1104, 259] width 367 height 19
click at [921, 269] on p "Run an aged receivables report in Xero and save it to the Debtors folder for th…" at bounding box center [1104, 288] width 367 height 39
click at [921, 307] on p "Compare it to last months and highlight in green any items that you think Omar …" at bounding box center [1104, 345] width 367 height 77
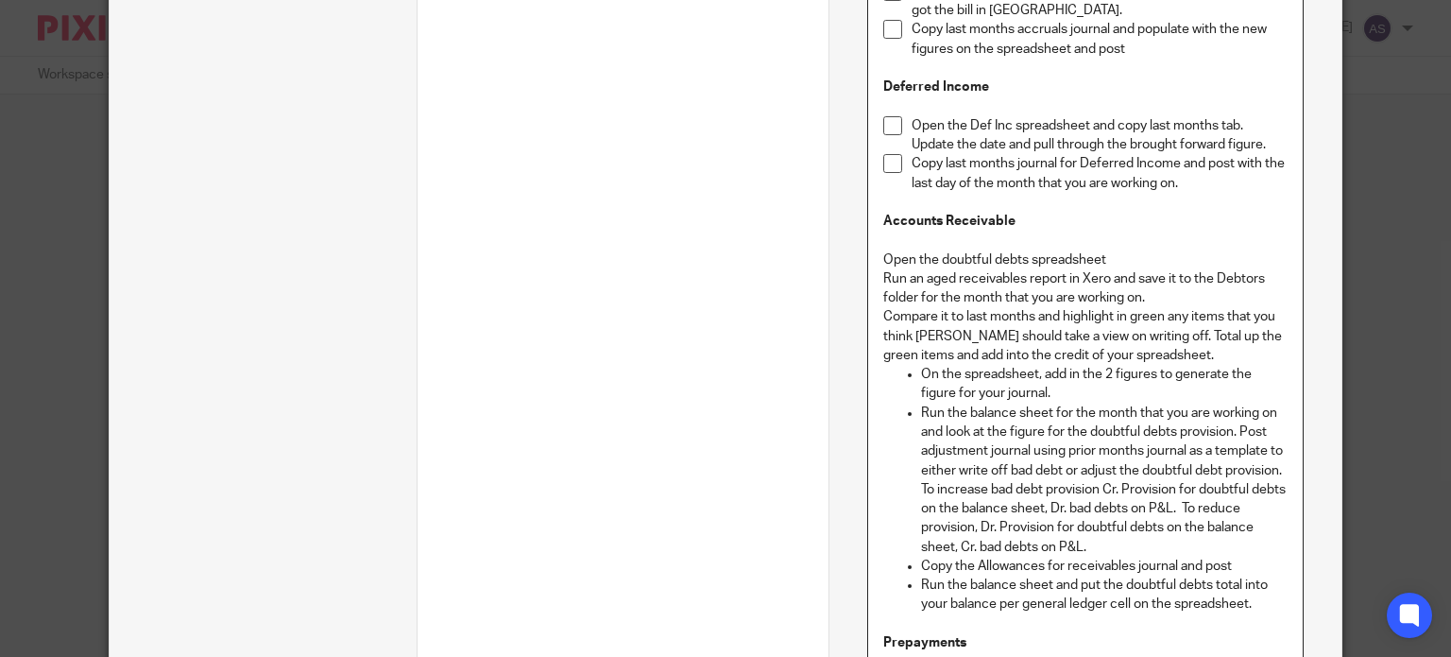
click at [911, 365] on ul "On the spreadsheet, add in the 2 figures to generate the figure for your journa…" at bounding box center [1085, 489] width 404 height 248
click at [912, 403] on ul "Run the balance sheet for the month that you are working on and look at the fig…" at bounding box center [1085, 508] width 404 height 211
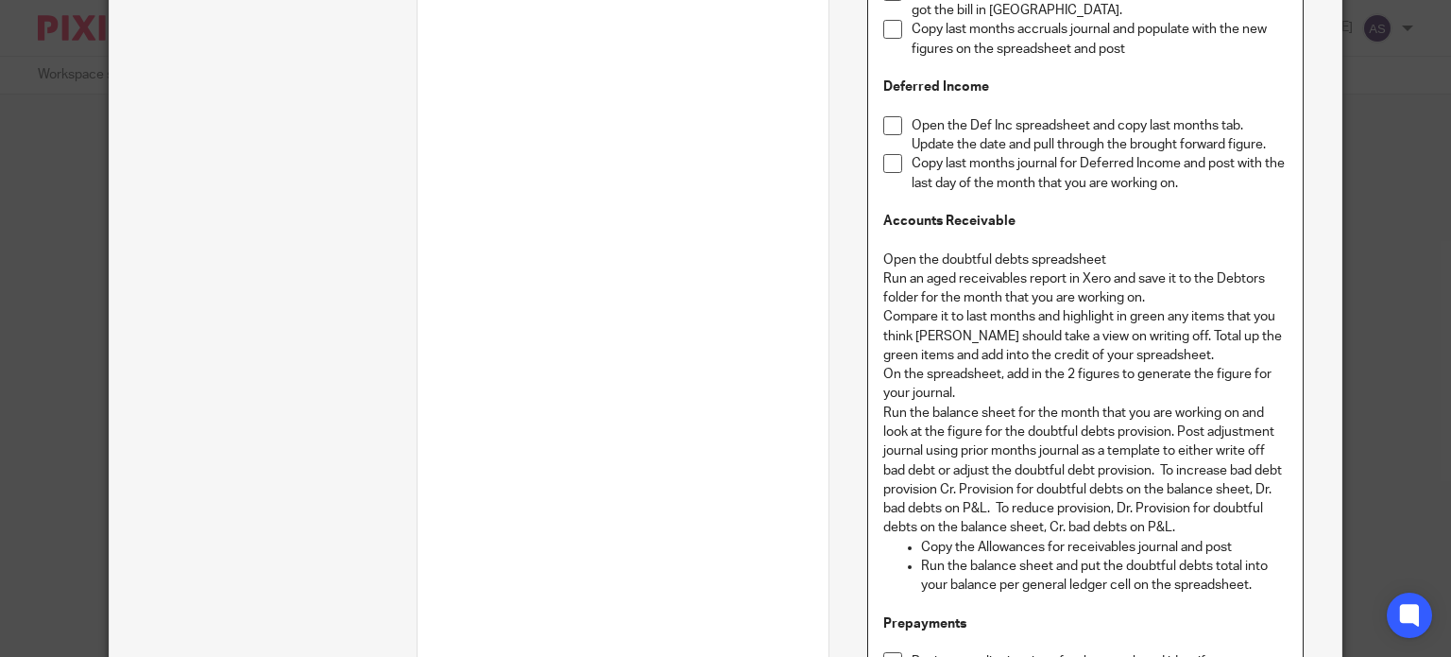
click at [921, 537] on p "Copy the Allowances for receivables journal and post" at bounding box center [1104, 546] width 367 height 19
drag, startPoint x: 912, startPoint y: 540, endPoint x: 924, endPoint y: 550, distance: 15.5
click at [912, 556] on ul "Run the balance sheet and put the doubtful debts total into your balance per ge…" at bounding box center [1085, 575] width 404 height 39
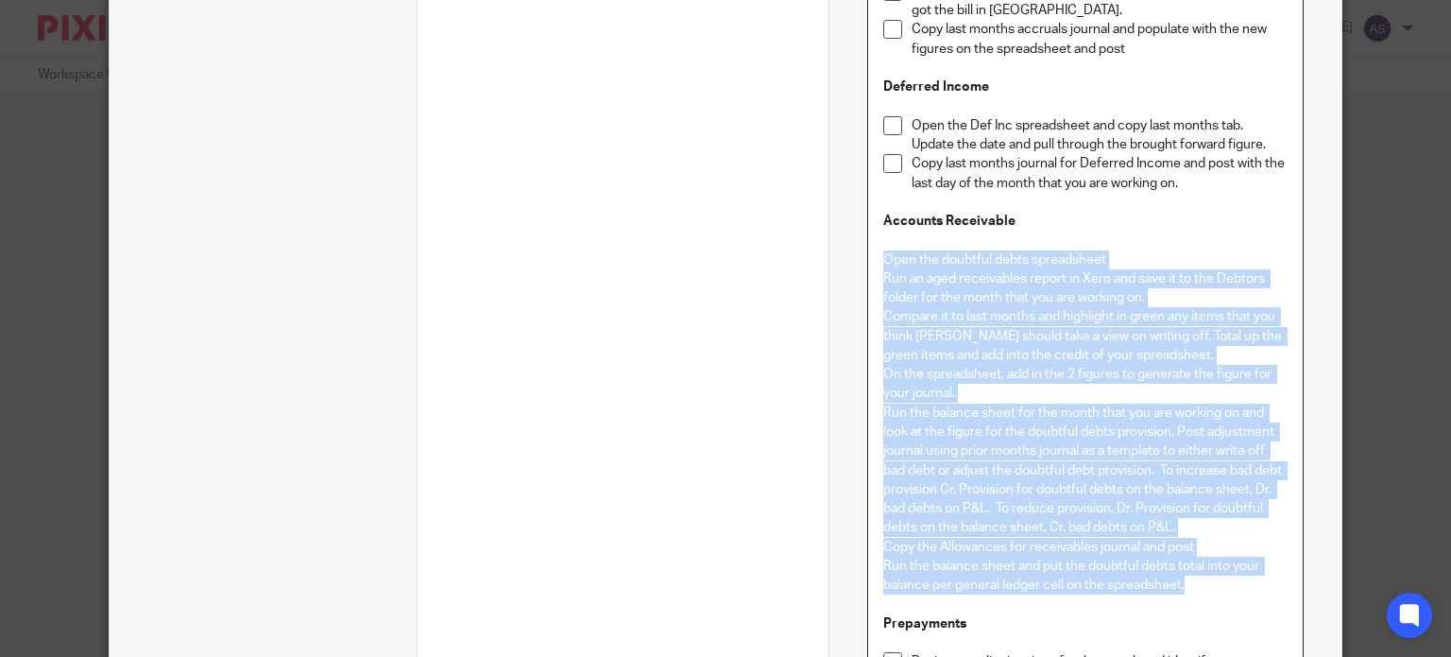
drag, startPoint x: 1182, startPoint y: 558, endPoint x: 873, endPoint y: 238, distance: 444.9
click at [873, 238] on div "Fixed Assets Under fixed assets in Xero, check for any new assets that may need…" at bounding box center [1085, 120] width 435 height 2448
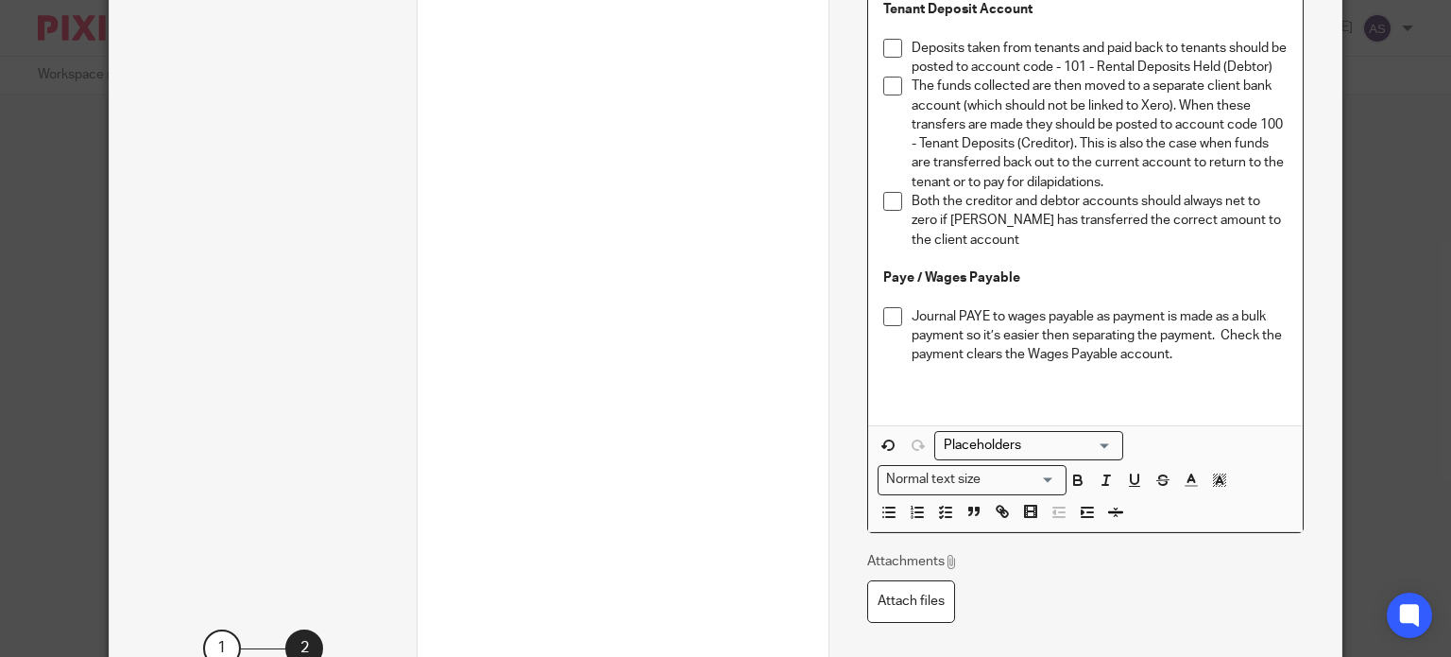
scroll to position [2555, 0]
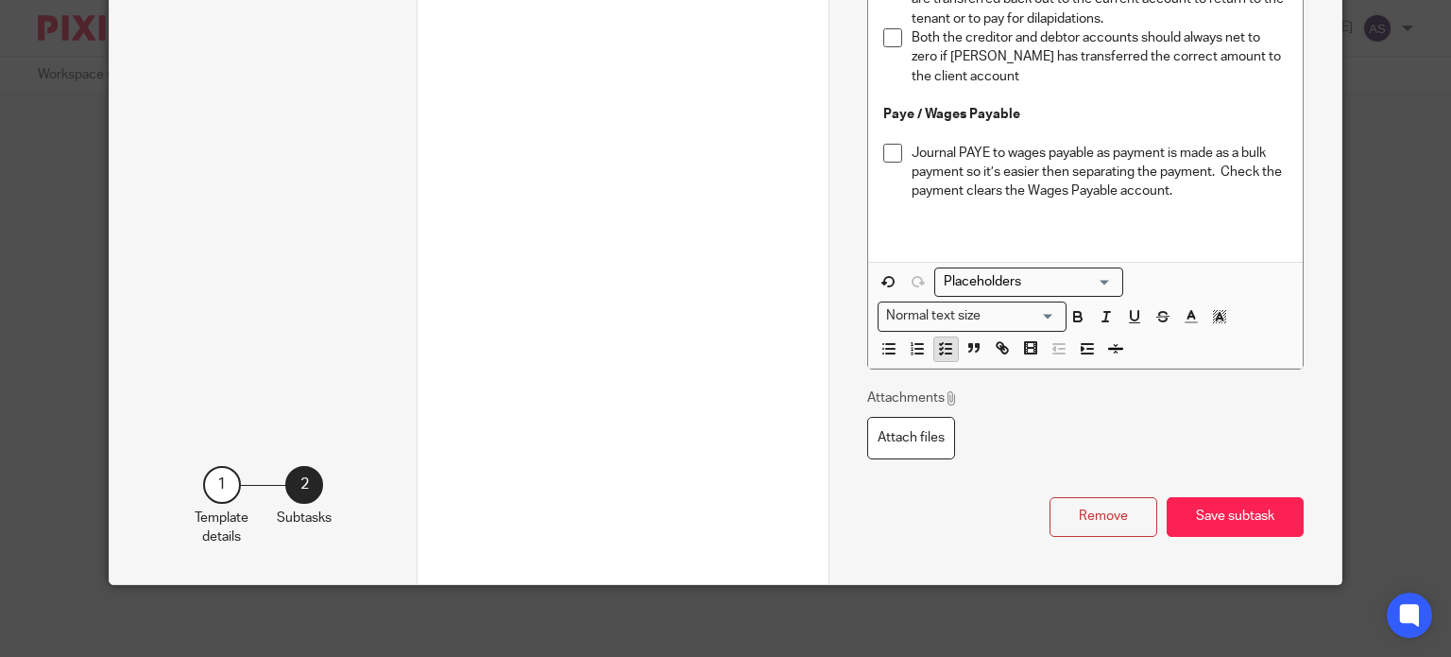
click at [937, 345] on icon "button" at bounding box center [945, 348] width 17 height 17
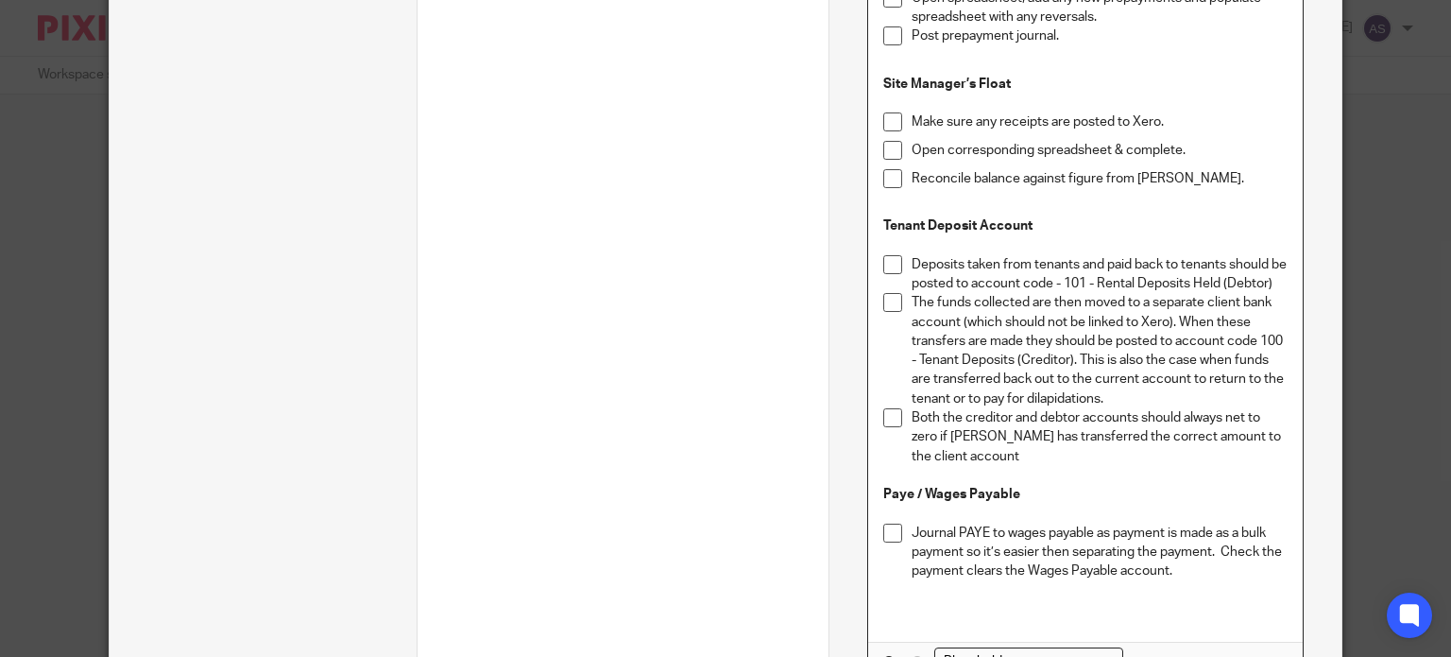
scroll to position [2268, 0]
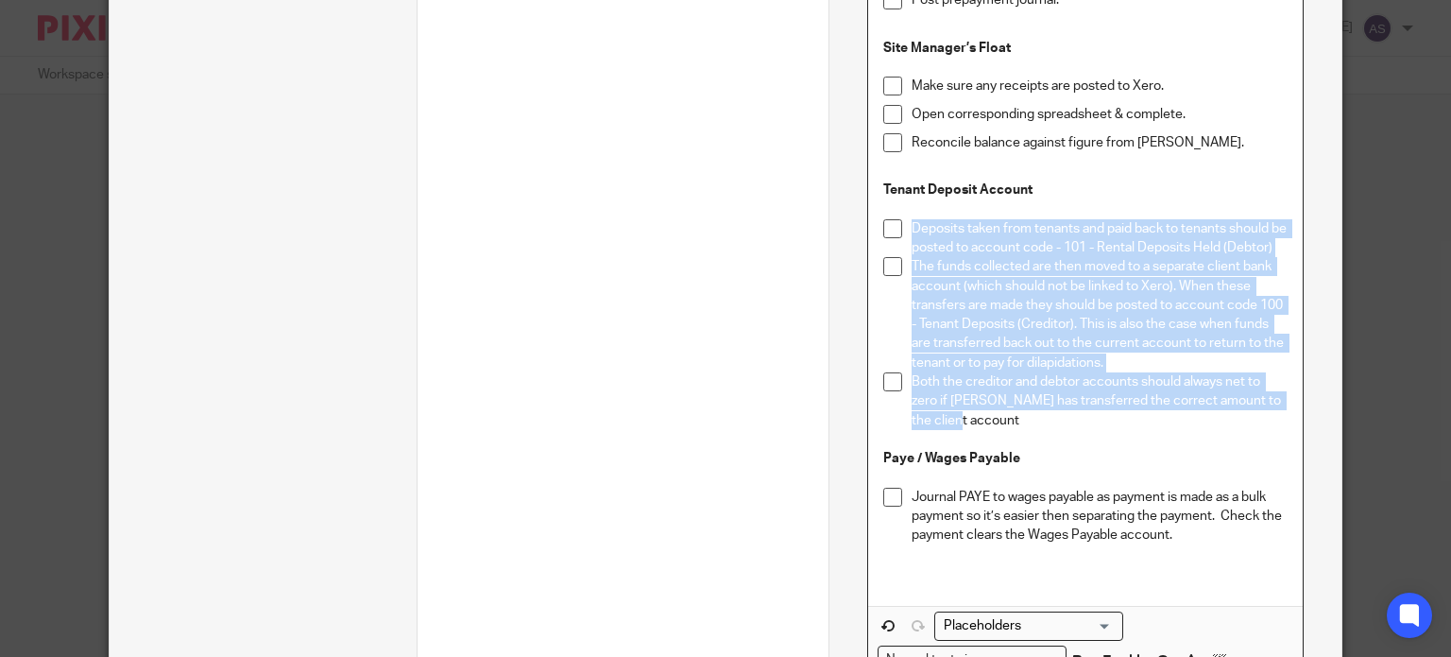
drag, startPoint x: 988, startPoint y: 398, endPoint x: 901, endPoint y: 198, distance: 217.4
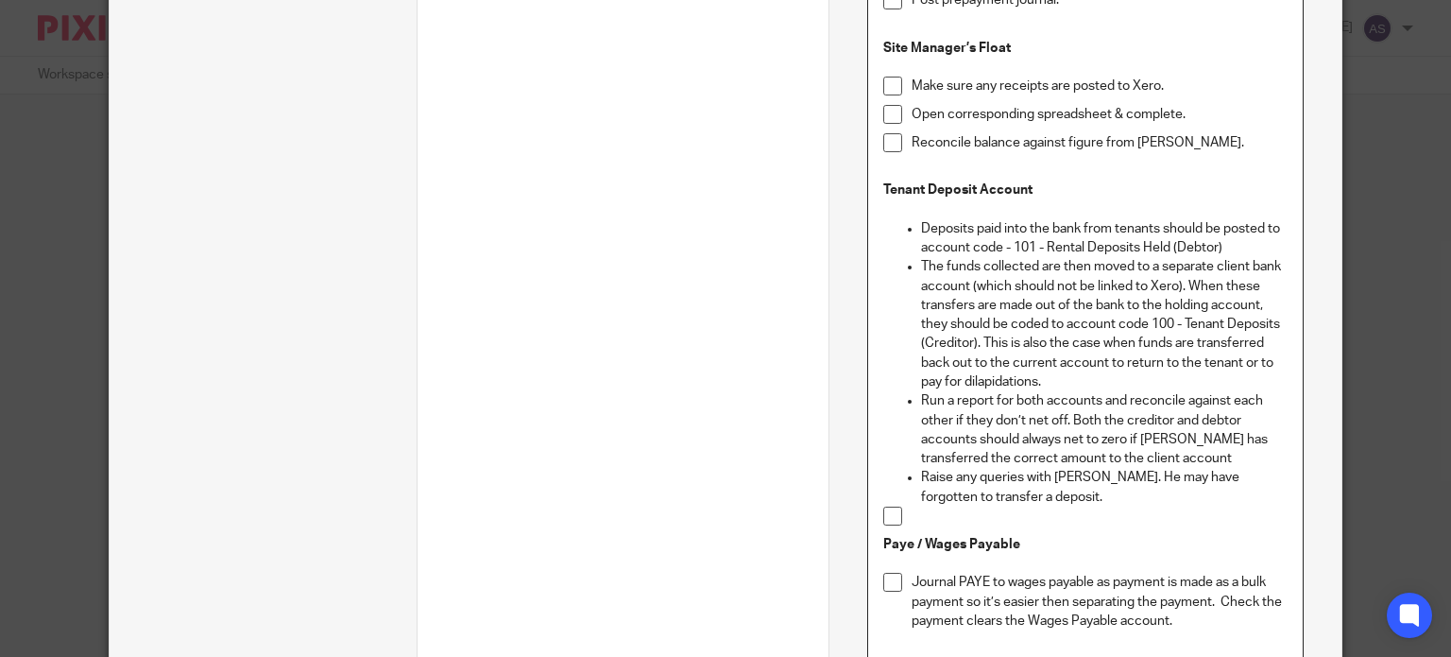
click at [921, 219] on p "Deposits paid into the bank from tenants should be posted to account code - 101…" at bounding box center [1104, 238] width 367 height 39
click at [911, 257] on ul "The funds collected are then moved to a separate client bank account (which sho…" at bounding box center [1085, 381] width 404 height 248
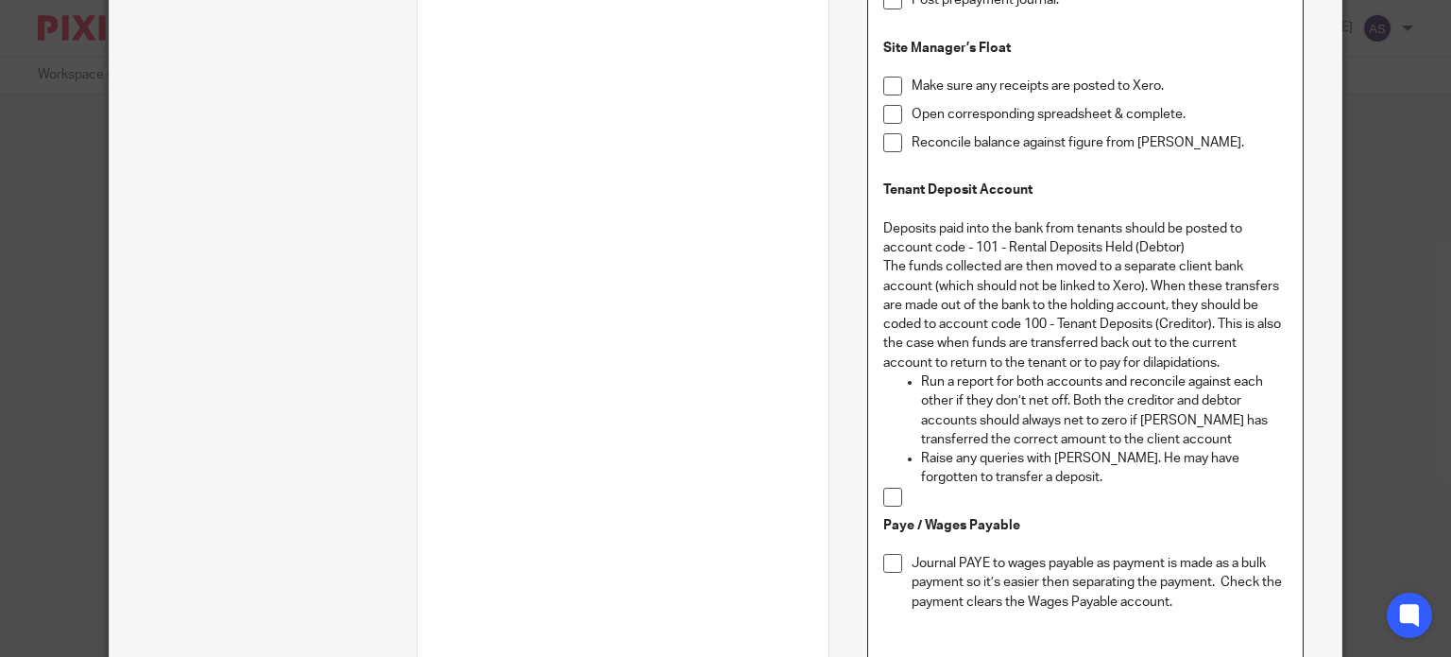
click at [921, 372] on p "Run a report for both accounts and reconcile against each other if they don’t n…" at bounding box center [1104, 410] width 367 height 77
click at [910, 449] on ul "Raise any queries with Omar. He may have forgotten to transfer a deposit." at bounding box center [1085, 468] width 404 height 39
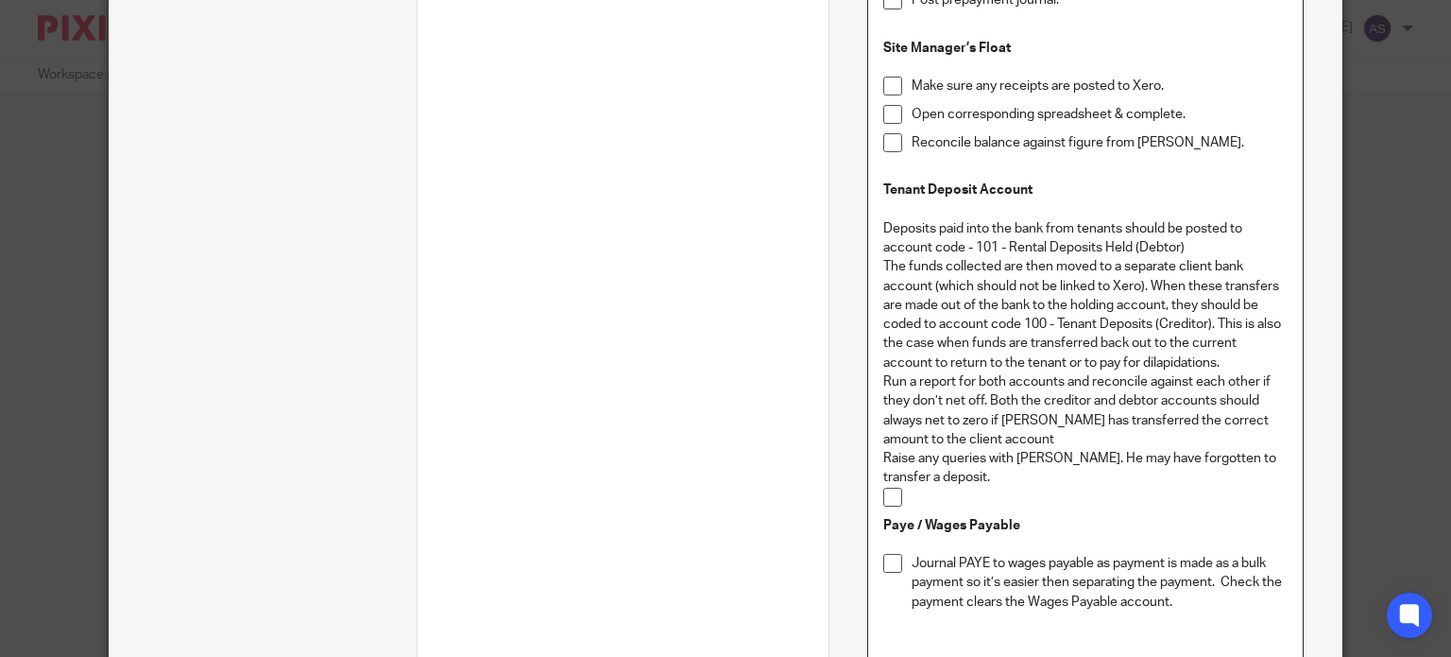
click at [912, 487] on p at bounding box center [1100, 496] width 376 height 19
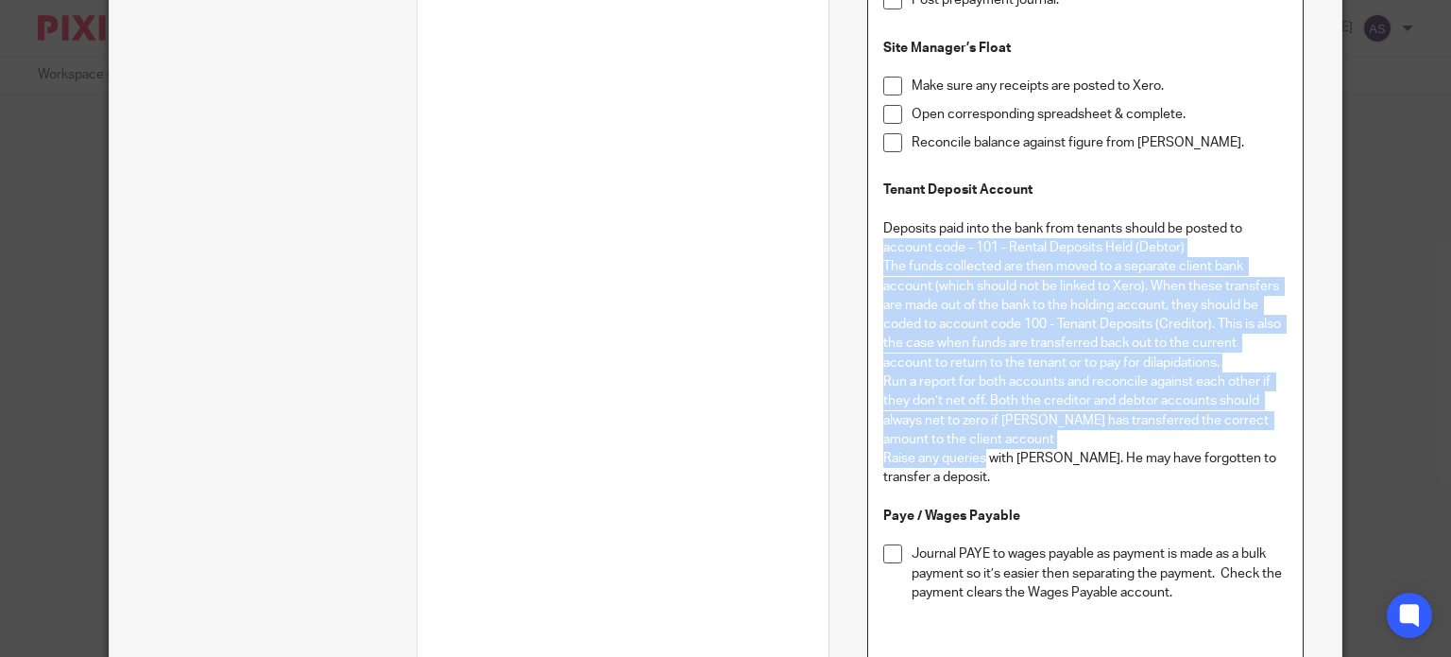
drag, startPoint x: 964, startPoint y: 425, endPoint x: 896, endPoint y: 294, distance: 148.3
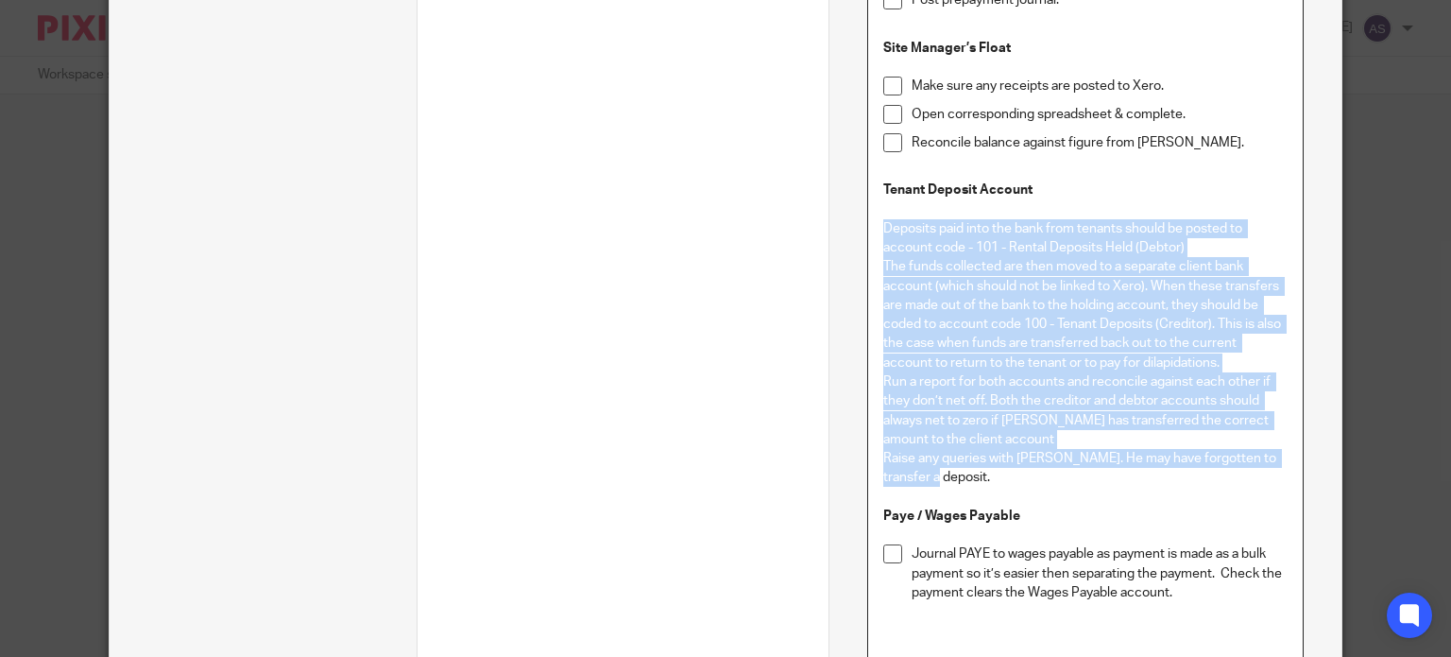
drag, startPoint x: 949, startPoint y: 440, endPoint x: 1027, endPoint y: 350, distance: 119.3
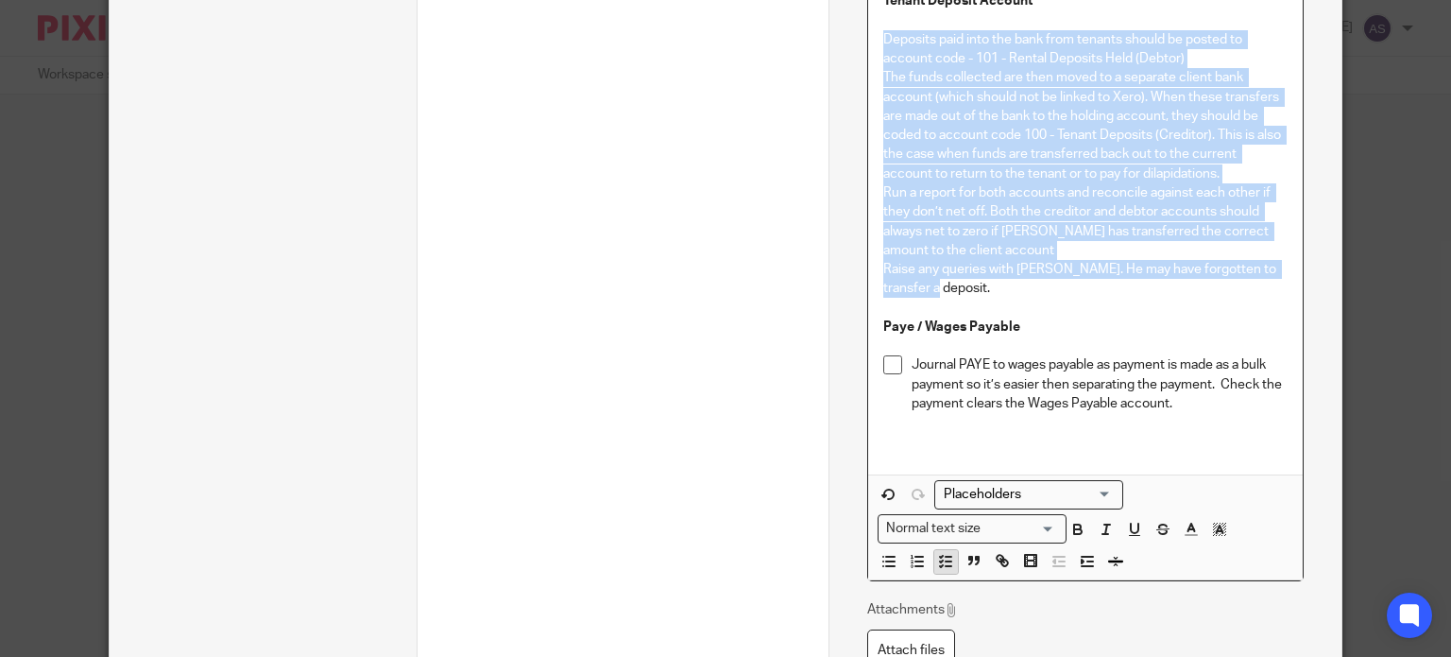
click at [940, 553] on icon "button" at bounding box center [945, 561] width 17 height 17
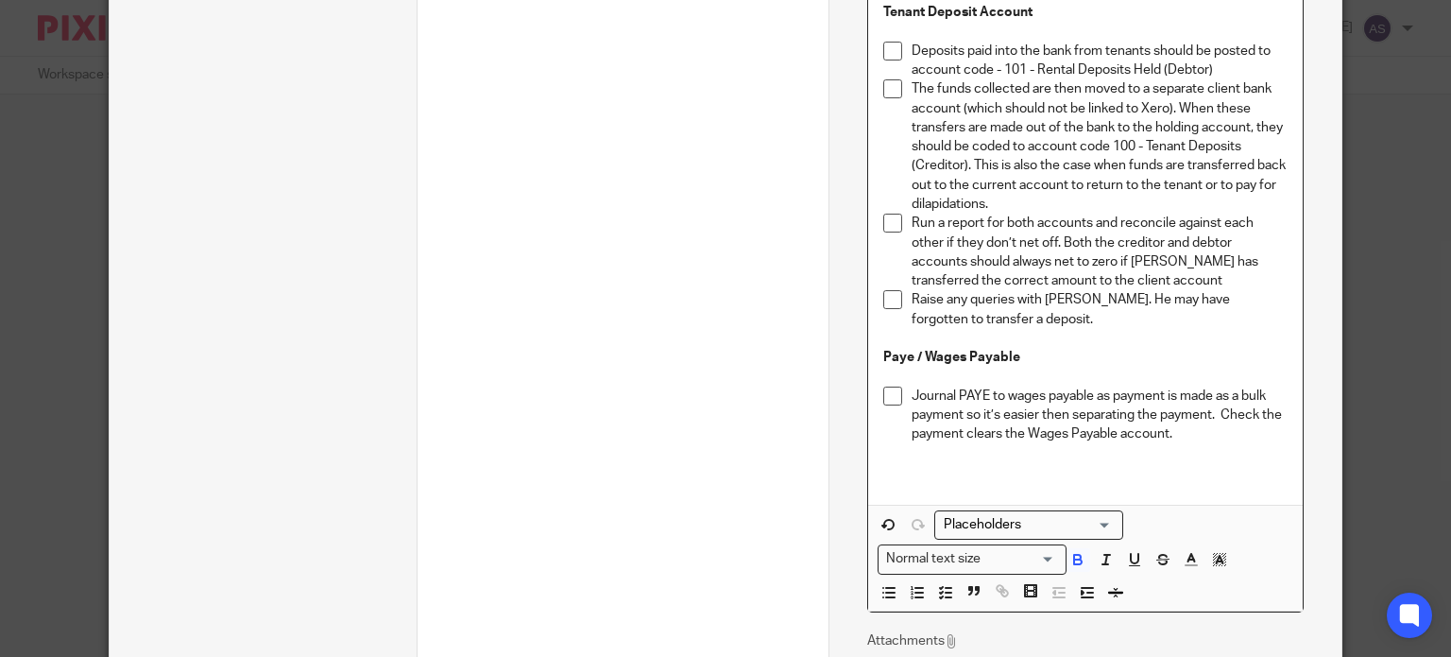
click at [1072, 348] on p "Paye / Wages Payable" at bounding box center [1085, 357] width 404 height 19
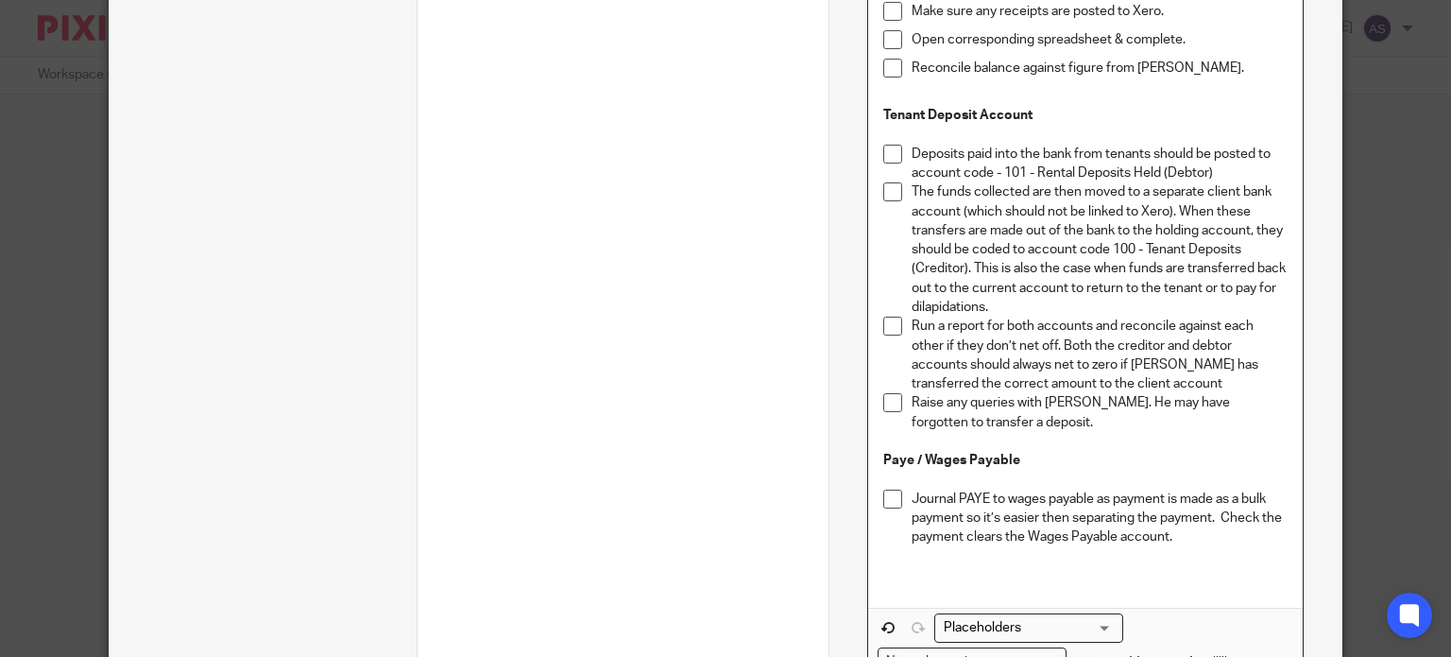
scroll to position [2162, 0]
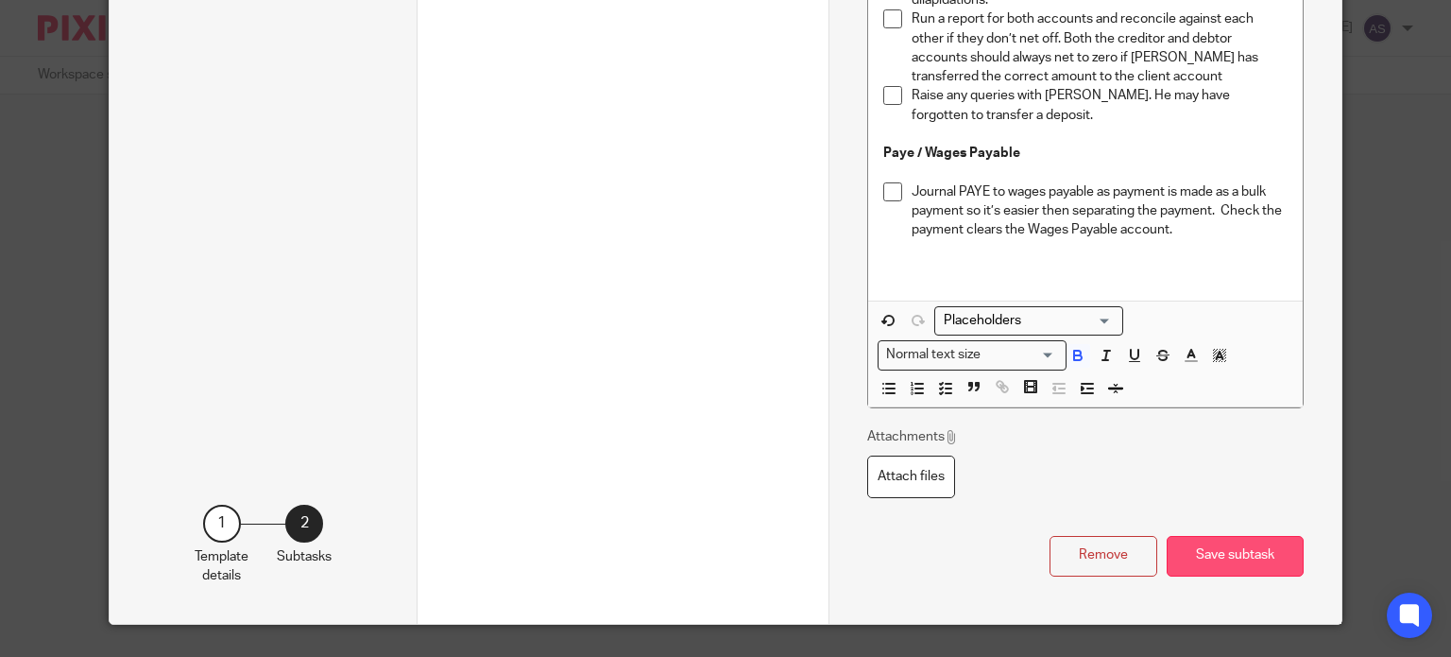
click at [1259, 536] on button "Save subtask" at bounding box center [1235, 556] width 137 height 41
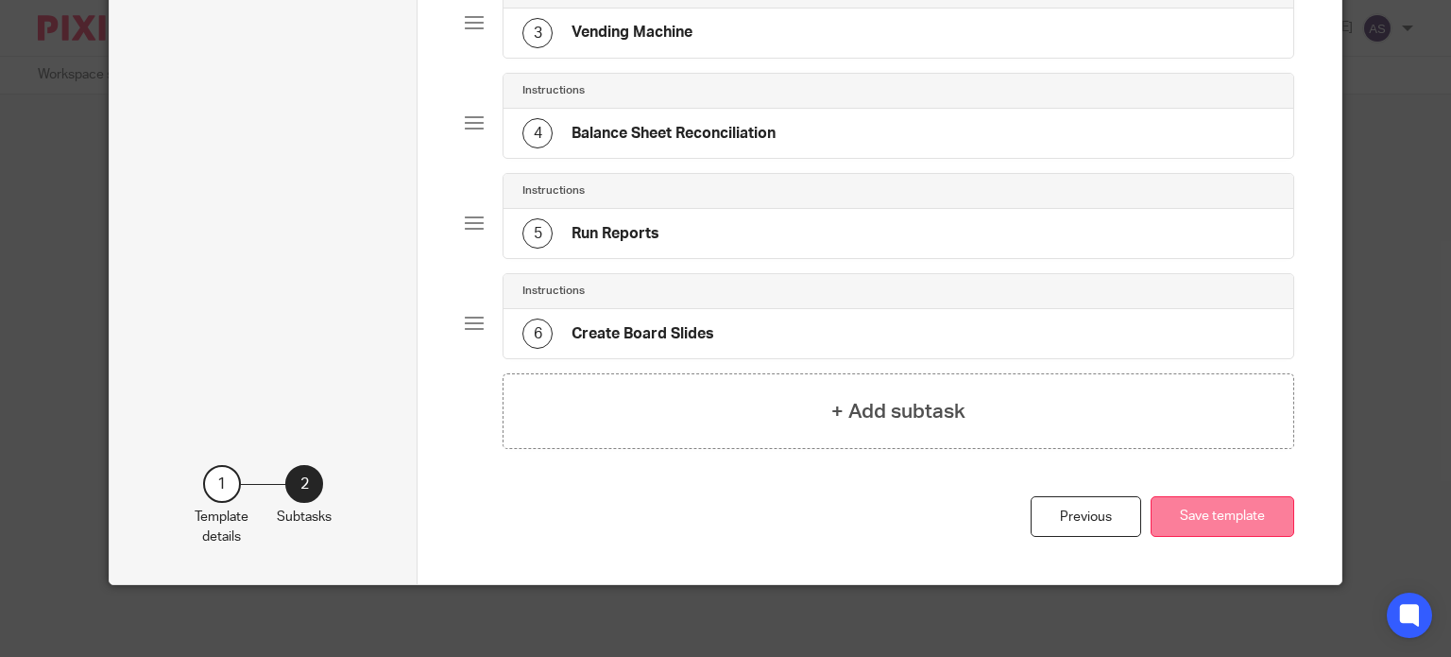
click at [1221, 519] on button "Save template" at bounding box center [1223, 516] width 144 height 41
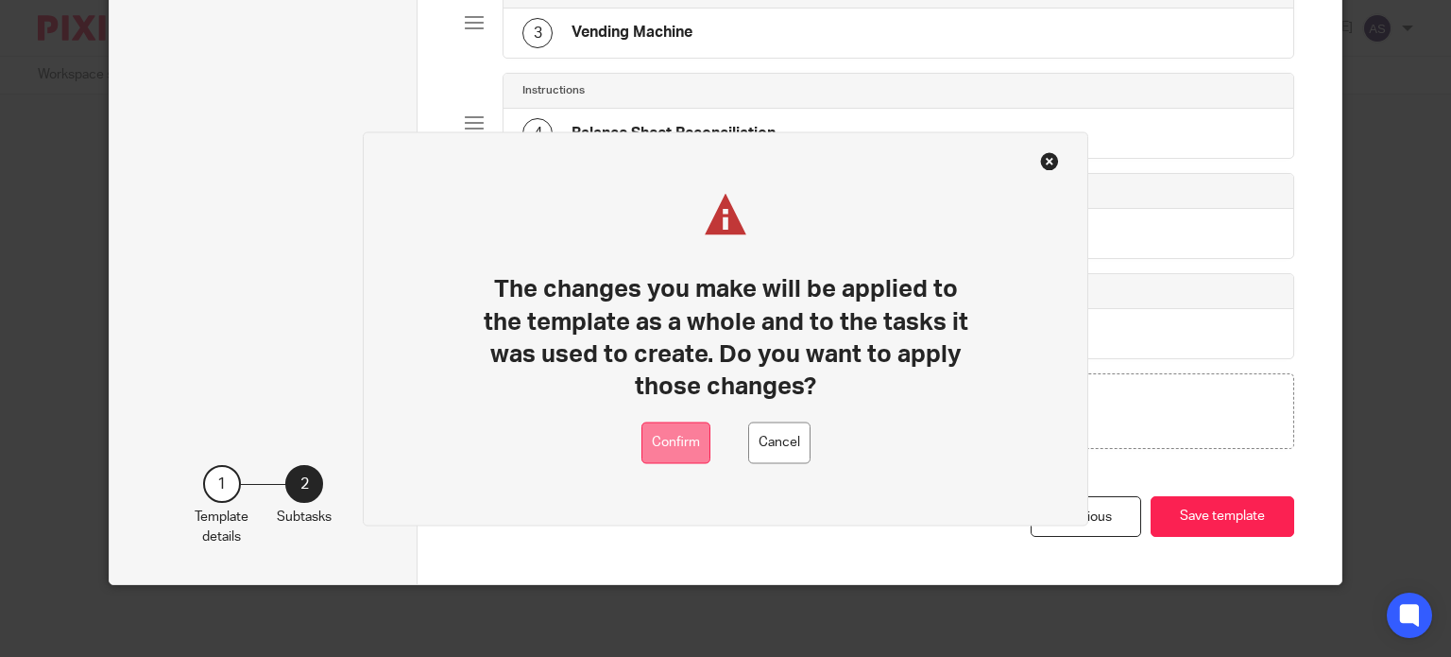
click at [691, 451] on button "Confirm" at bounding box center [675, 442] width 69 height 43
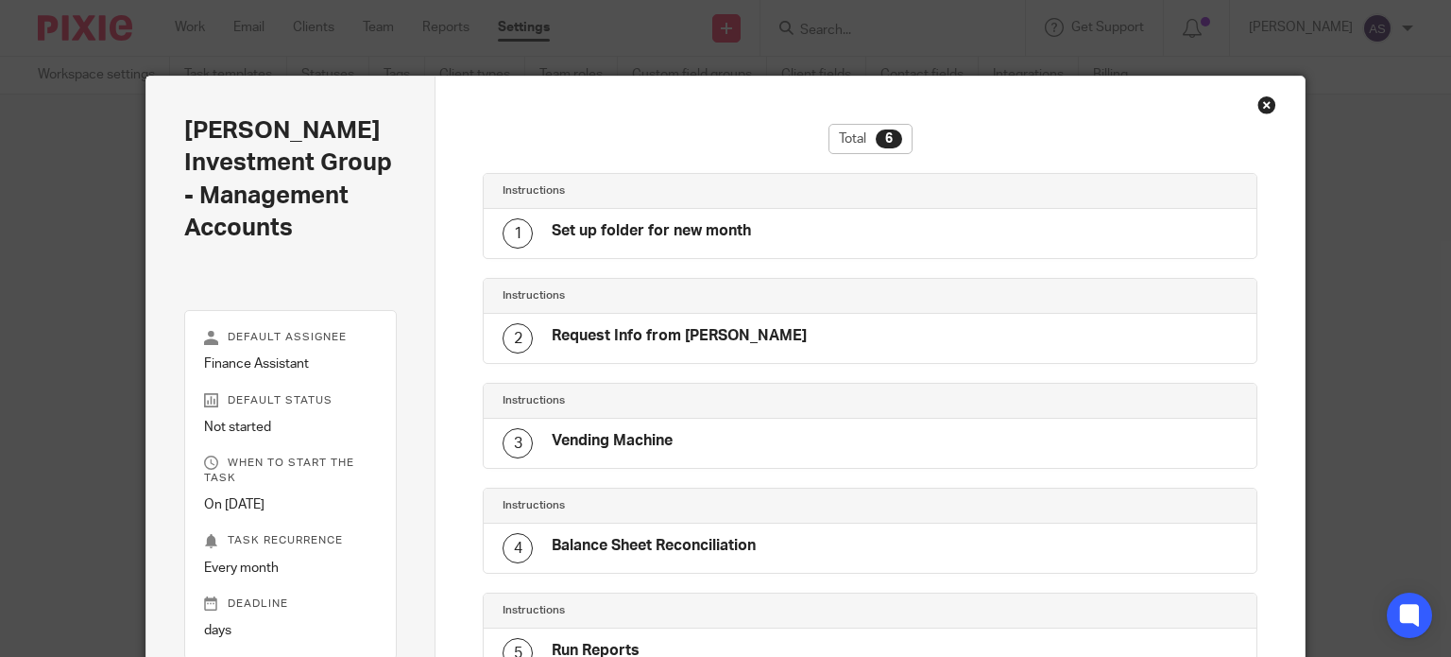
scroll to position [313, 0]
